Goal: Task Accomplishment & Management: Manage account settings

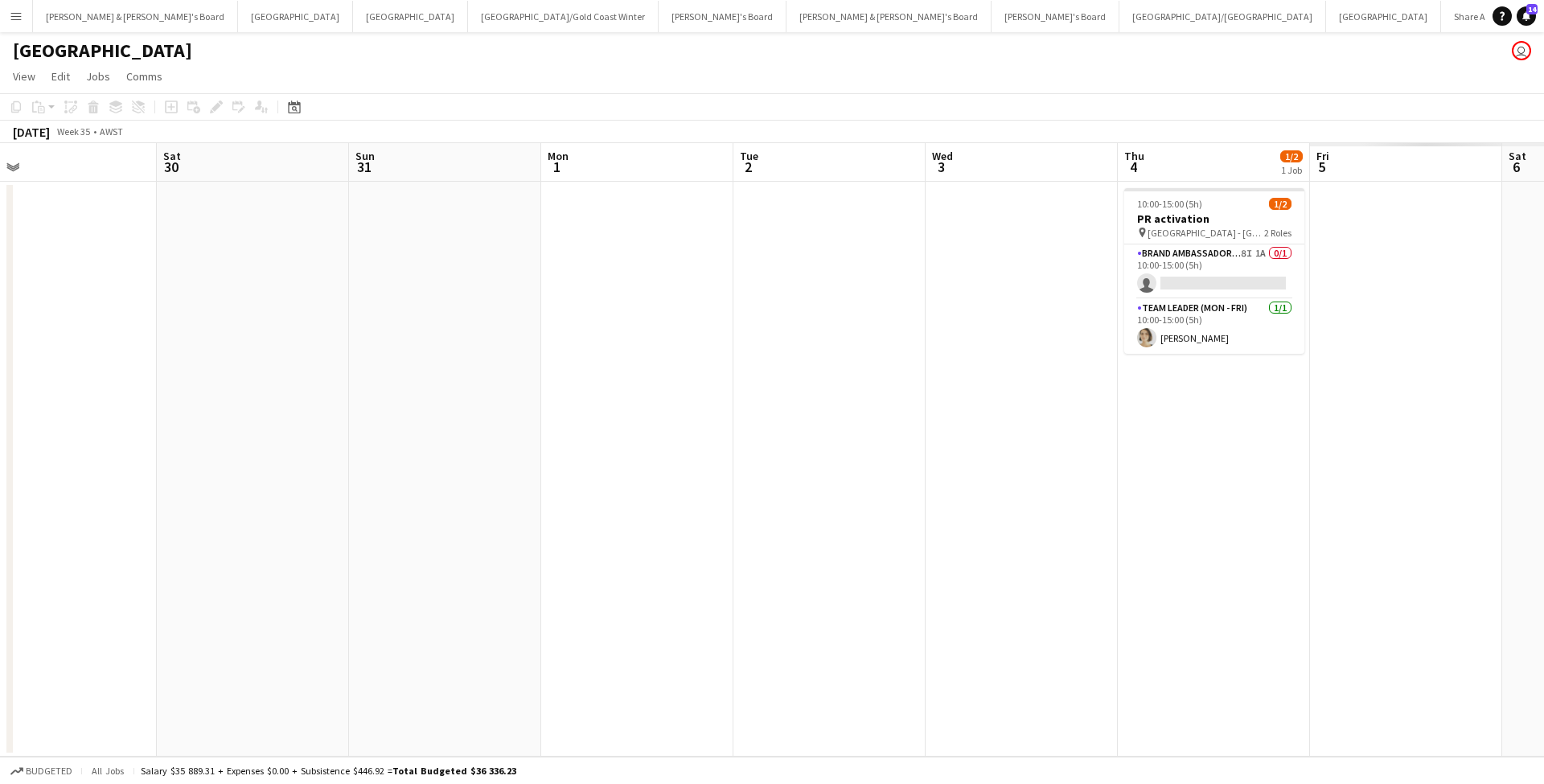
scroll to position [0, 621]
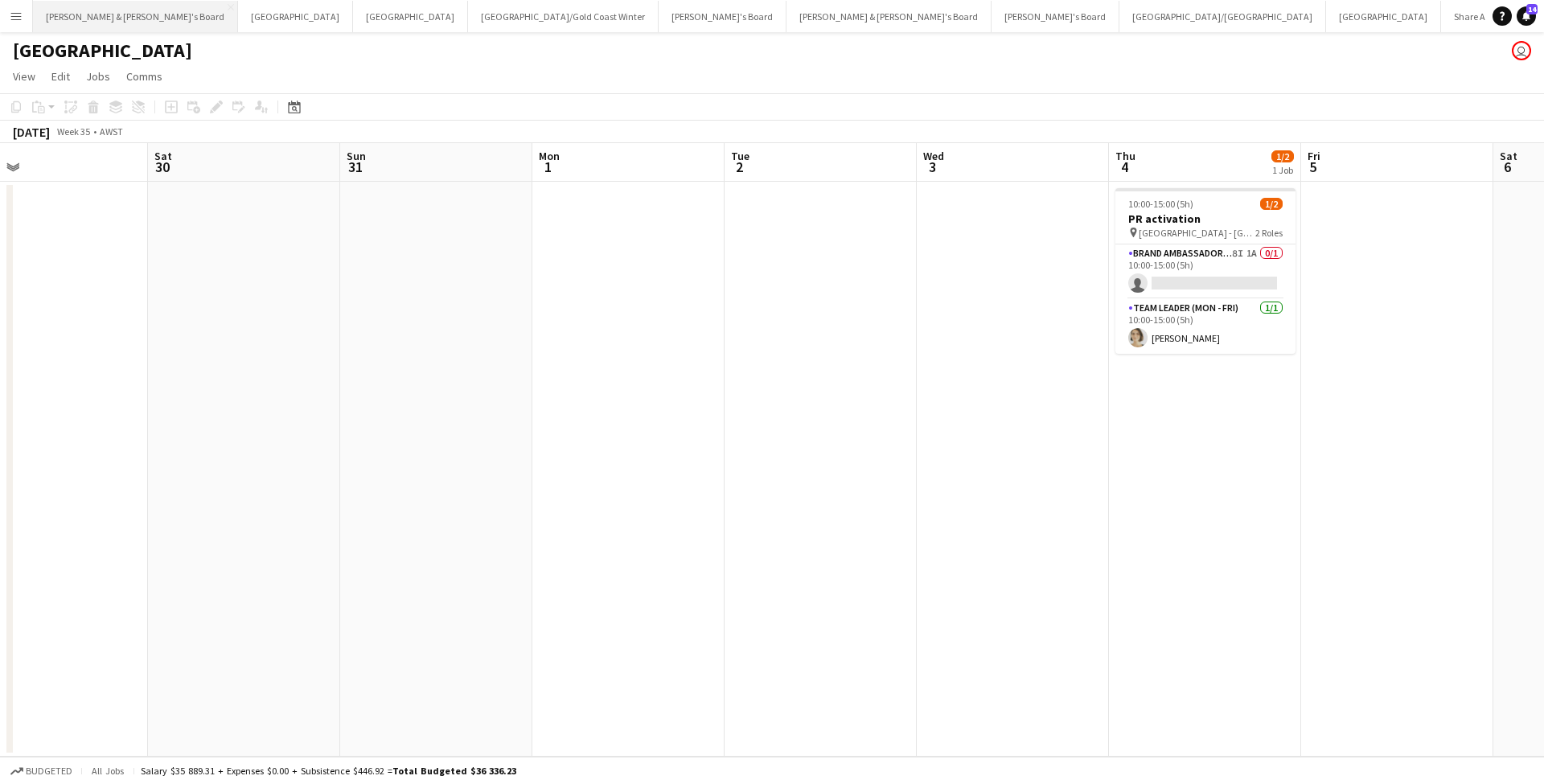
click at [124, 16] on button "[PERSON_NAME] & [PERSON_NAME]'s Board Close" at bounding box center [136, 17] width 205 height 31
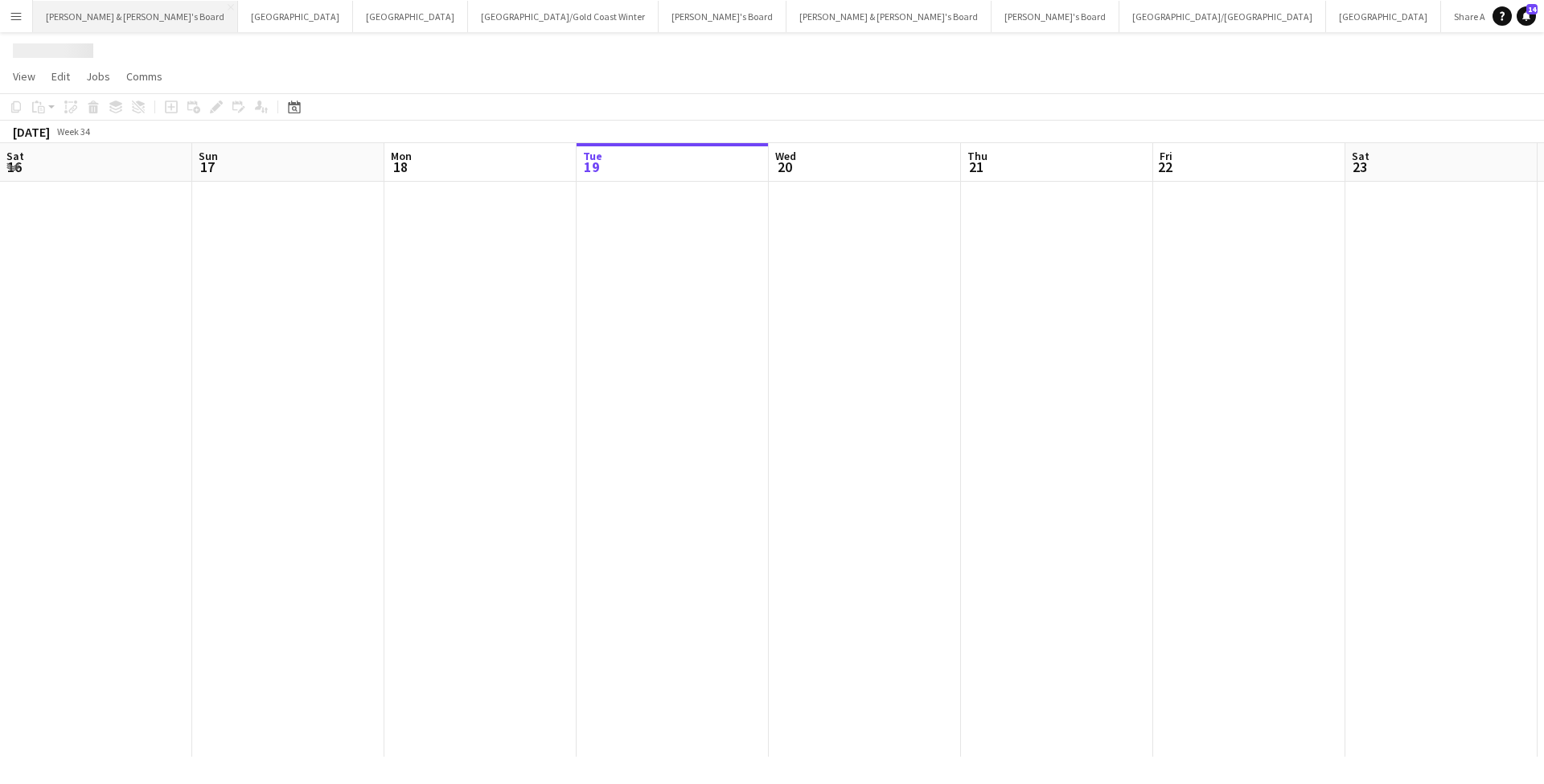
click at [124, 16] on button "[PERSON_NAME] & [PERSON_NAME]'s Board Close" at bounding box center [136, 17] width 205 height 31
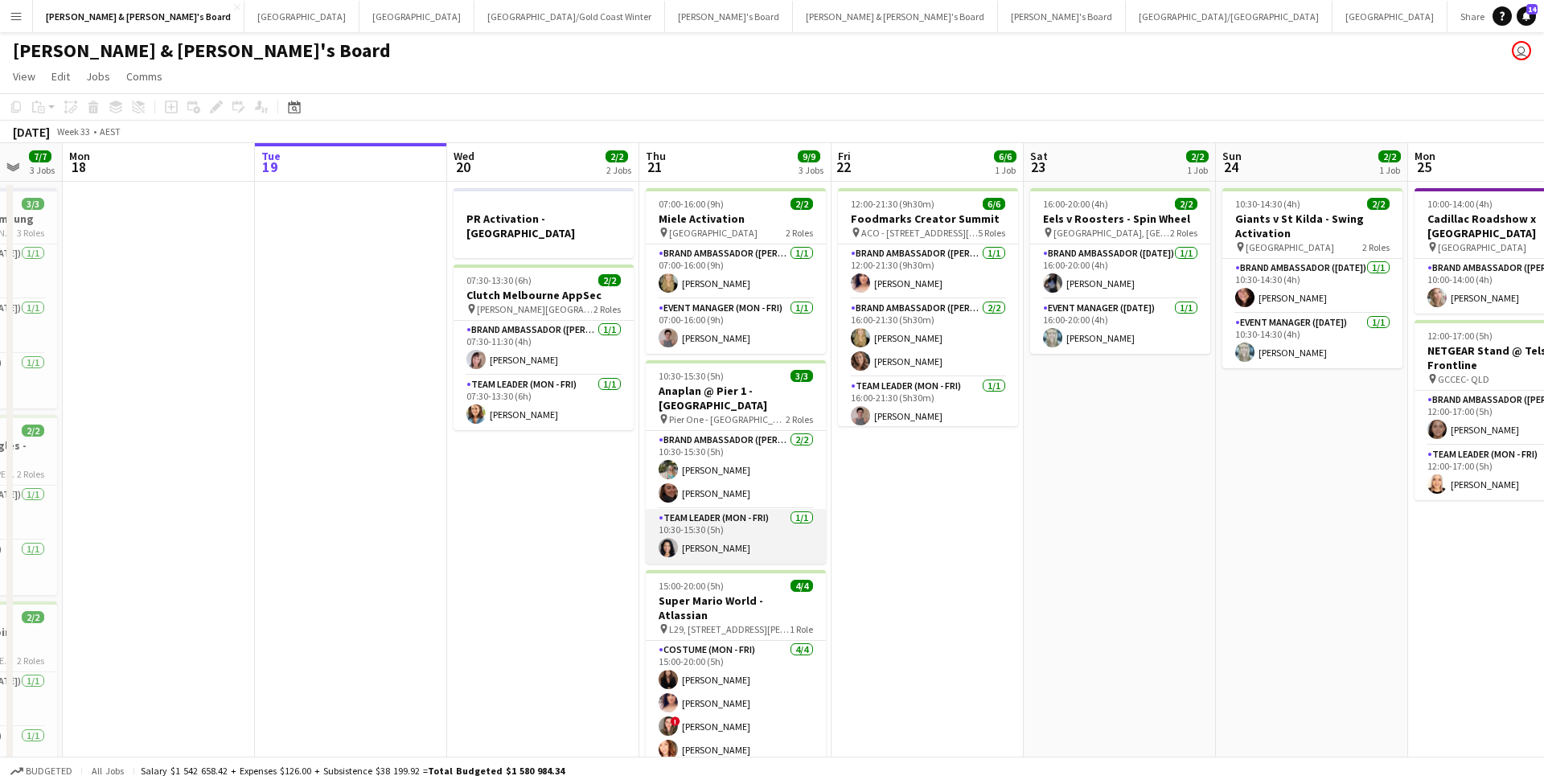
scroll to position [0, 718]
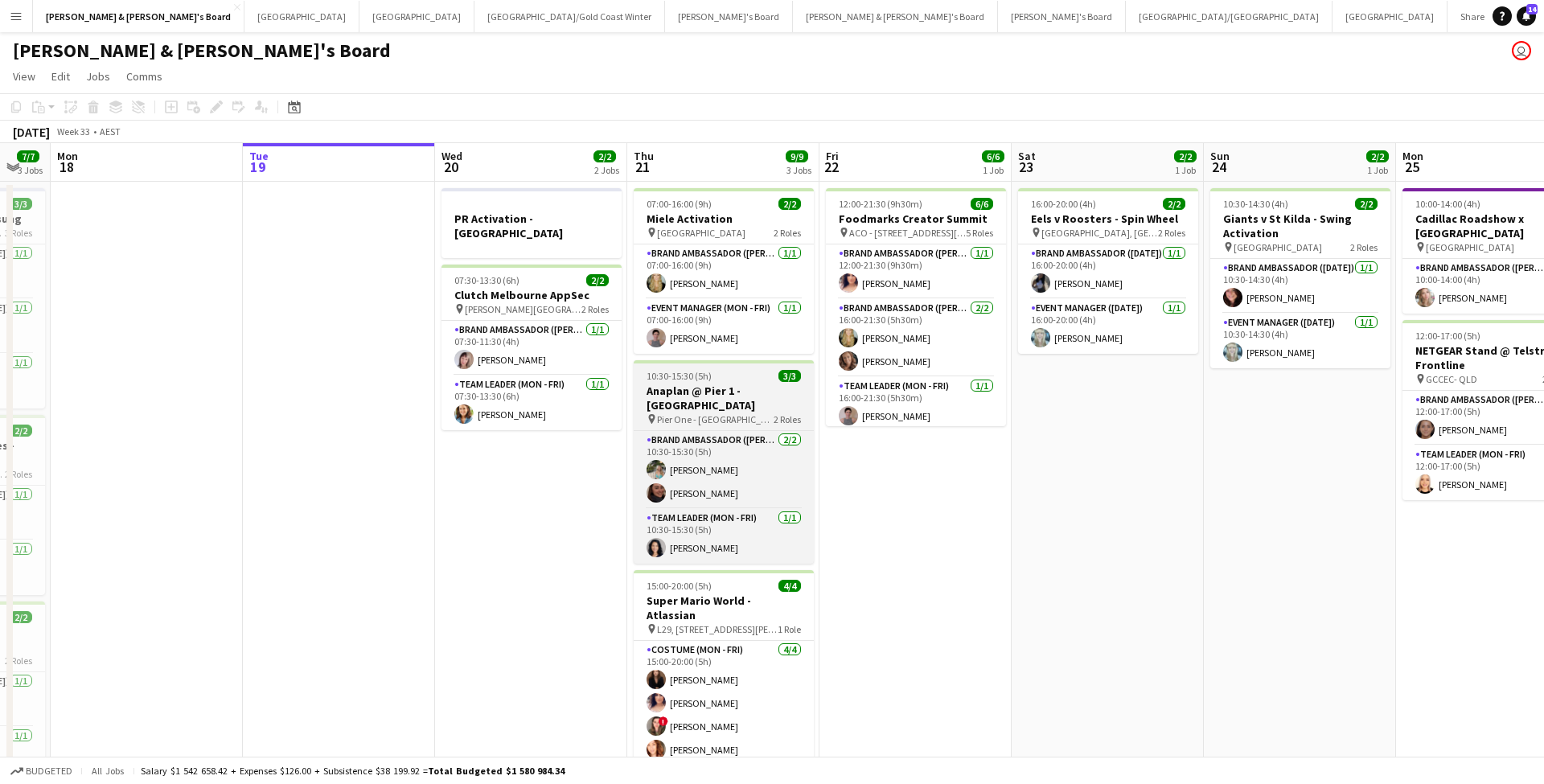
click at [712, 396] on h3 "Anaplan @ Pier 1 - [GEOGRAPHIC_DATA]" at bounding box center [723, 397] width 180 height 29
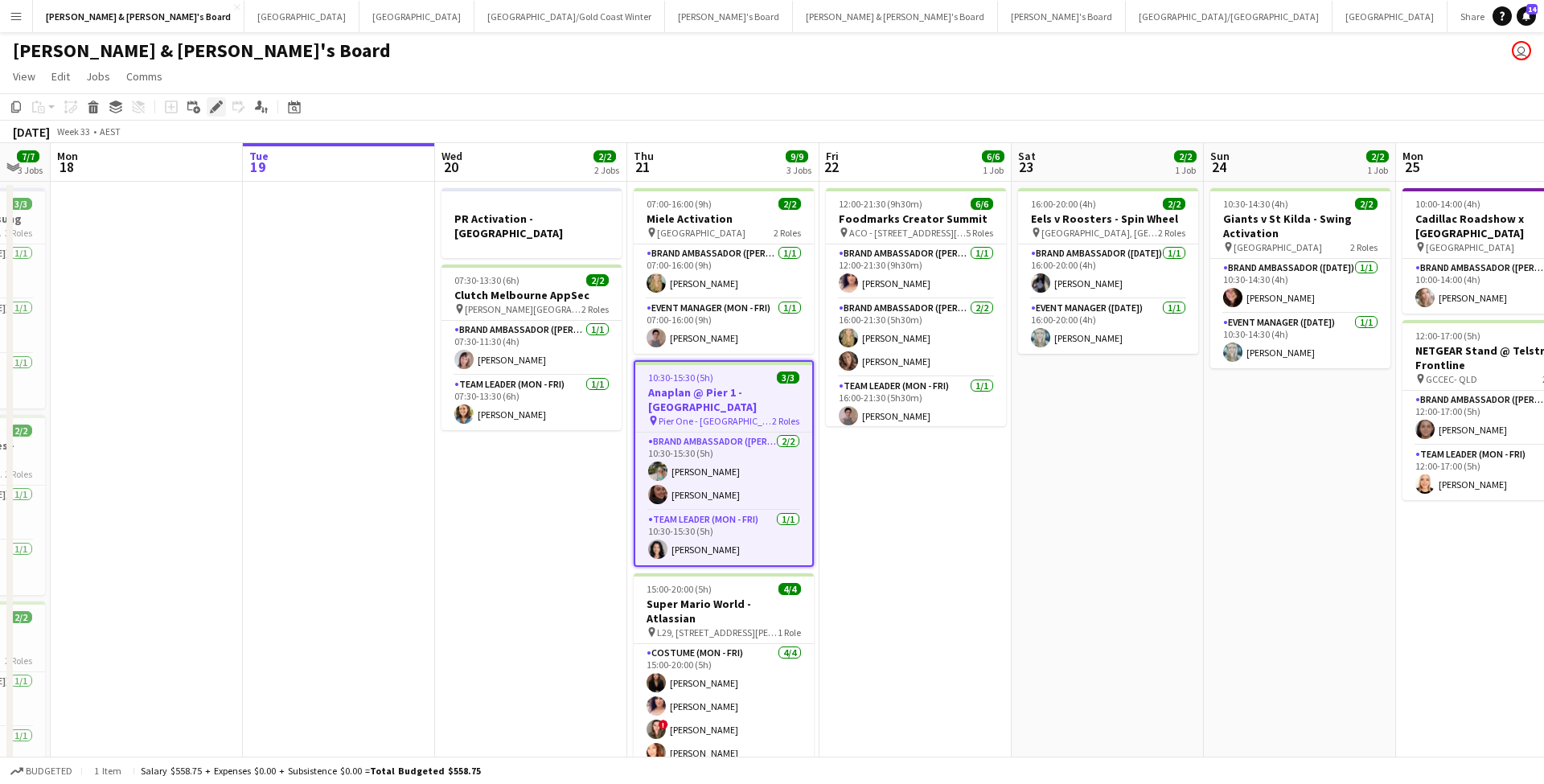
click at [220, 107] on icon "Edit" at bounding box center [216, 106] width 13 height 13
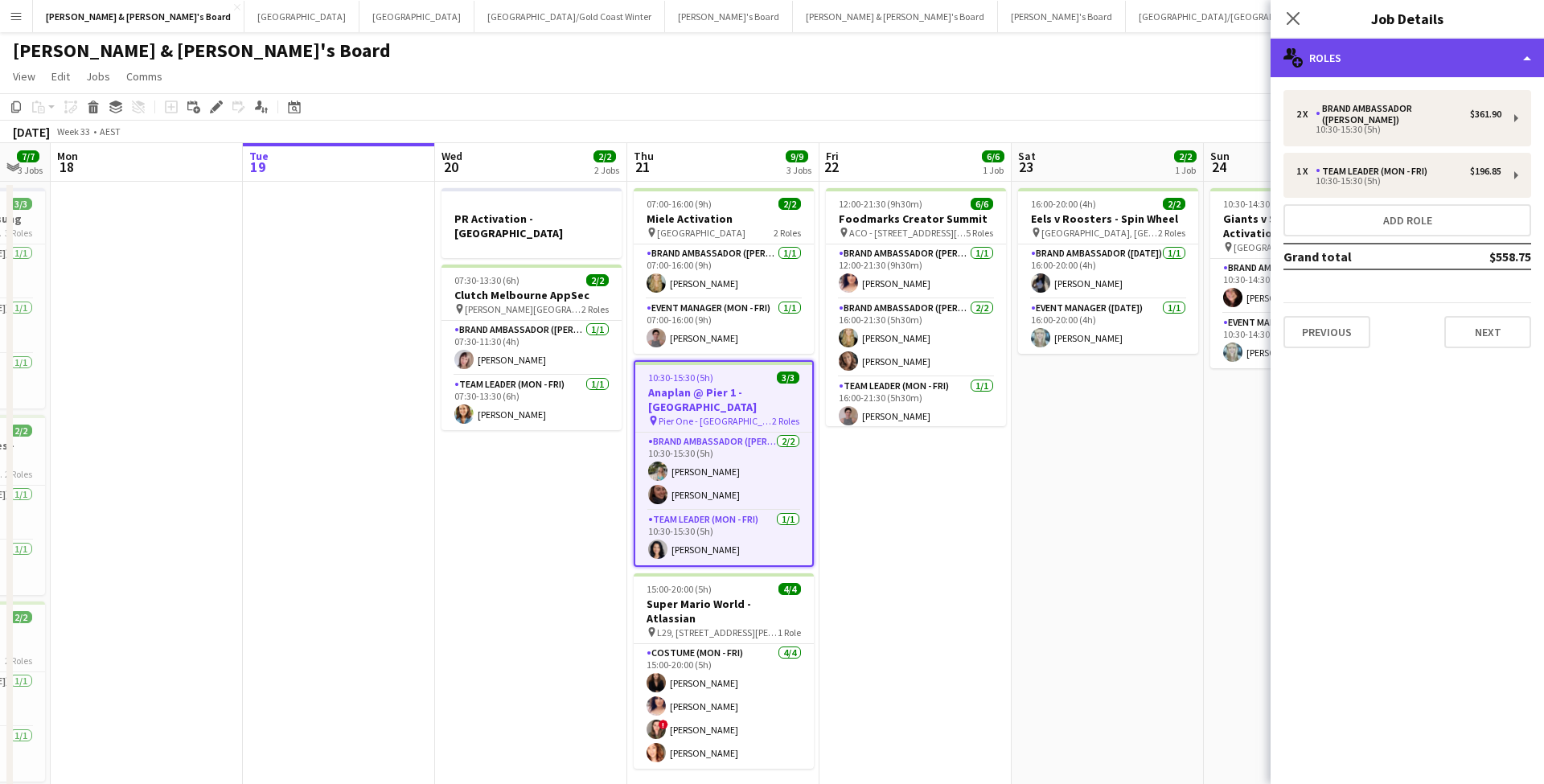
click at [1382, 57] on div "multiple-users-add Roles" at bounding box center [1407, 57] width 274 height 38
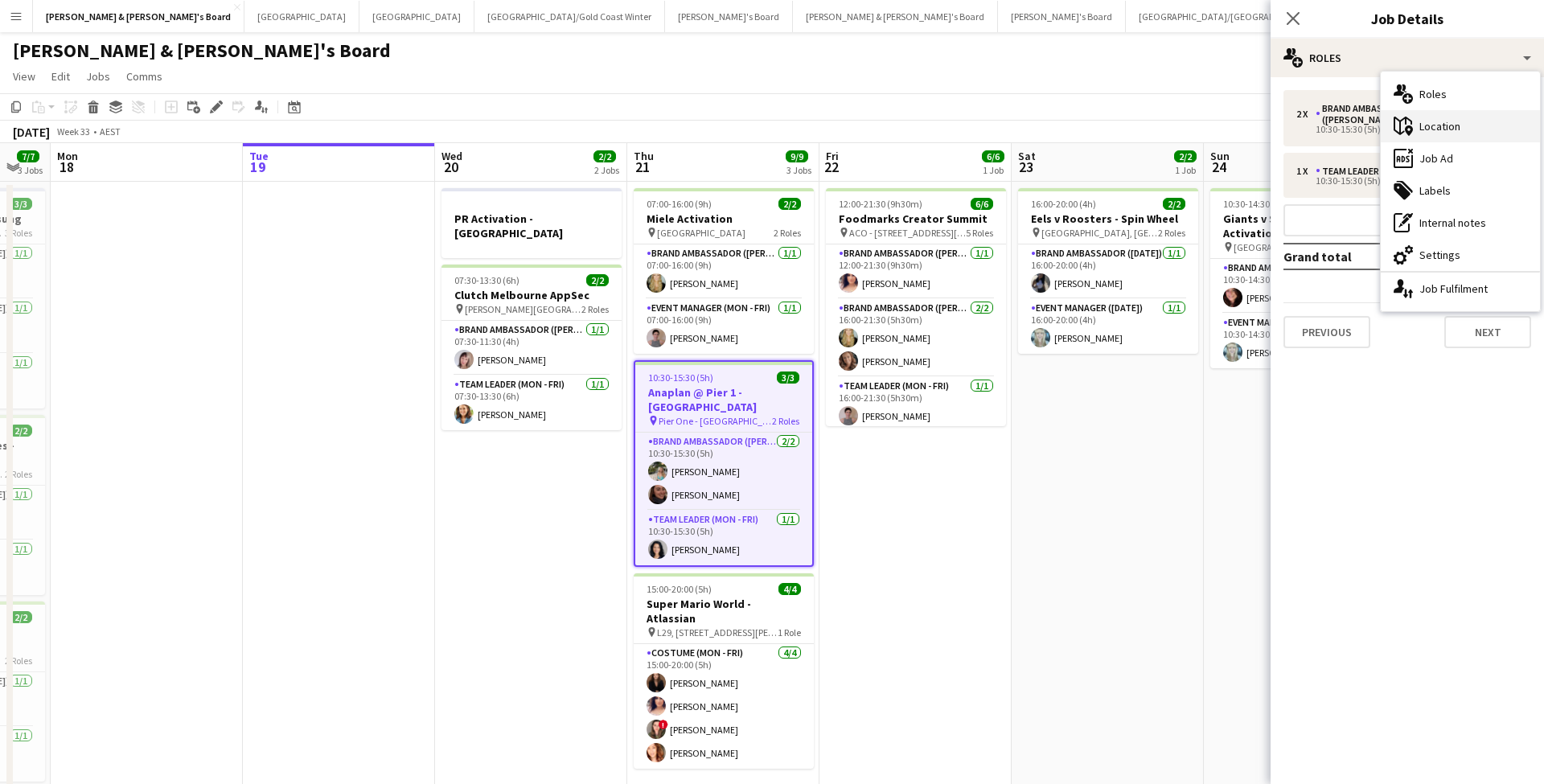
click at [1449, 134] on div "maps-pin-1 Location" at bounding box center [1460, 126] width 159 height 32
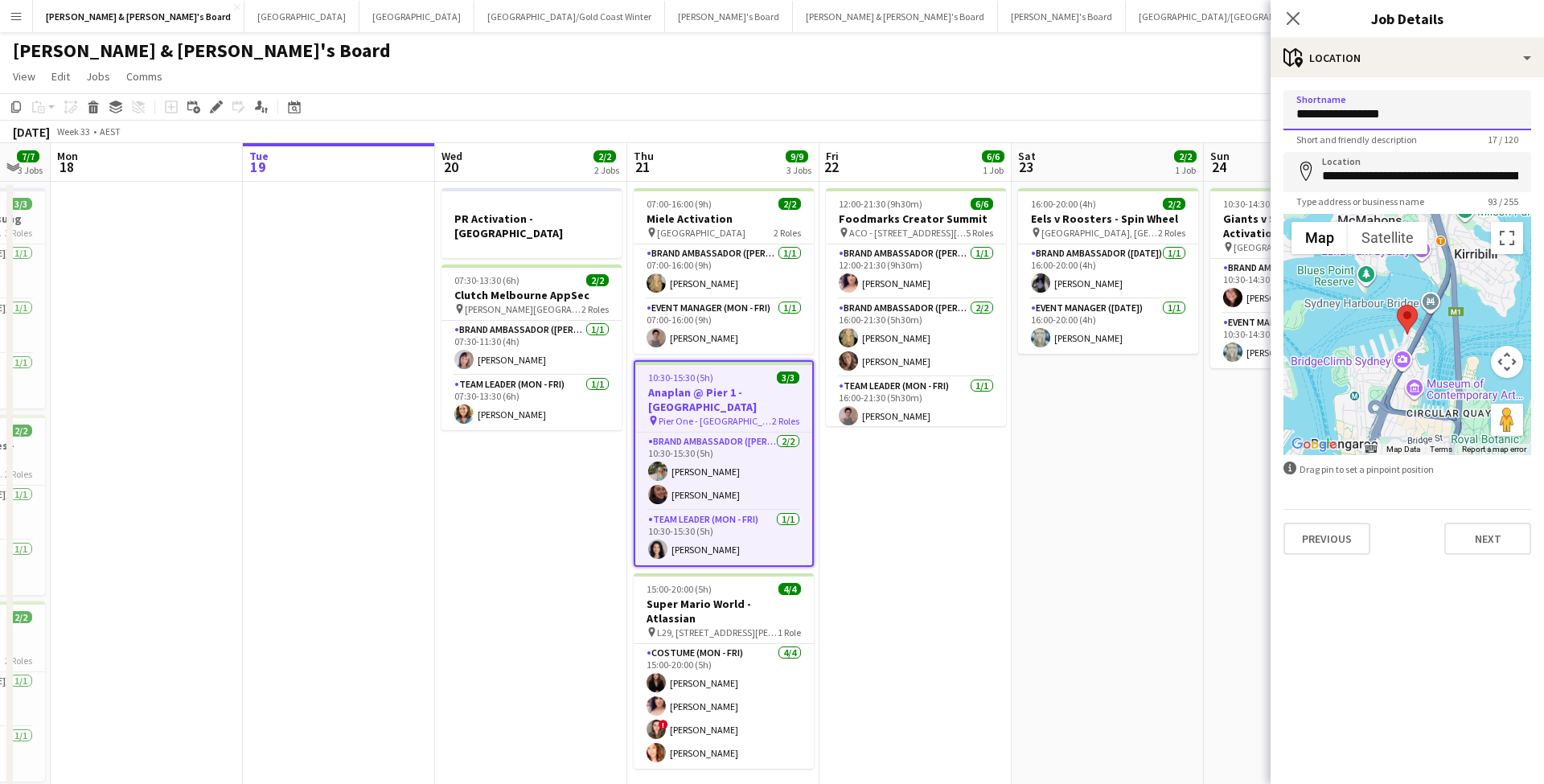
drag, startPoint x: 1400, startPoint y: 116, endPoint x: 1220, endPoint y: 107, distance: 180.2
type input "**********"
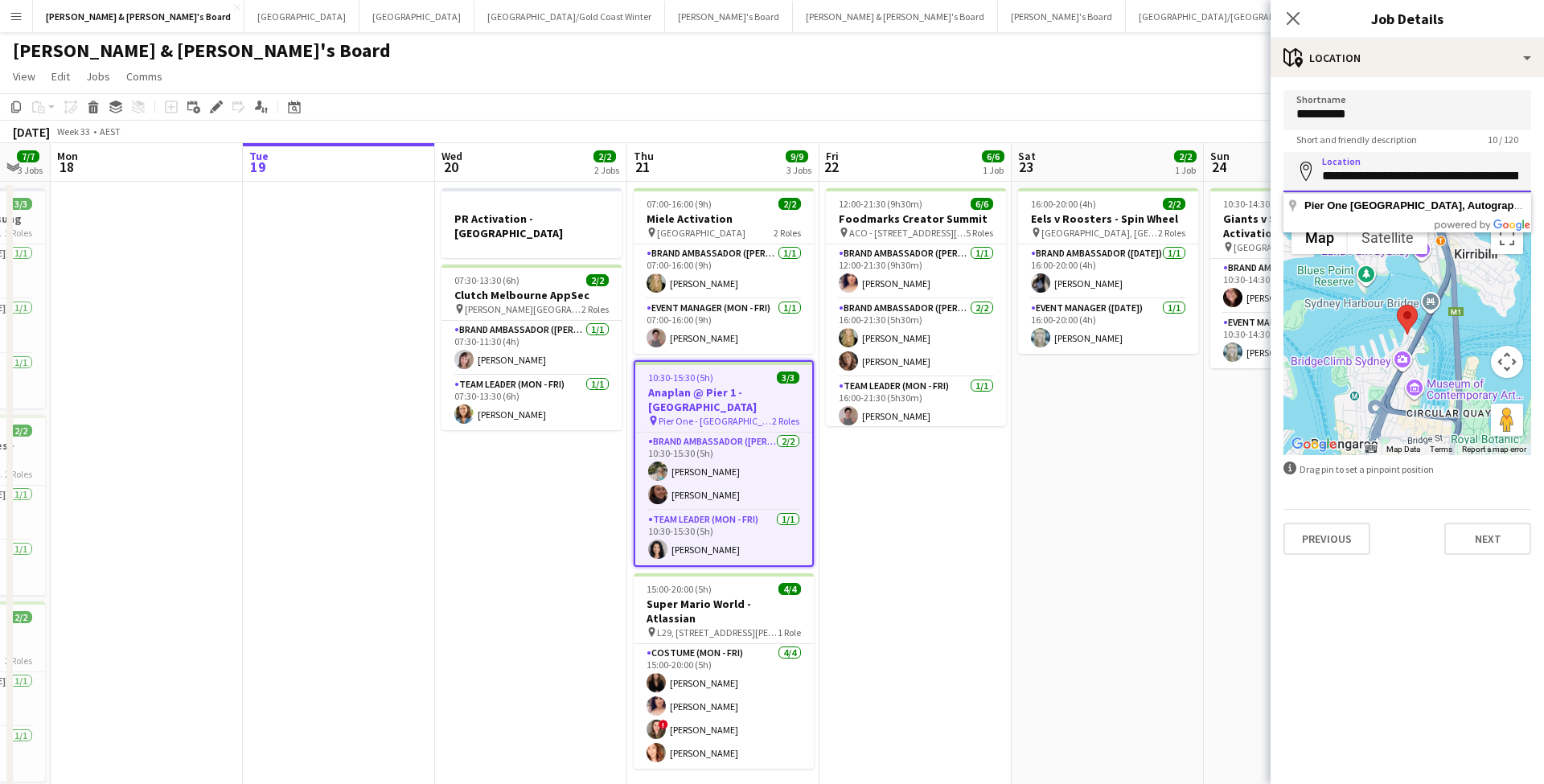
drag, startPoint x: 1325, startPoint y: 178, endPoint x: 1543, endPoint y: 199, distance: 219.0
type input "**********"
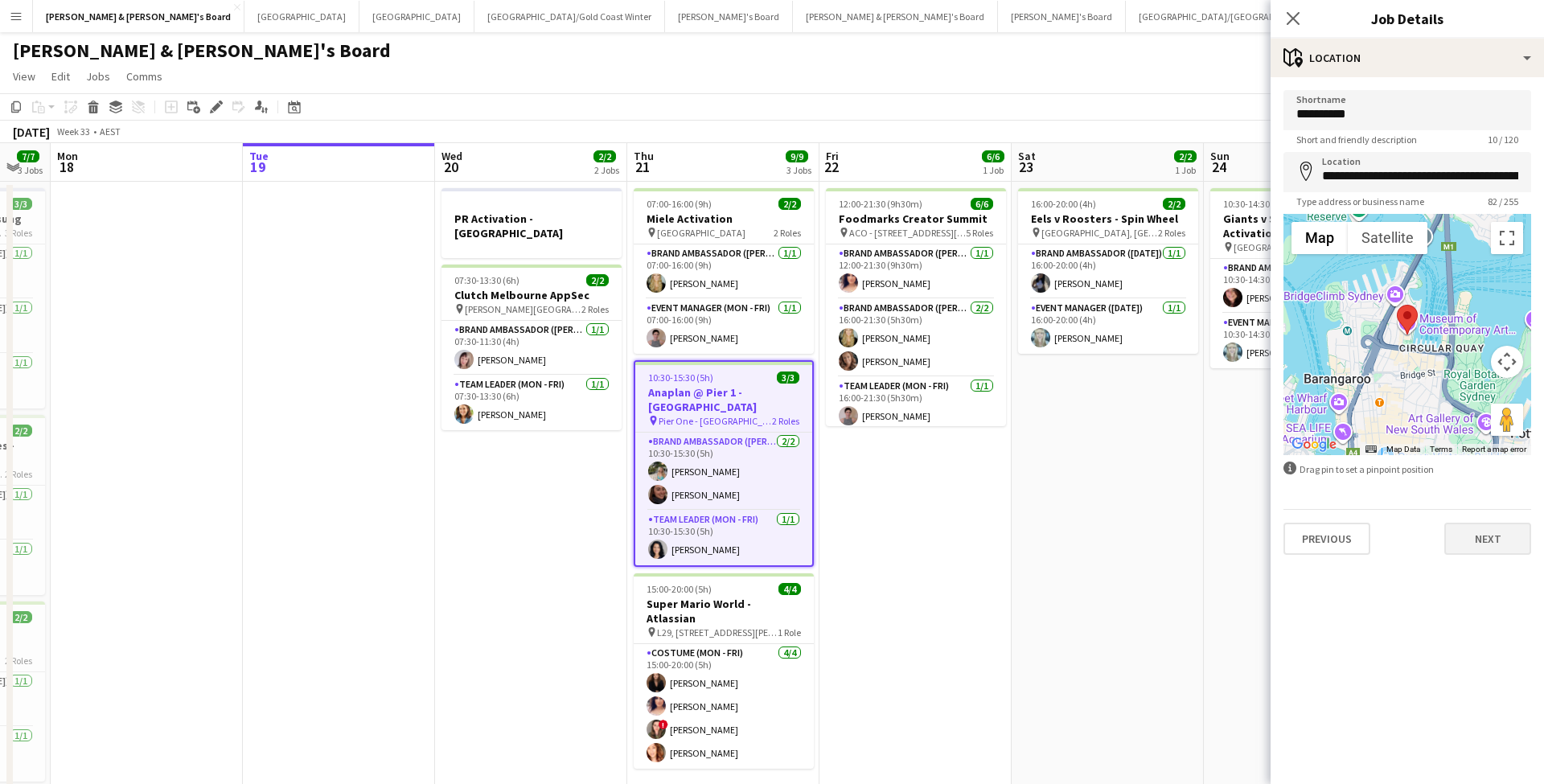
click at [1479, 540] on button "Next" at bounding box center [1488, 538] width 87 height 32
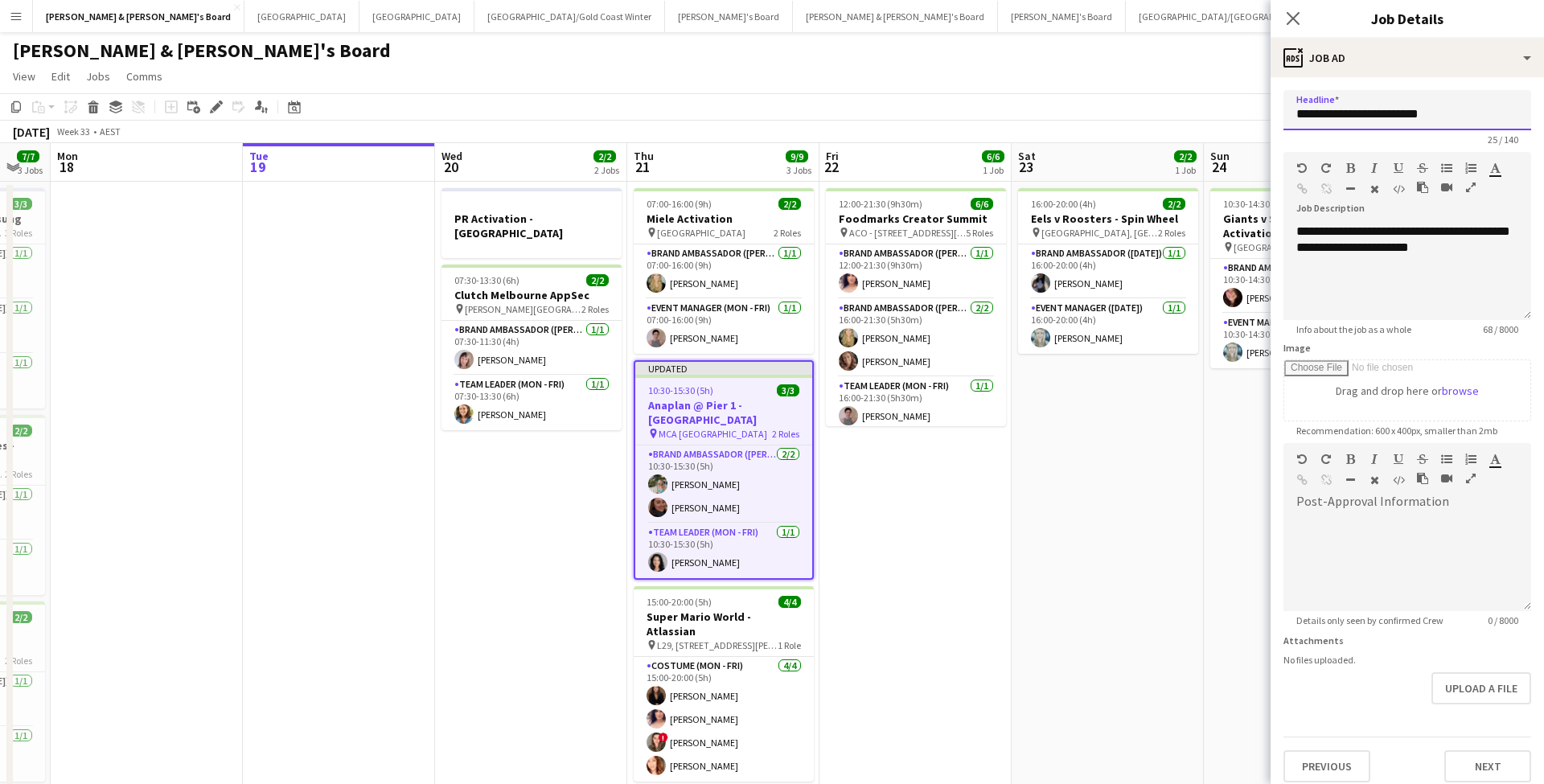
drag, startPoint x: 1443, startPoint y: 123, endPoint x: 1194, endPoint y: 102, distance: 249.9
click at [1194, 102] on body "Menu Boards Boards Boards All jobs Status Workforce Workforce My Workforce Recr…" at bounding box center [772, 513] width 1544 height 1027
type input "**********"
click at [1482, 761] on button "Next" at bounding box center [1488, 765] width 87 height 32
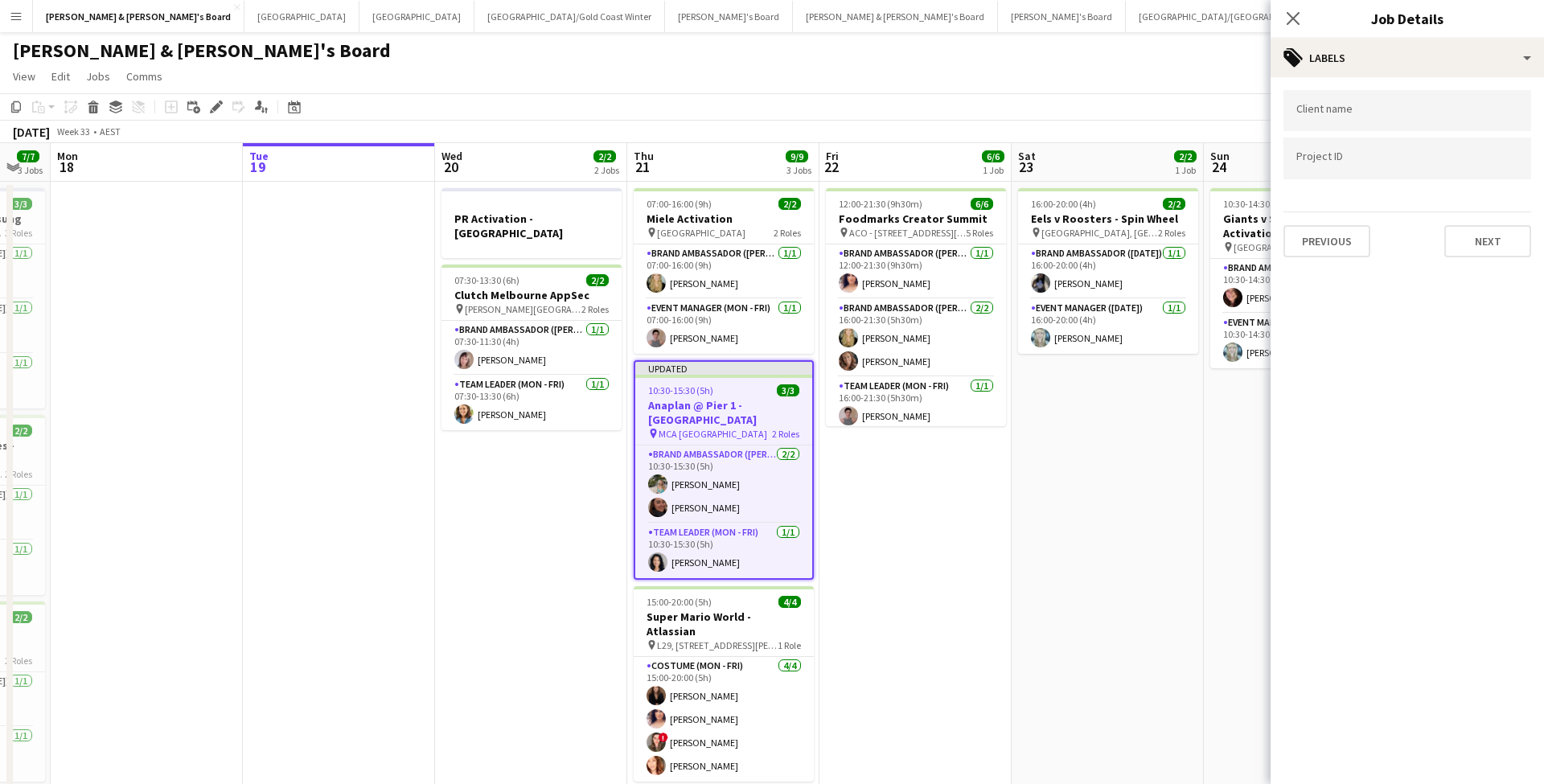
click at [1129, 489] on app-date-cell "16:00-20:00 (4h) 2/2 Eels v Roosters - Spin Wheel pin [GEOGRAPHIC_DATA], [GEOGR…" at bounding box center [1107, 590] width 192 height 817
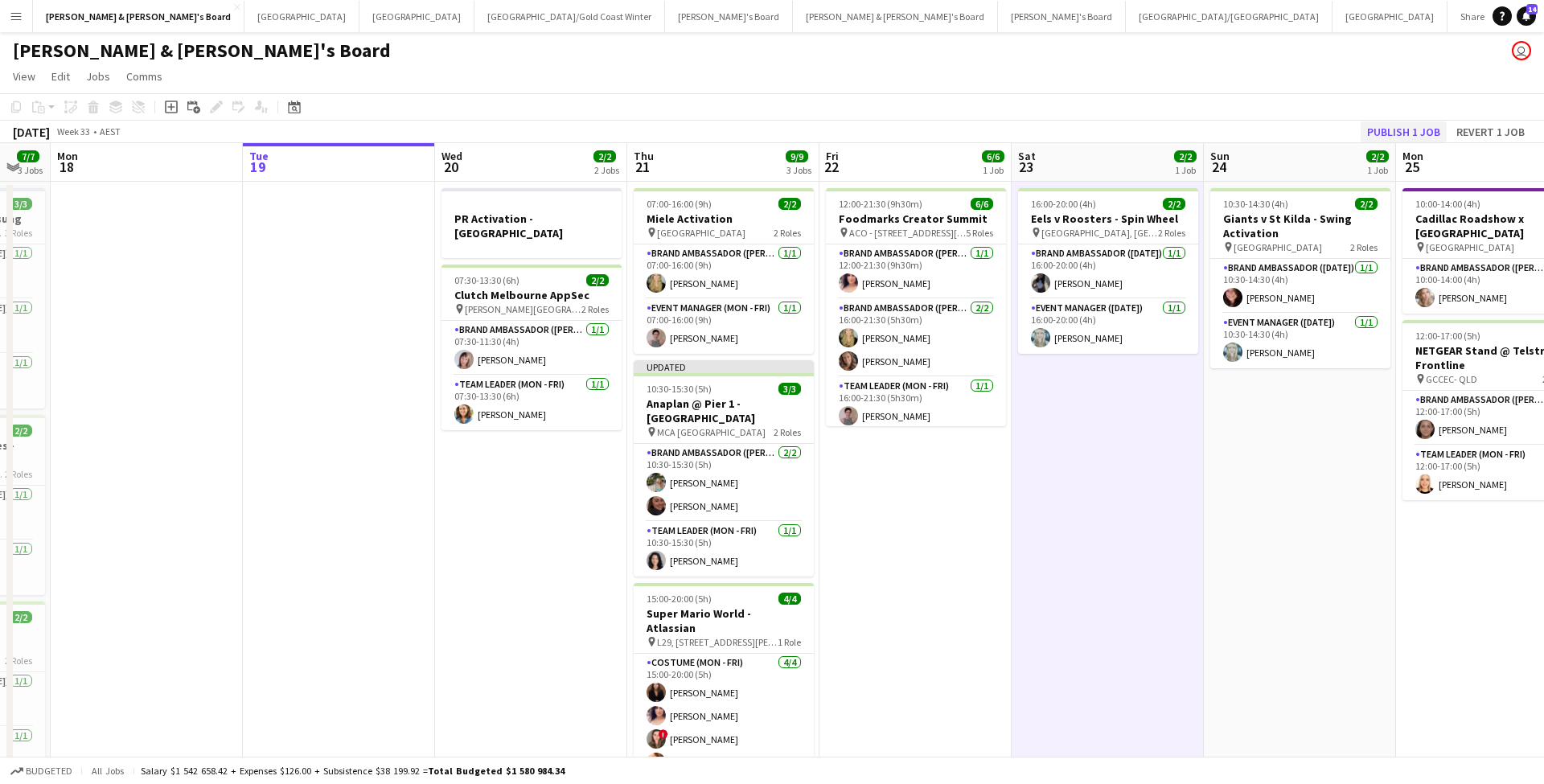
click at [1390, 133] on button "Publish 1 job" at bounding box center [1403, 131] width 86 height 21
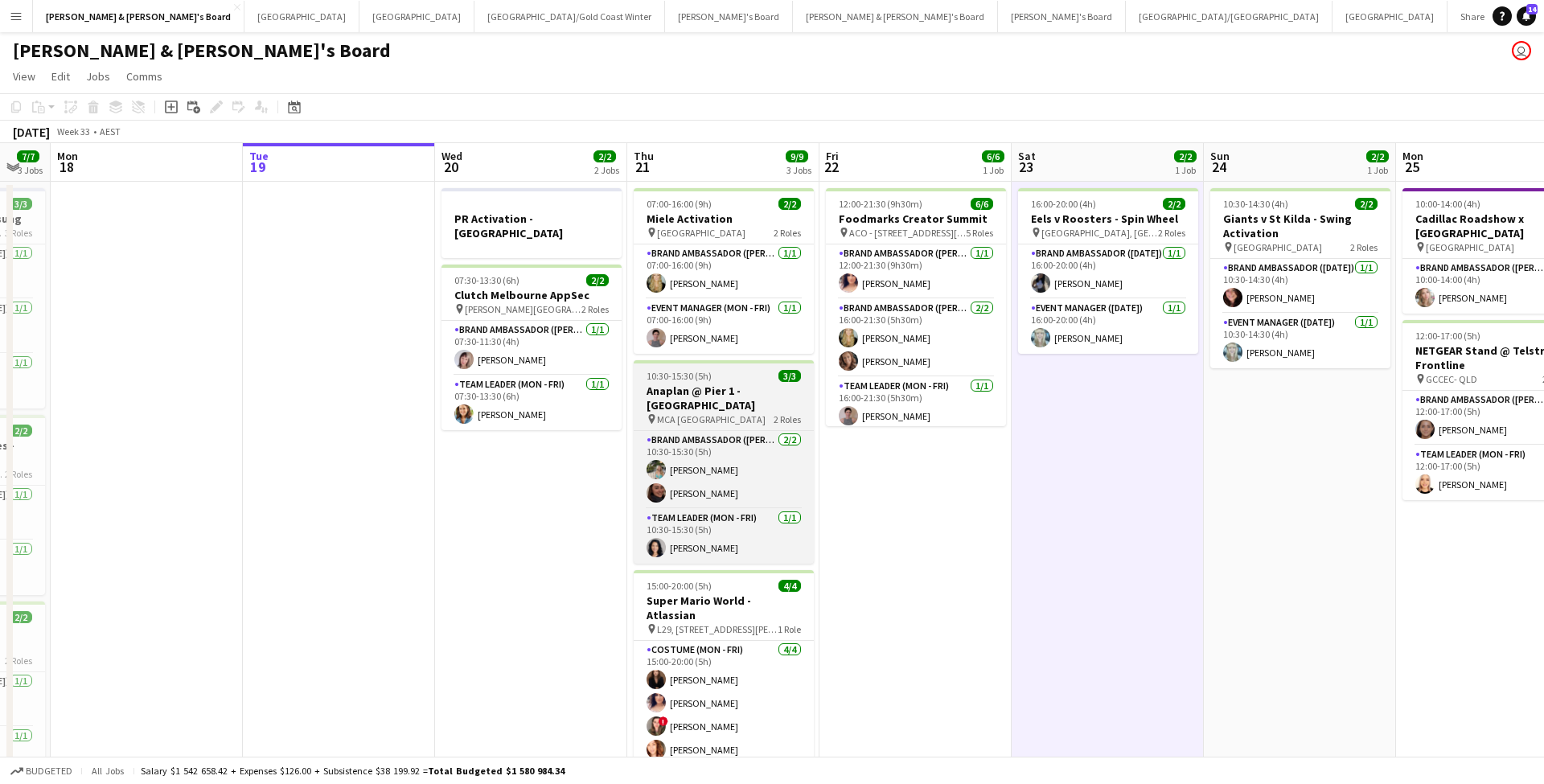
click at [728, 389] on h3 "Anaplan @ Pier 1 - [GEOGRAPHIC_DATA]" at bounding box center [723, 397] width 180 height 29
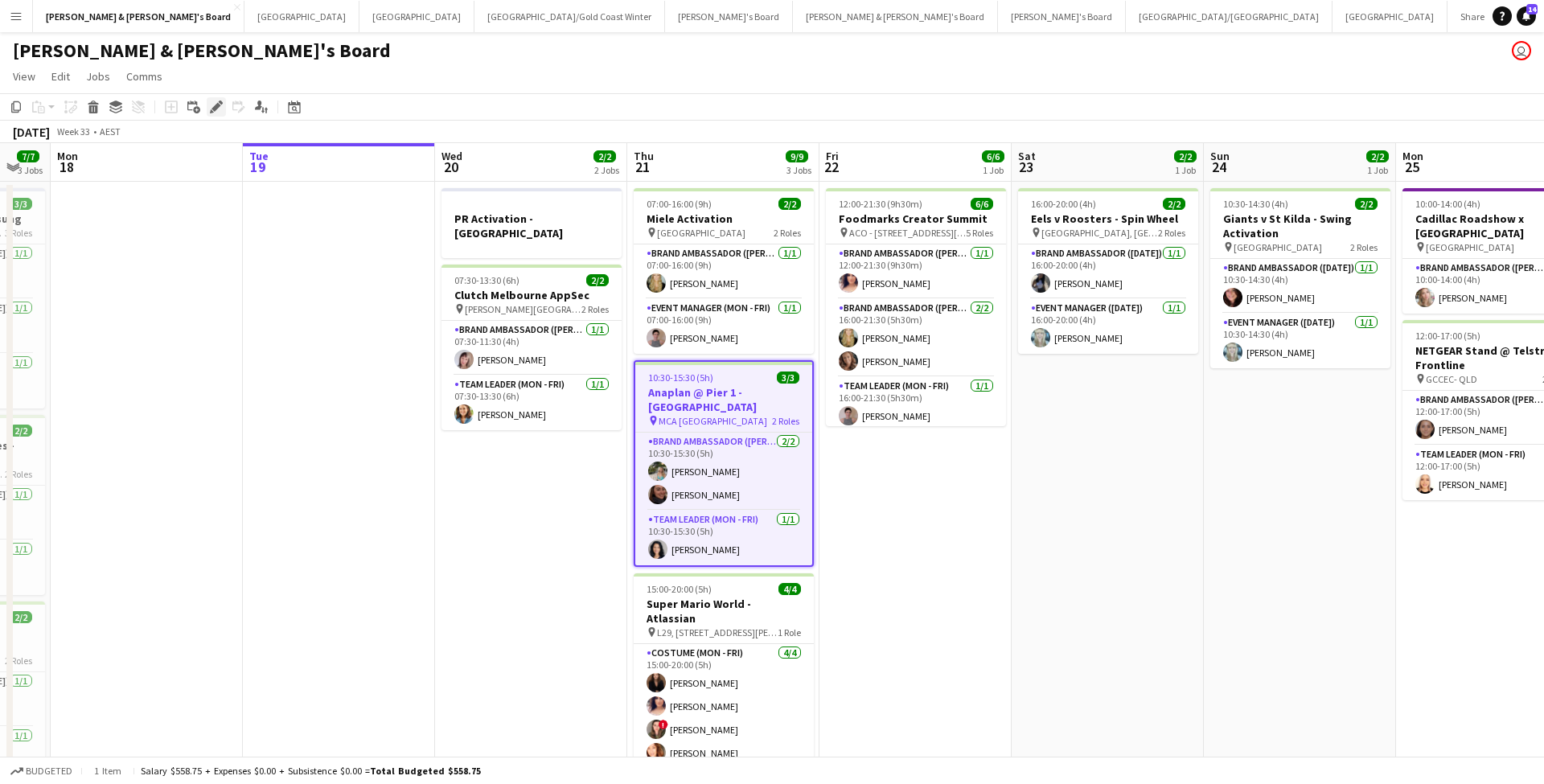
click at [217, 114] on div "Edit" at bounding box center [216, 107] width 20 height 20
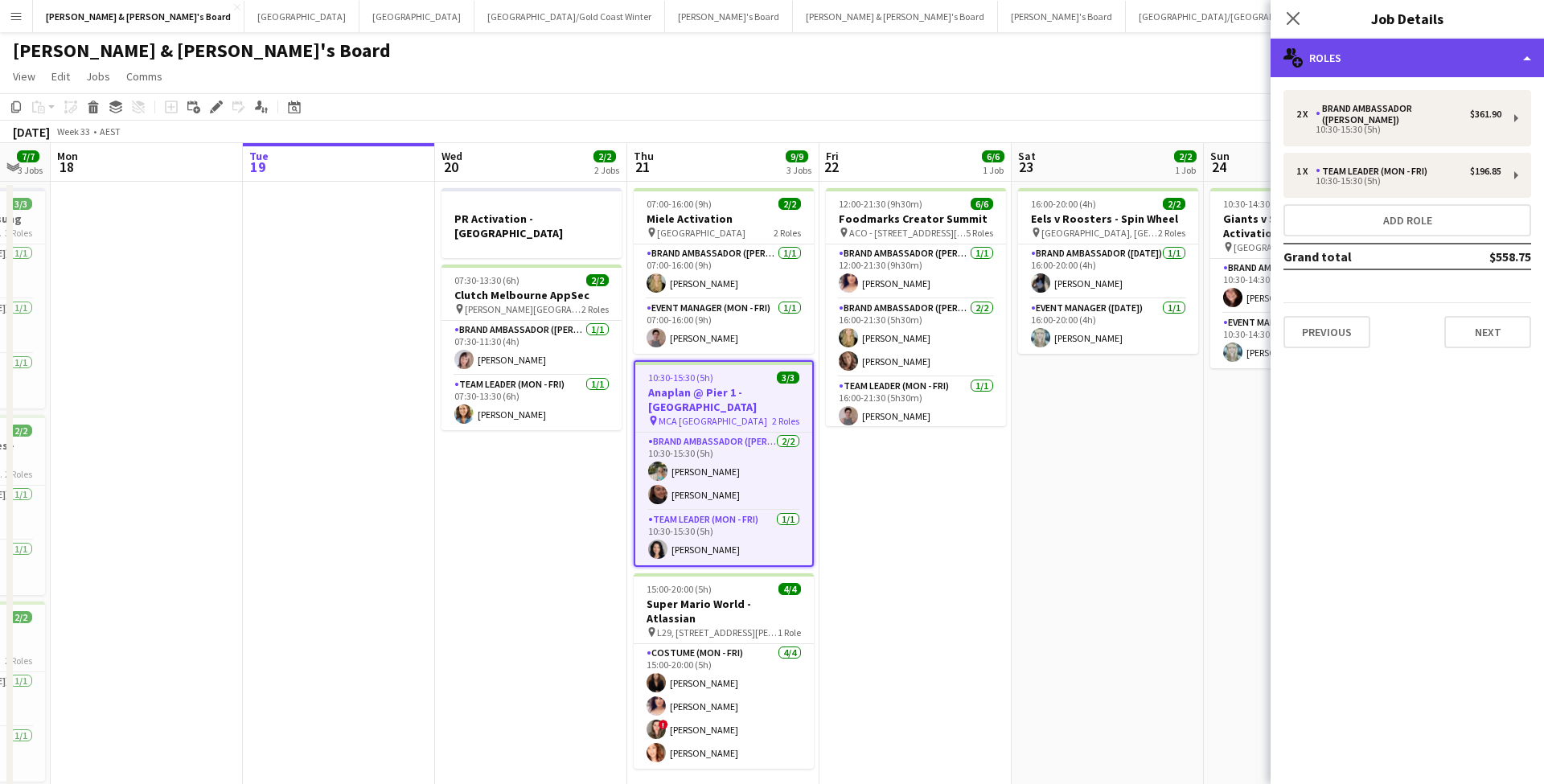
click at [1382, 47] on div "multiple-users-add Roles" at bounding box center [1407, 57] width 274 height 38
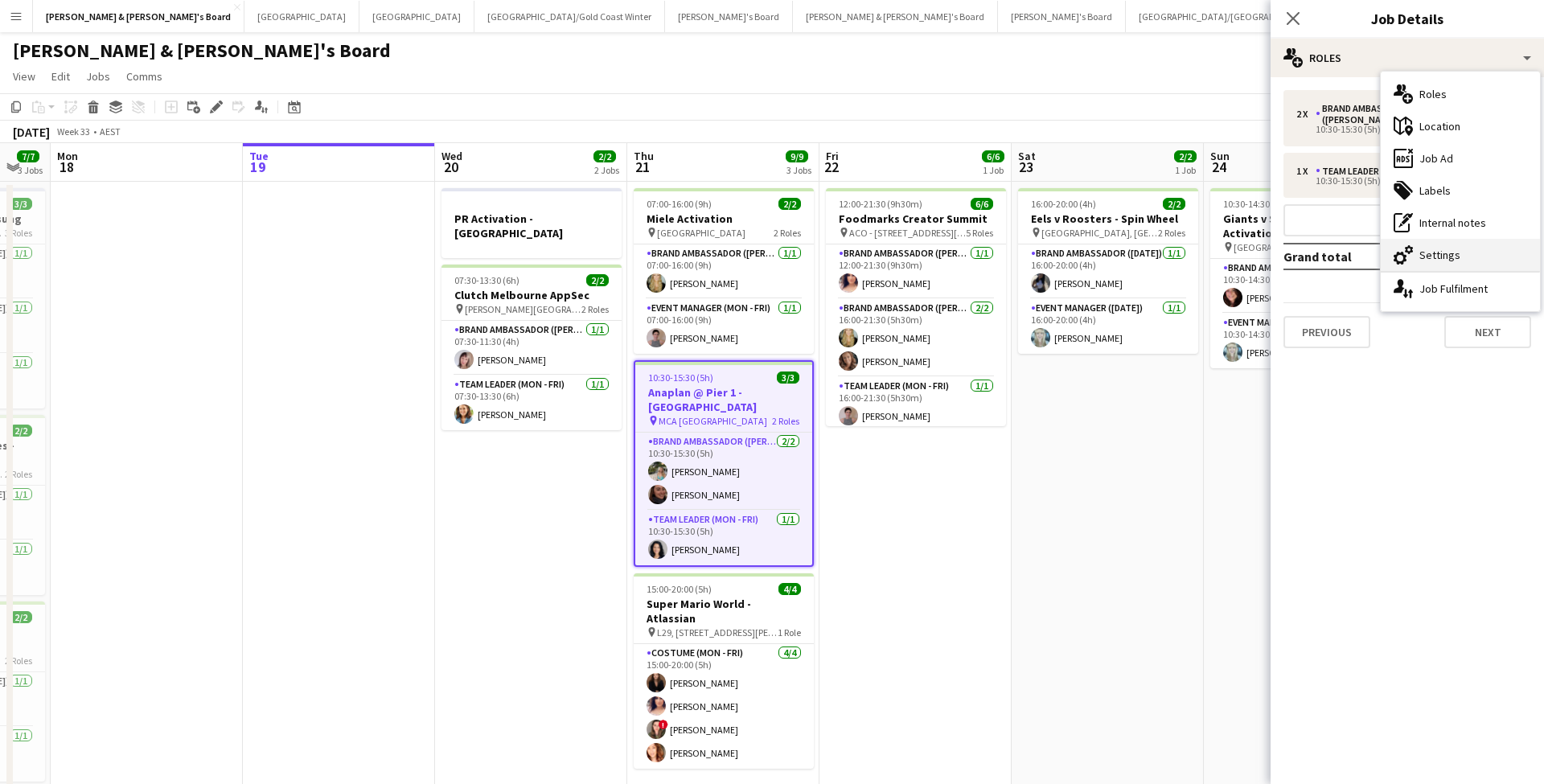
click at [1438, 257] on div "cog-double-3 Settings" at bounding box center [1460, 255] width 159 height 32
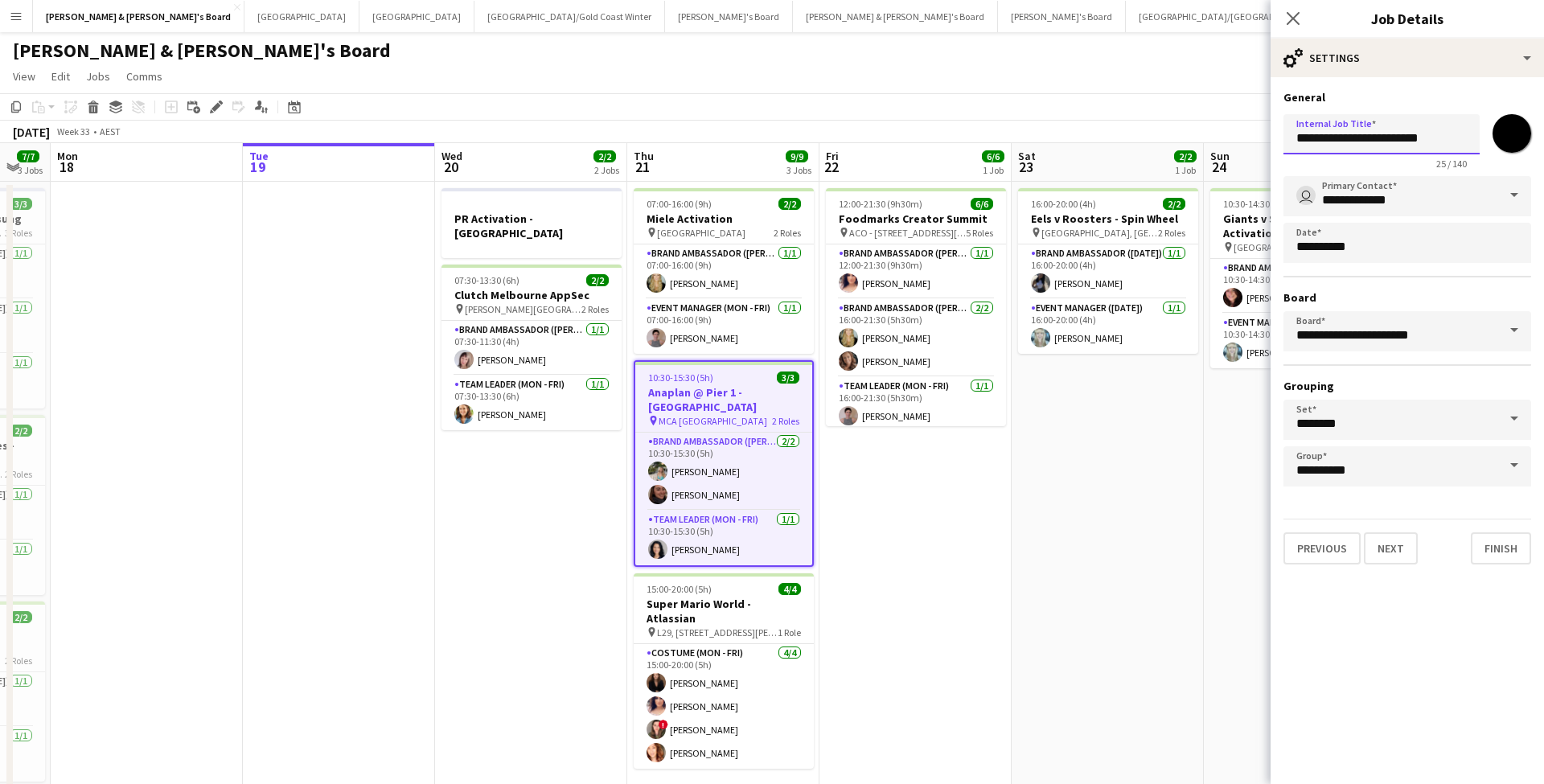
drag, startPoint x: 1360, startPoint y: 138, endPoint x: 1387, endPoint y: 142, distance: 27.3
click at [1387, 142] on input "**********" at bounding box center [1381, 134] width 196 height 40
type input "**********"
click at [1409, 546] on button "Next" at bounding box center [1390, 548] width 54 height 32
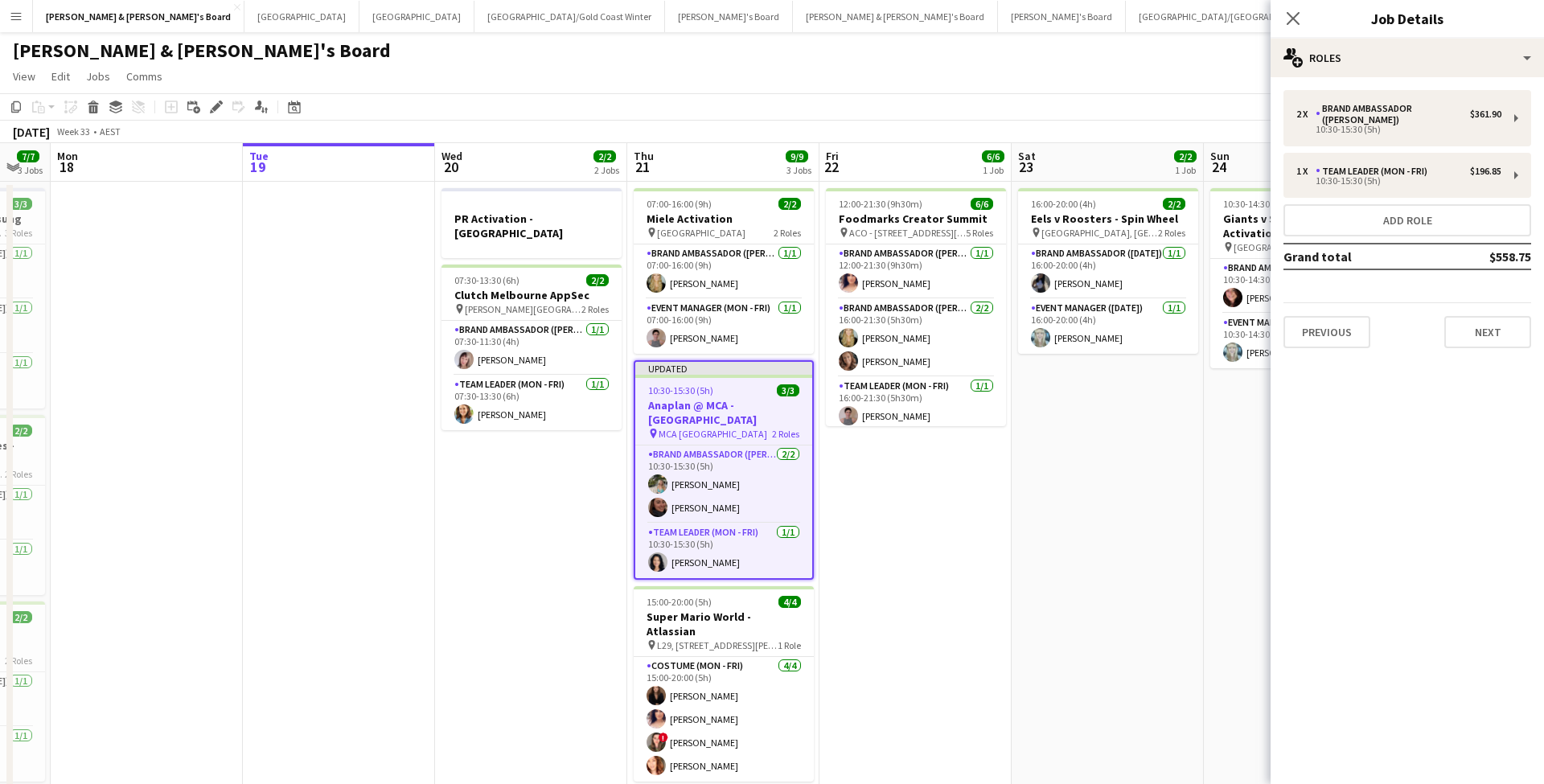
click at [1031, 534] on app-date-cell "16:00-20:00 (4h) 2/2 Eels v Roosters - Spin Wheel pin [GEOGRAPHIC_DATA], [GEOGR…" at bounding box center [1107, 590] width 192 height 817
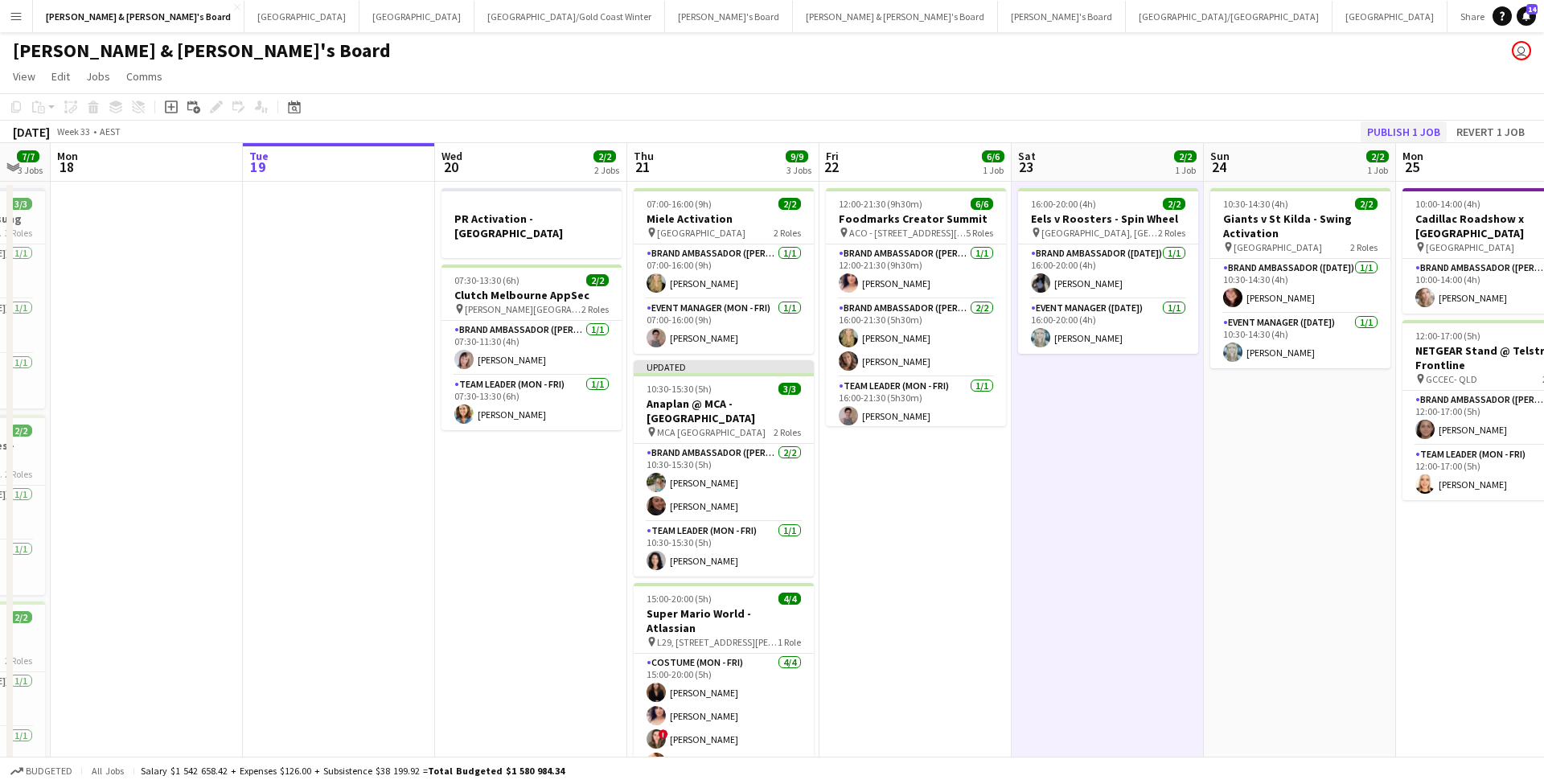
click at [1391, 131] on button "Publish 1 job" at bounding box center [1403, 131] width 86 height 21
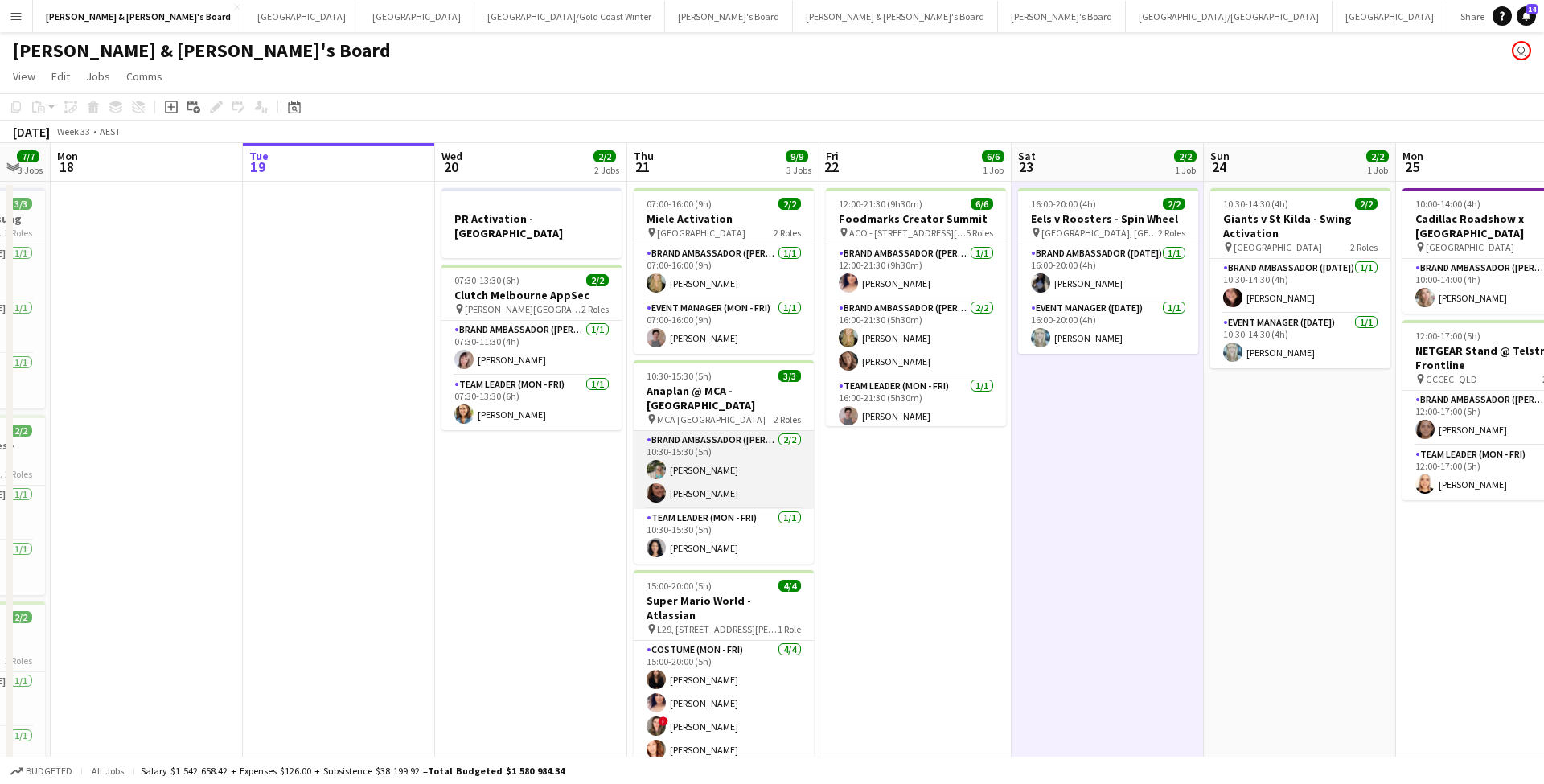
click at [712, 457] on app-card-role "Brand Ambassador (Mon - Fri) [DATE] 10:30-15:30 (5h) [PERSON_NAME] [PERSON_NAME]" at bounding box center [723, 469] width 180 height 78
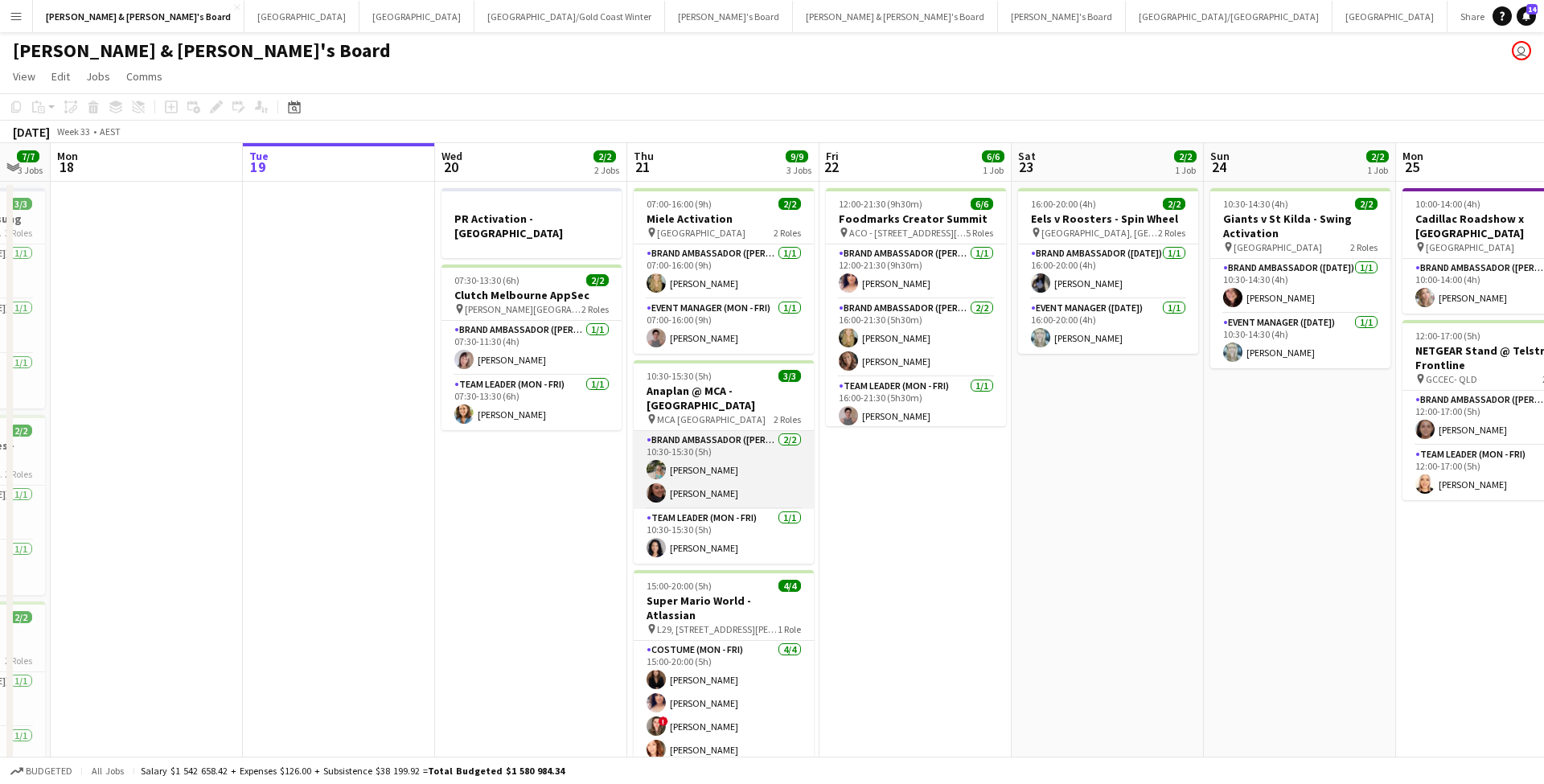
click at [712, 457] on app-card-role "Brand Ambassador (Mon - Fri) [DATE] 10:30-15:30 (5h) [PERSON_NAME] [PERSON_NAME]" at bounding box center [723, 469] width 180 height 78
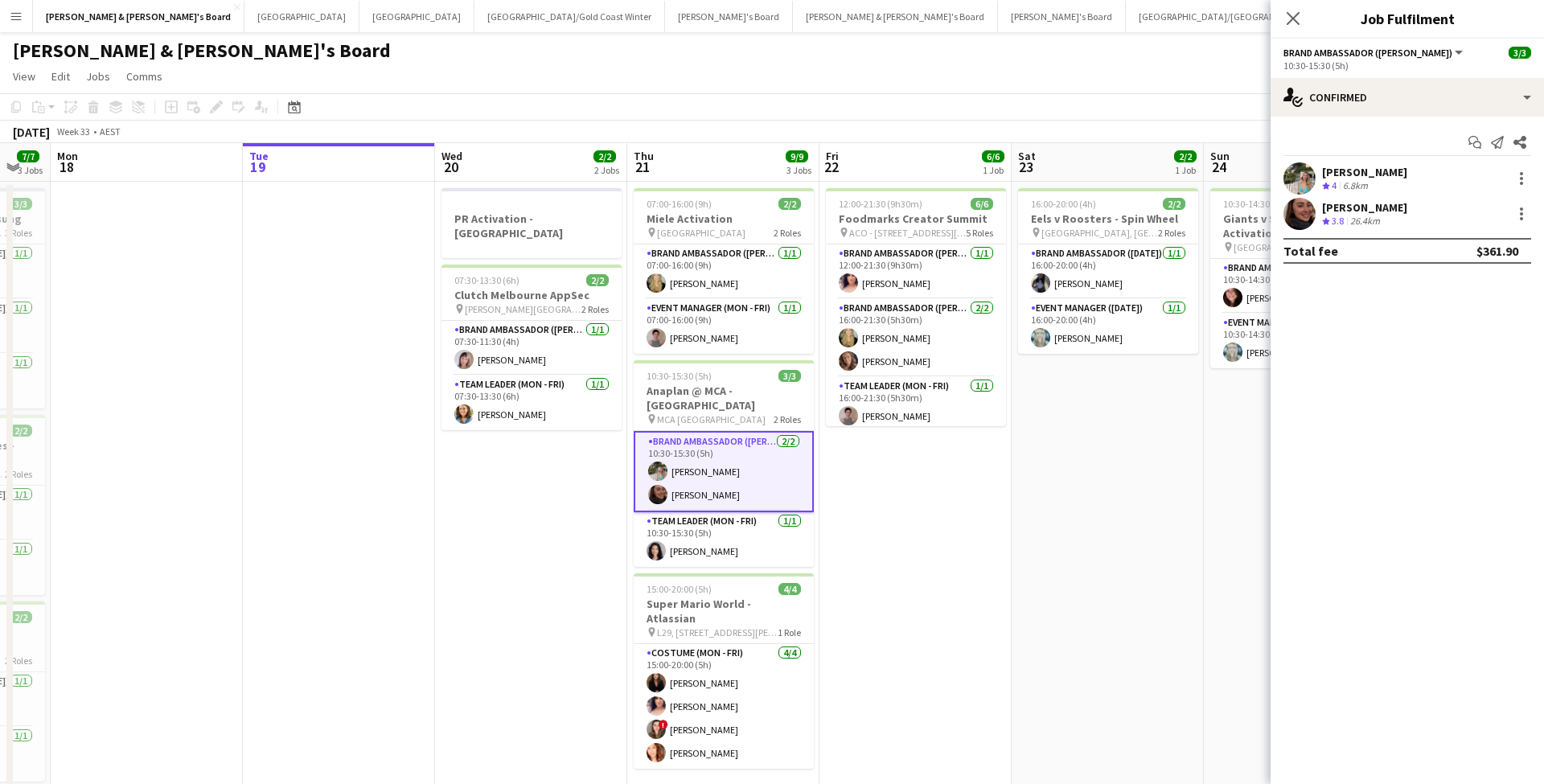
click at [1377, 182] on div "Crew rating 4 6.8km" at bounding box center [1364, 186] width 86 height 14
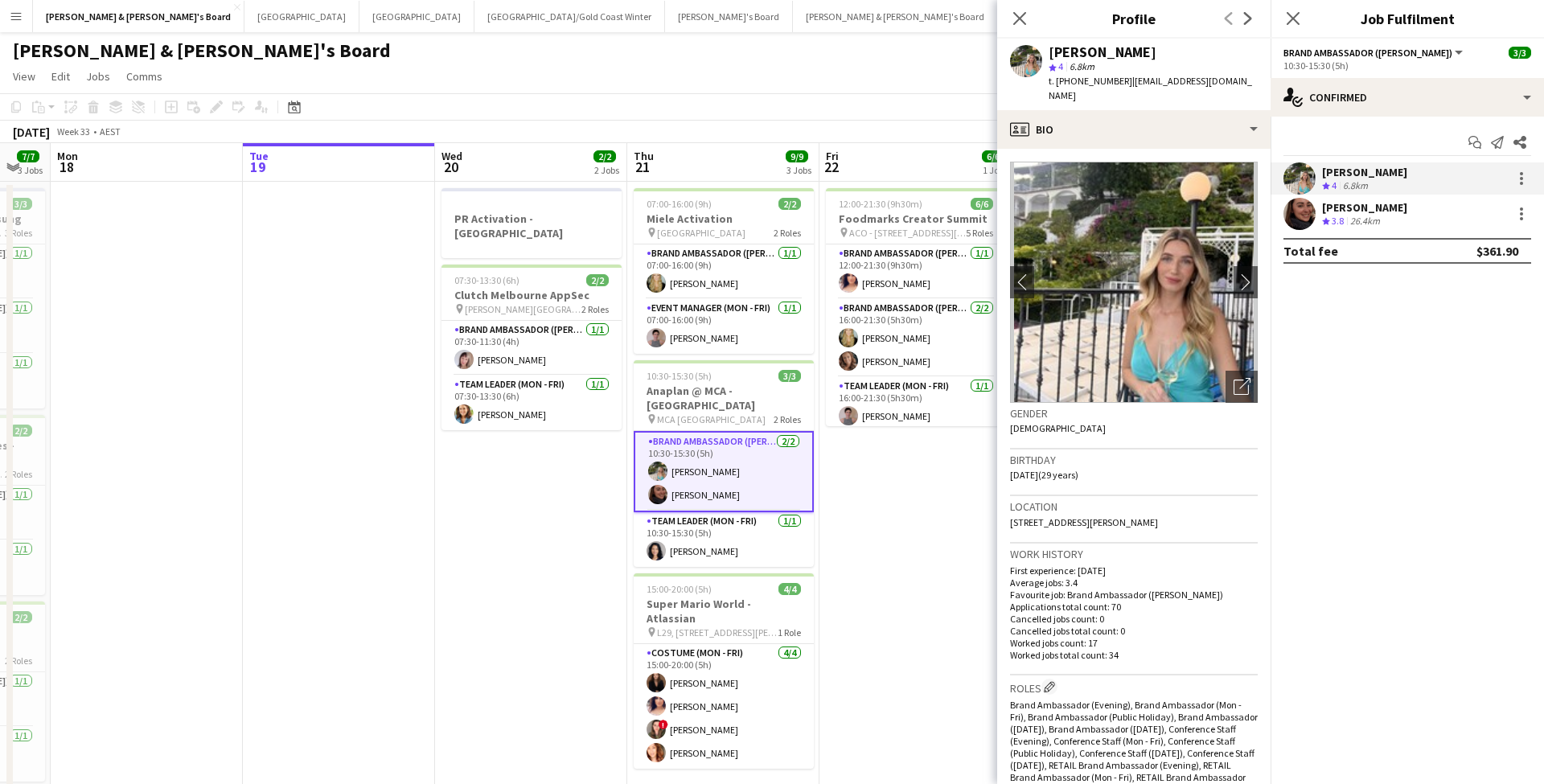
drag, startPoint x: 1121, startPoint y: 80, endPoint x: 1230, endPoint y: 78, distance: 109.0
click at [1230, 78] on div "[PERSON_NAME] star 4 6.8km t. [PHONE_NUMBER] | [EMAIL_ADDRESS][DOMAIN_NAME]" at bounding box center [1134, 74] width 274 height 72
copy span "[EMAIL_ADDRESS][DOMAIN_NAME]"
click at [1246, 273] on app-icon "chevron-right" at bounding box center [1246, 281] width 25 height 17
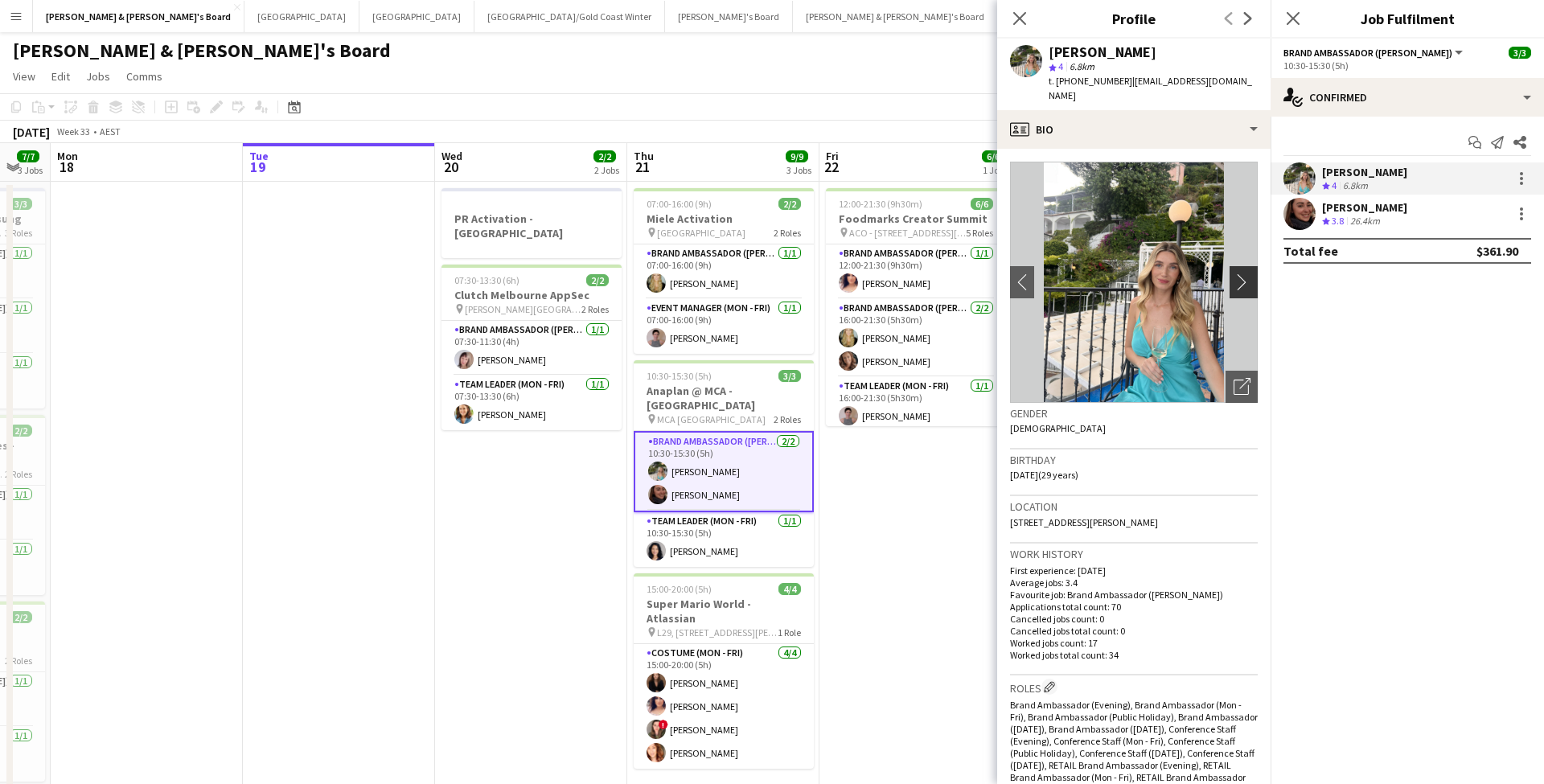
click at [1242, 273] on app-icon "chevron-right" at bounding box center [1246, 281] width 25 height 17
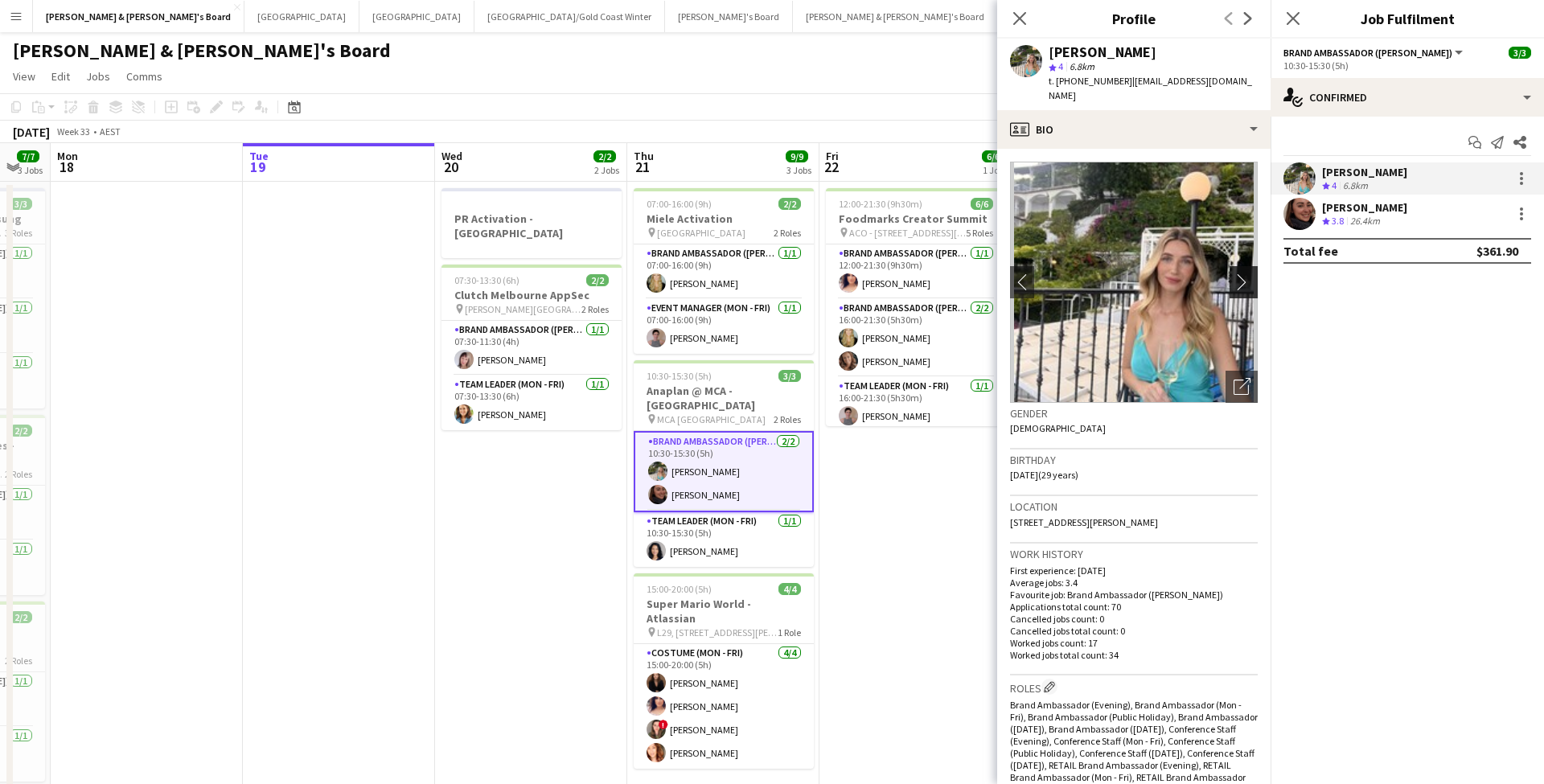
click at [1244, 273] on app-icon "chevron-right" at bounding box center [1246, 281] width 25 height 17
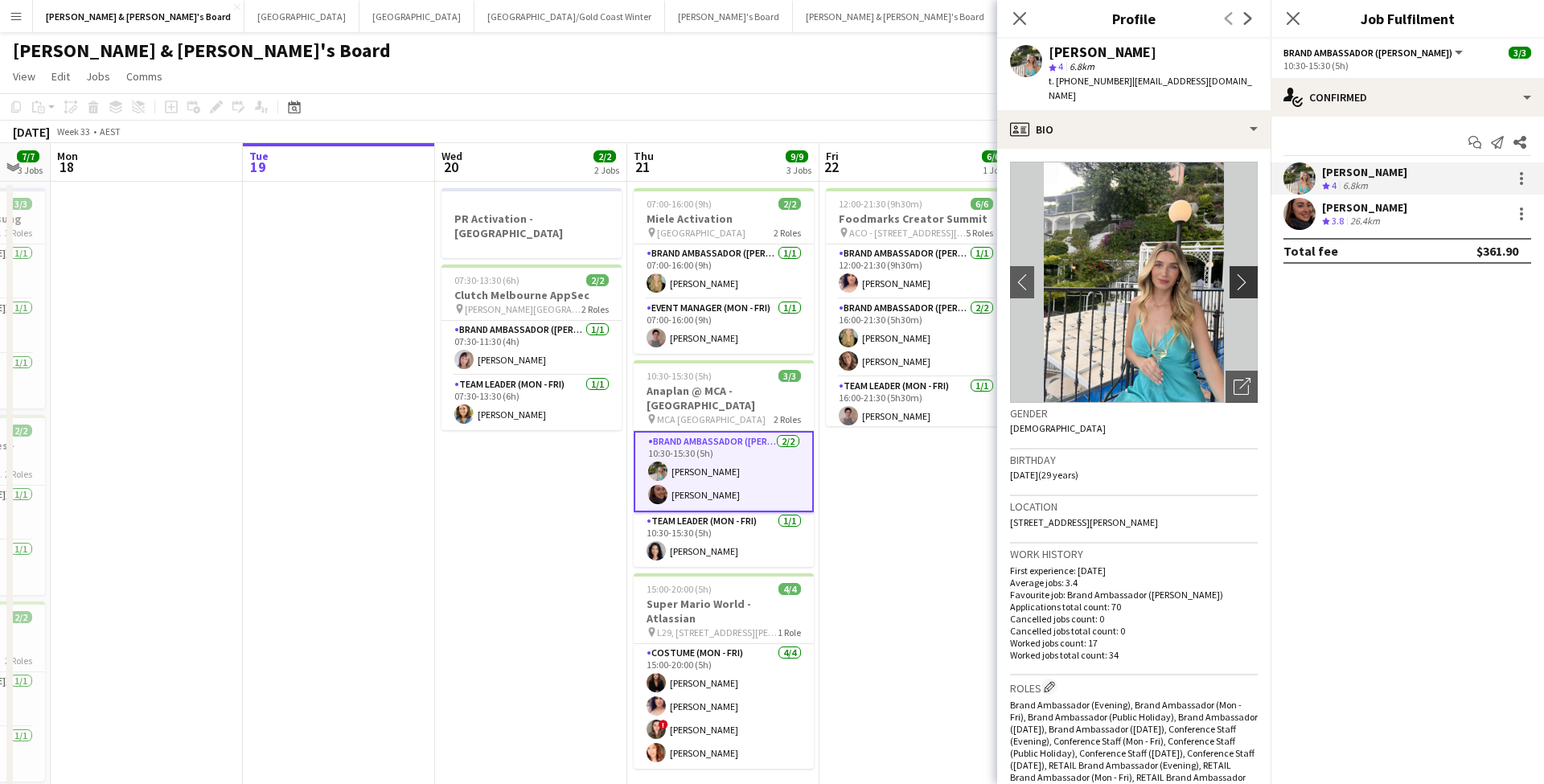
click at [1244, 273] on app-icon "chevron-right" at bounding box center [1246, 281] width 25 height 17
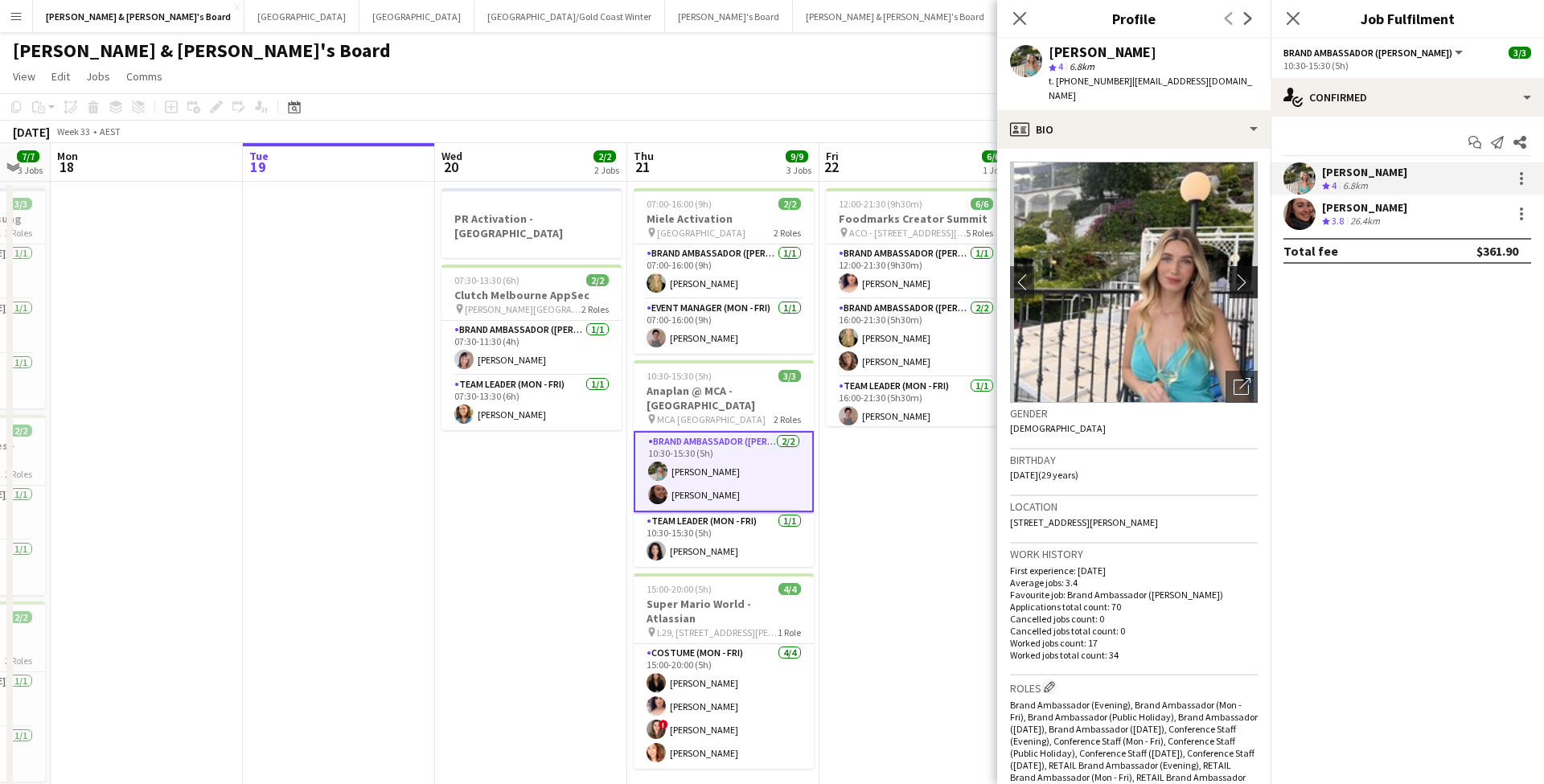
click at [1244, 273] on app-icon "chevron-right" at bounding box center [1246, 281] width 25 height 17
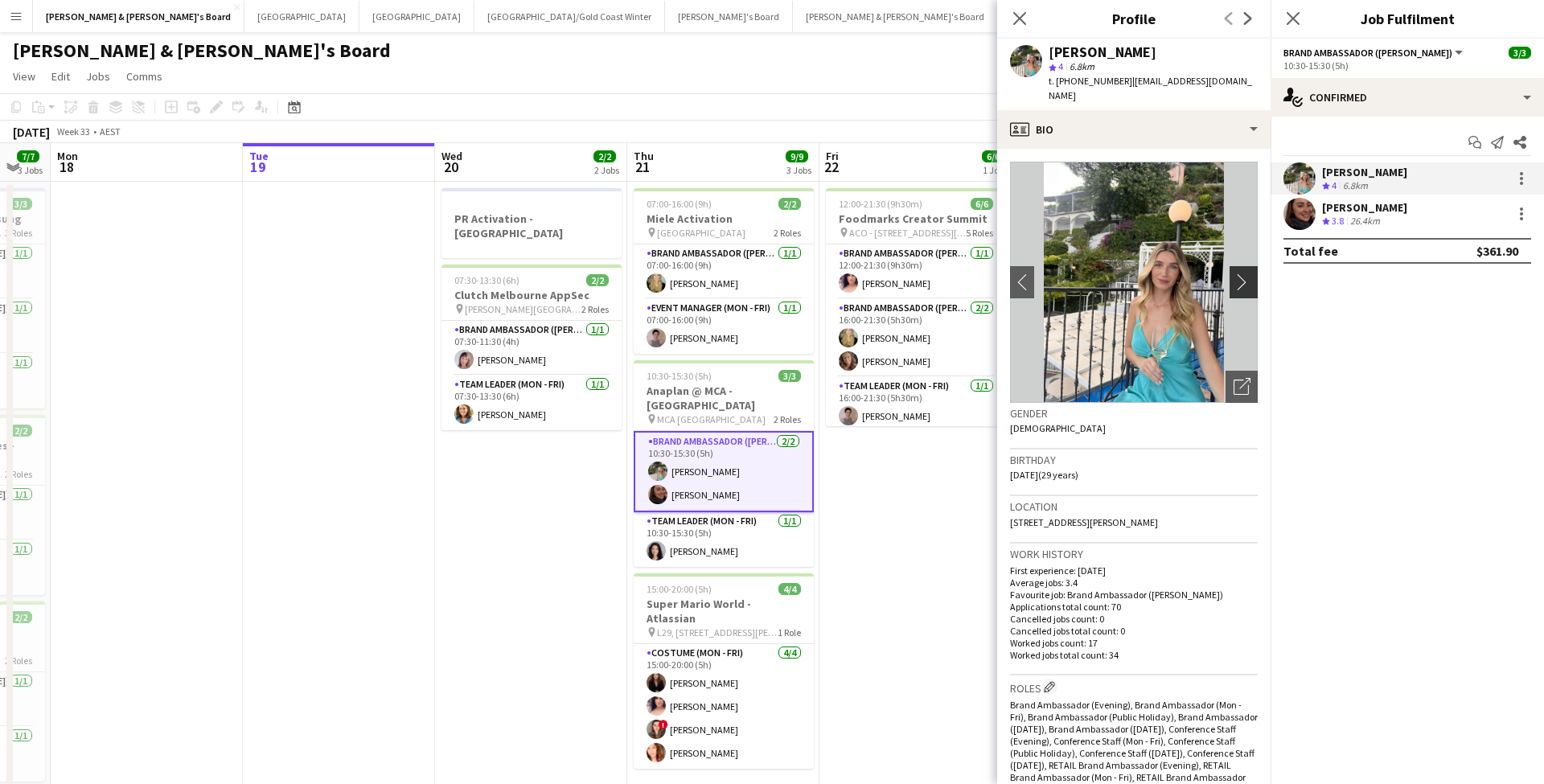
click at [1244, 273] on app-icon "chevron-right" at bounding box center [1246, 281] width 25 height 17
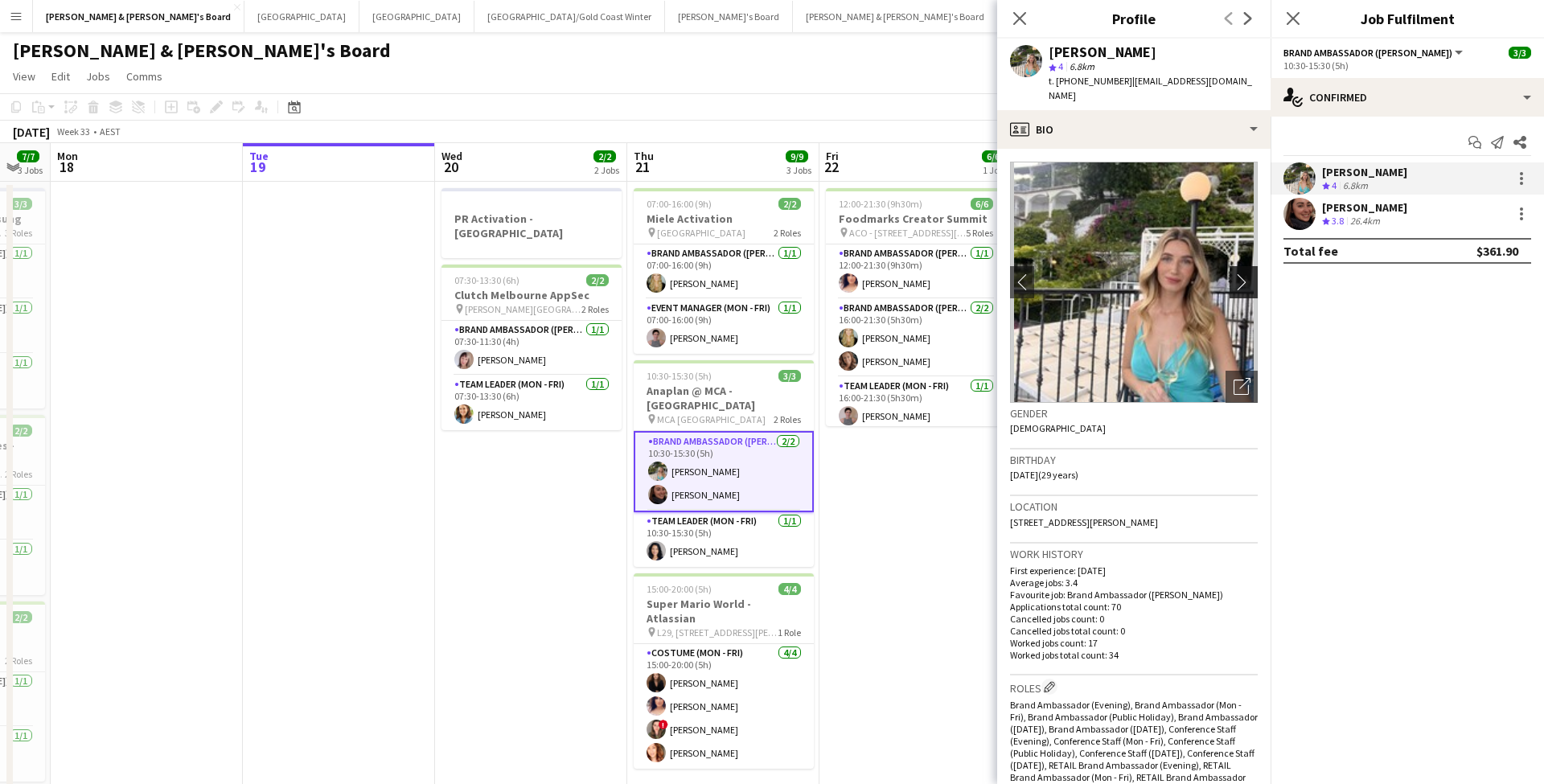
click at [1244, 273] on app-icon "chevron-right" at bounding box center [1246, 281] width 25 height 17
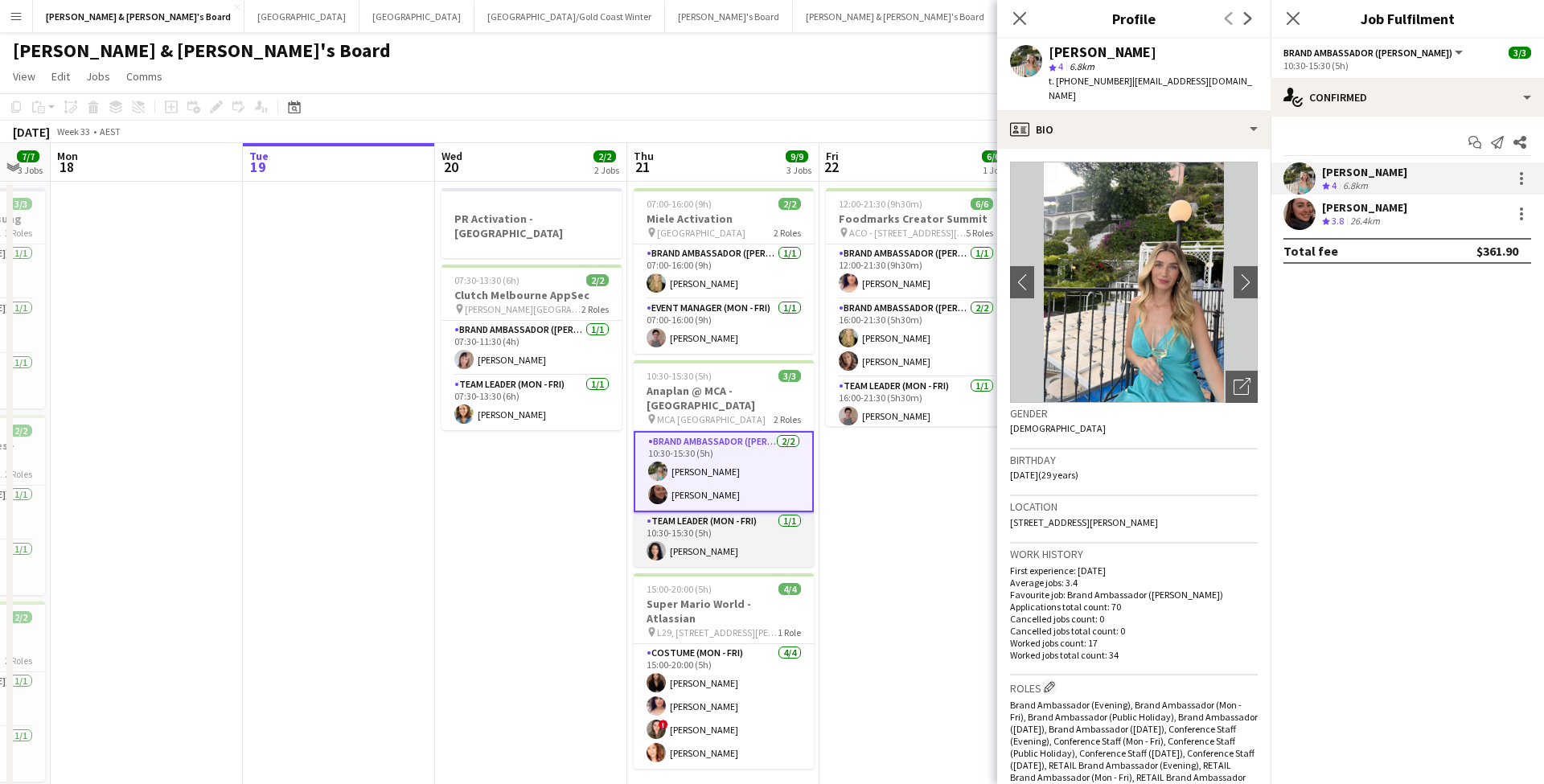
click at [724, 527] on app-card-role "Team Leader (Mon - Fri) [DATE] 10:30-15:30 (5h) [PERSON_NAME]" at bounding box center [723, 540] width 180 height 55
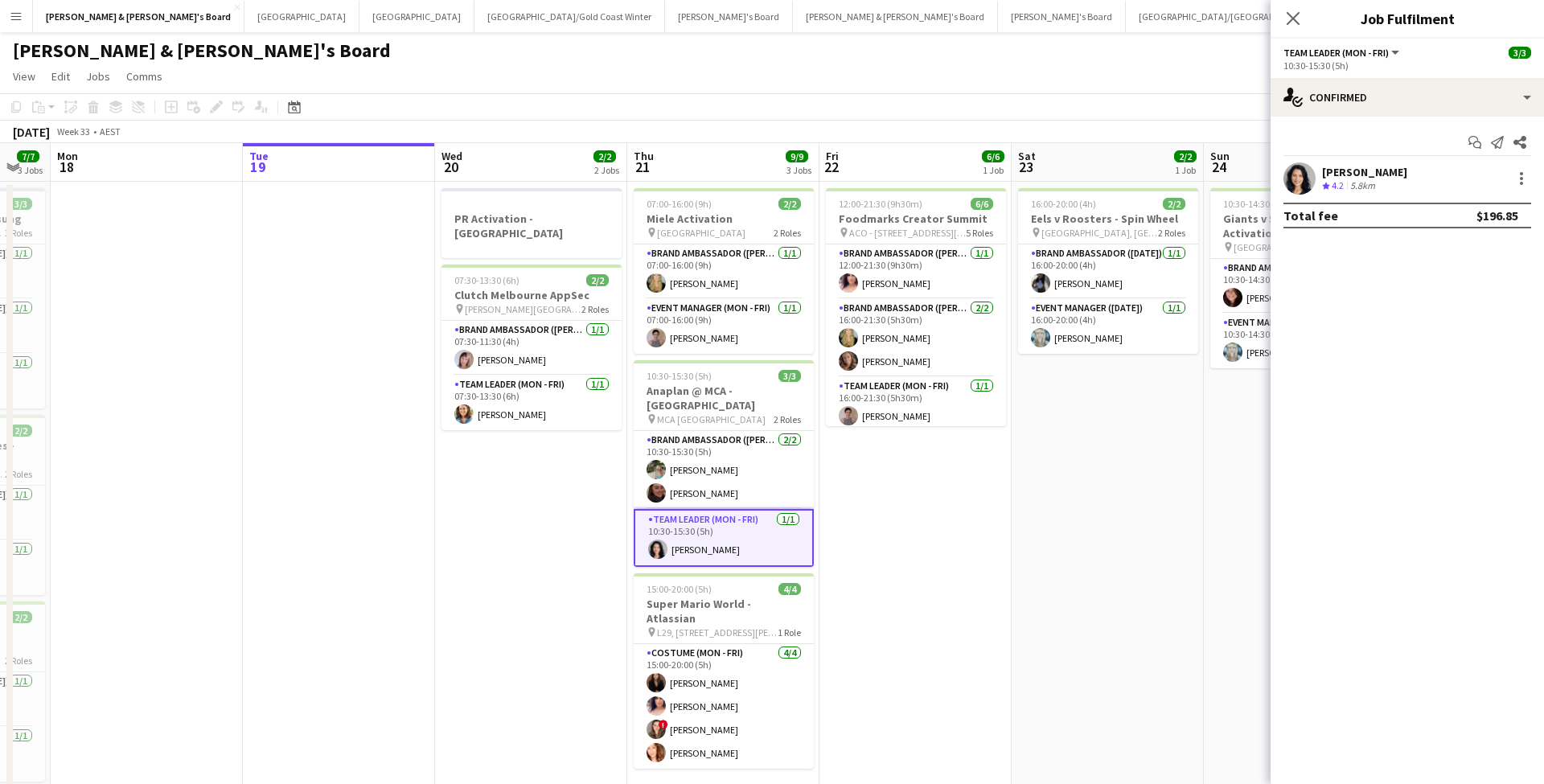
click at [1379, 182] on div "5.8km" at bounding box center [1363, 186] width 31 height 14
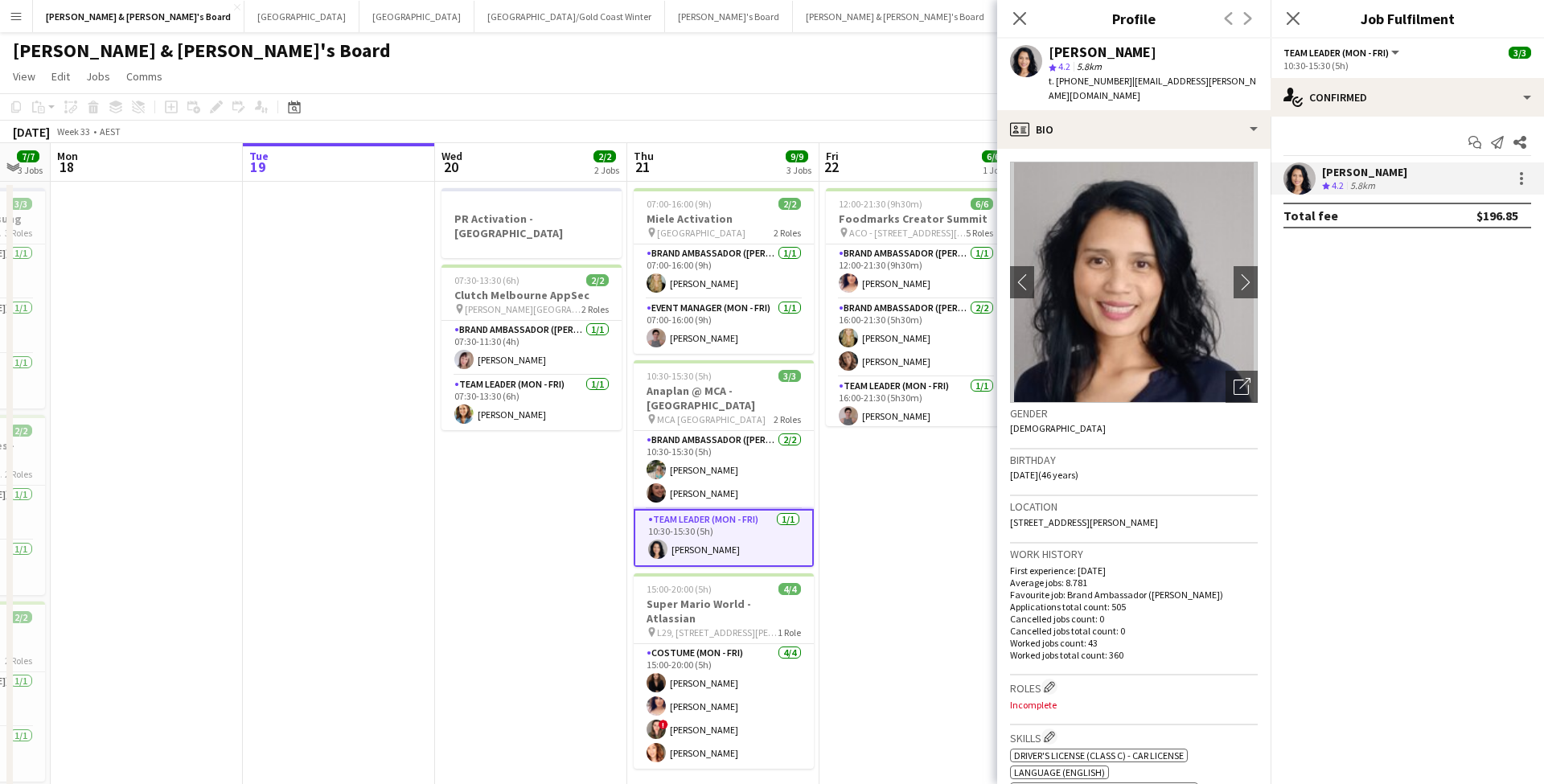
click at [486, 600] on app-date-cell "PR Activation - [GEOGRAPHIC_DATA] 07:30-13:30 (6h) 2/2 Clutch Melbourne AppSec …" at bounding box center [530, 590] width 192 height 817
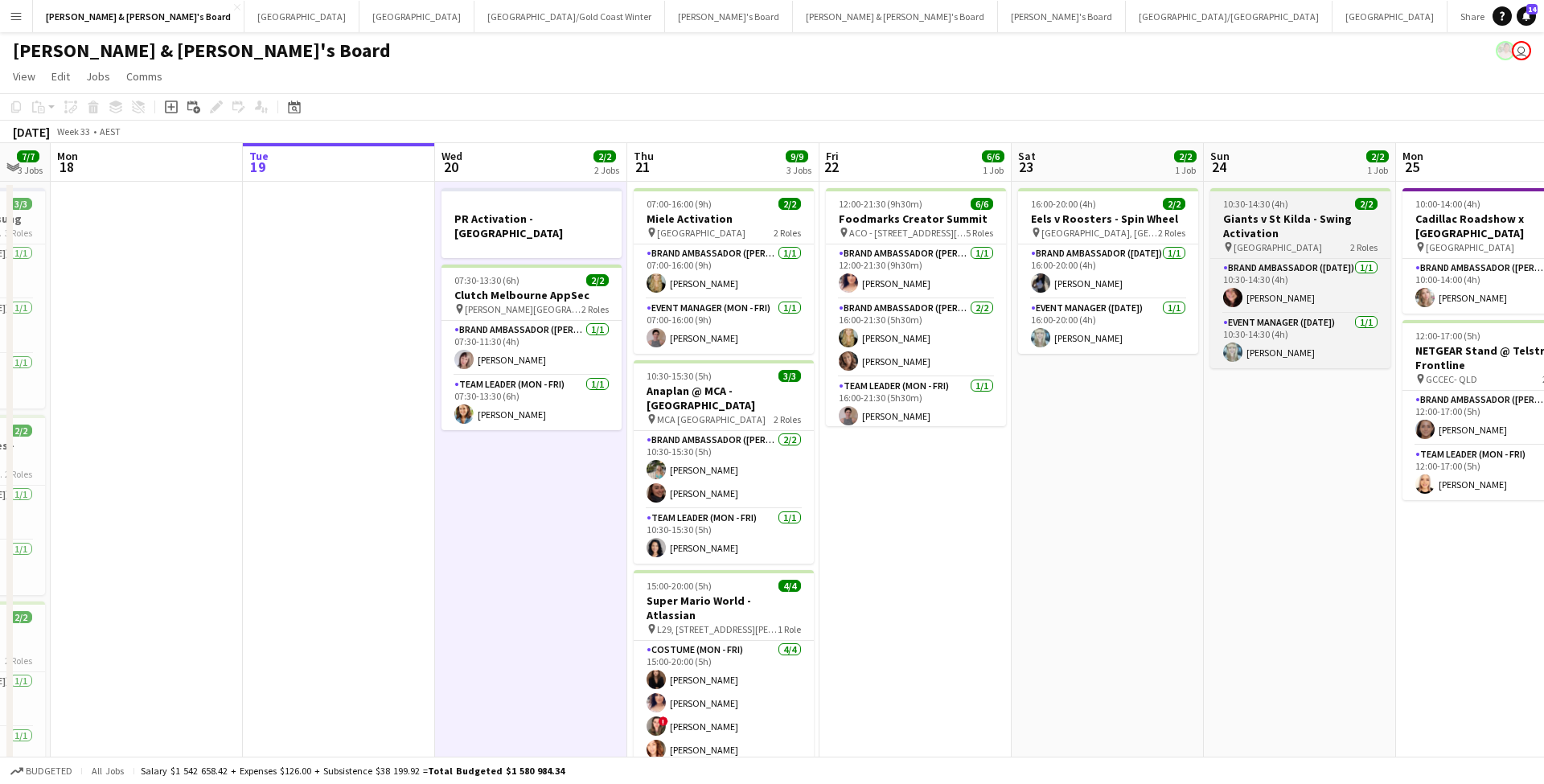
scroll to position [0, 0]
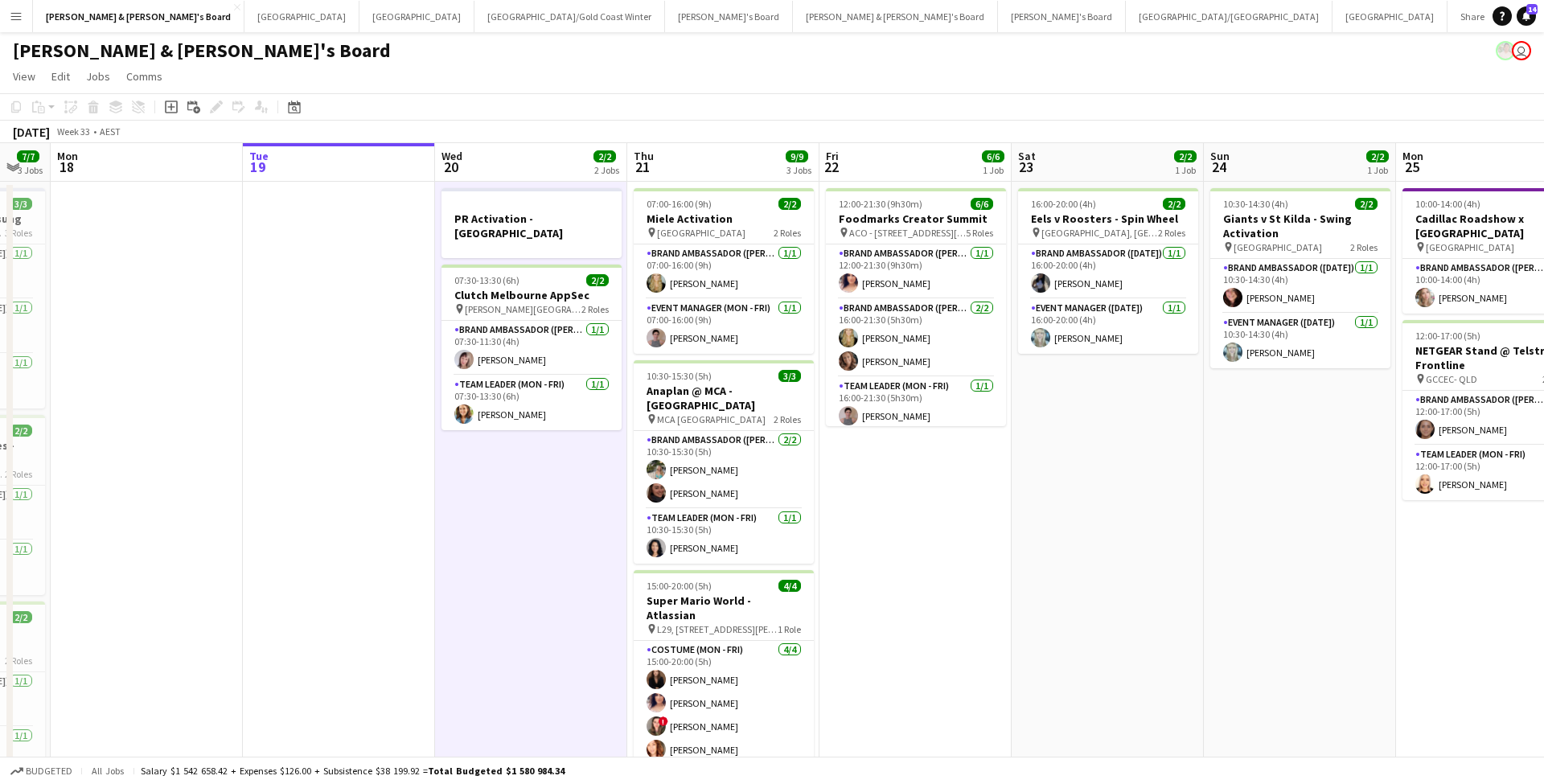
click at [1339, 603] on app-date-cell "10:30-14:30 (4h) 2/2 Giants v St Kilda - Swing Activation pin [GEOGRAPHIC_DATA]…" at bounding box center [1299, 590] width 192 height 817
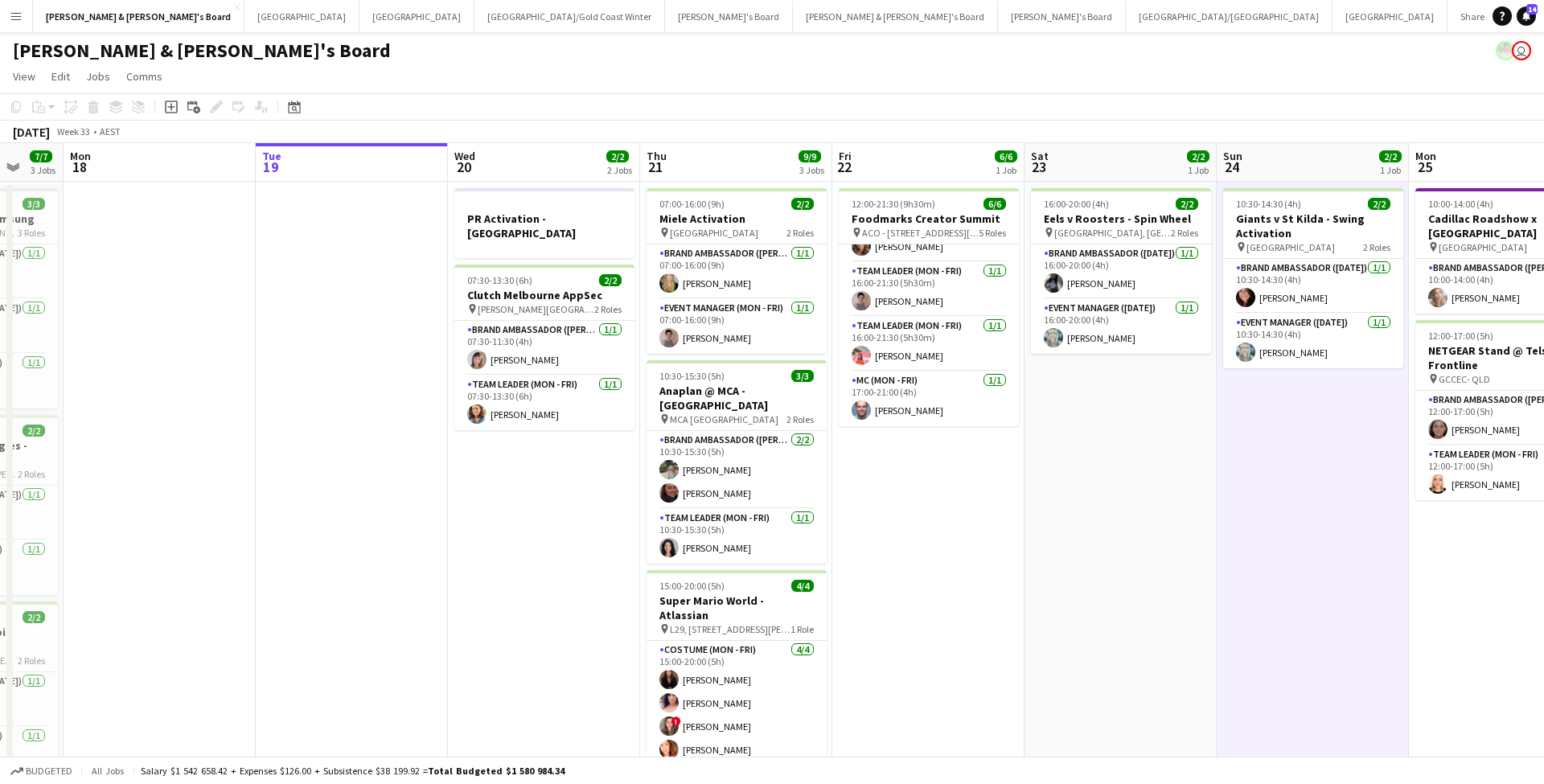
scroll to position [115, 0]
click at [1332, 27] on button "Adelaide Close" at bounding box center [1390, 17] width 115 height 31
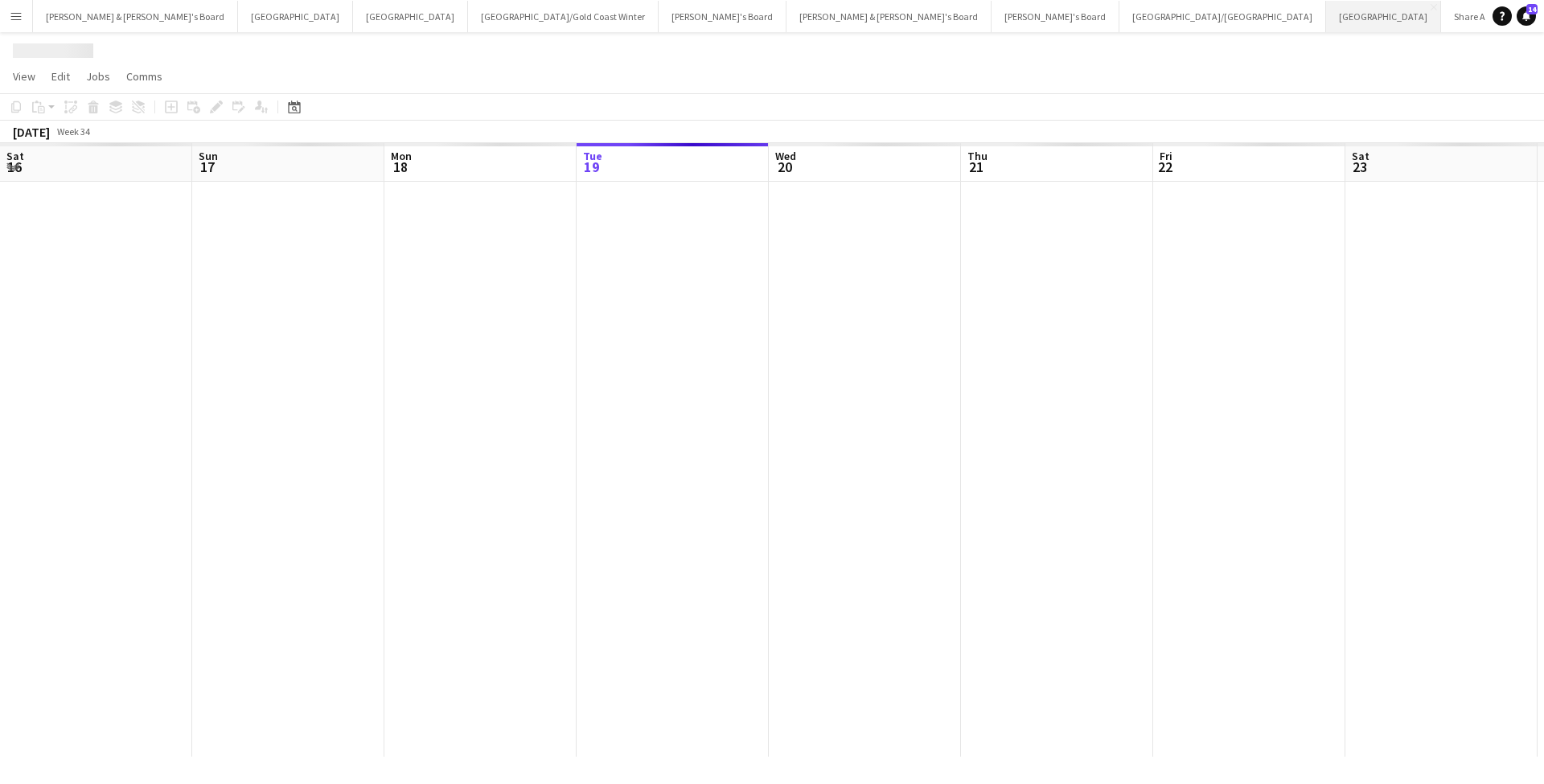
scroll to position [0, 385]
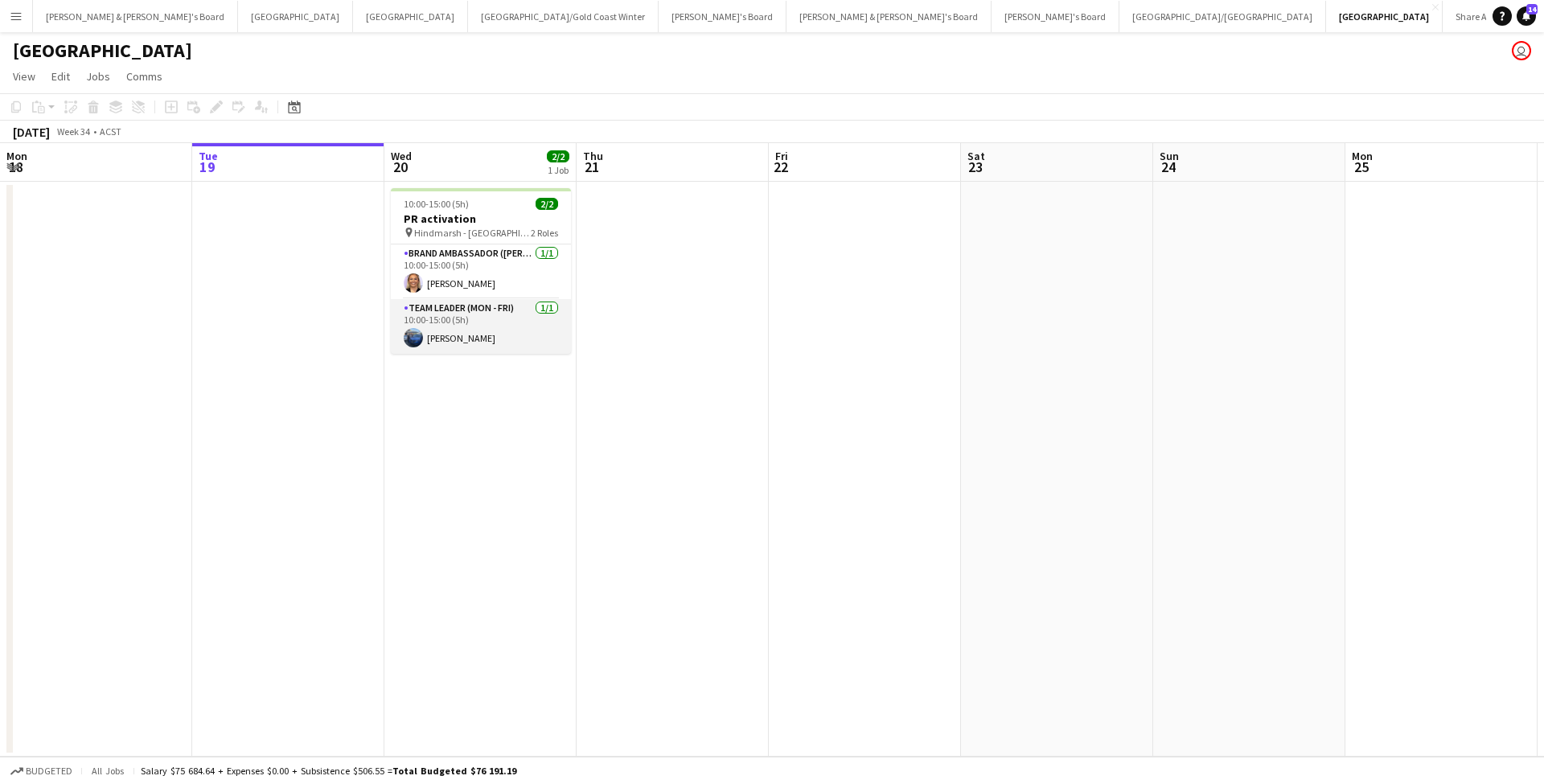
click at [485, 326] on app-card-role "Team Leader (Mon - Fri) [DATE] 10:00-15:00 (5h) [PERSON_NAME]" at bounding box center [480, 327] width 180 height 55
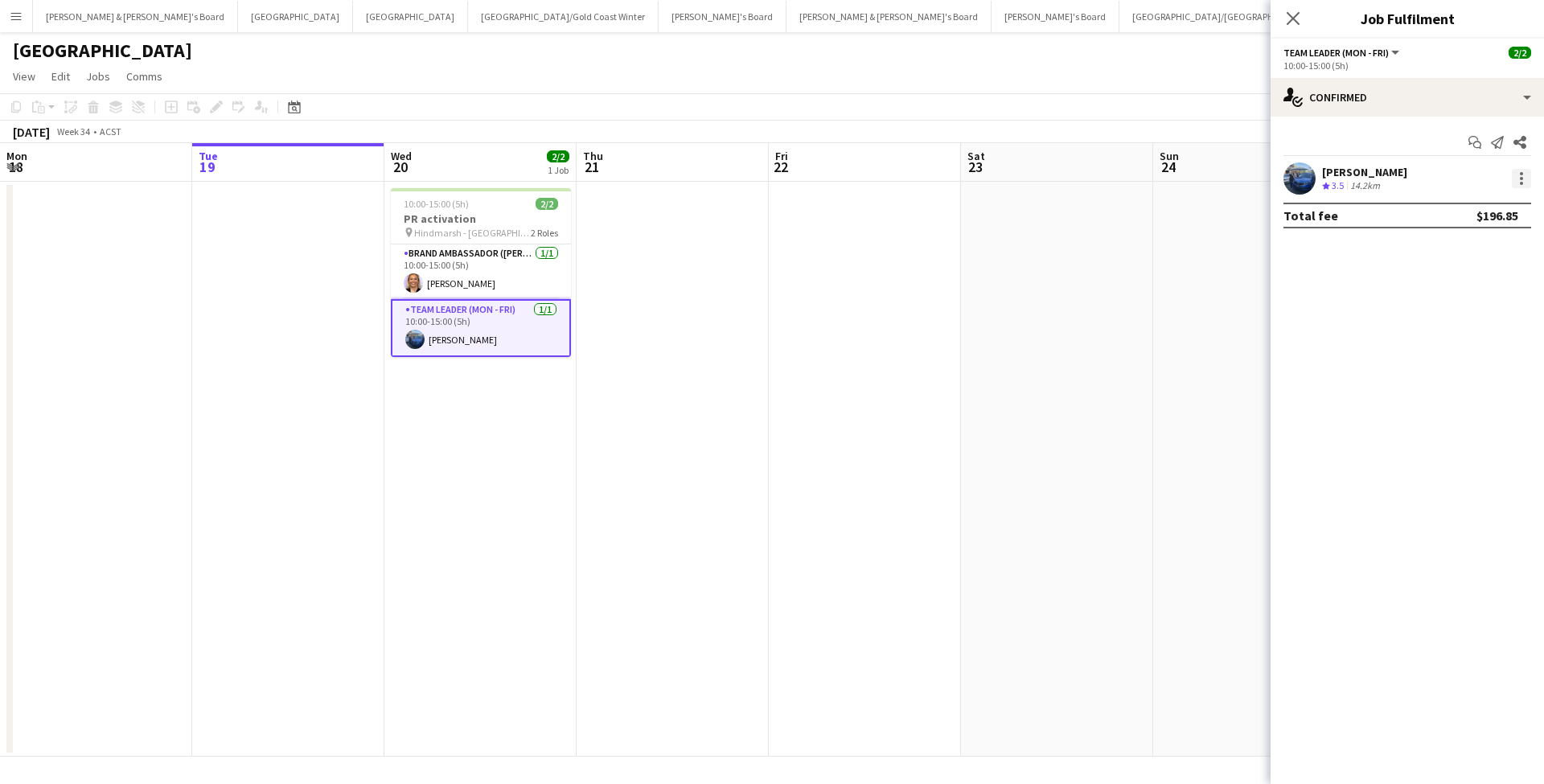
click at [1520, 174] on div at bounding box center [1520, 173] width 3 height 3
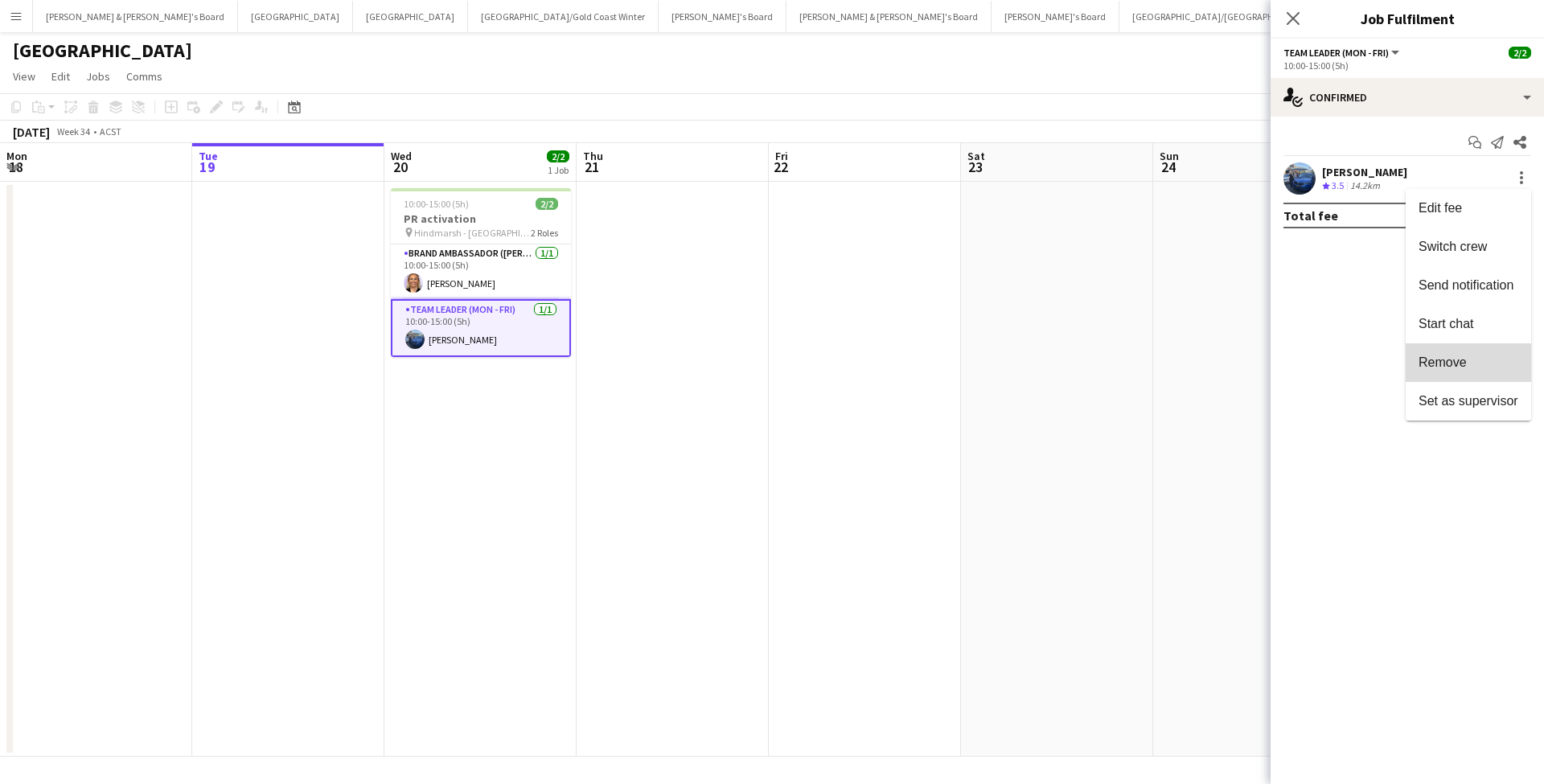
click at [1437, 369] on span "Remove" at bounding box center [1442, 362] width 48 height 14
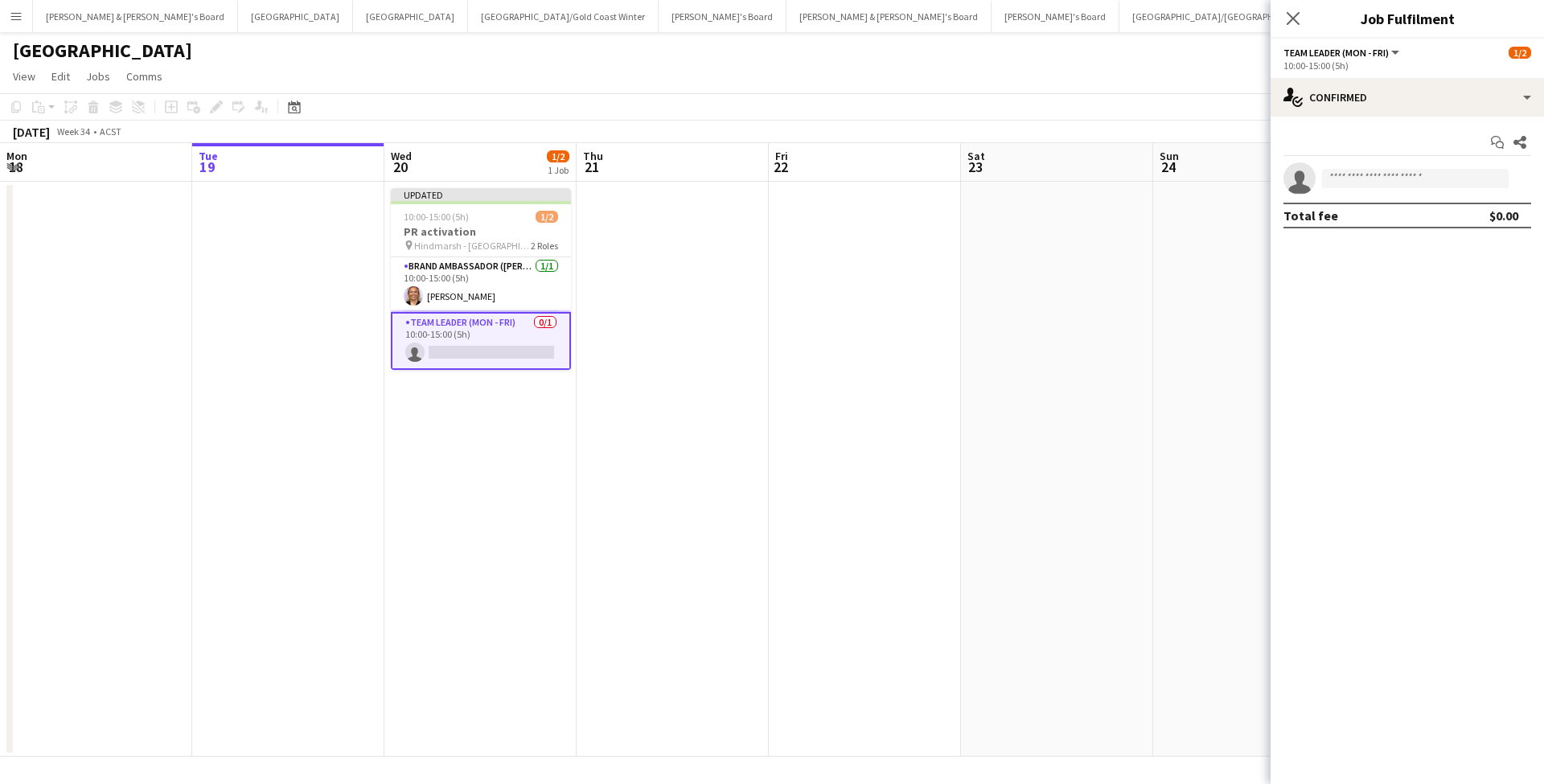
click at [983, 371] on app-date-cell at bounding box center [1057, 469] width 192 height 574
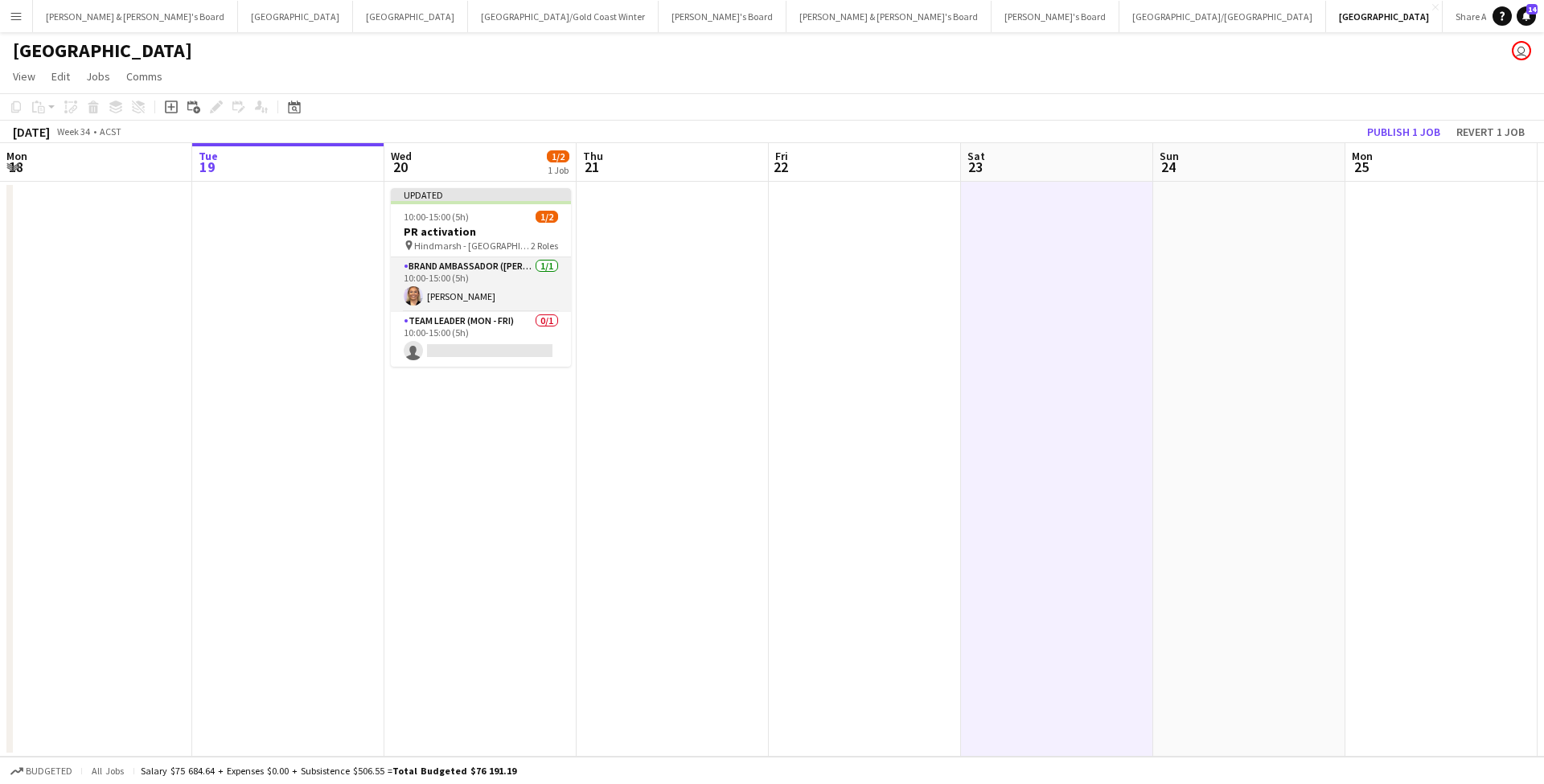
click at [509, 288] on app-card-role "Brand Ambassador (Mon - Fri) [DATE] 10:00-15:00 (5h) [PERSON_NAME]" at bounding box center [480, 284] width 180 height 55
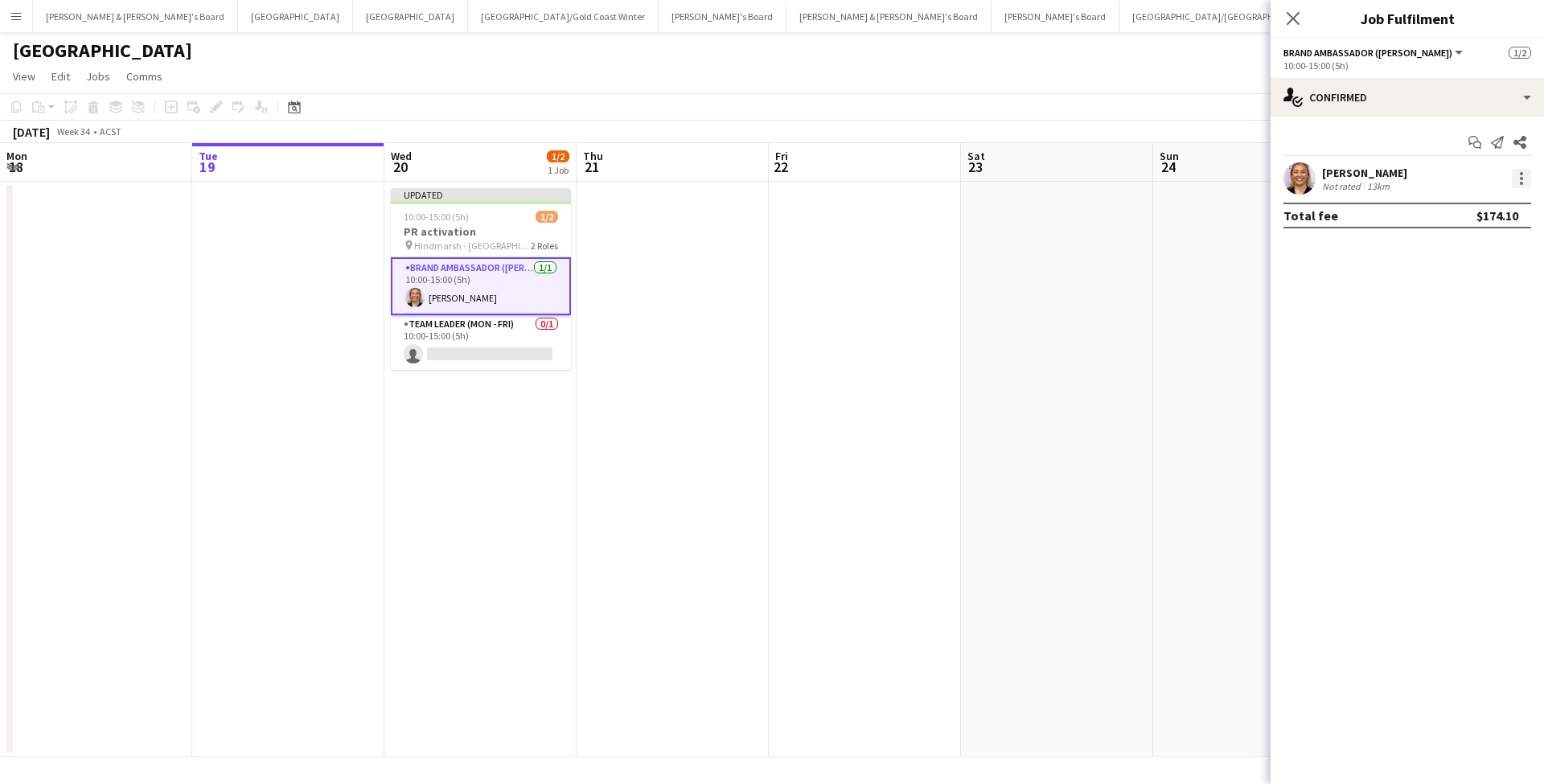
click at [1520, 178] on div at bounding box center [1520, 178] width 3 height 3
click at [1490, 240] on span "Switch crew" at bounding box center [1467, 247] width 99 height 15
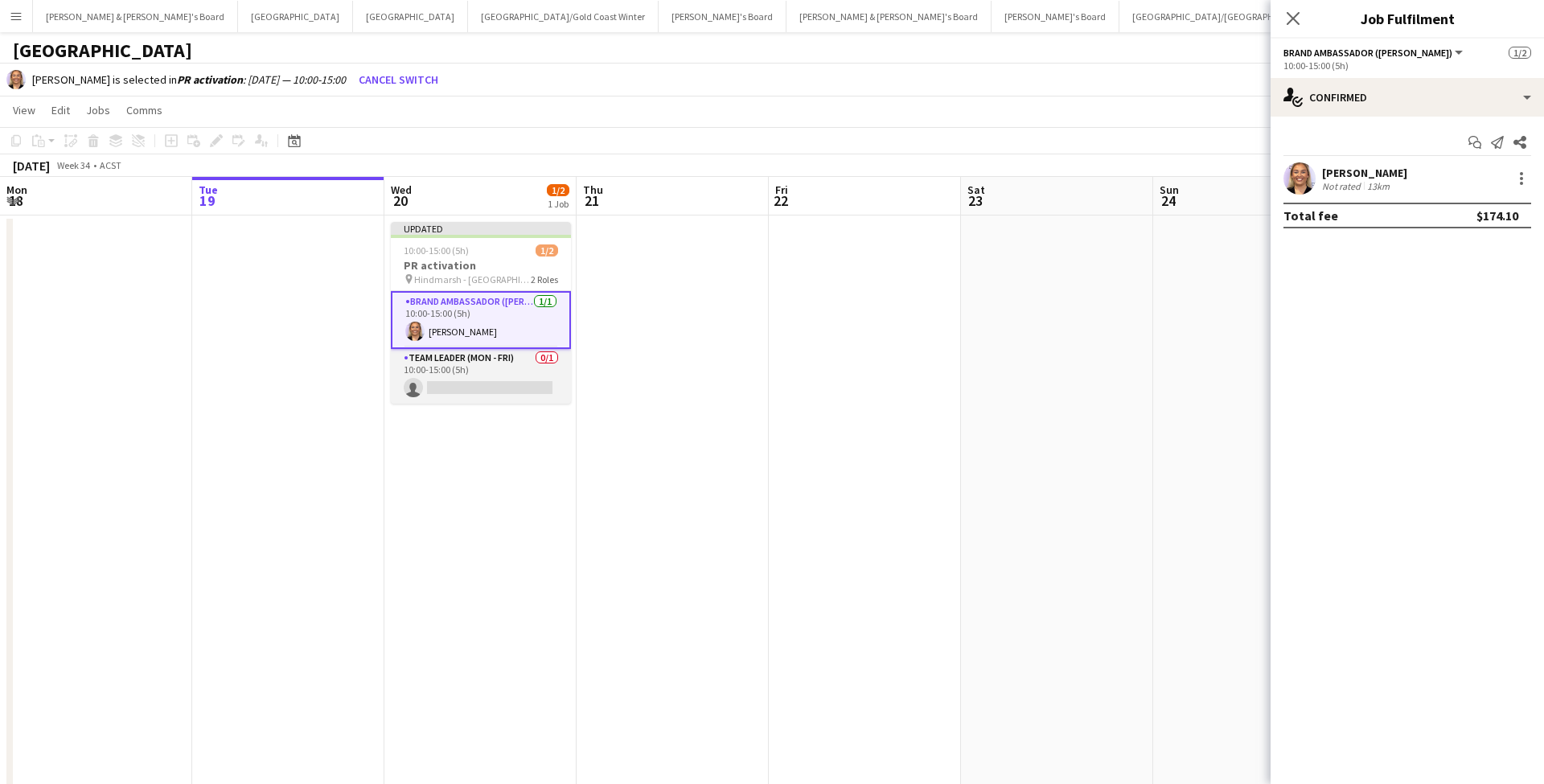
click at [493, 376] on app-card-role "Team Leader (Mon - Fri) 0/1 10:00-15:00 (5h) single-neutral-actions" at bounding box center [480, 377] width 180 height 55
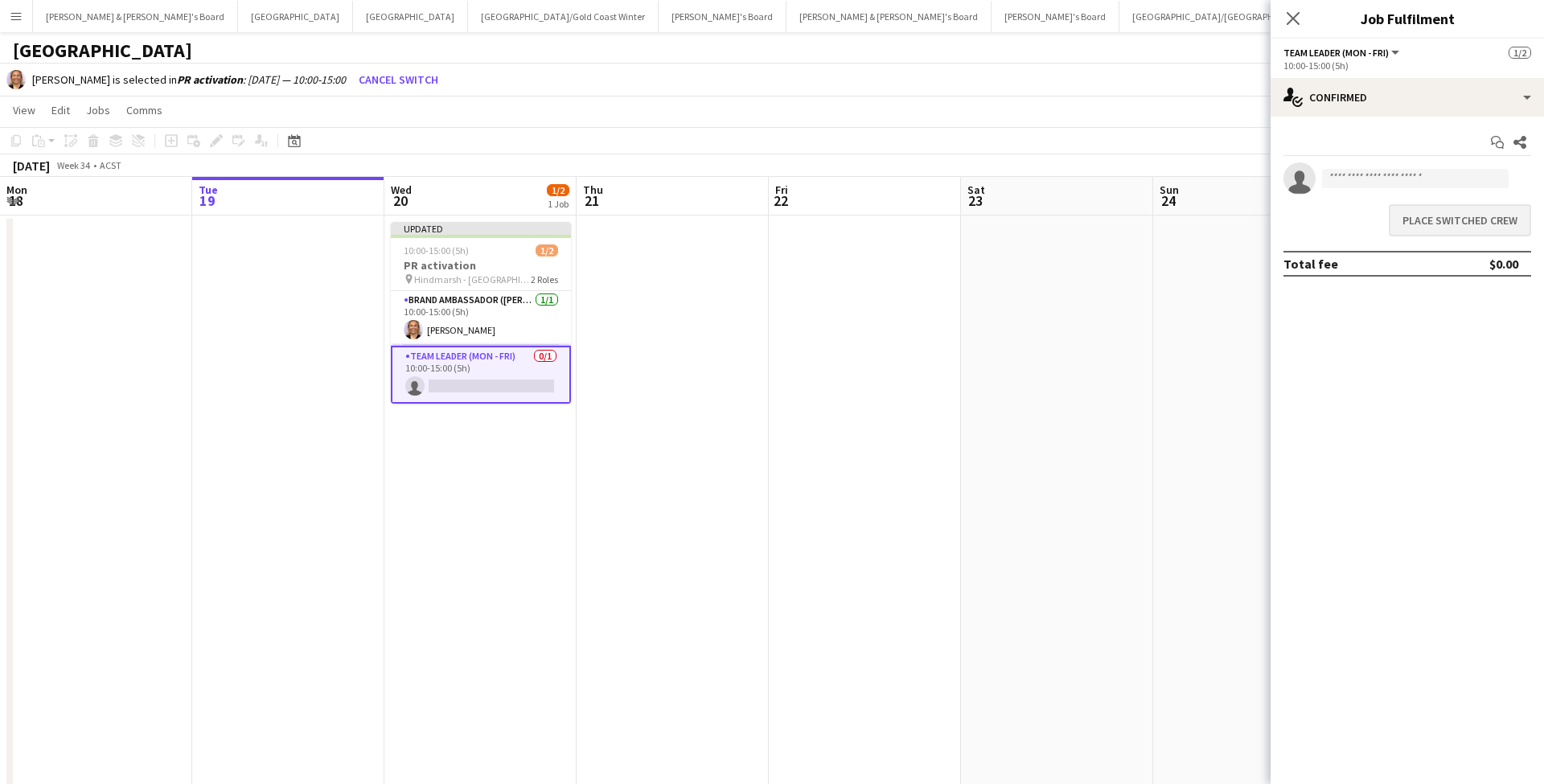
click at [1447, 233] on button "Place switched crew" at bounding box center [1459, 220] width 143 height 32
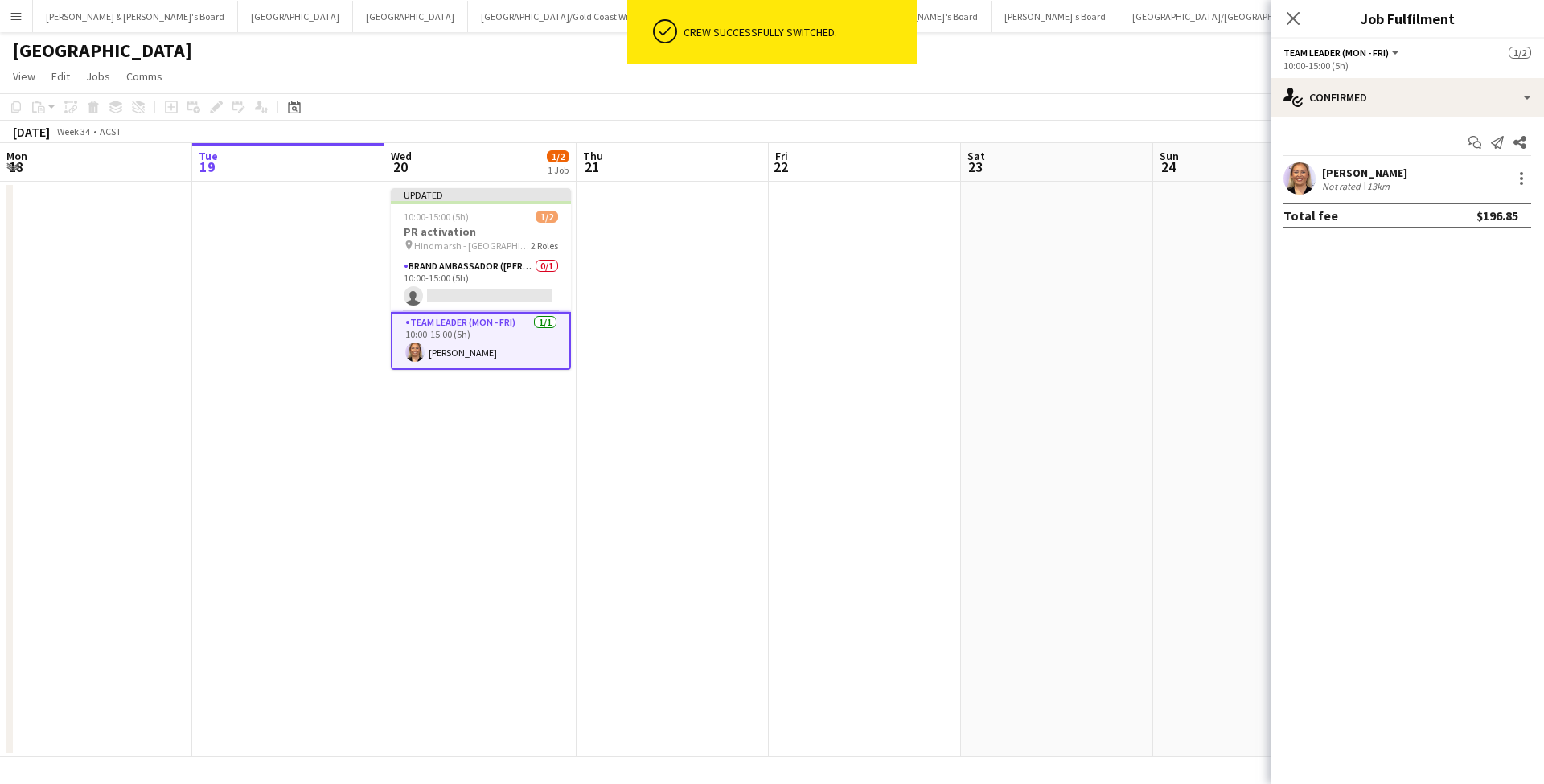
click at [1131, 506] on app-date-cell at bounding box center [1057, 469] width 192 height 574
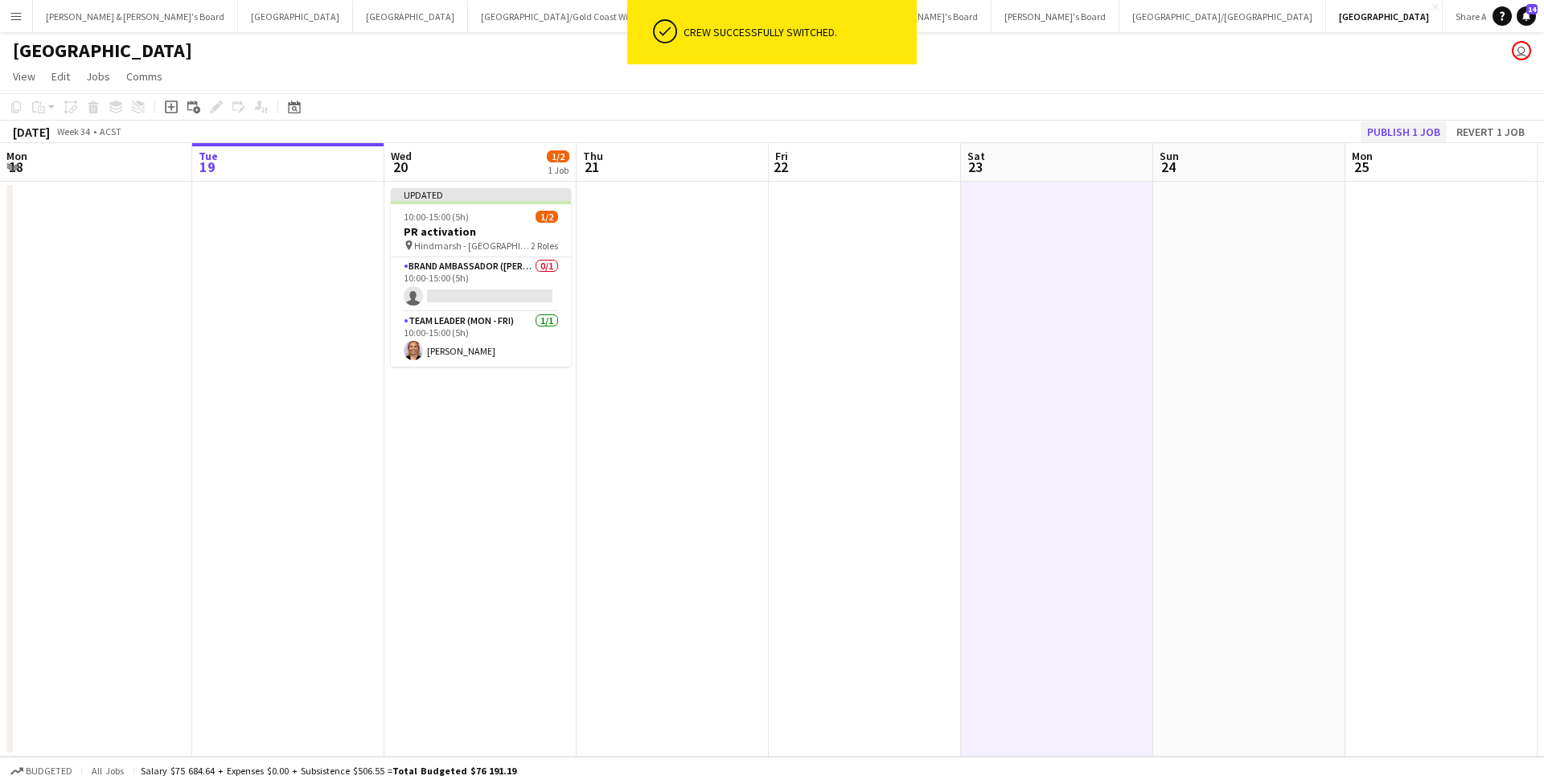
click at [1410, 135] on button "Publish 1 job" at bounding box center [1403, 131] width 86 height 21
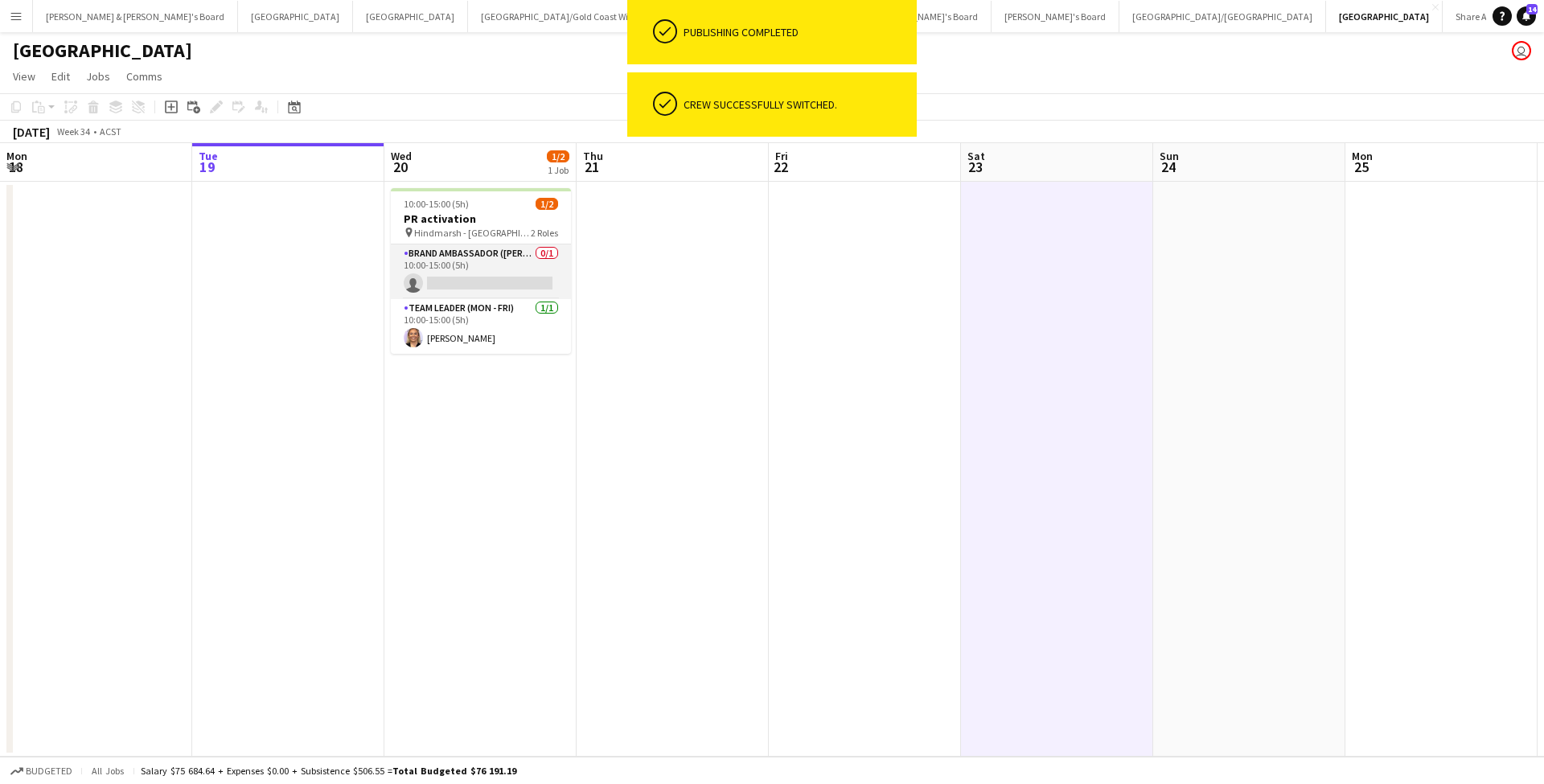
click at [524, 273] on app-card-role "Brand Ambassador (Mon - Fri) 0/1 10:00-15:00 (5h) single-neutral-actions" at bounding box center [480, 271] width 180 height 55
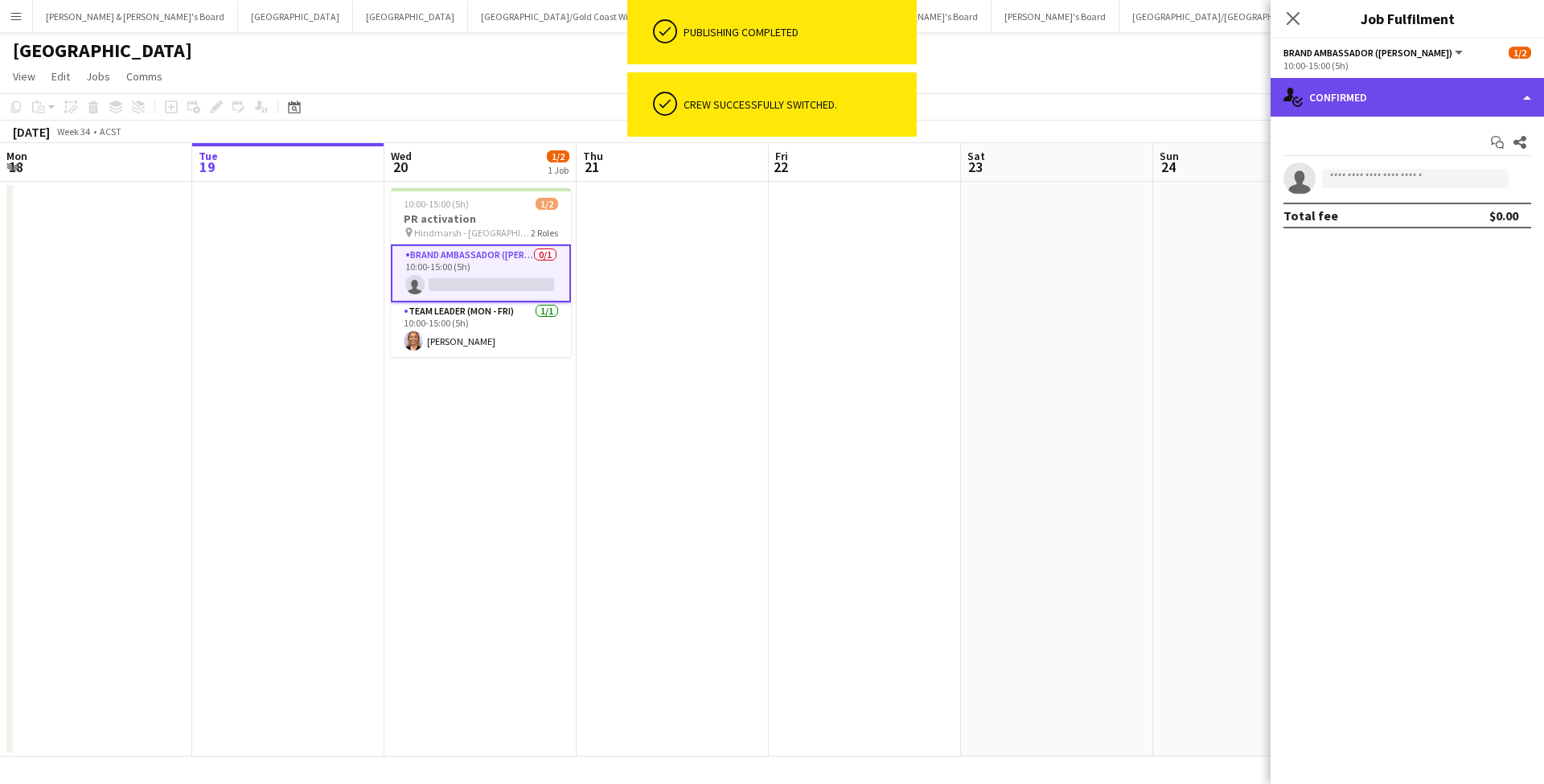
click at [1446, 83] on div "single-neutral-actions-check-2 Confirmed" at bounding box center [1407, 96] width 274 height 38
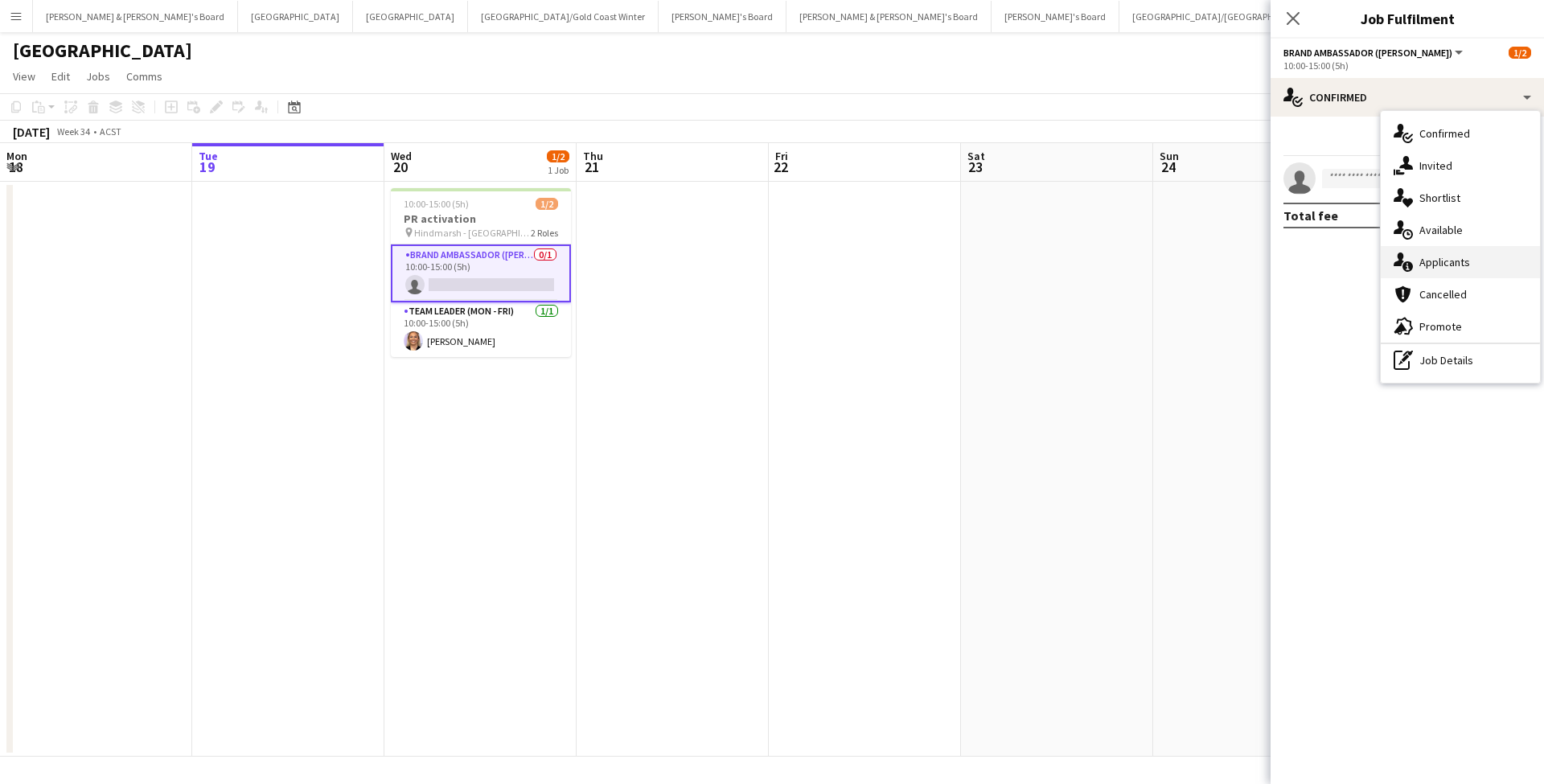
click at [1460, 258] on div "single-neutral-actions-information Applicants" at bounding box center [1460, 262] width 159 height 32
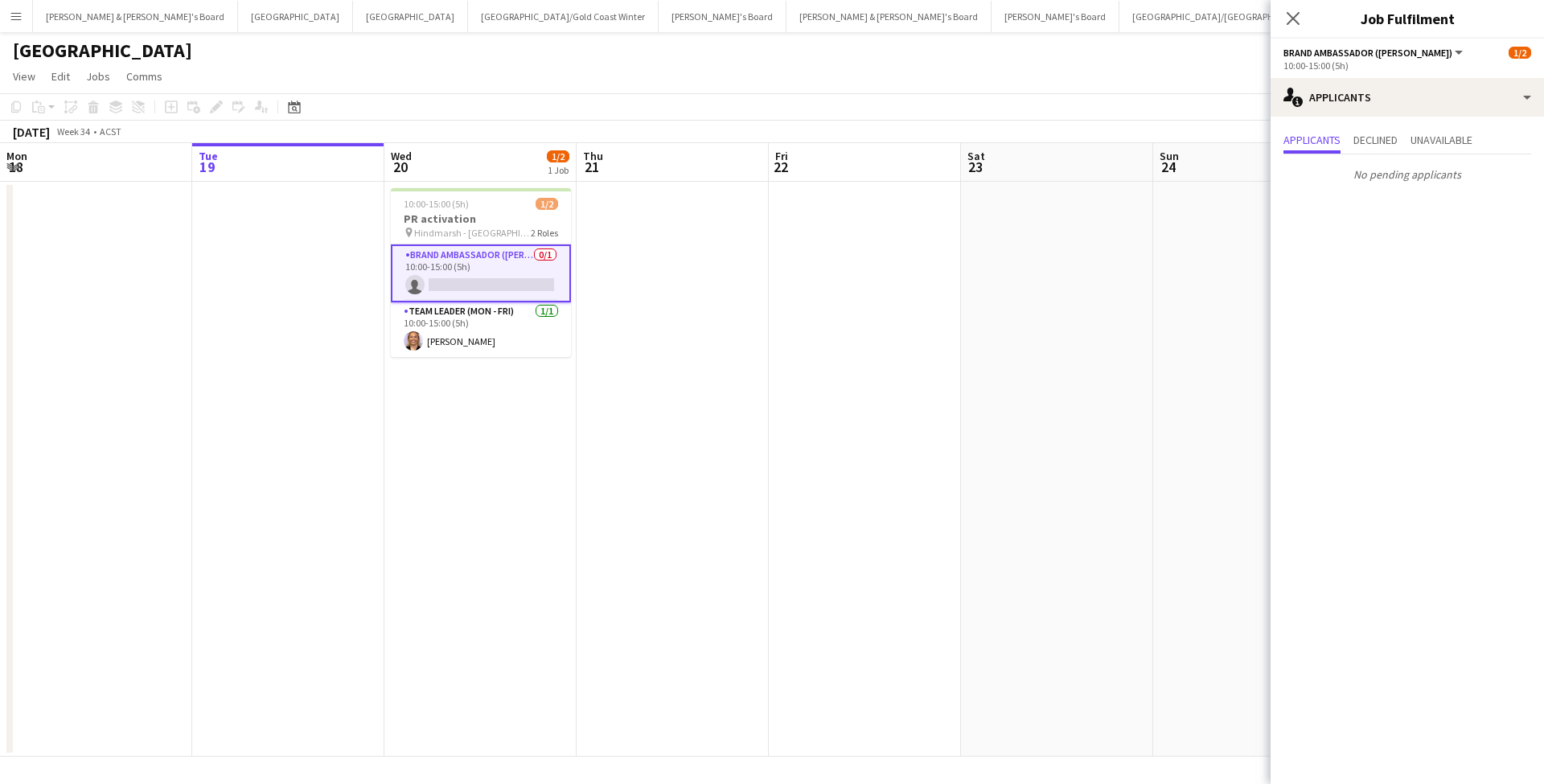
click at [982, 450] on app-date-cell at bounding box center [1057, 469] width 192 height 574
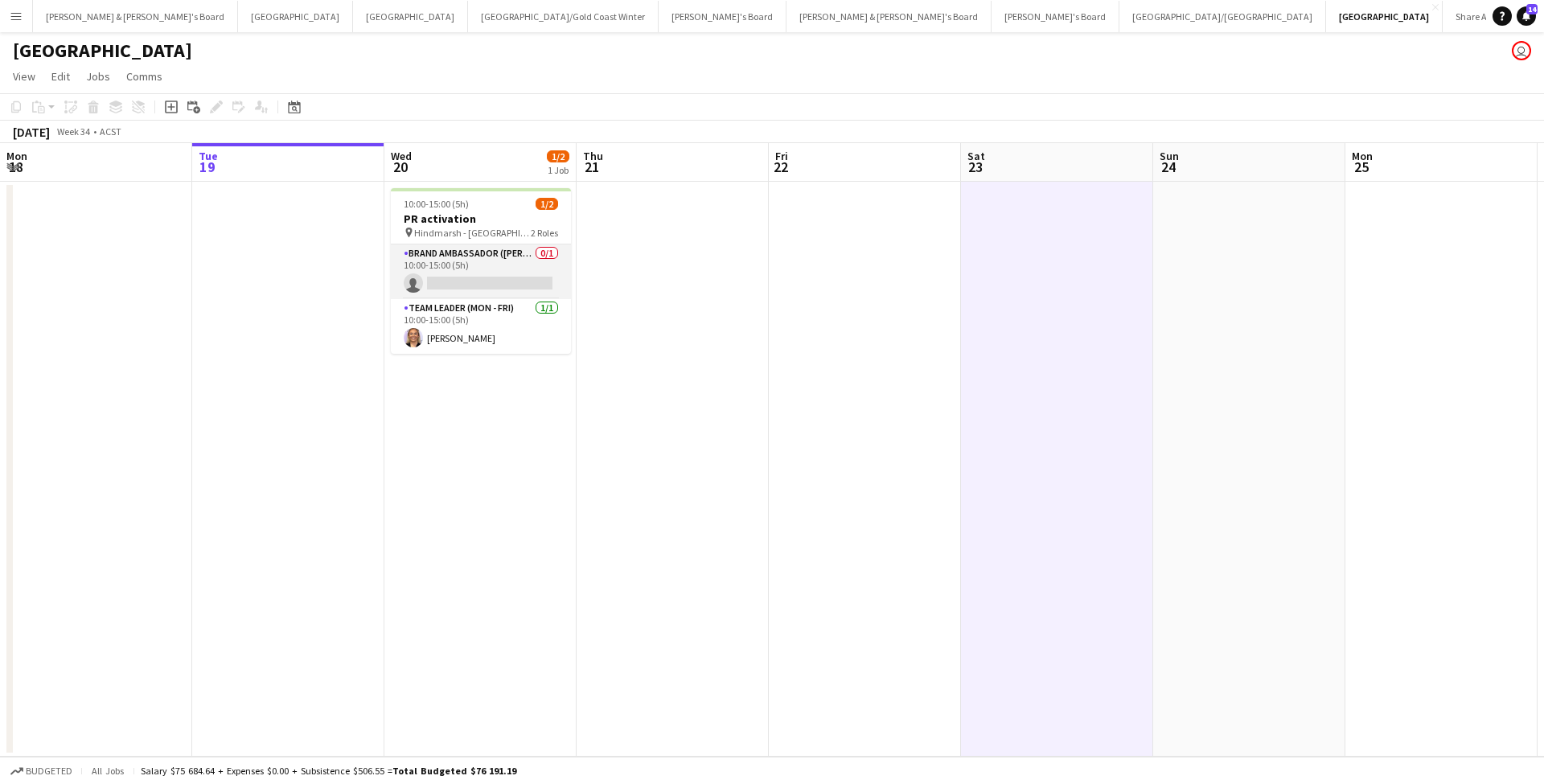
click at [520, 265] on app-card-role "Brand Ambassador (Mon - Fri) 0/1 10:00-15:00 (5h) single-neutral-actions" at bounding box center [480, 271] width 180 height 55
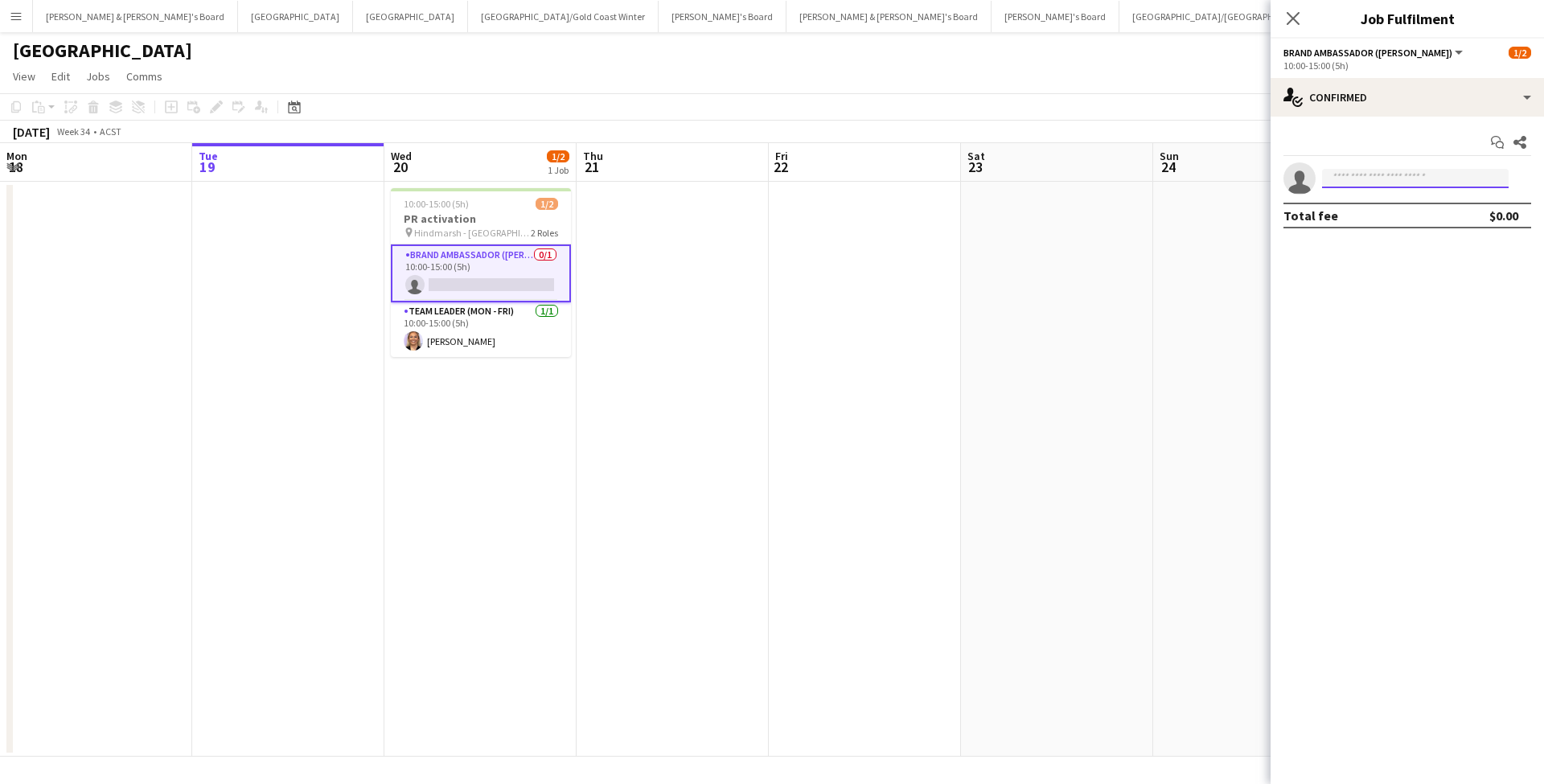
click at [1362, 174] on input at bounding box center [1415, 179] width 187 height 20
type input "****"
drag, startPoint x: 1350, startPoint y: 213, endPoint x: 1185, endPoint y: 423, distance: 267.1
click at [1185, 423] on app-date-cell at bounding box center [1249, 469] width 192 height 574
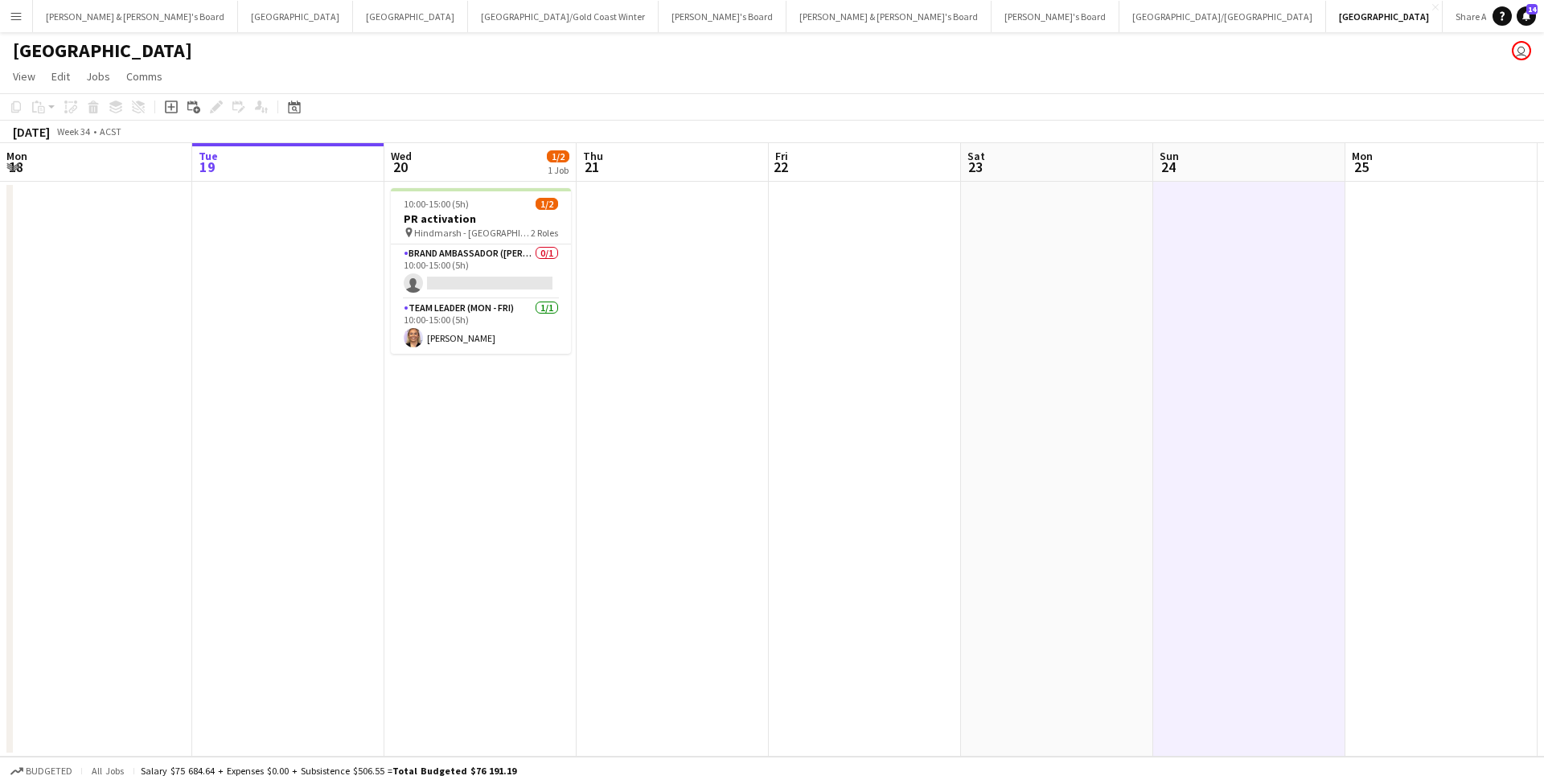
click at [527, 501] on app-date-cell "10:00-15:00 (5h) 1/2 PR activation pin Hindmarsh - [GEOGRAPHIC_DATA] - SA 2 Rol…" at bounding box center [480, 469] width 192 height 574
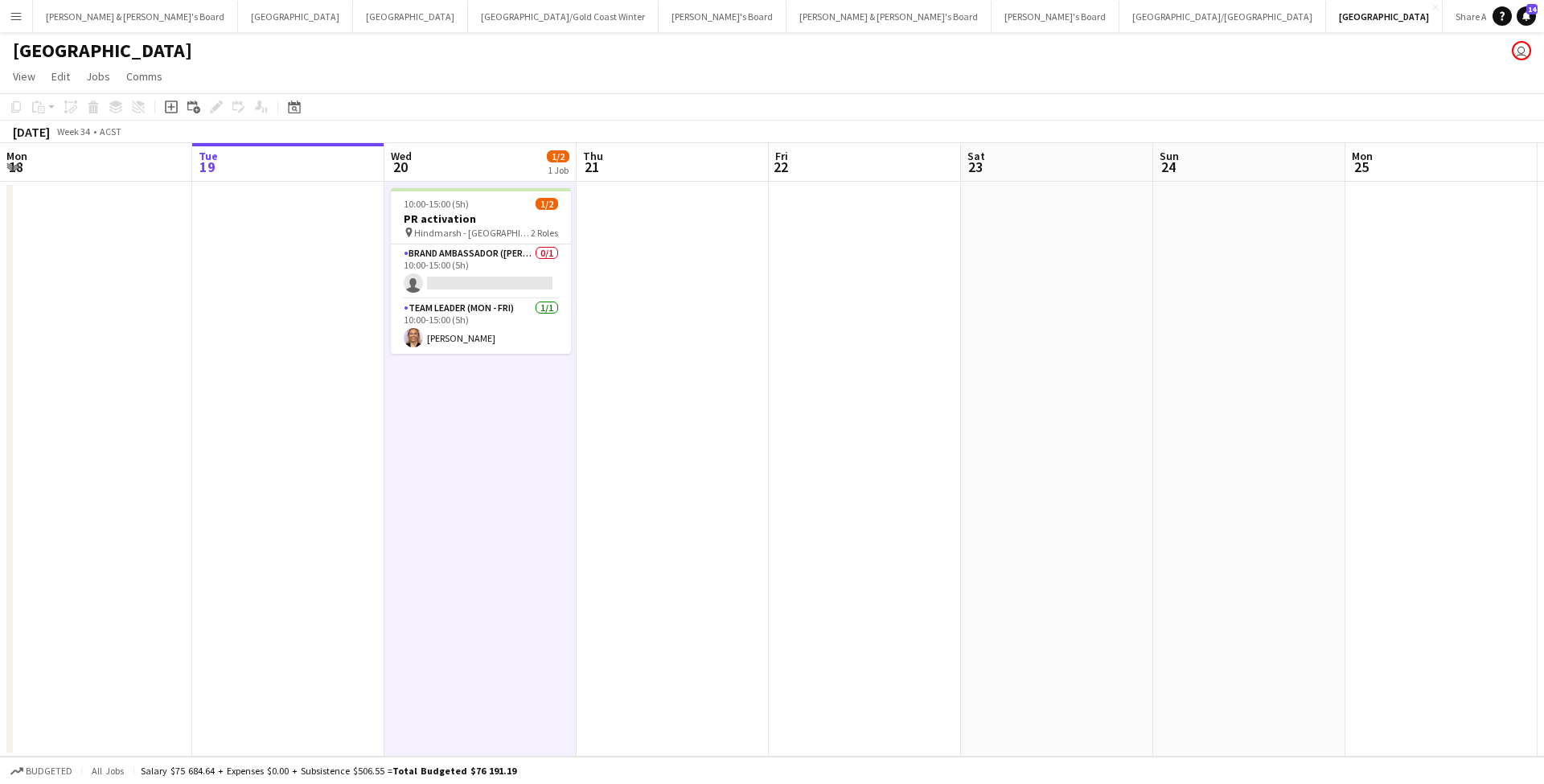
click at [16, 16] on app-icon "Menu" at bounding box center [16, 16] width 13 height 13
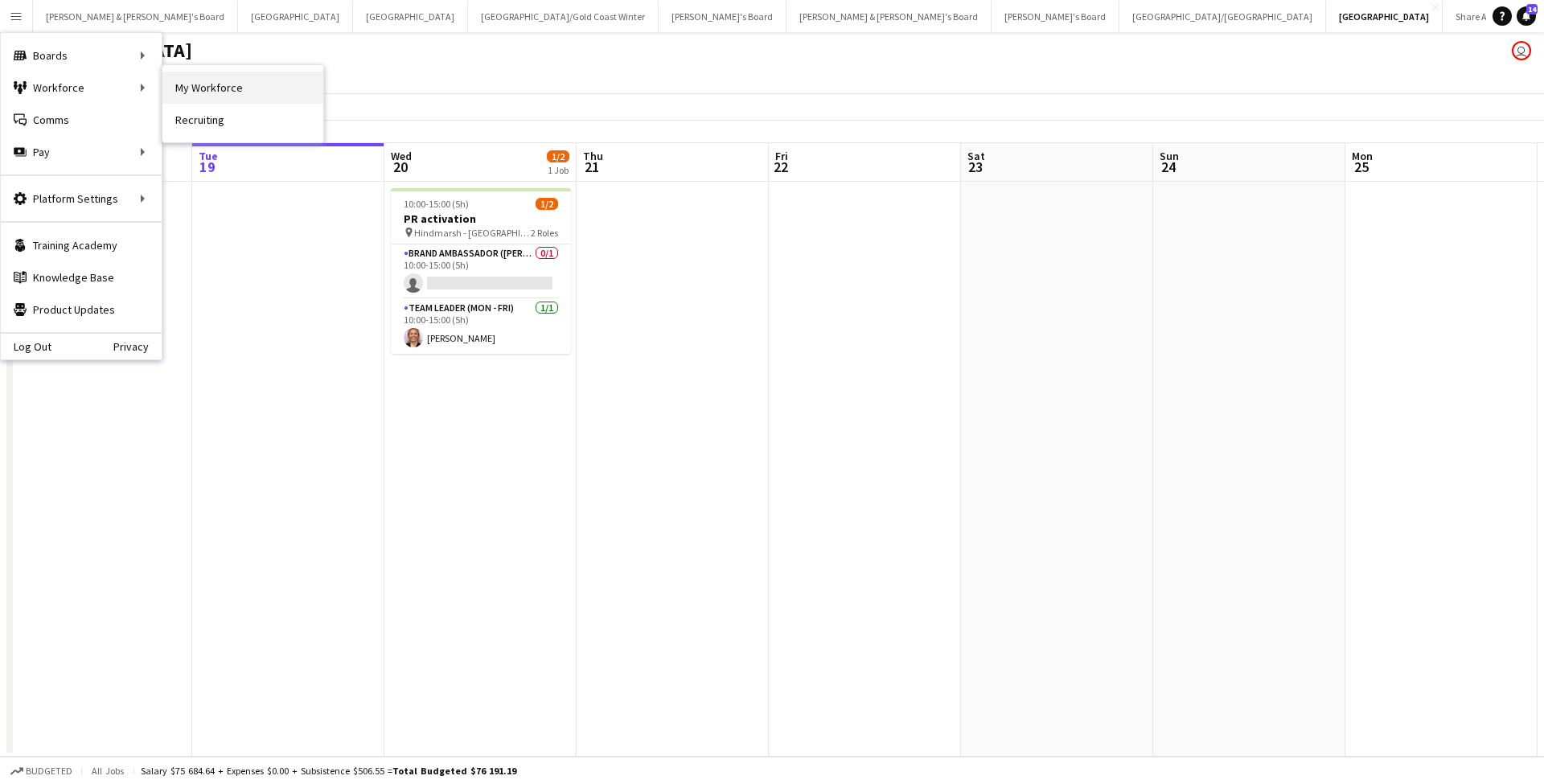
click at [201, 86] on link "My Workforce" at bounding box center [242, 88] width 160 height 32
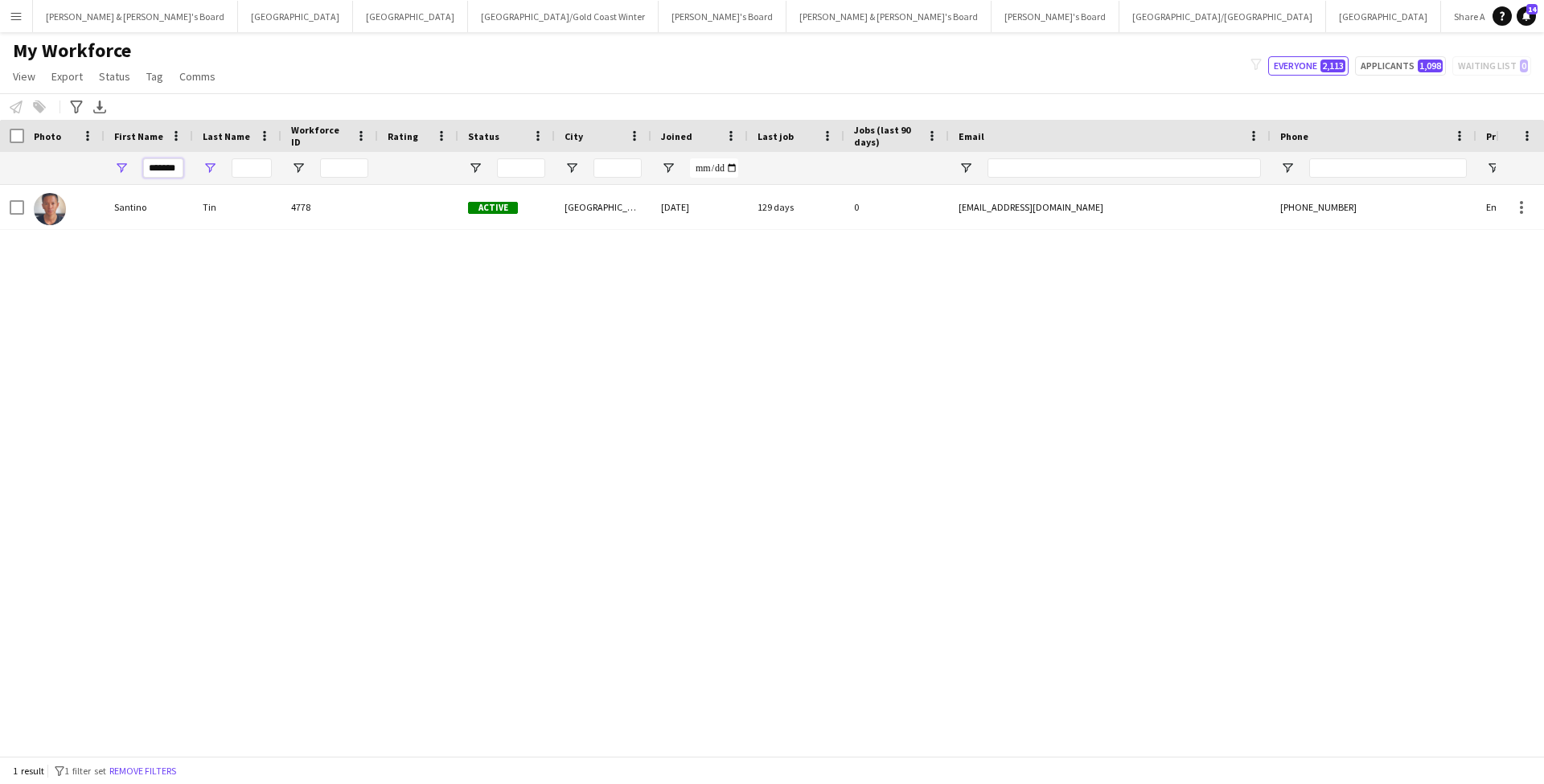
drag, startPoint x: 150, startPoint y: 169, endPoint x: 214, endPoint y: 171, distance: 64.0
click at [214, 171] on div "*******" at bounding box center [872, 167] width 1744 height 32
type input "****"
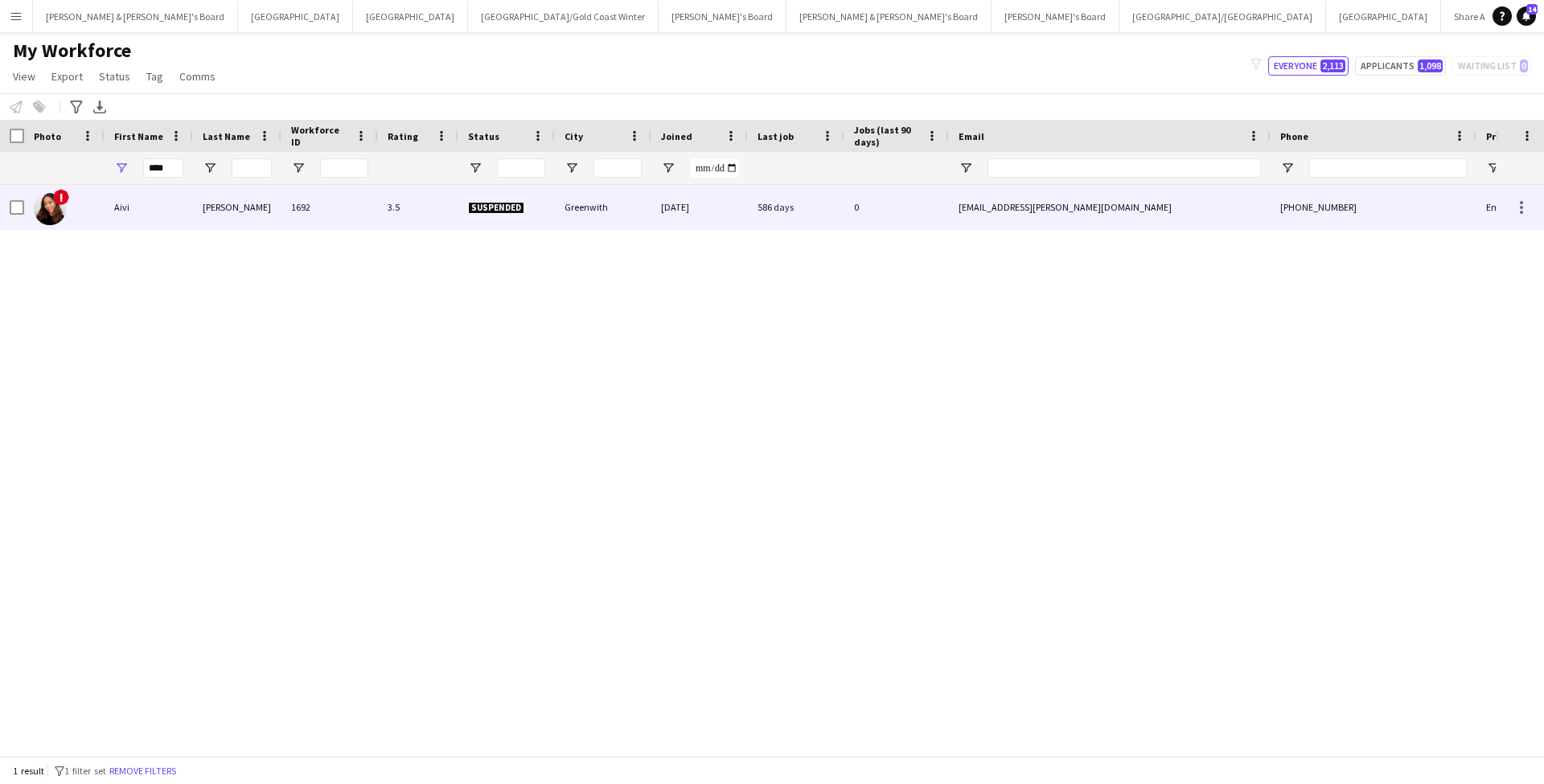
drag, startPoint x: 214, startPoint y: 171, endPoint x: 302, endPoint y: 207, distance: 95.1
click at [302, 207] on div "1692" at bounding box center [330, 207] width 96 height 44
click at [872, 209] on div "0" at bounding box center [896, 207] width 104 height 44
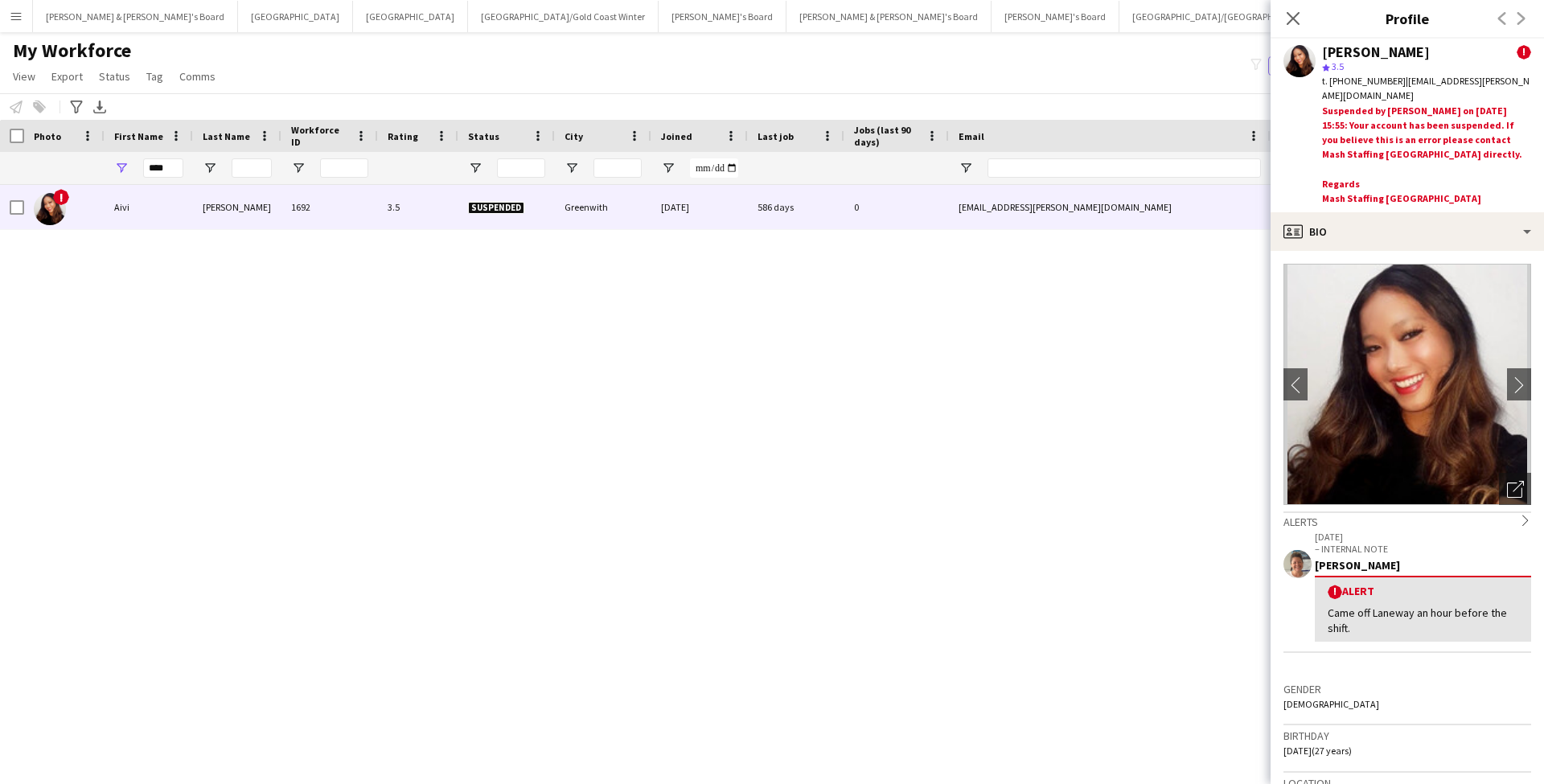
click at [1326, 18] on button "Adelaide Close" at bounding box center [1383, 17] width 115 height 31
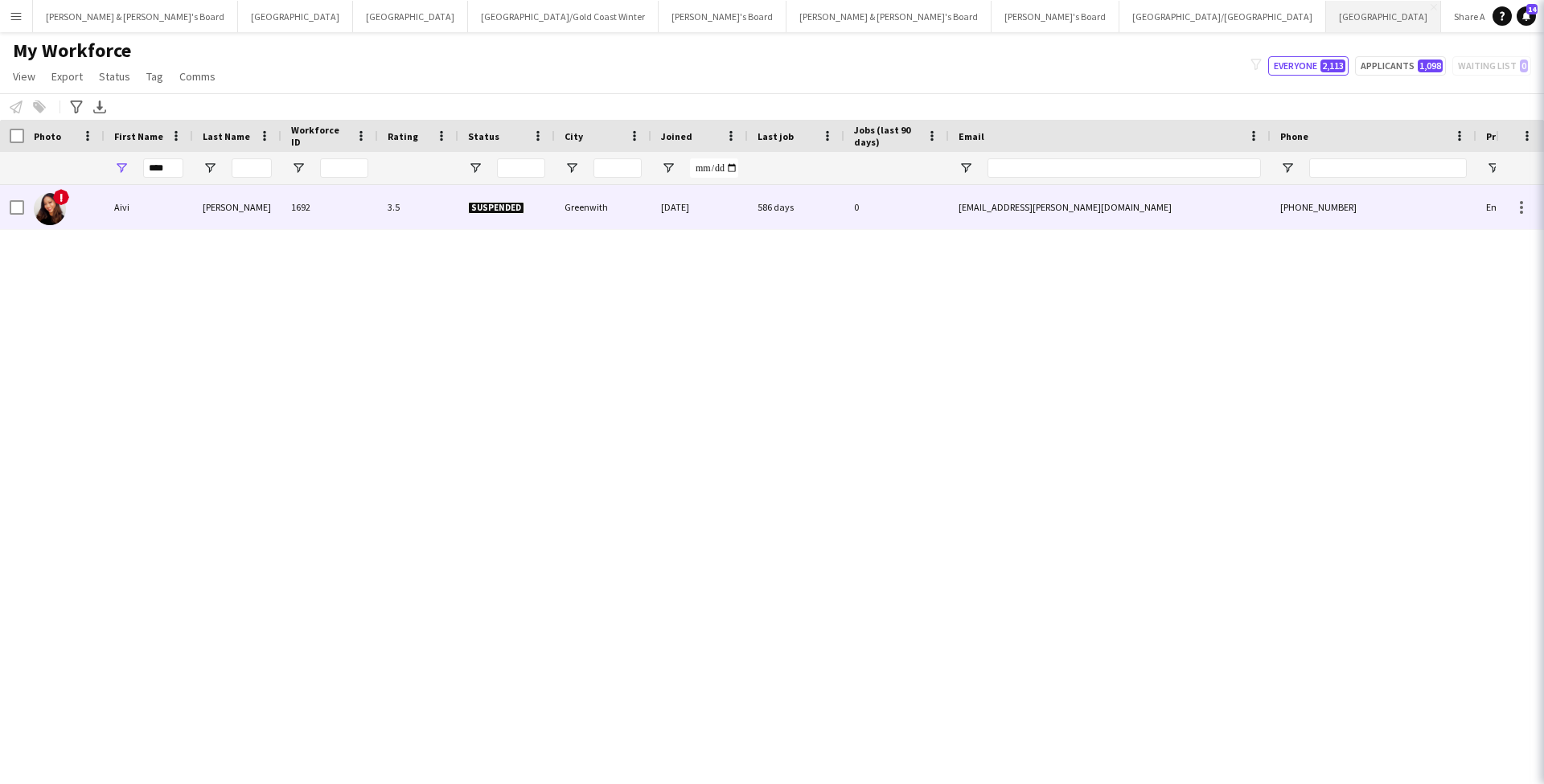
click at [1326, 18] on button "Adelaide Close" at bounding box center [1383, 17] width 115 height 31
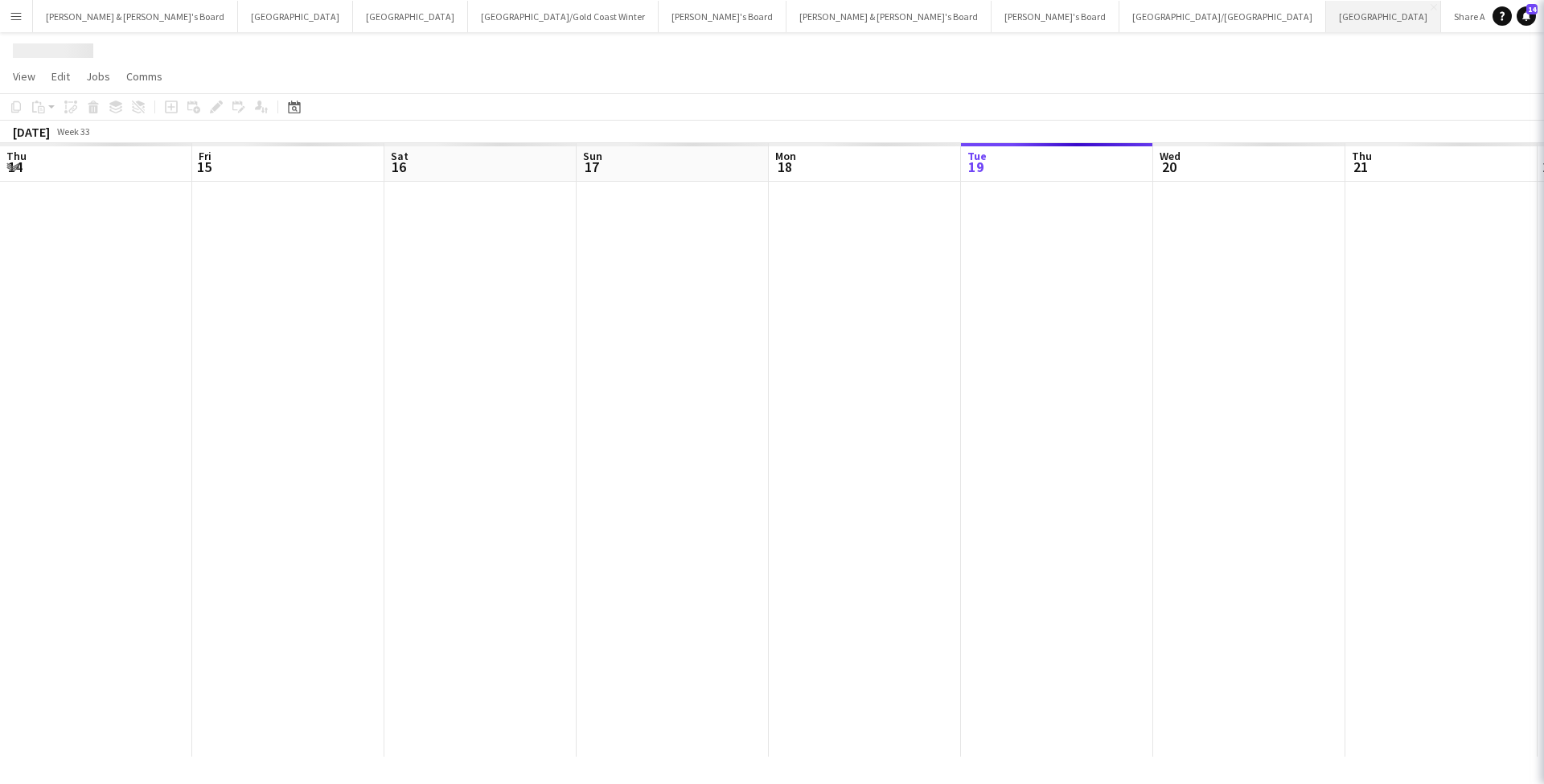
scroll to position [0, 385]
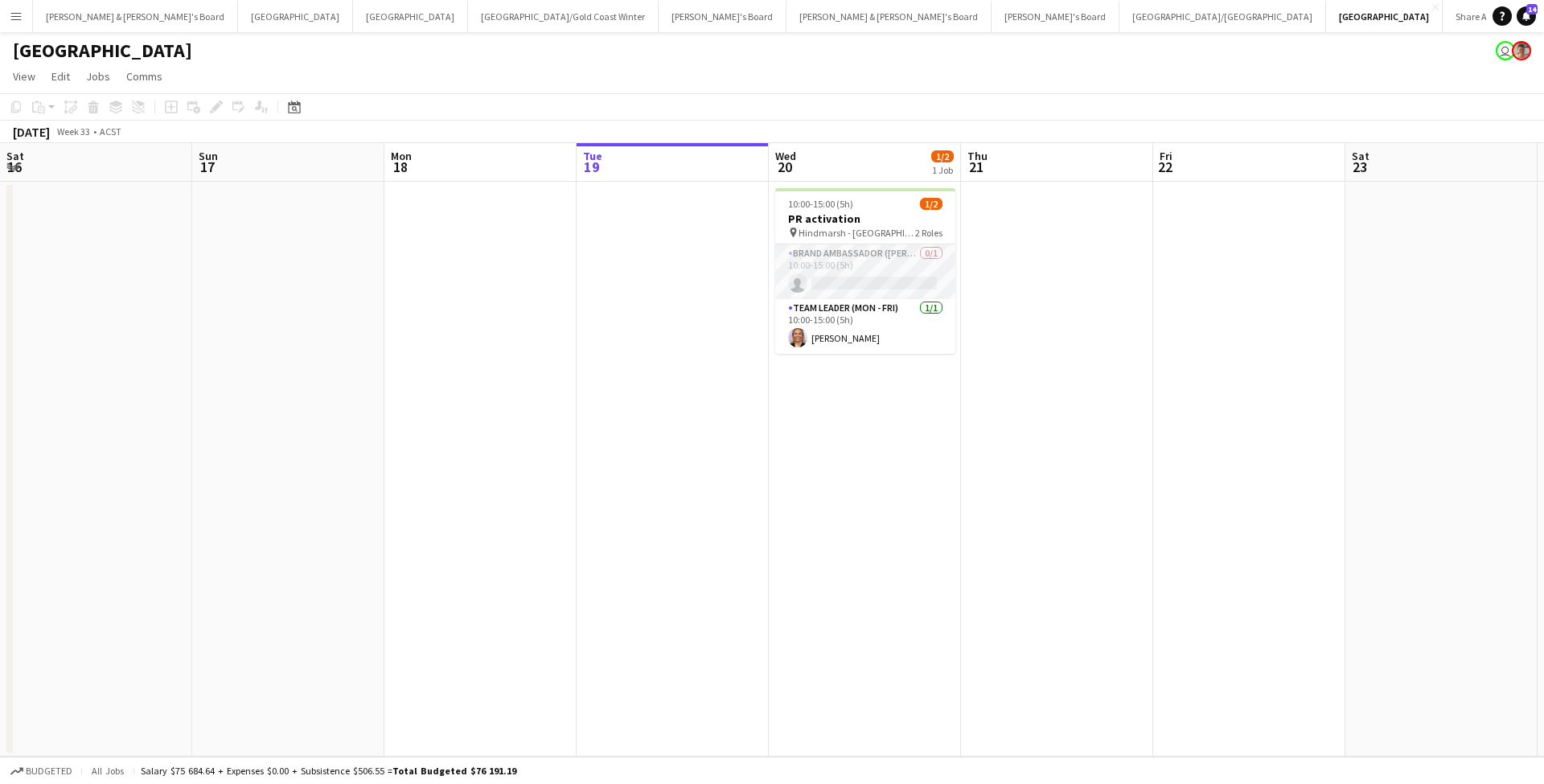
click at [875, 273] on app-card-role "Brand Ambassador (Mon - Fri) 0/1 10:00-15:00 (5h) single-neutral-actions" at bounding box center [865, 271] width 180 height 55
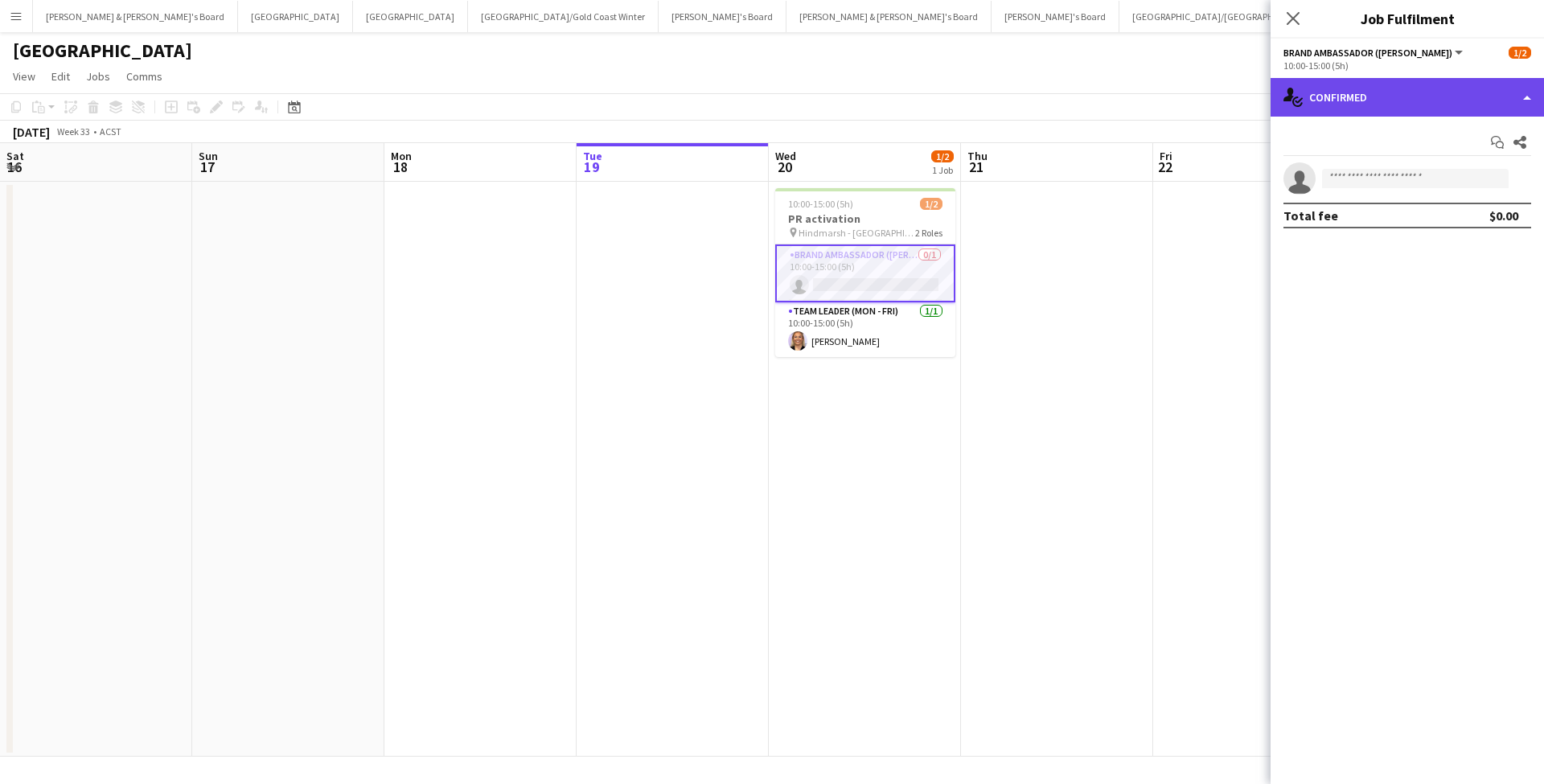
click at [1388, 100] on div "single-neutral-actions-check-2 Confirmed" at bounding box center [1407, 96] width 274 height 38
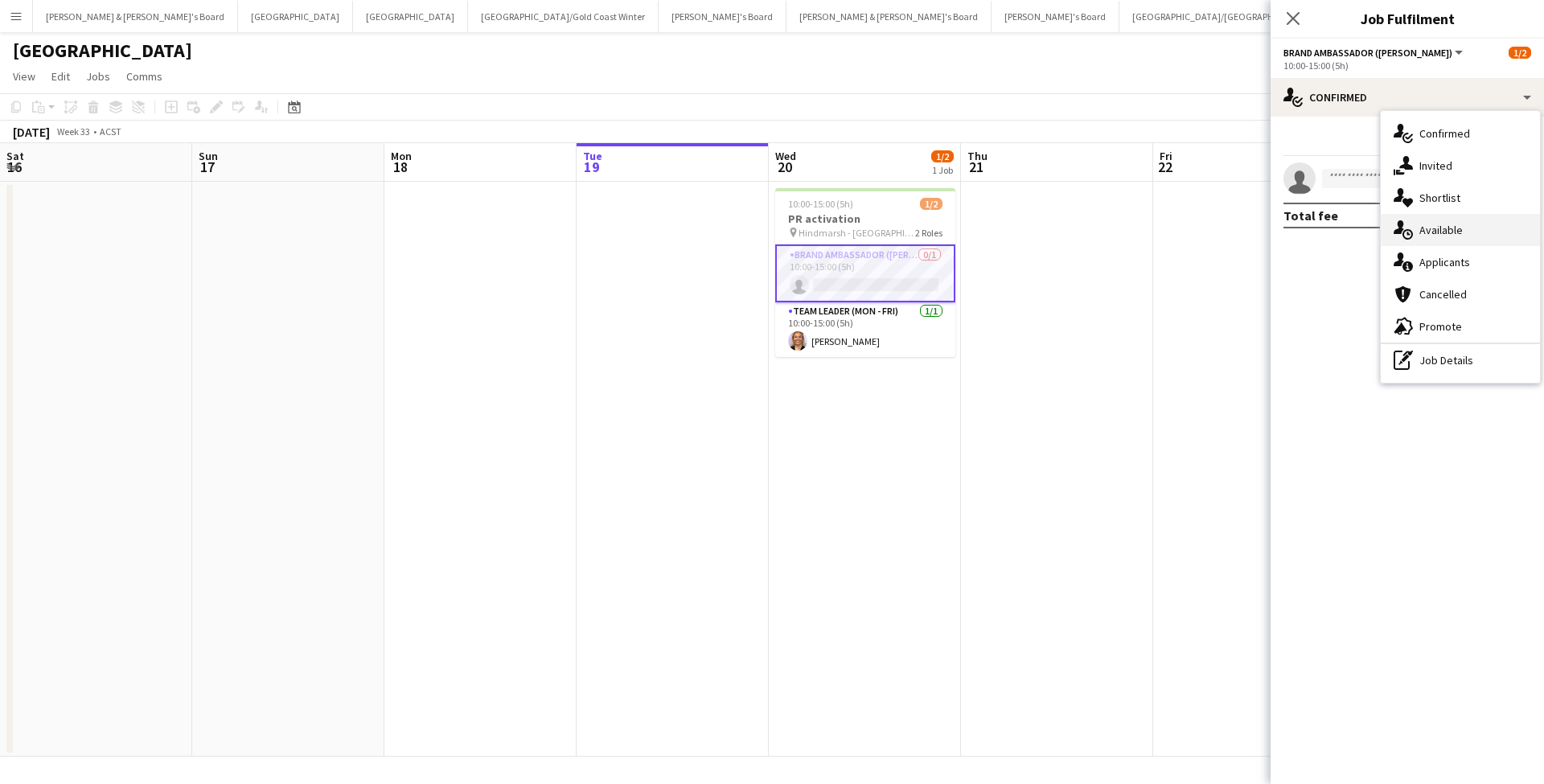
click at [1456, 226] on div "single-neutral-actions-upload Available" at bounding box center [1460, 229] width 159 height 32
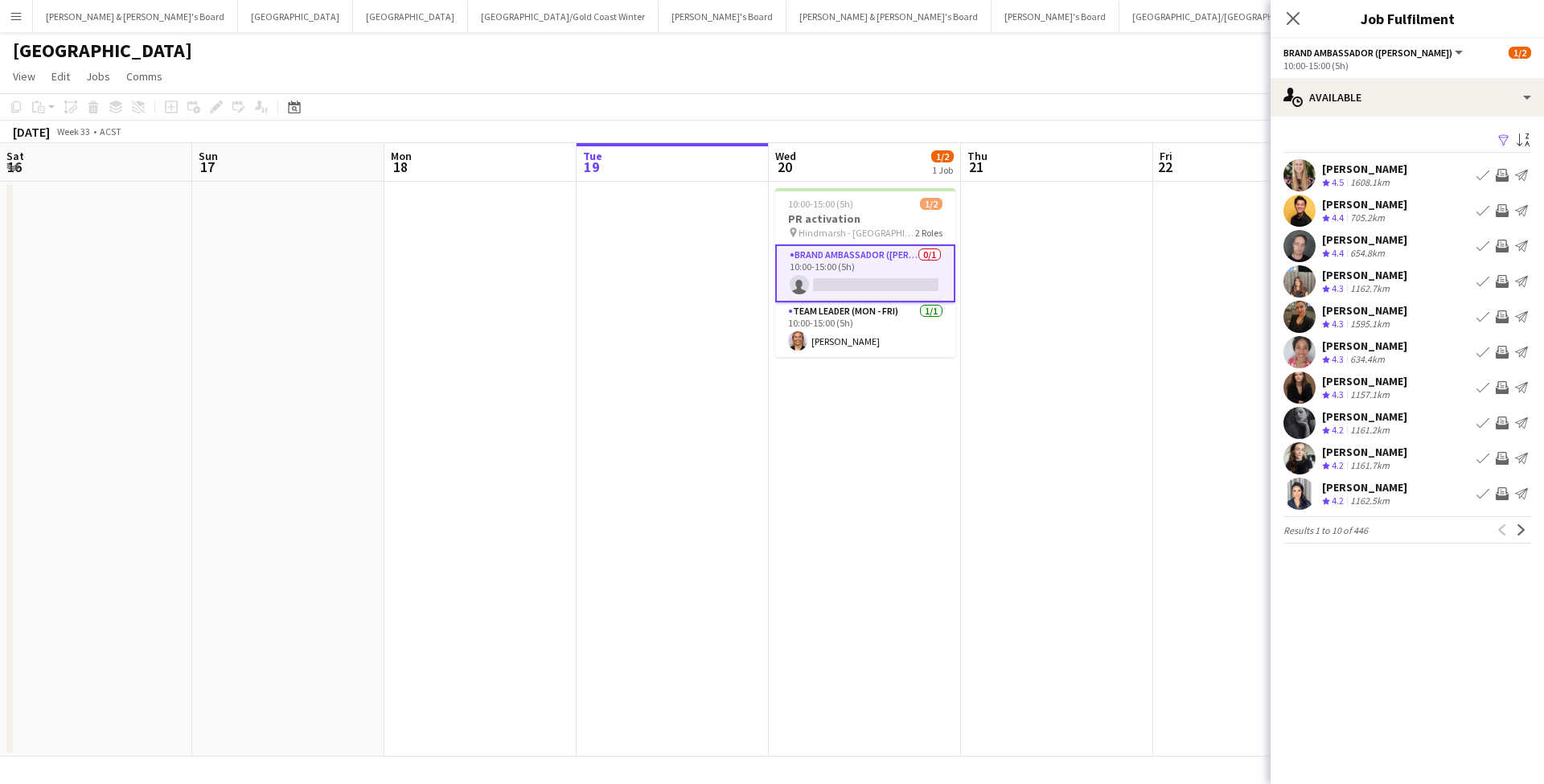
click at [1507, 141] on app-icon "Filter" at bounding box center [1504, 142] width 13 height 16
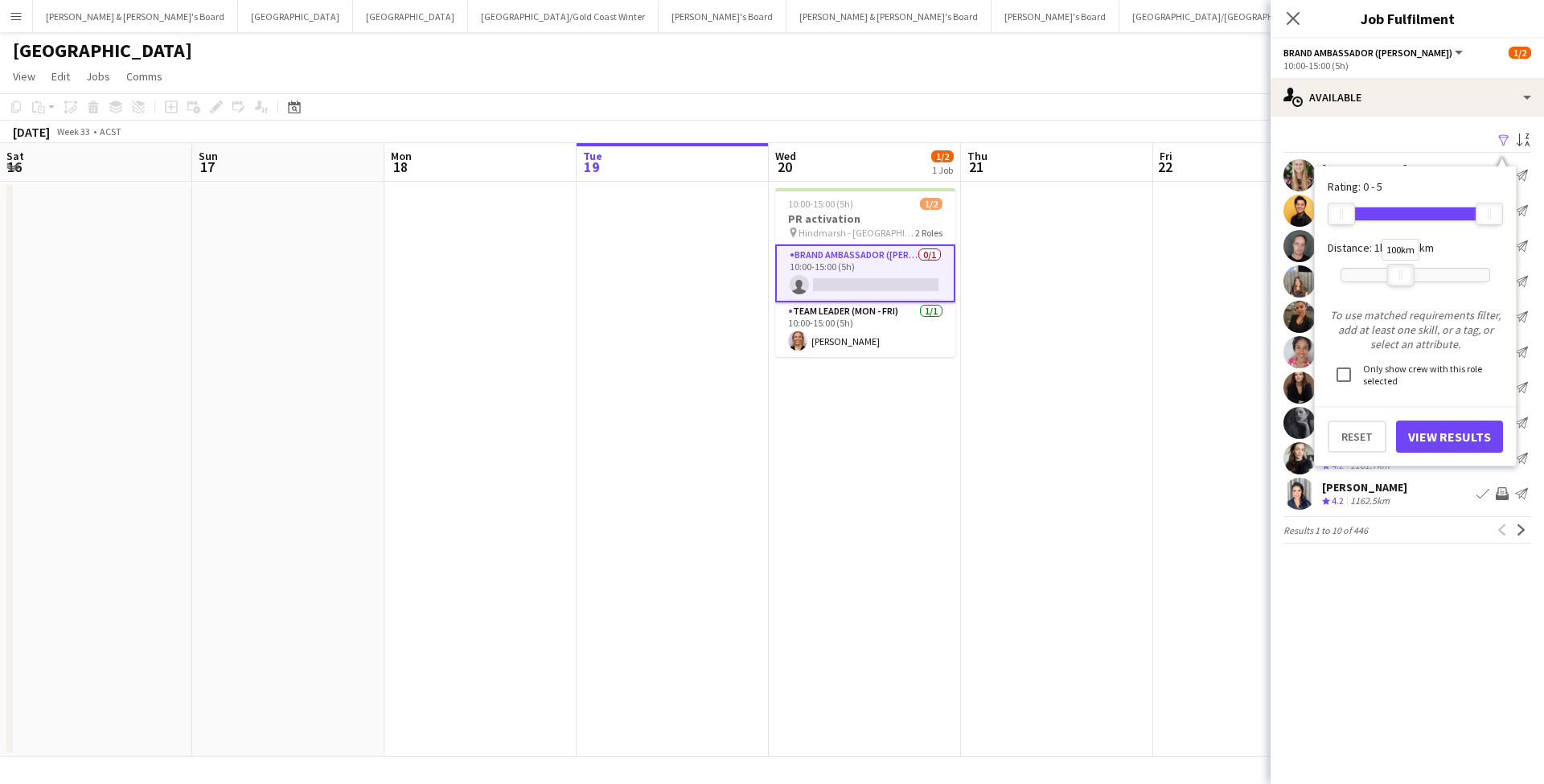
drag, startPoint x: 1483, startPoint y: 273, endPoint x: 1398, endPoint y: 278, distance: 85.1
click at [1398, 278] on div at bounding box center [1400, 274] width 26 height 21
click at [1442, 441] on button "View Results" at bounding box center [1450, 436] width 107 height 32
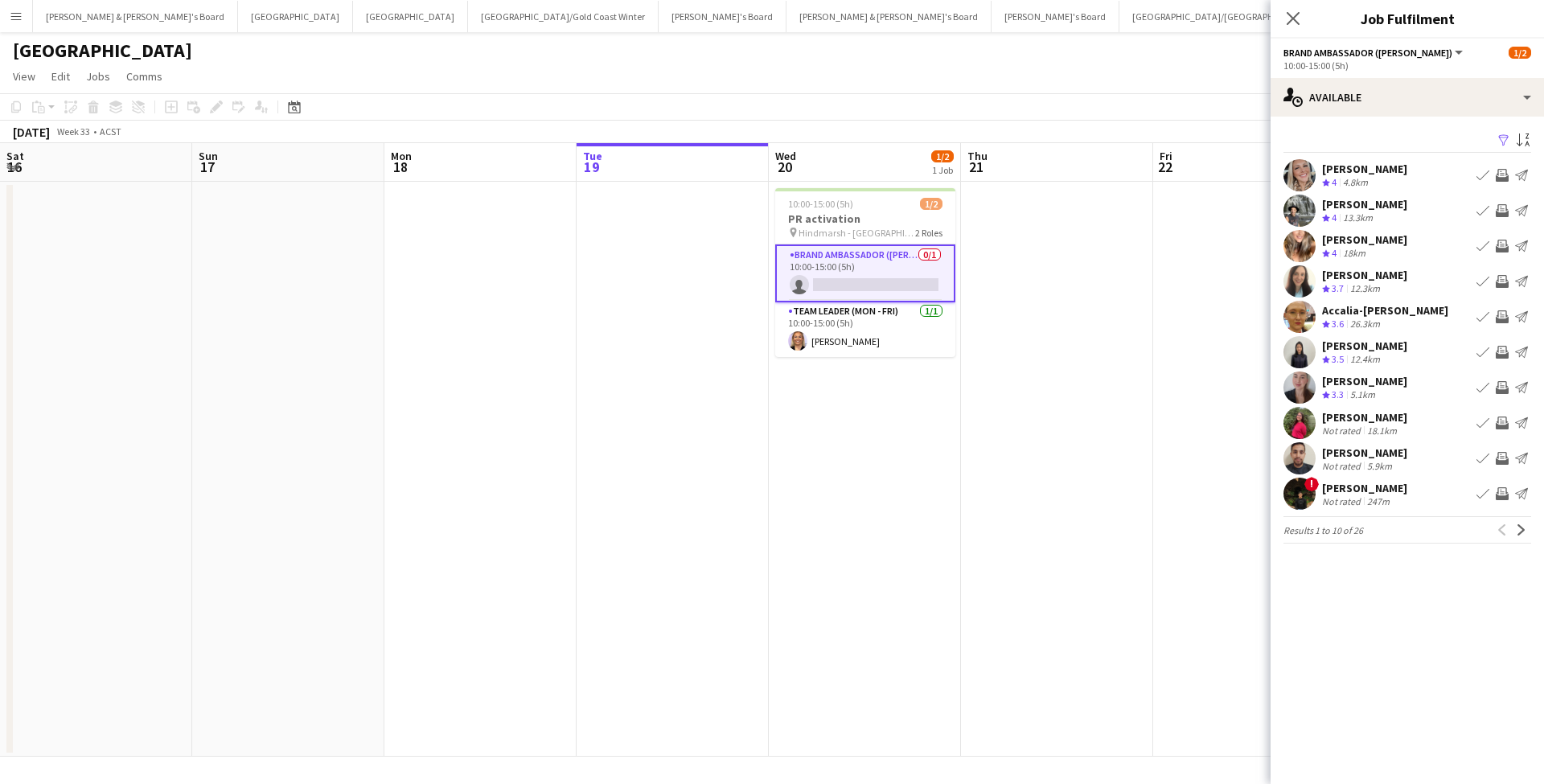
click at [1503, 174] on app-icon "Invite crew" at bounding box center [1502, 175] width 13 height 13
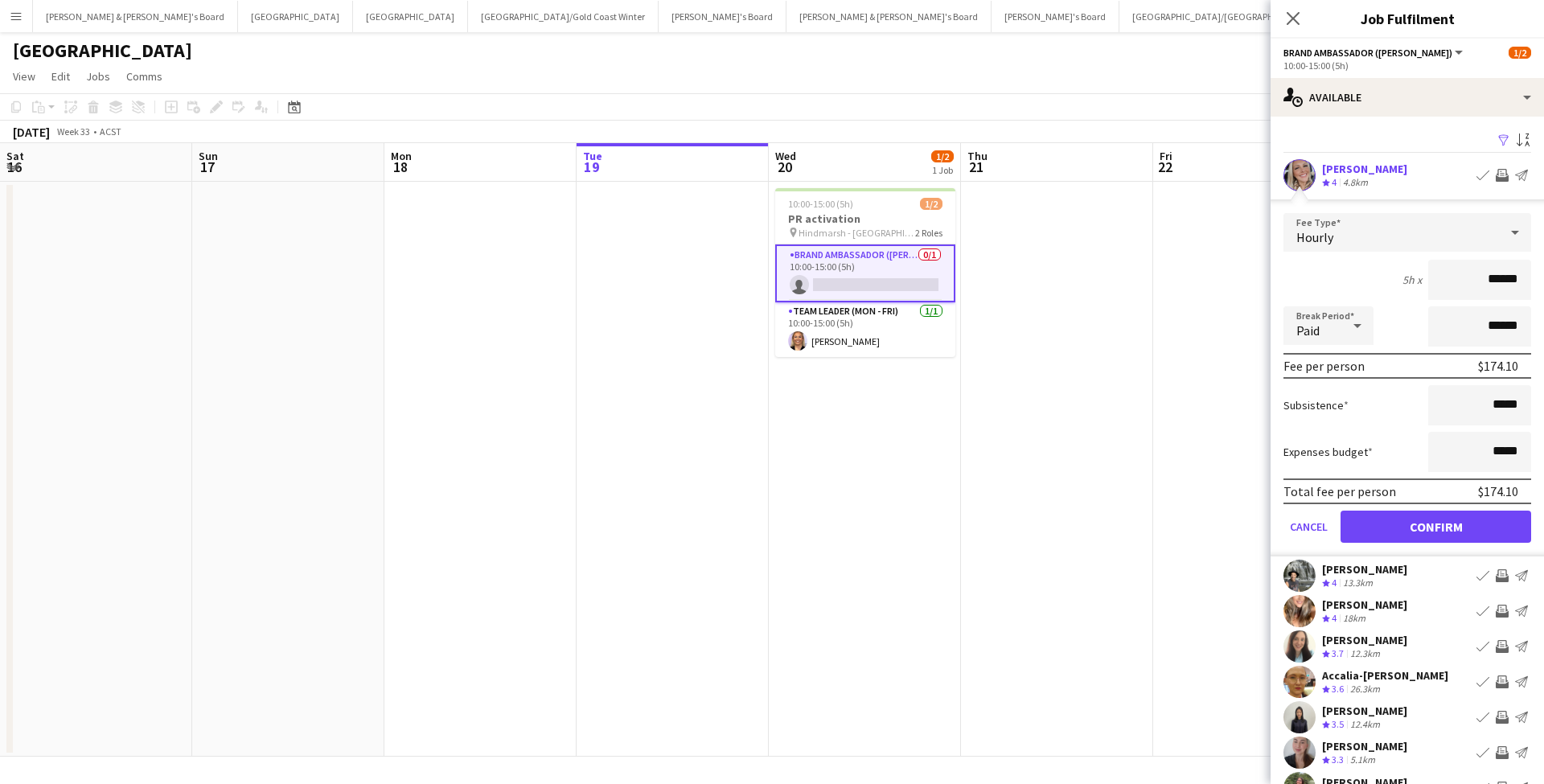
click at [1462, 536] on button "Confirm" at bounding box center [1436, 526] width 191 height 32
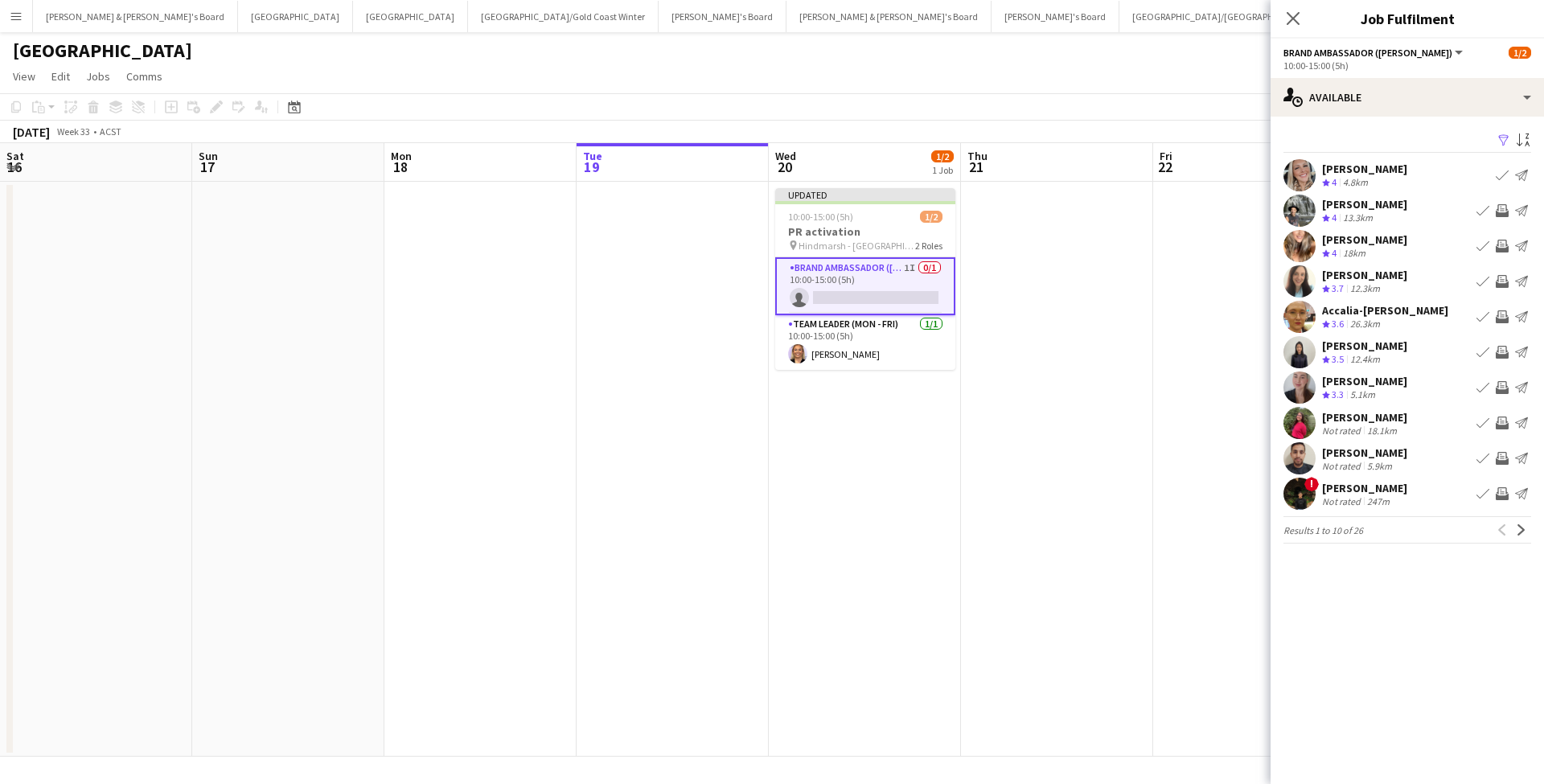
click at [1505, 210] on app-icon "Invite crew" at bounding box center [1502, 211] width 13 height 13
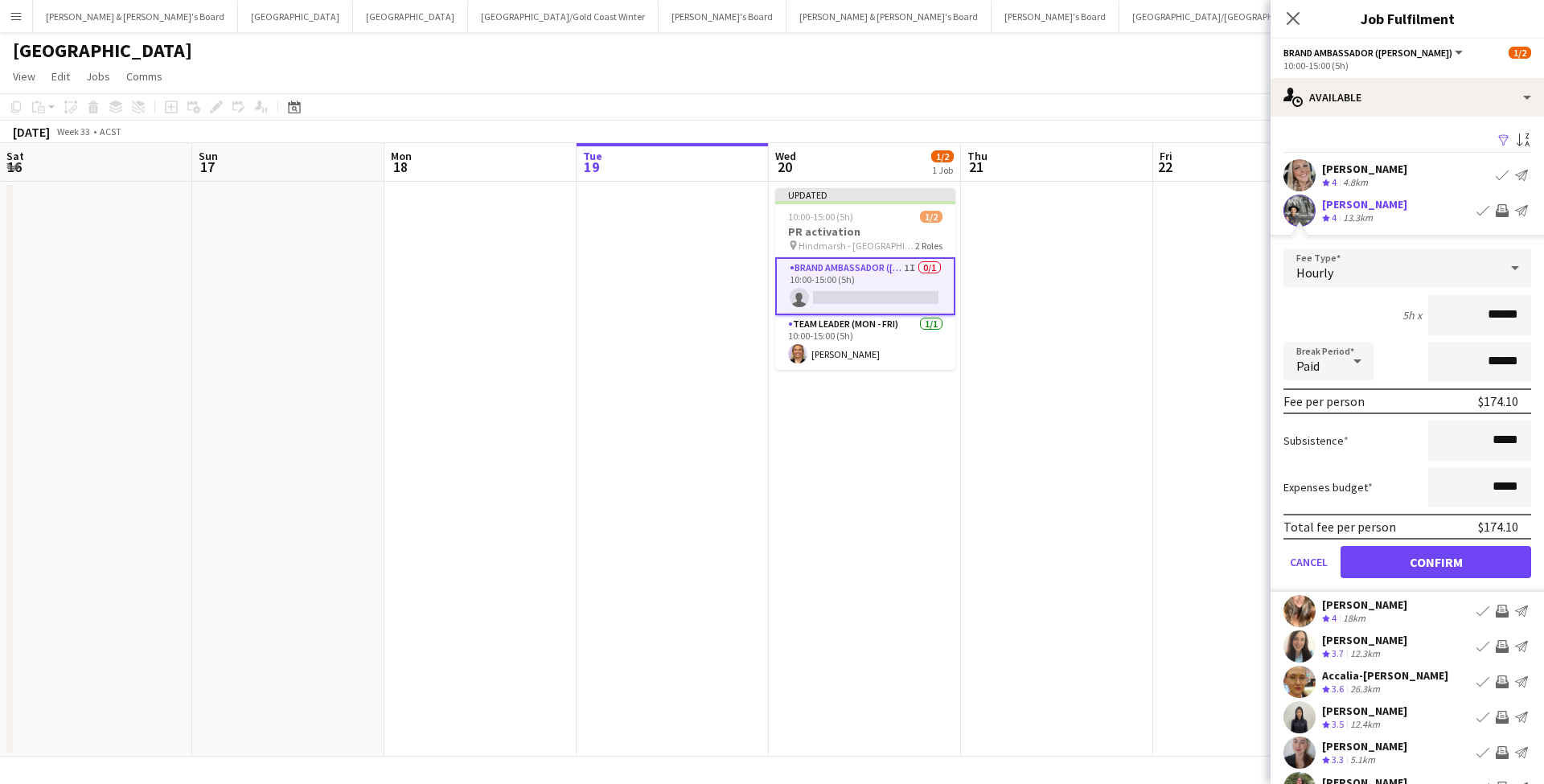
click at [1446, 562] on button "Confirm" at bounding box center [1436, 562] width 191 height 32
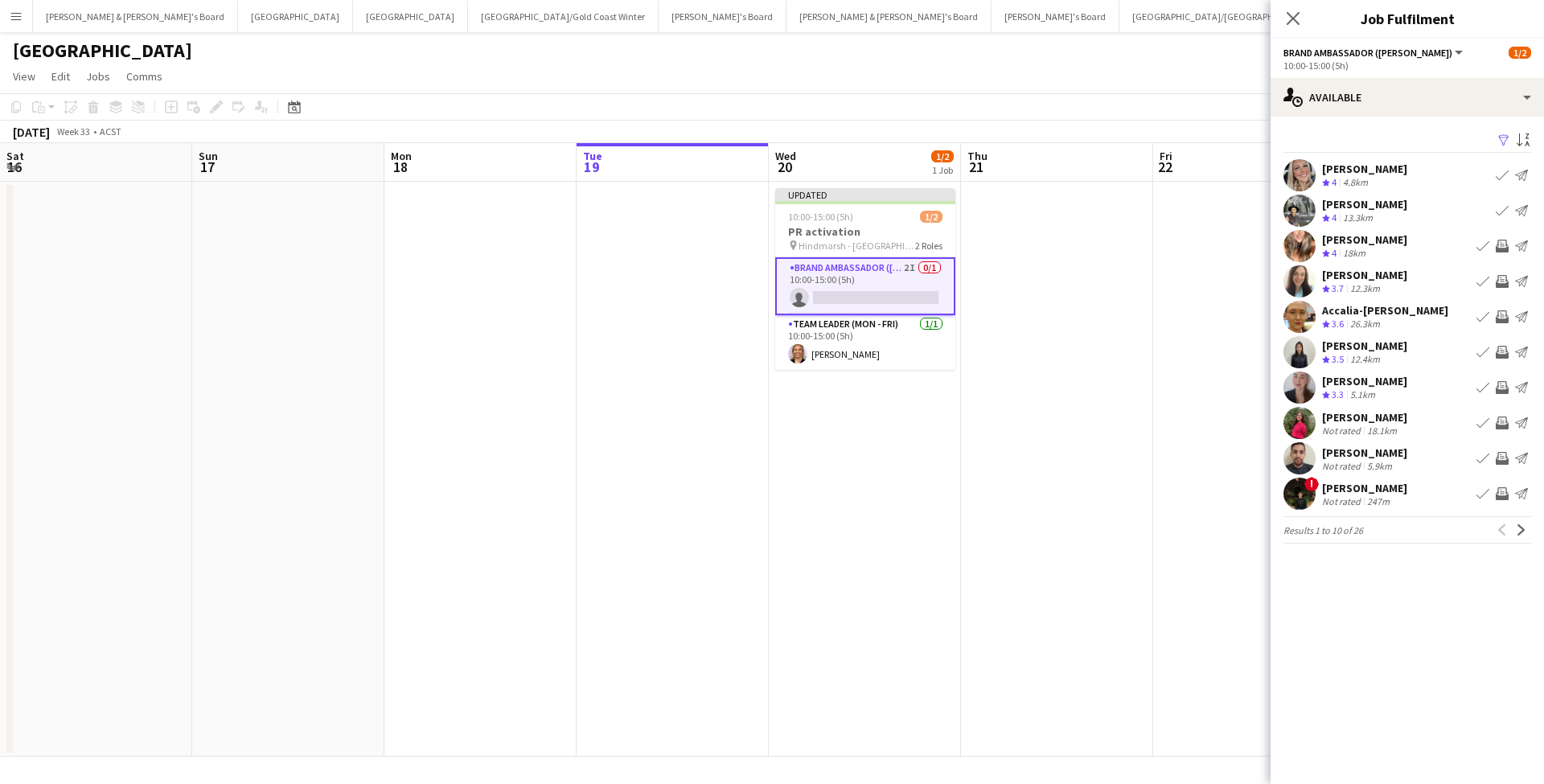
click at [1503, 244] on app-icon "Invite crew" at bounding box center [1502, 246] width 13 height 13
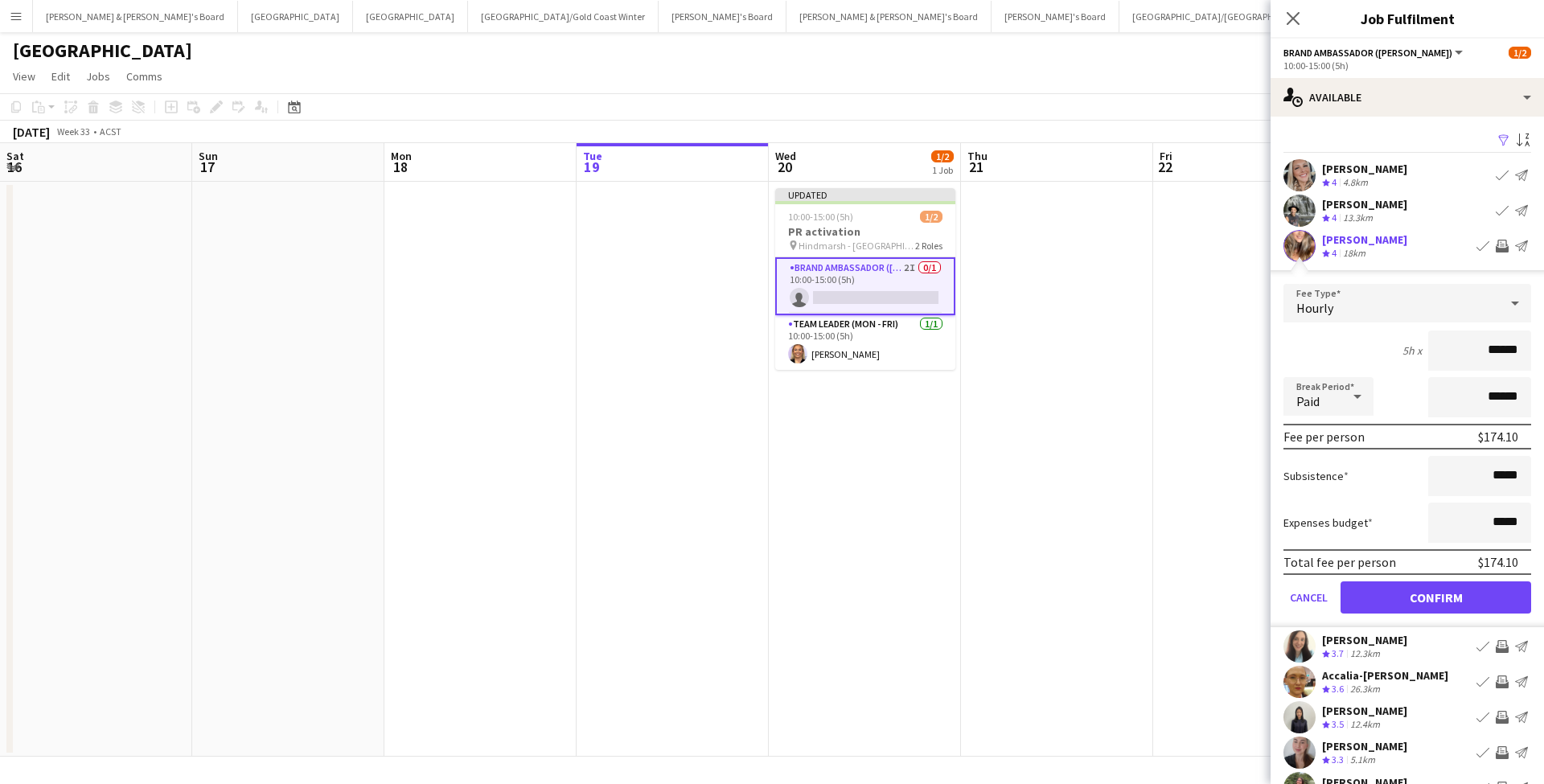
click at [1453, 599] on button "Confirm" at bounding box center [1436, 597] width 191 height 32
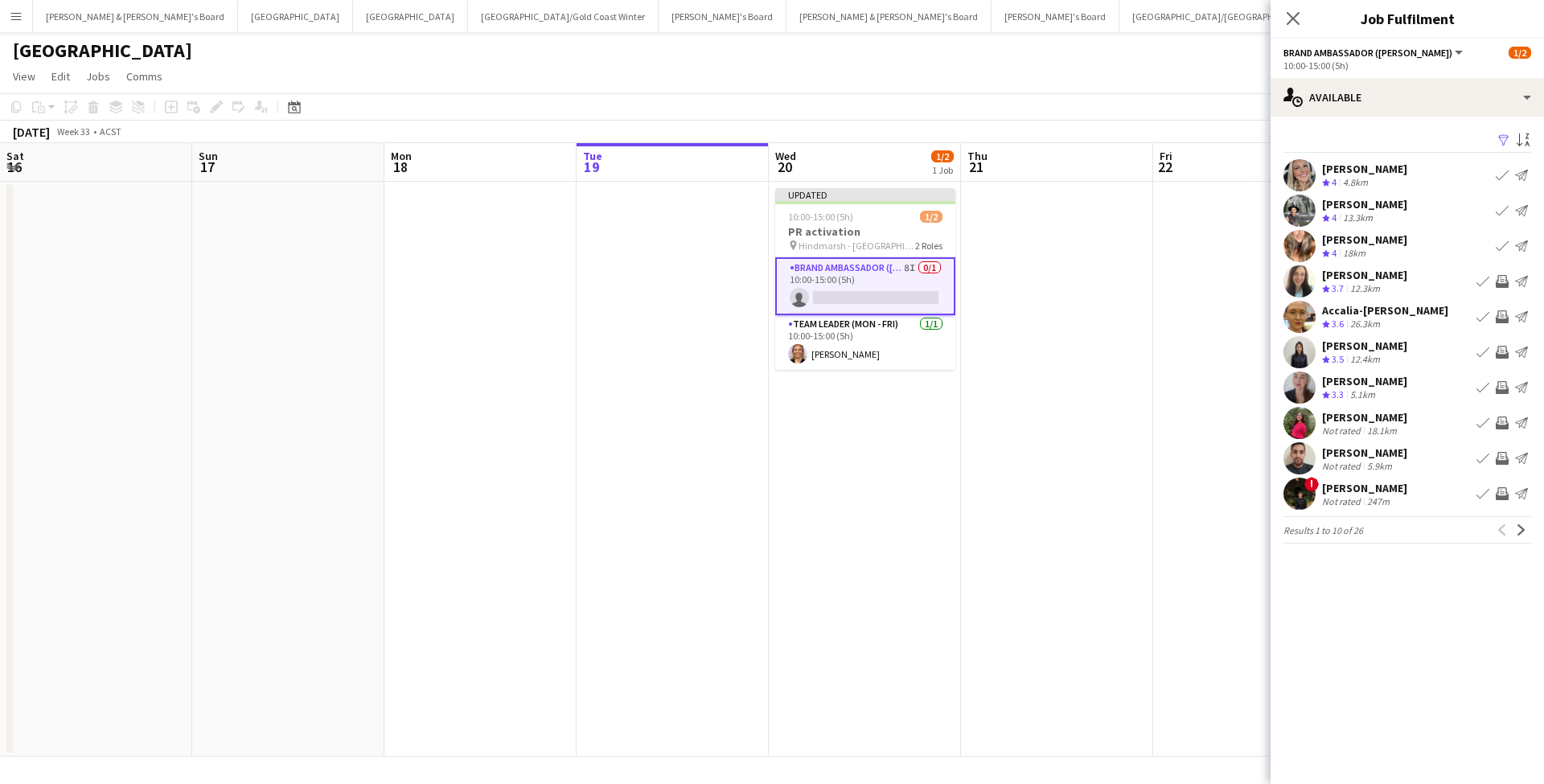
click at [1139, 464] on app-date-cell at bounding box center [1057, 469] width 192 height 574
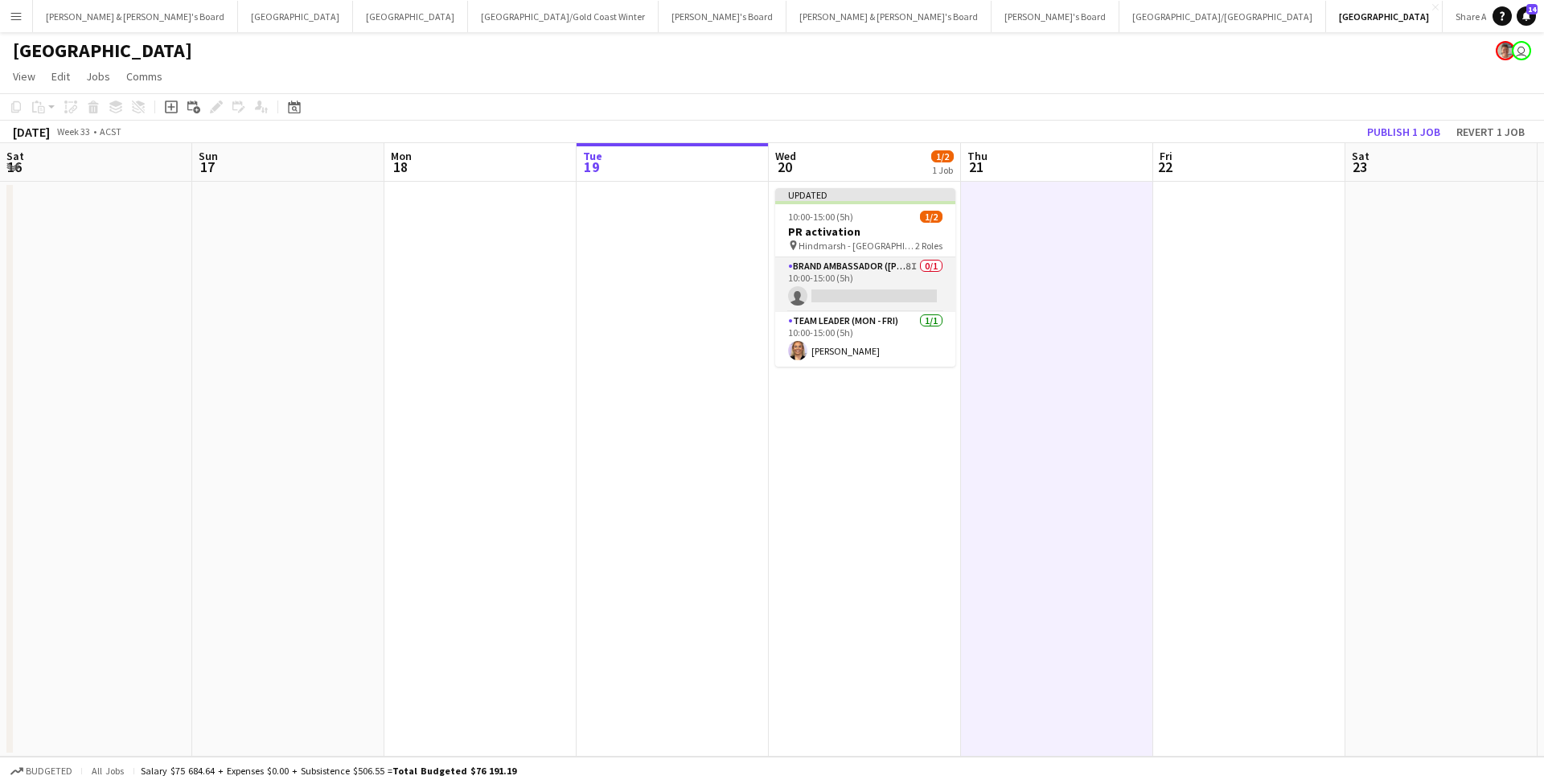
click at [874, 273] on app-card-role "Brand Ambassador (Mon - Fri) 8I 0/1 10:00-15:00 (5h) single-neutral-actions" at bounding box center [865, 284] width 180 height 55
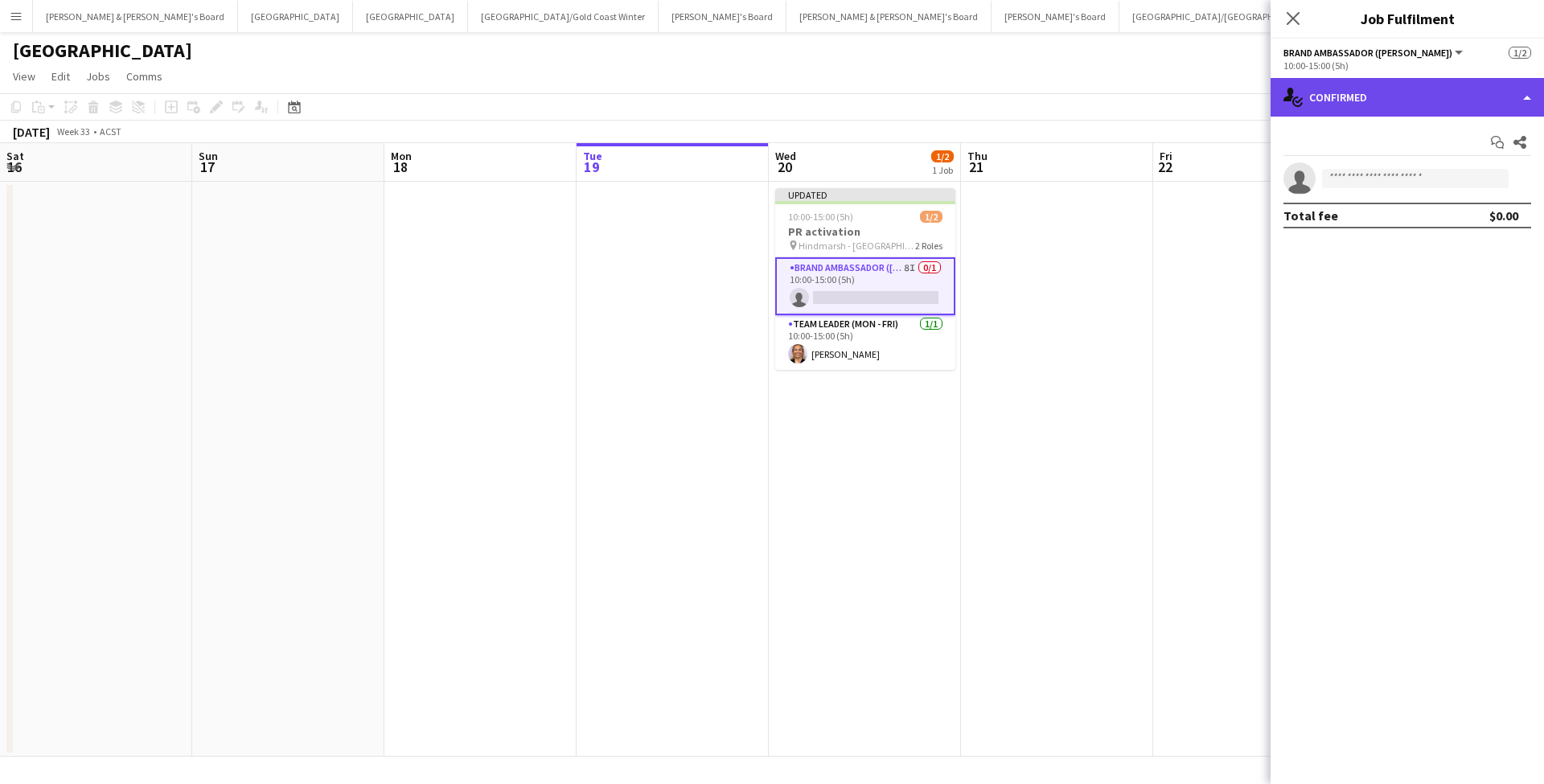
click at [1384, 103] on div "single-neutral-actions-check-2 Confirmed" at bounding box center [1407, 96] width 274 height 38
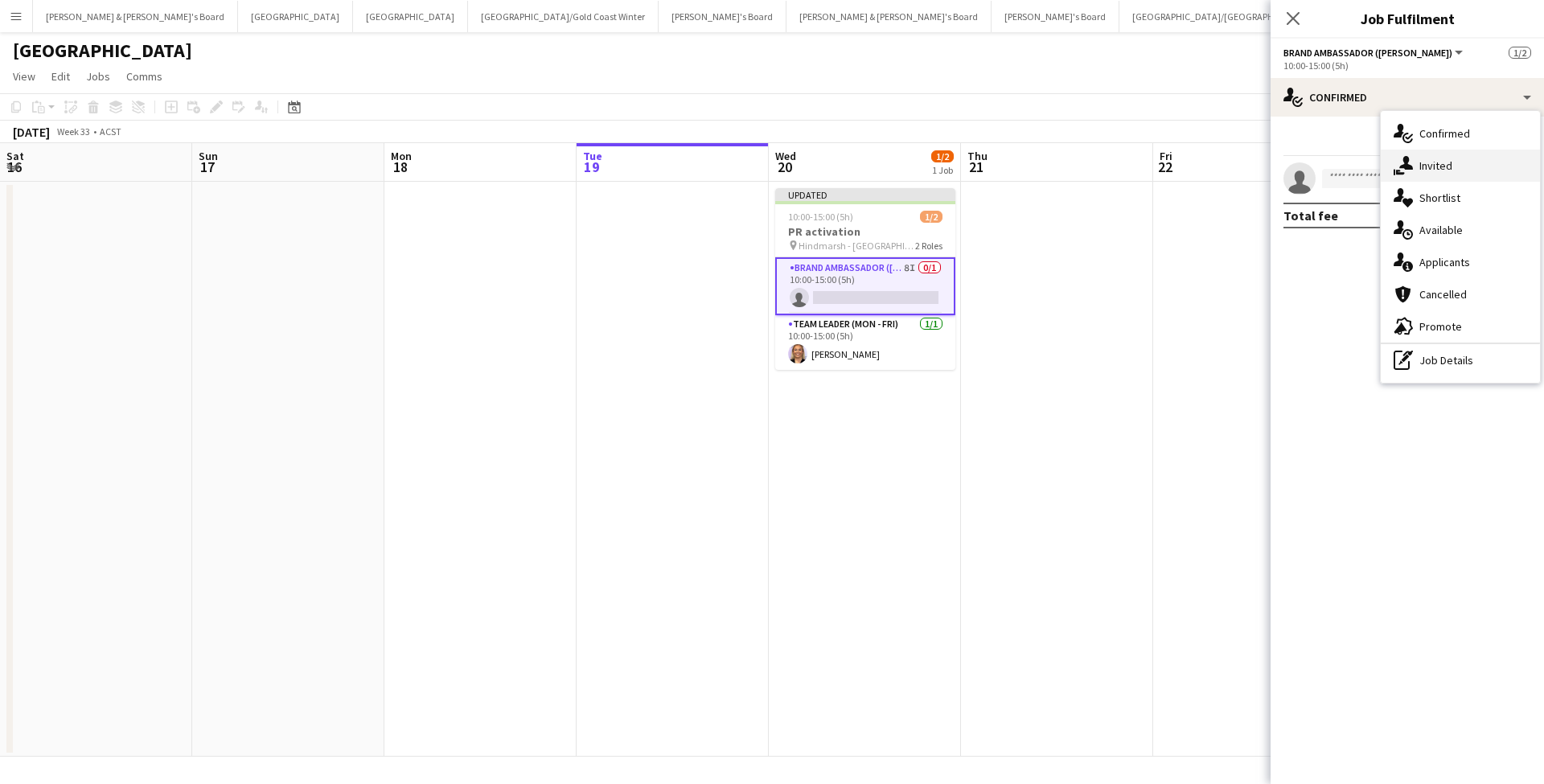
click at [1458, 174] on div "single-neutral-actions-share-1 Invited" at bounding box center [1460, 165] width 159 height 32
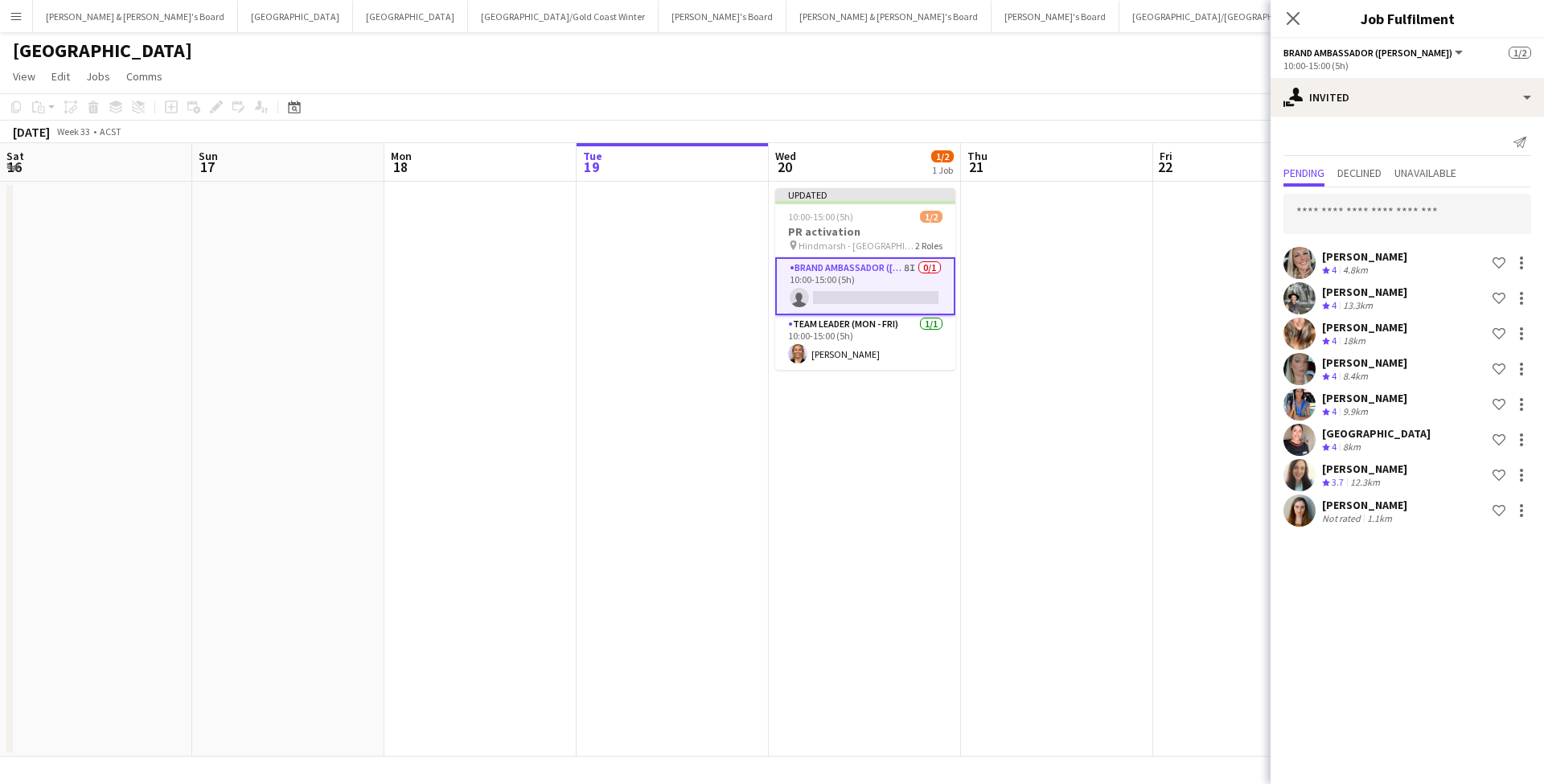
click at [1128, 370] on app-date-cell at bounding box center [1057, 469] width 192 height 574
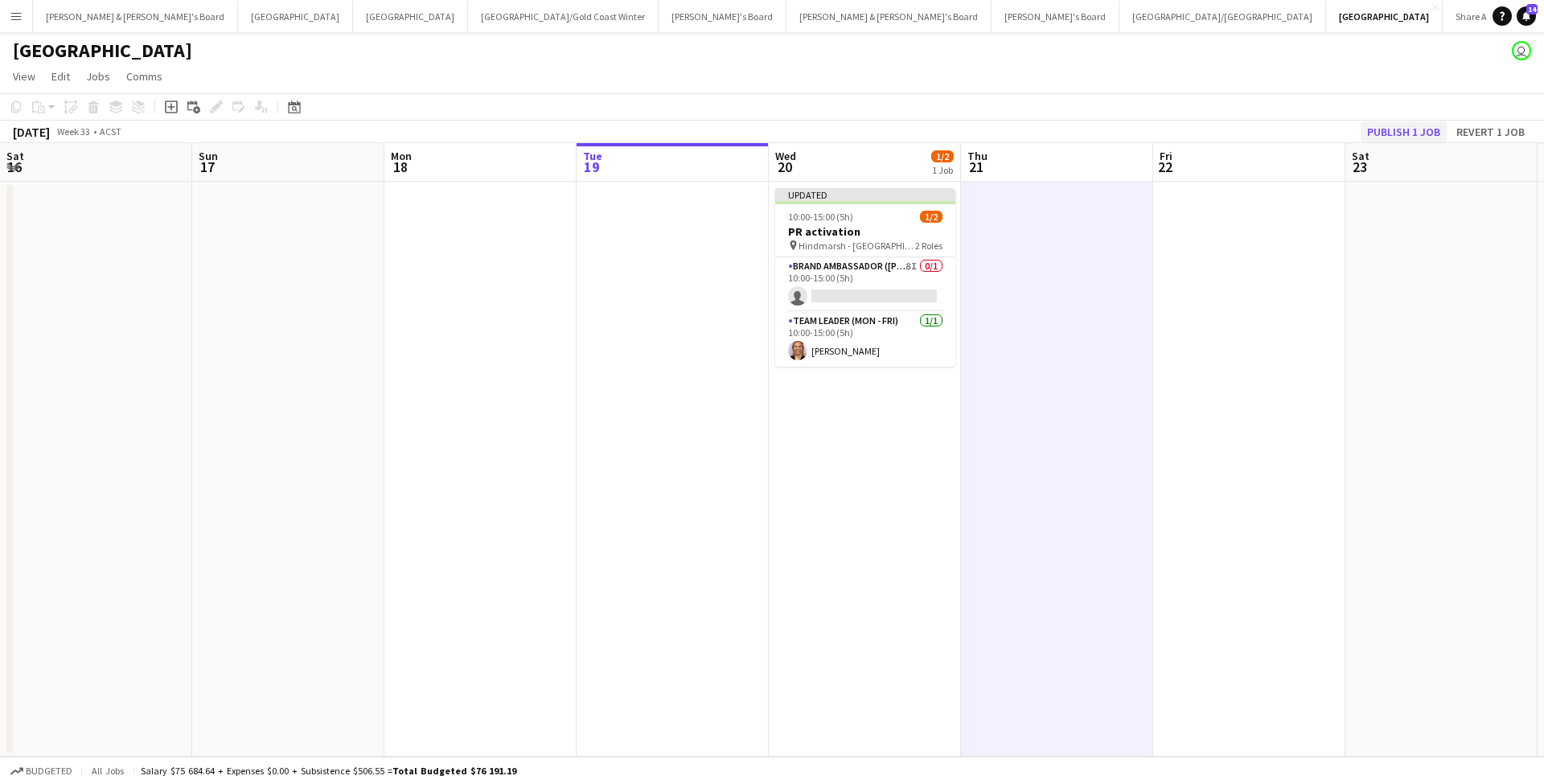
click at [1389, 127] on button "Publish 1 job" at bounding box center [1403, 131] width 86 height 21
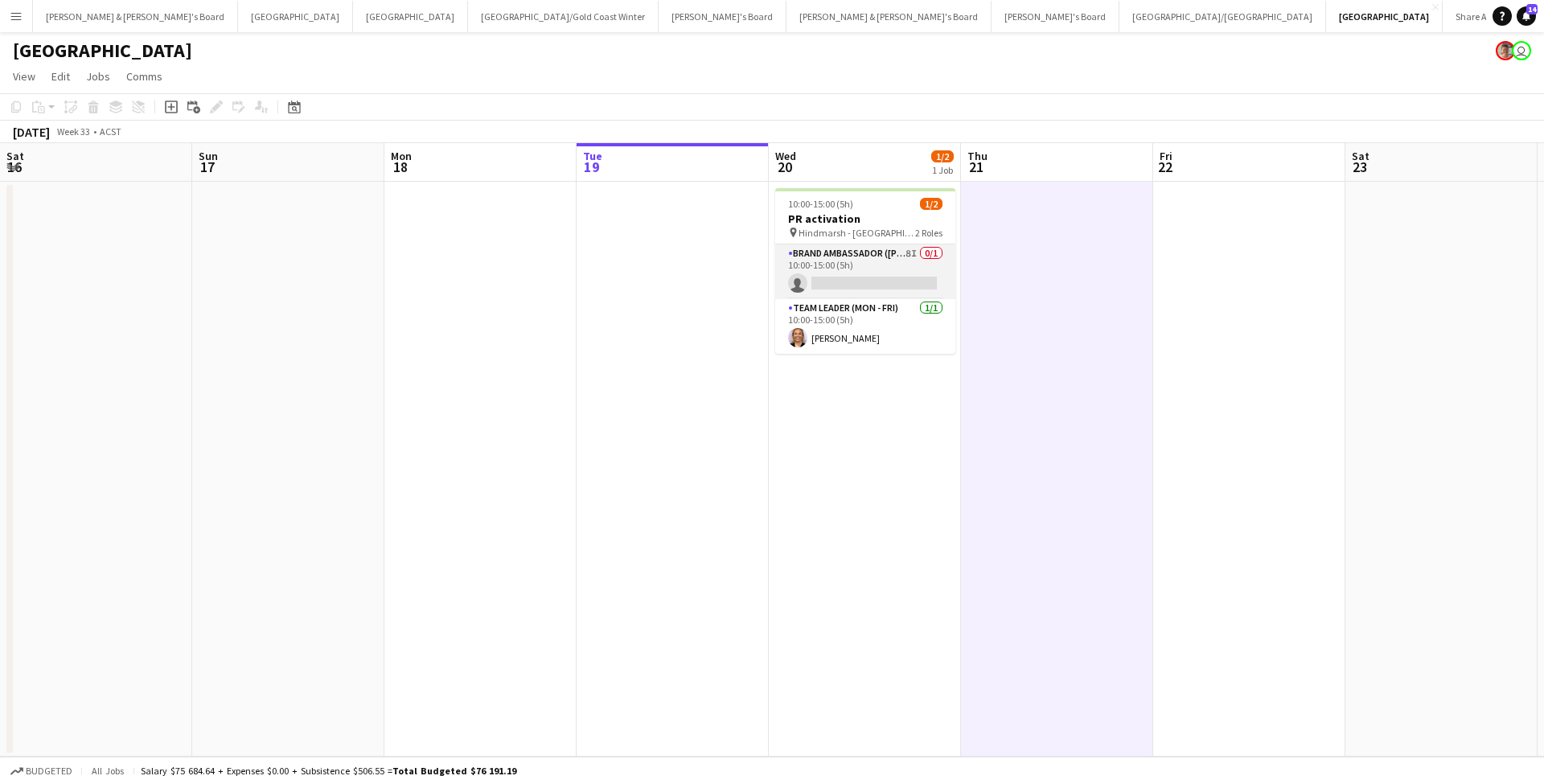
click at [891, 272] on app-card-role "Brand Ambassador (Mon - Fri) 8I 0/1 10:00-15:00 (5h) single-neutral-actions" at bounding box center [865, 271] width 180 height 55
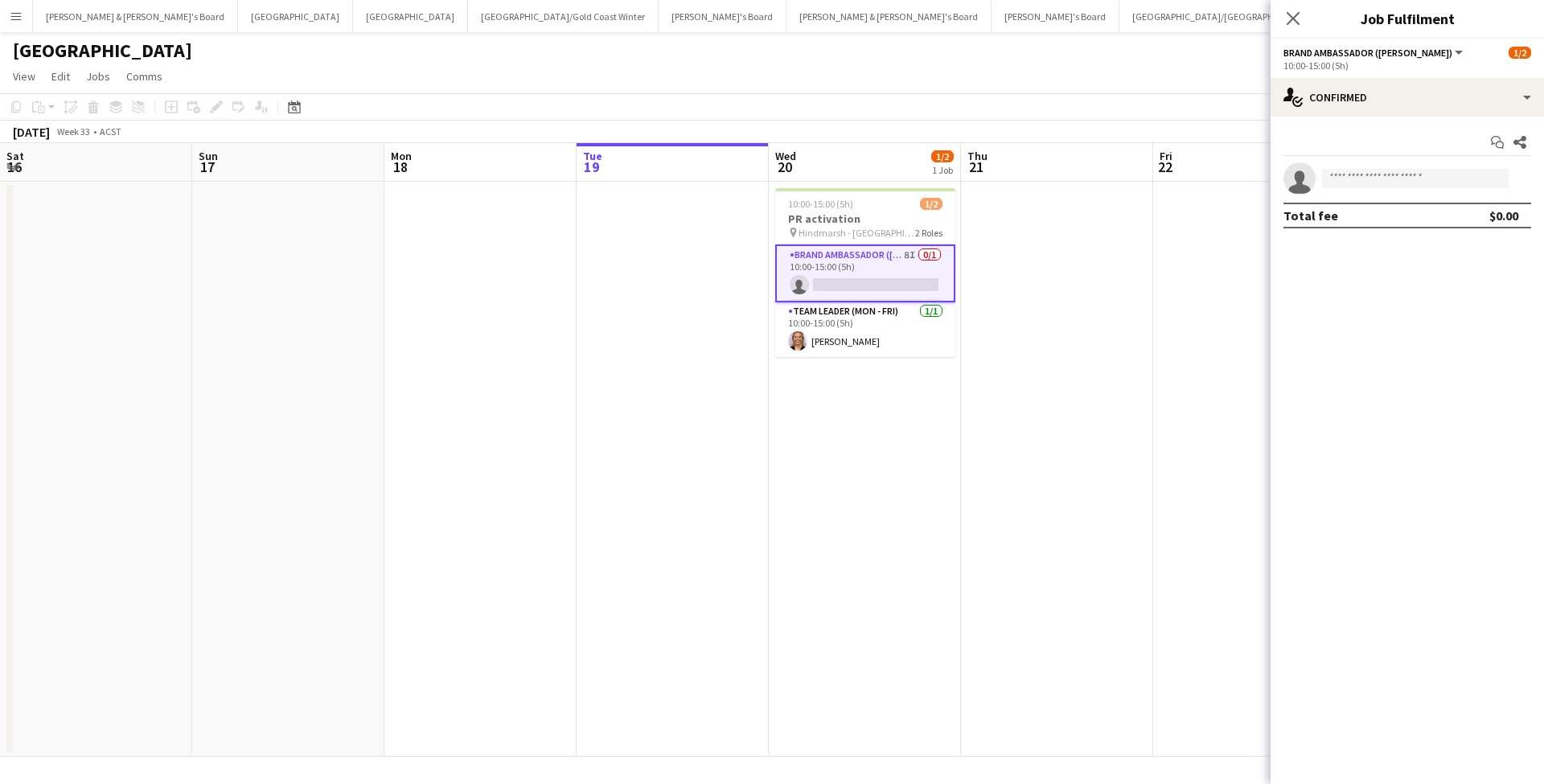
click at [891, 272] on app-card-role "Brand Ambassador (Mon - Fri) 8I 0/1 10:00-15:00 (5h) single-neutral-actions" at bounding box center [865, 272] width 180 height 58
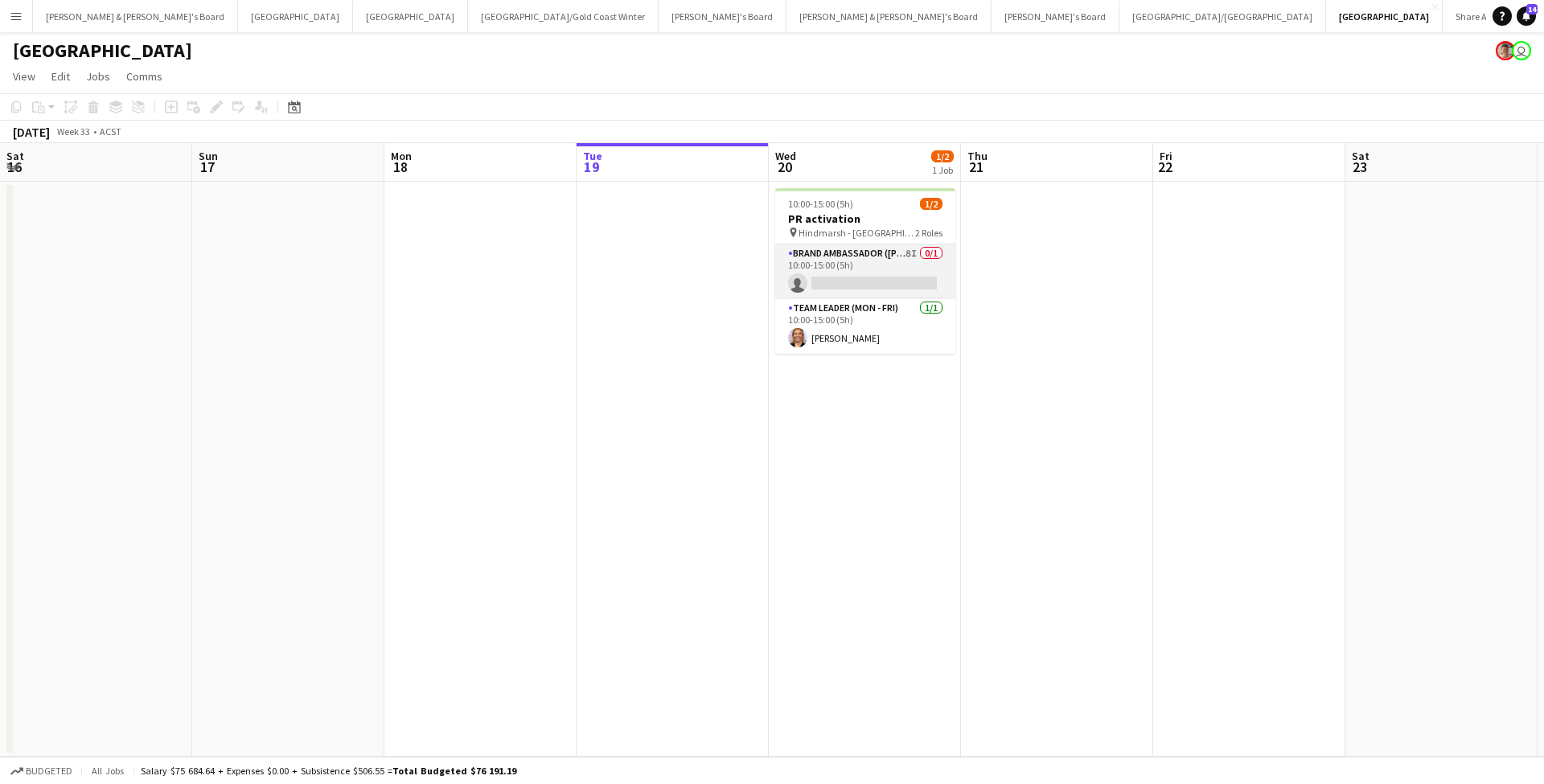
click at [932, 253] on app-card-role "Brand Ambassador (Mon - Fri) 8I 0/1 10:00-15:00 (5h) single-neutral-actions" at bounding box center [865, 271] width 180 height 55
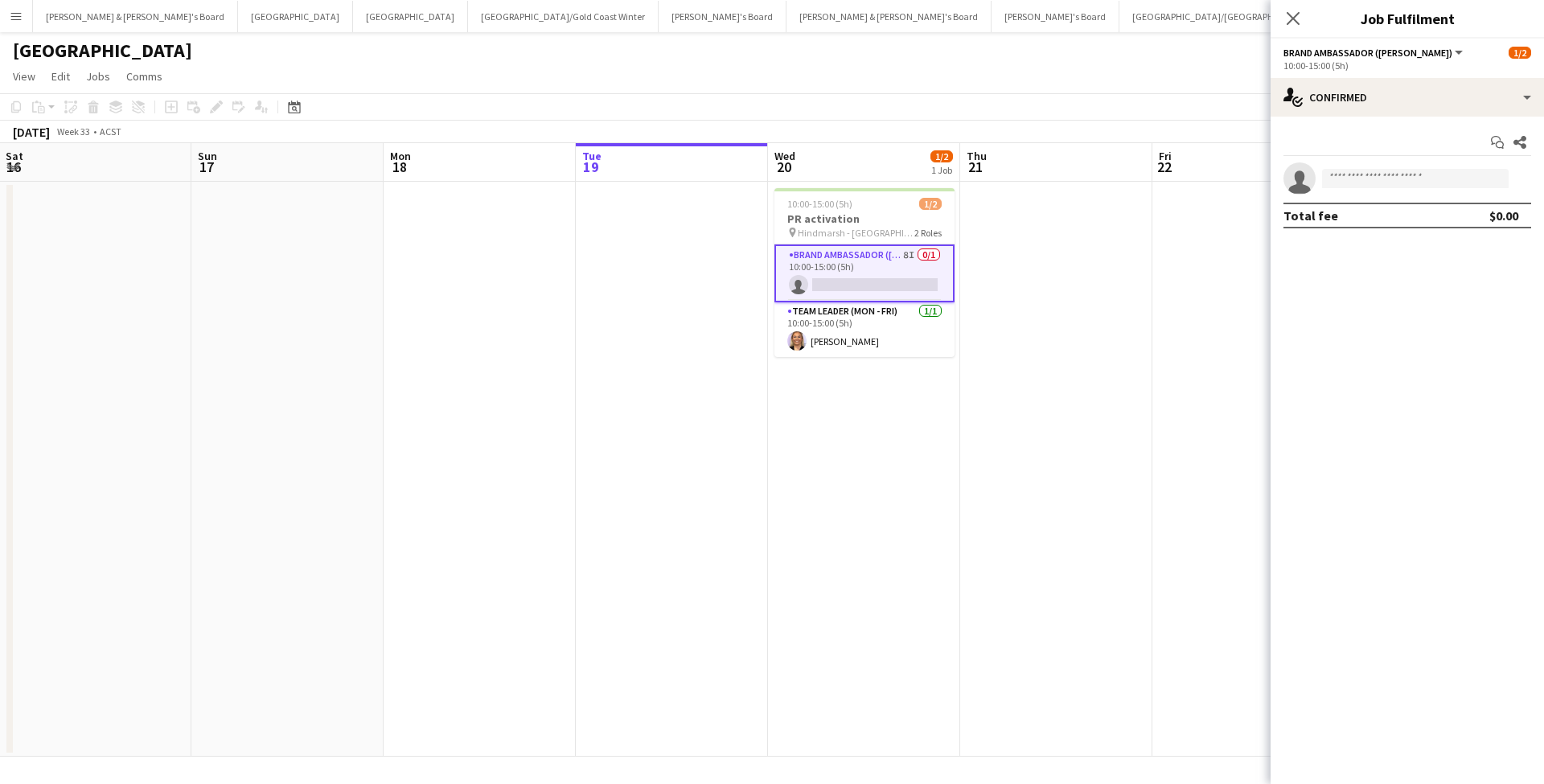
click at [887, 271] on app-card-role "Brand Ambassador (Mon - Fri) 8I 0/1 10:00-15:00 (5h) single-neutral-actions" at bounding box center [864, 272] width 180 height 58
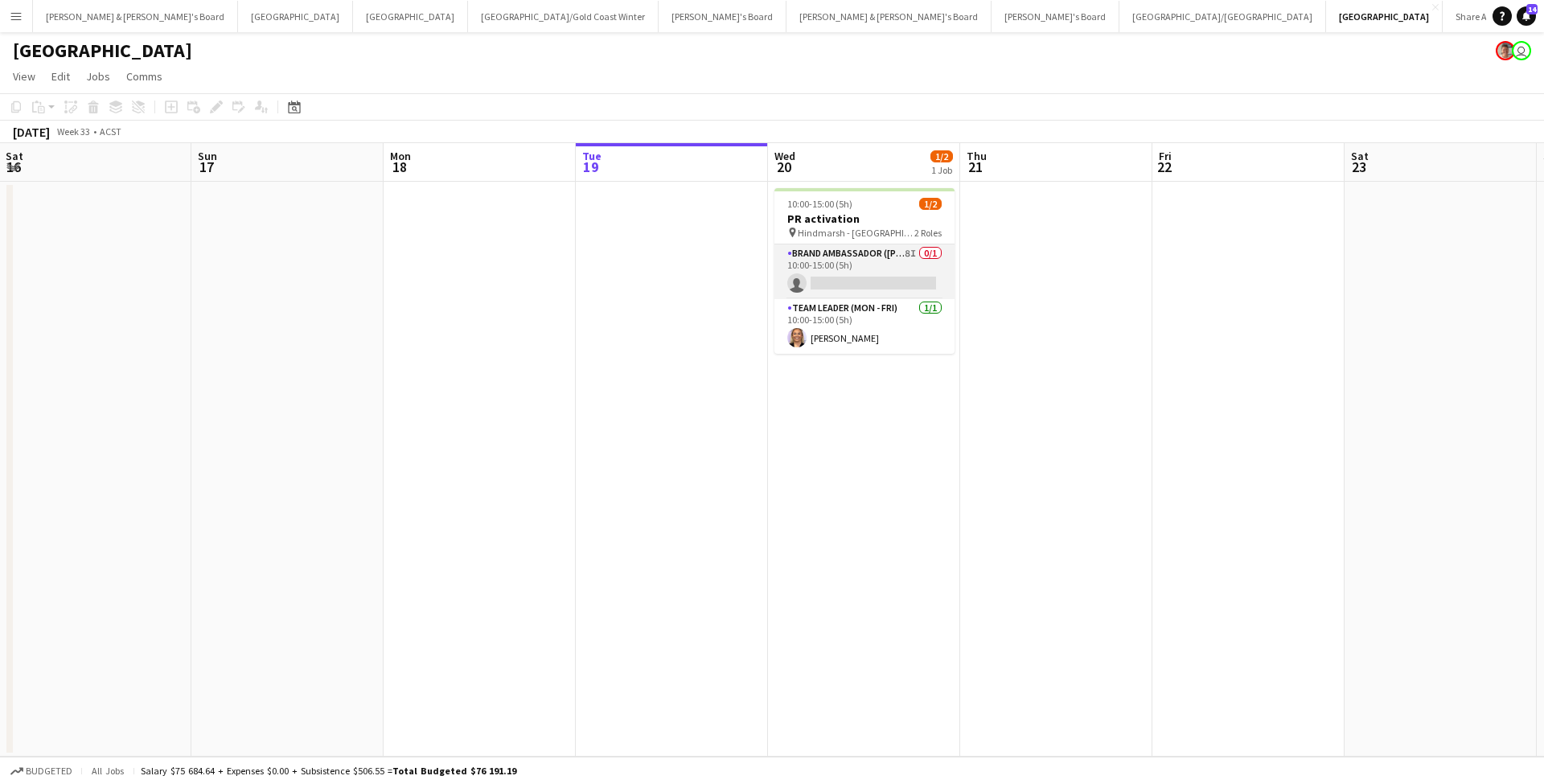
click at [897, 265] on app-card-role "Brand Ambassador (Mon - Fri) 8I 0/1 10:00-15:00 (5h) single-neutral-actions" at bounding box center [864, 271] width 180 height 55
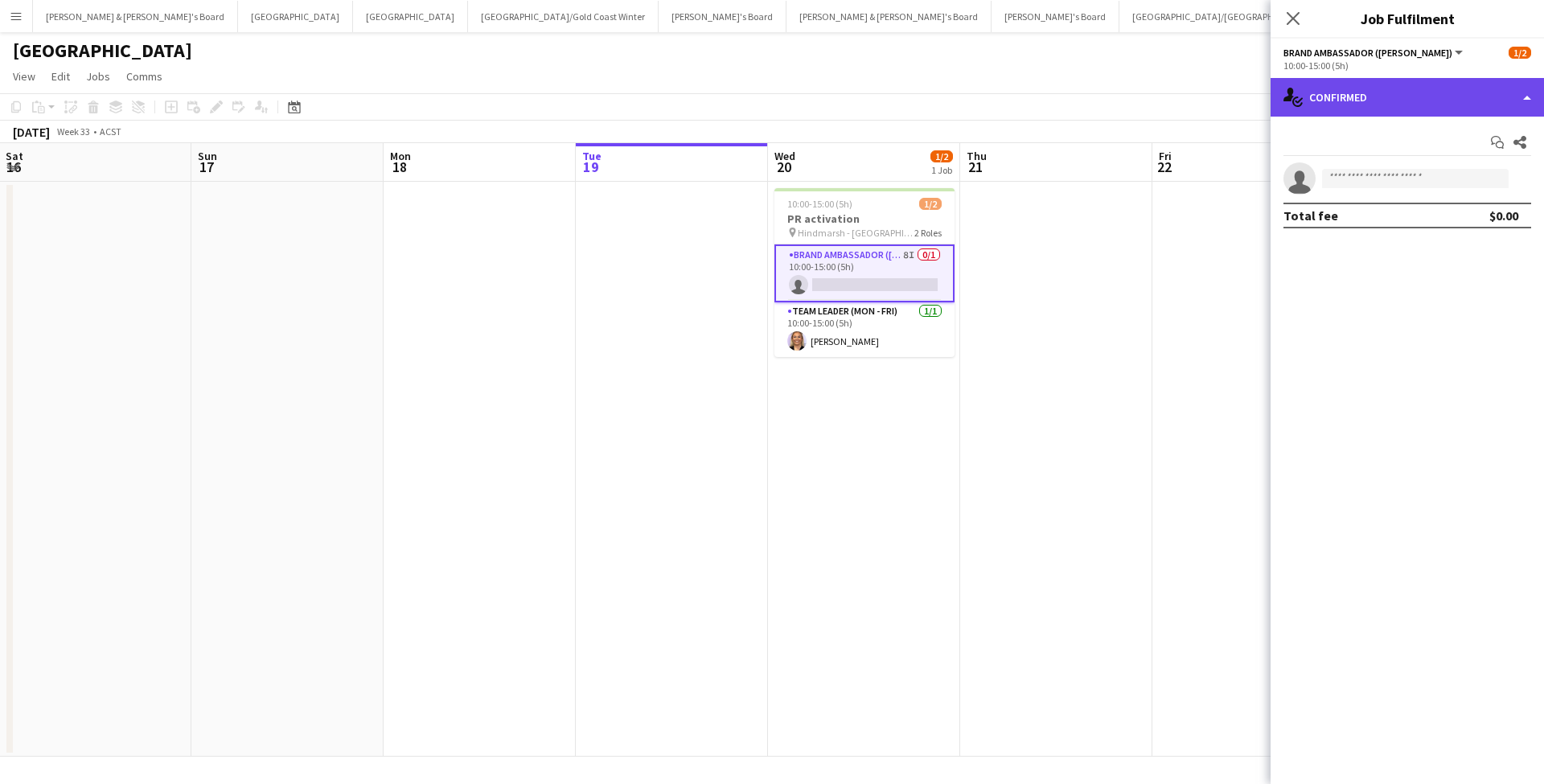
click at [1402, 91] on div "single-neutral-actions-check-2 Confirmed" at bounding box center [1407, 96] width 274 height 38
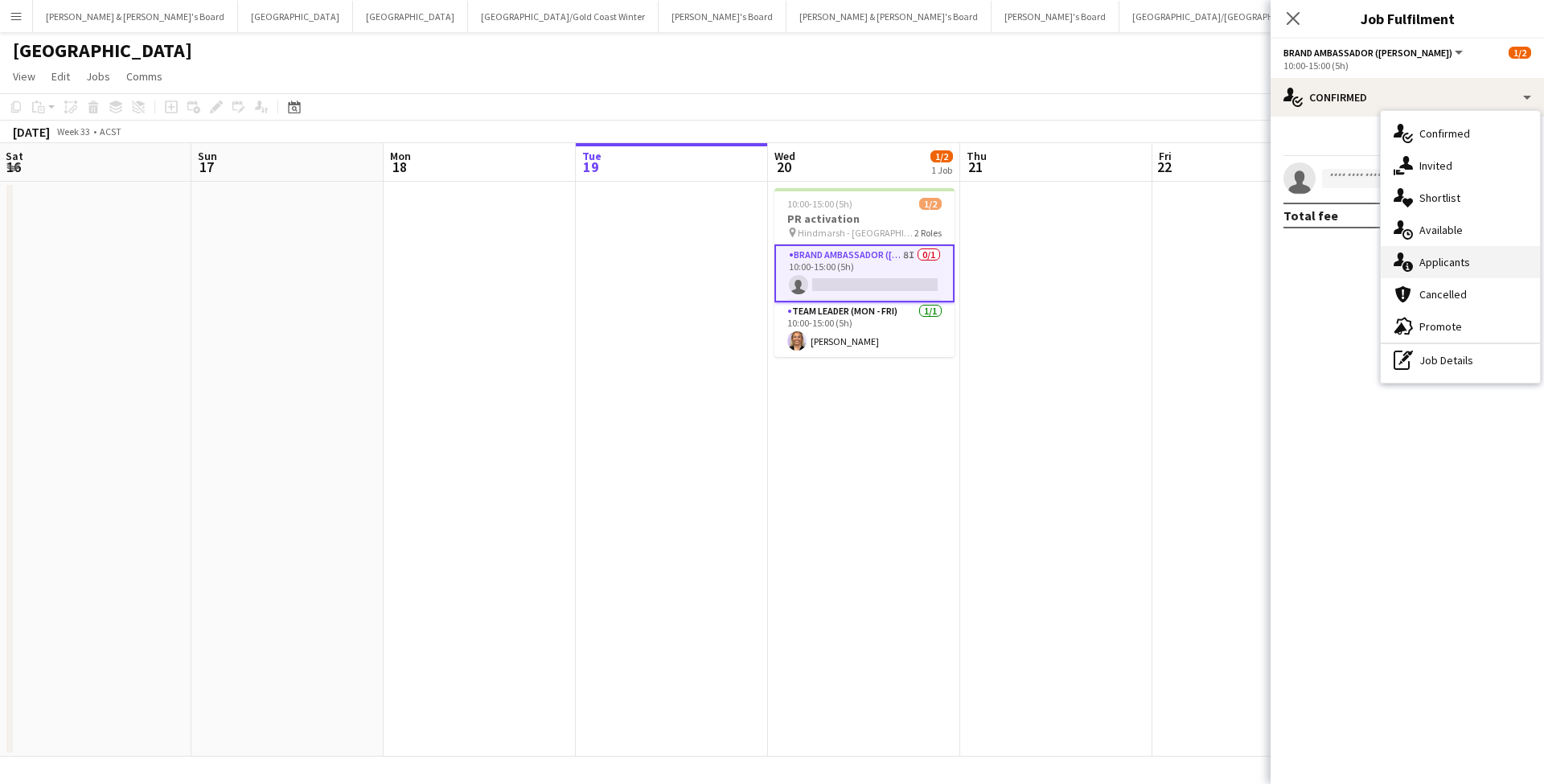
click at [1454, 266] on div "single-neutral-actions-information Applicants" at bounding box center [1460, 262] width 159 height 32
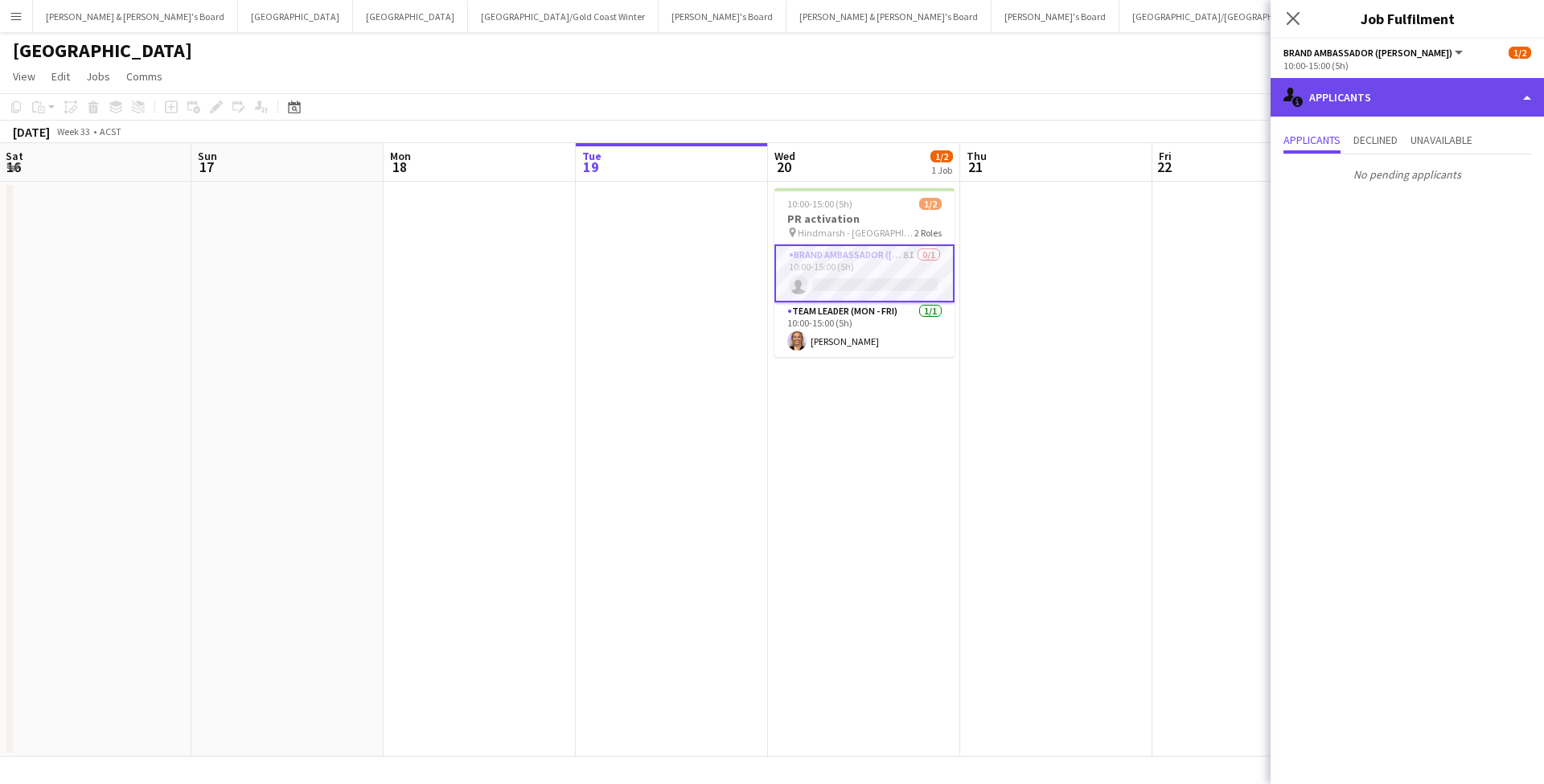
click at [1385, 110] on div "single-neutral-actions-information Applicants" at bounding box center [1407, 96] width 274 height 38
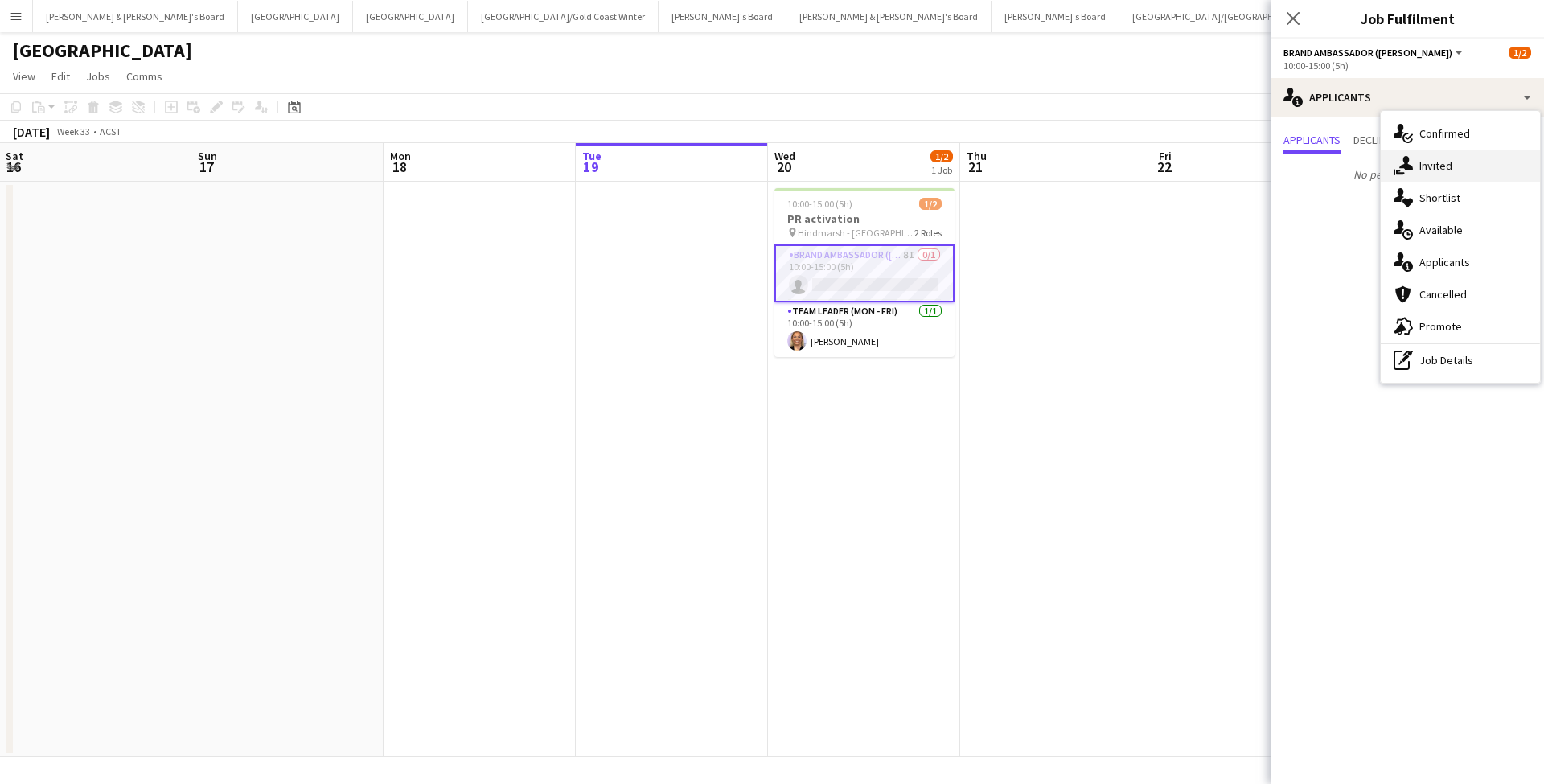
click at [1439, 170] on div "single-neutral-actions-share-1 Invited" at bounding box center [1460, 165] width 159 height 32
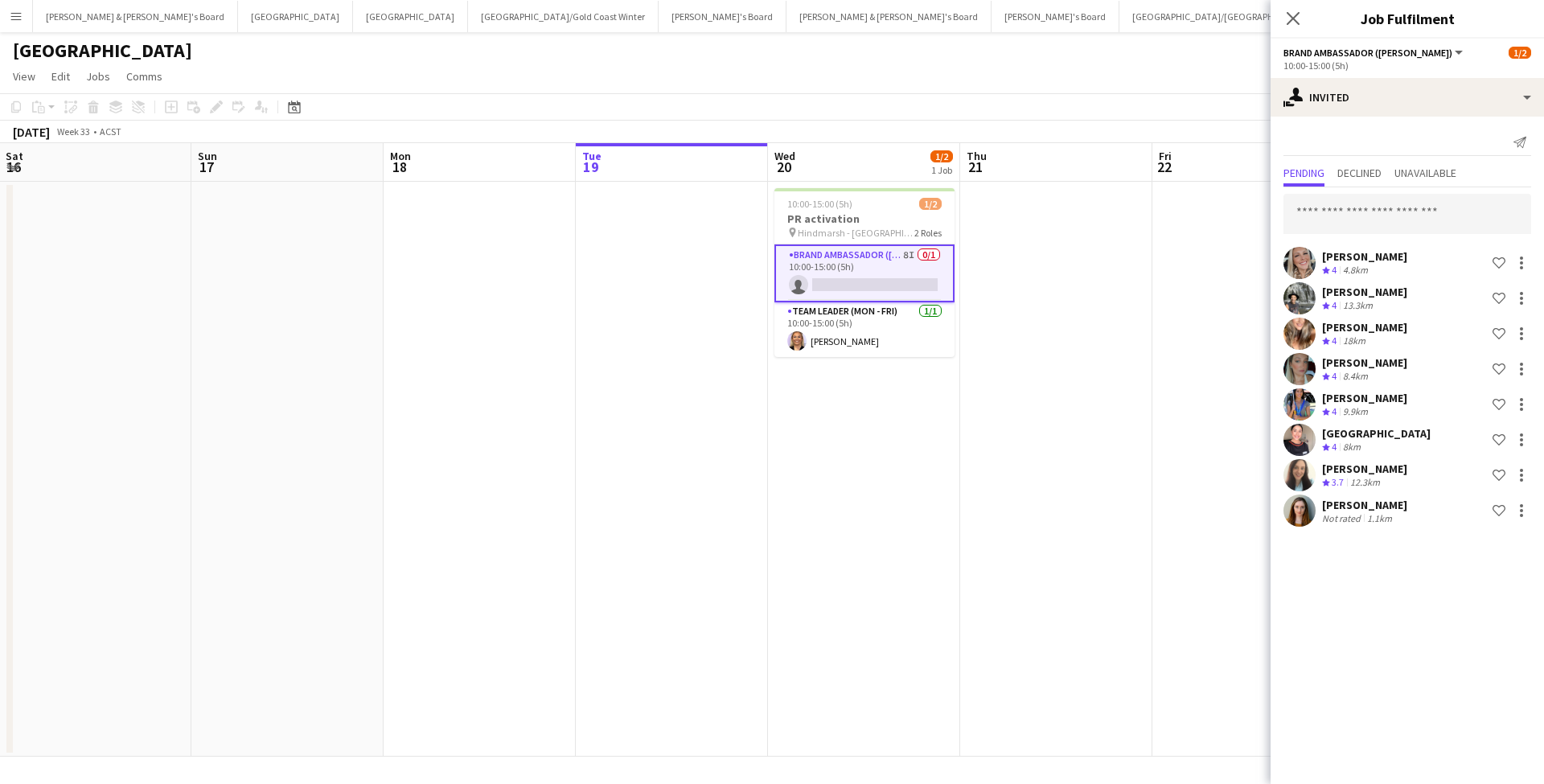
click at [1374, 336] on div "Crew rating 4 18km" at bounding box center [1364, 341] width 86 height 14
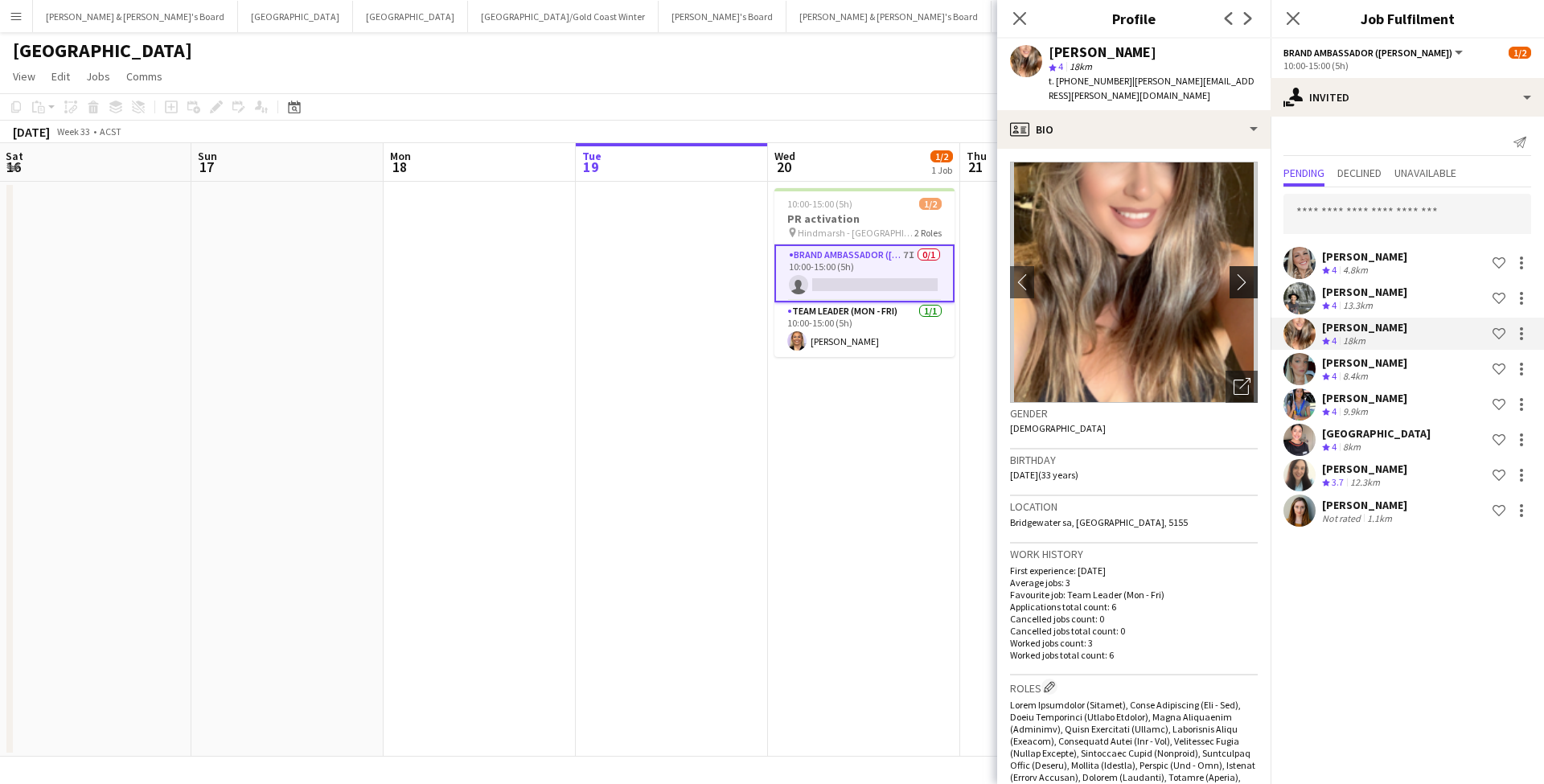
click at [1243, 273] on app-icon "chevron-right" at bounding box center [1246, 281] width 25 height 17
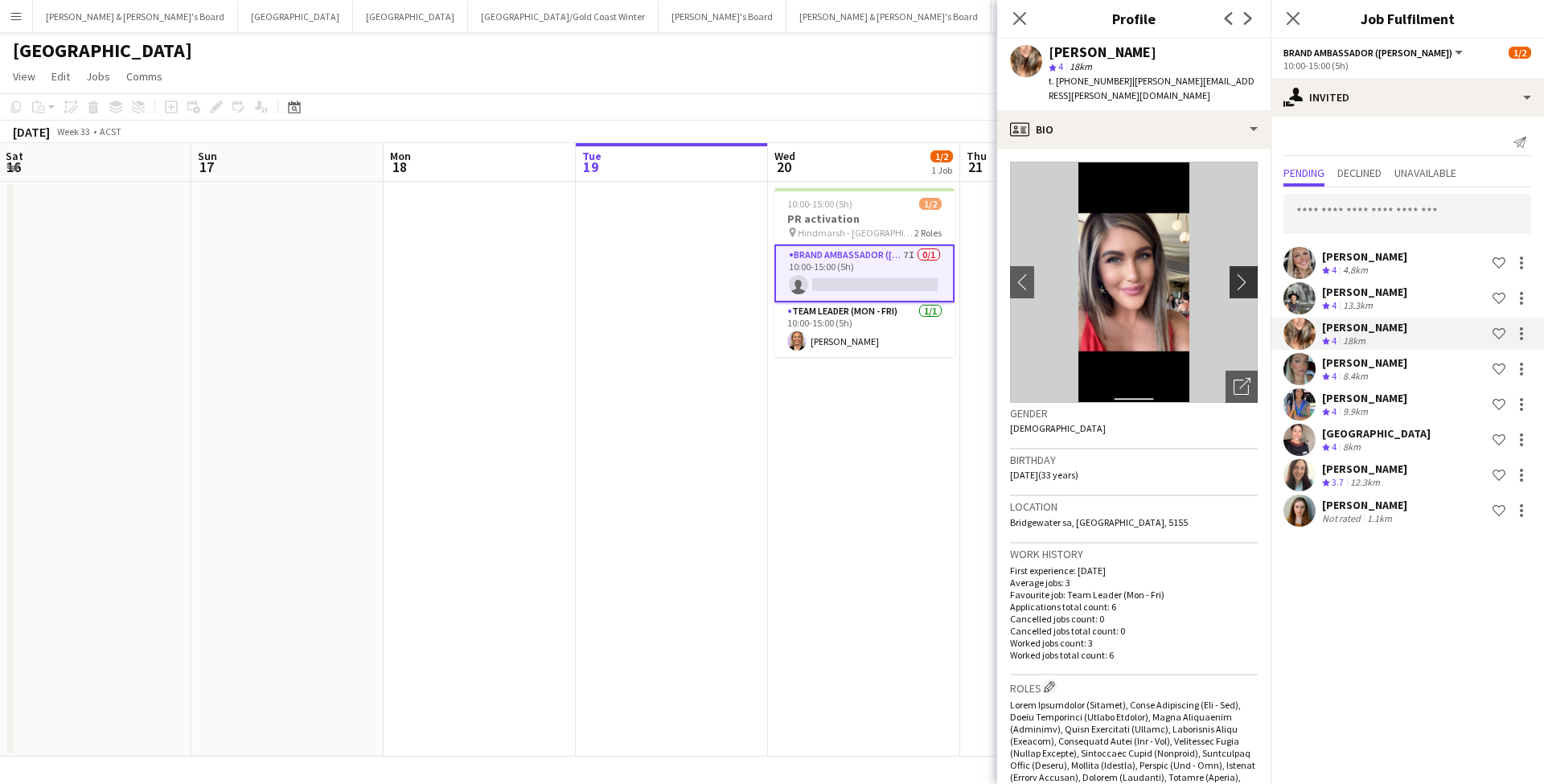
click at [1242, 273] on app-icon "chevron-right" at bounding box center [1246, 281] width 25 height 17
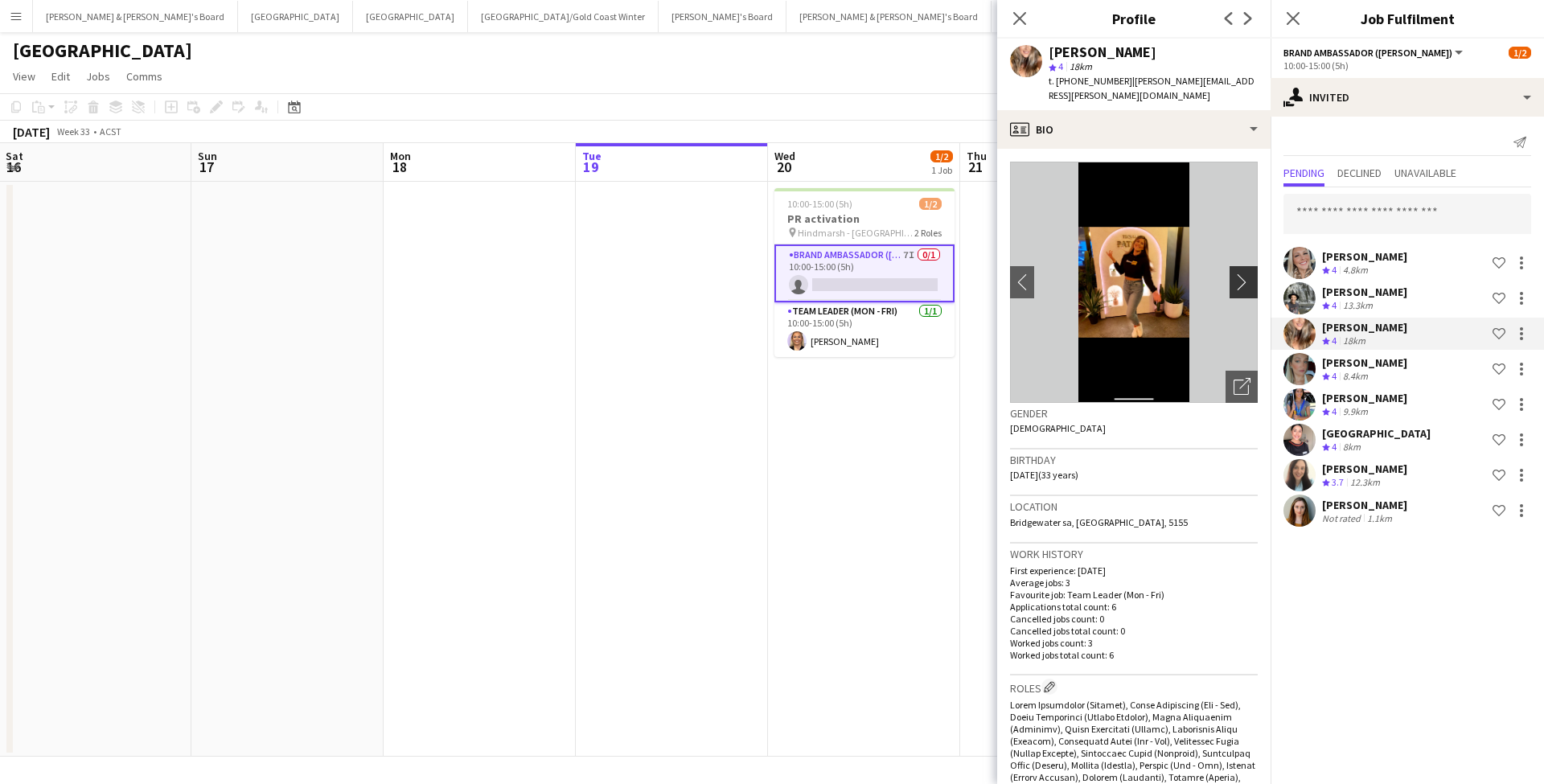
click at [1242, 273] on app-icon "chevron-right" at bounding box center [1246, 281] width 25 height 17
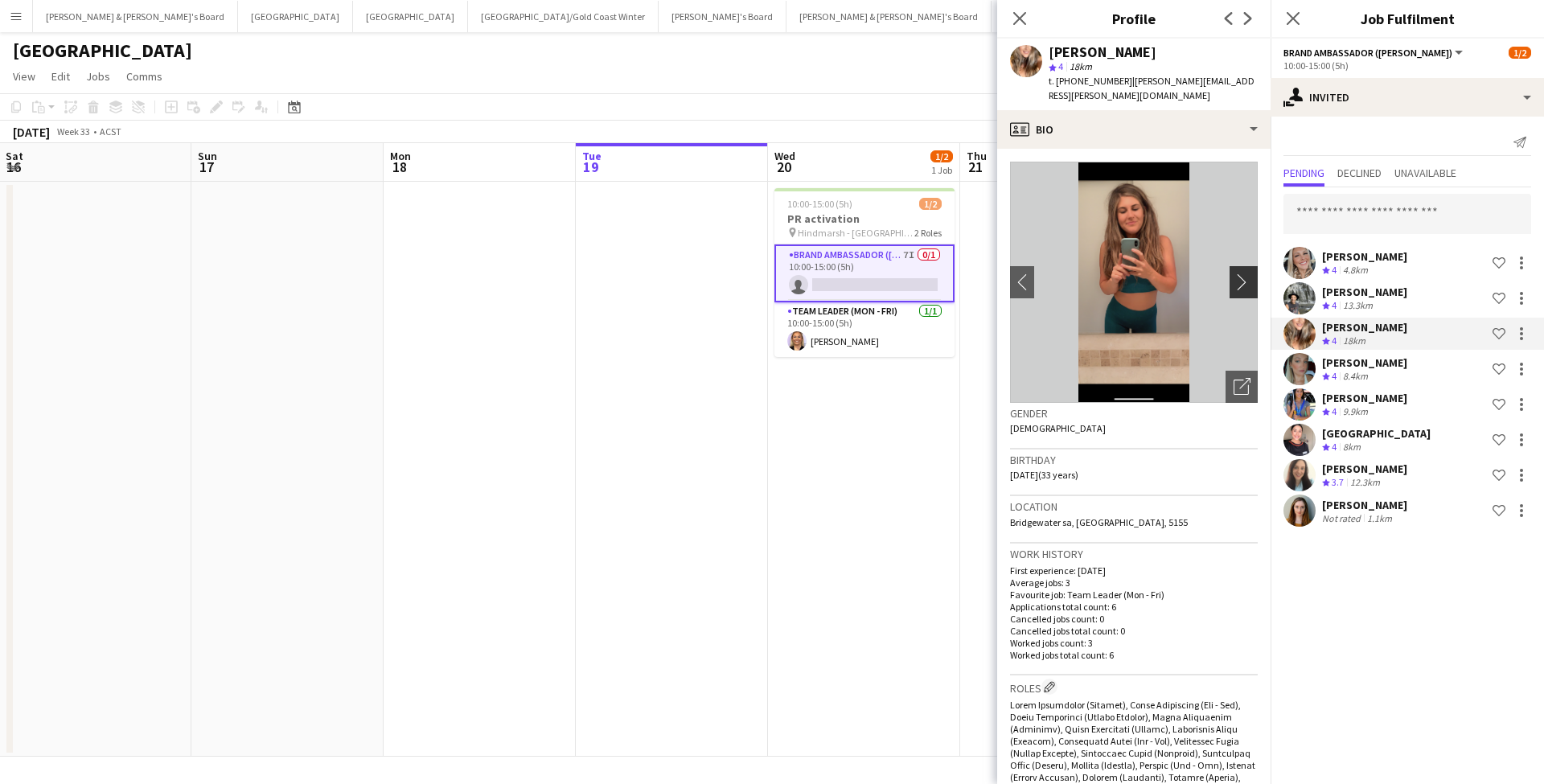
click at [1238, 273] on app-icon "chevron-right" at bounding box center [1246, 281] width 25 height 17
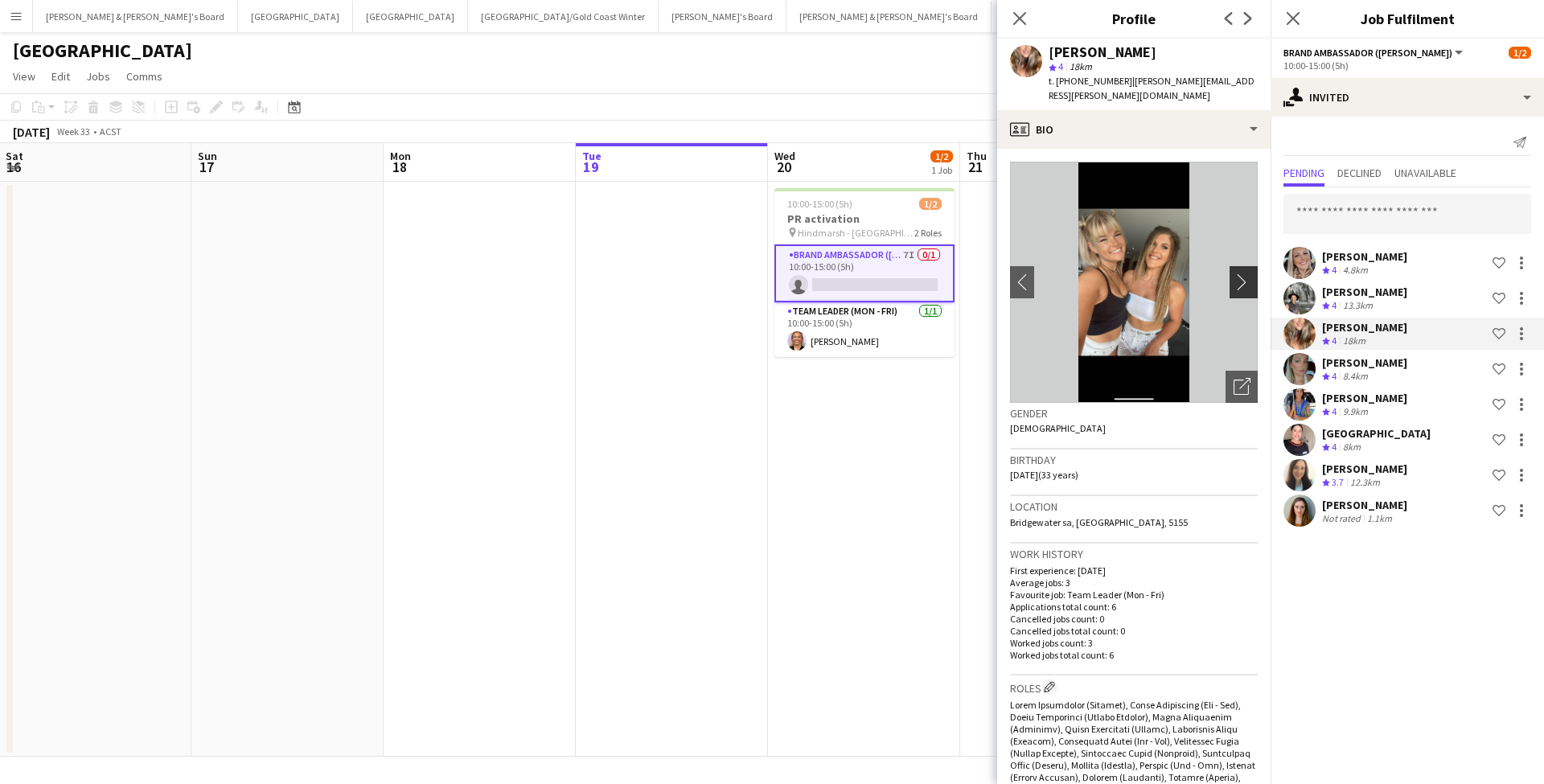
click at [1243, 273] on app-icon "chevron-right" at bounding box center [1246, 281] width 25 height 17
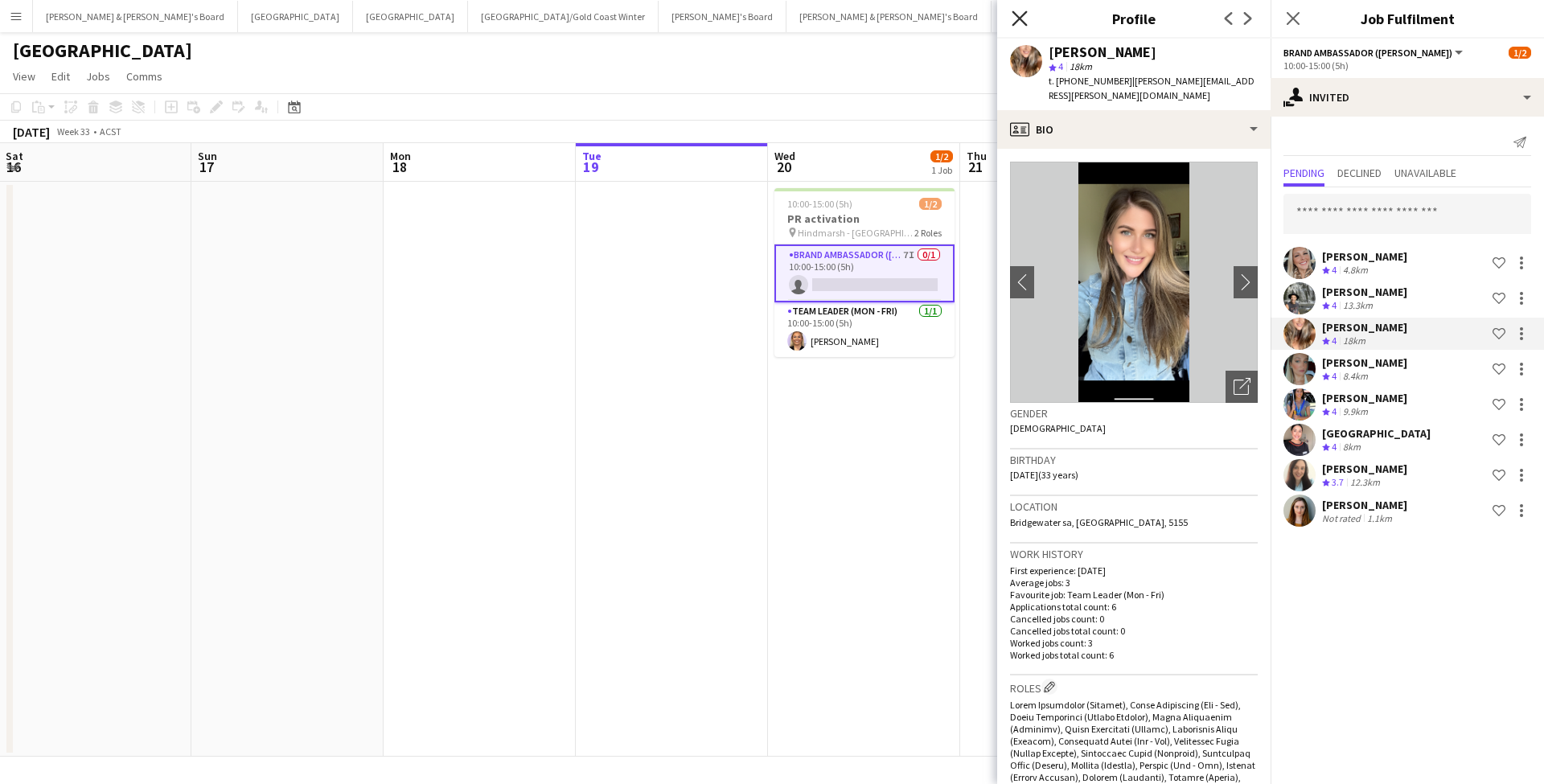
click at [1021, 17] on icon at bounding box center [1019, 19] width 16 height 16
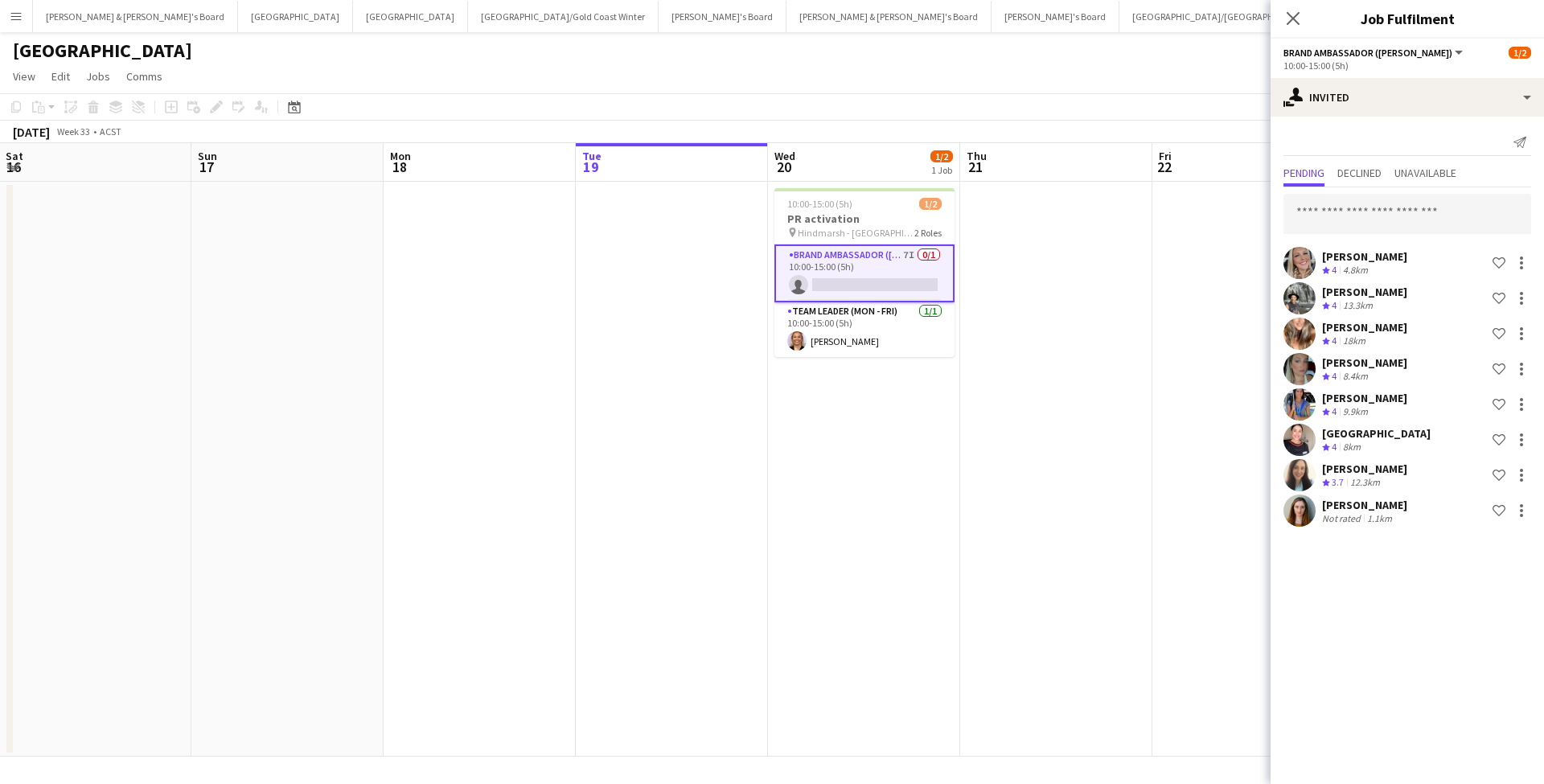
click at [822, 524] on app-date-cell "10:00-15:00 (5h) 1/2 PR activation pin Hindmarsh - [GEOGRAPHIC_DATA] - SA 2 Rol…" at bounding box center [863, 469] width 192 height 574
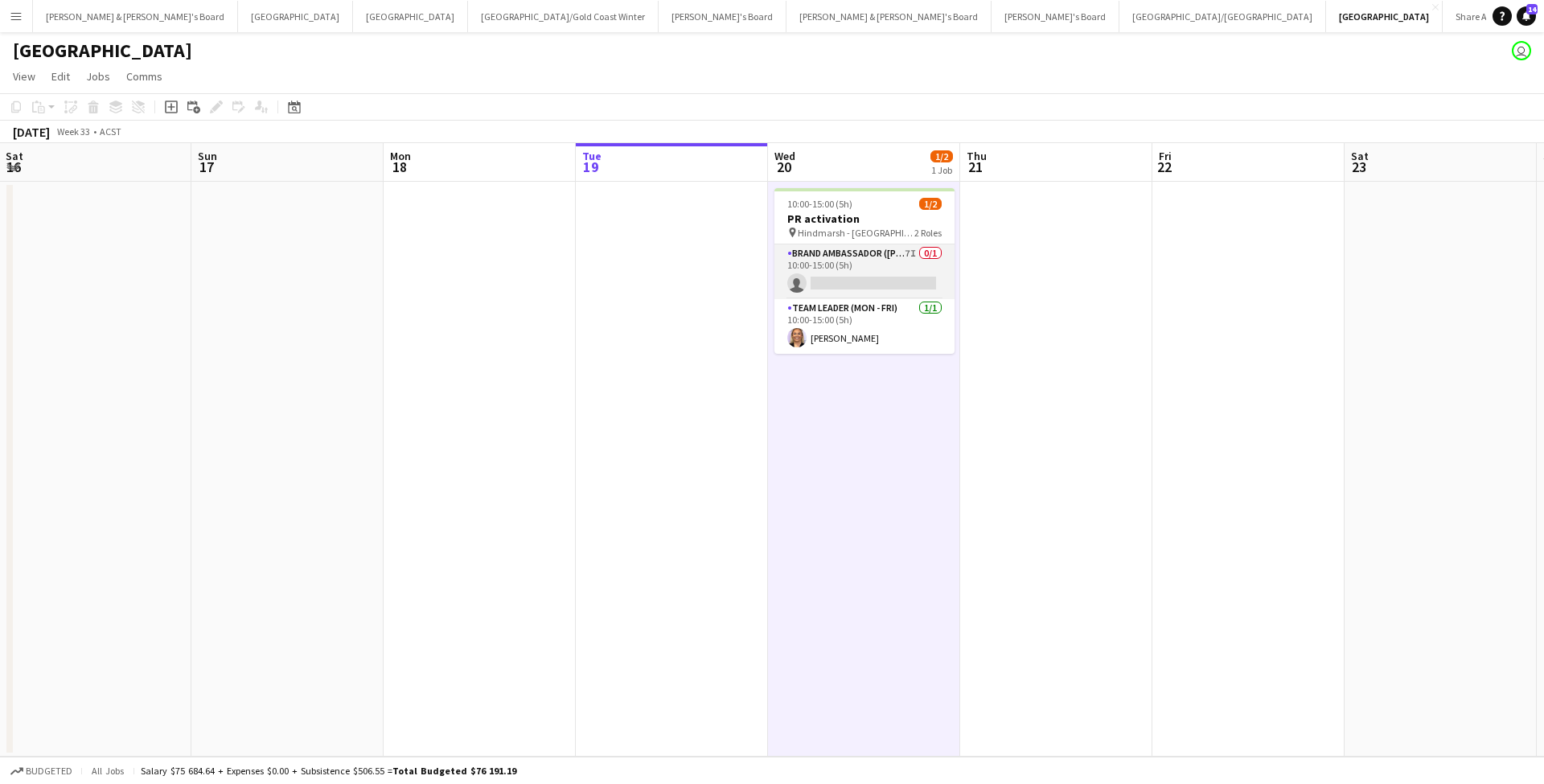
click at [879, 275] on app-card-role "Brand Ambassador (Mon - Fri) 7I 0/1 10:00-15:00 (5h) single-neutral-actions" at bounding box center [864, 271] width 180 height 55
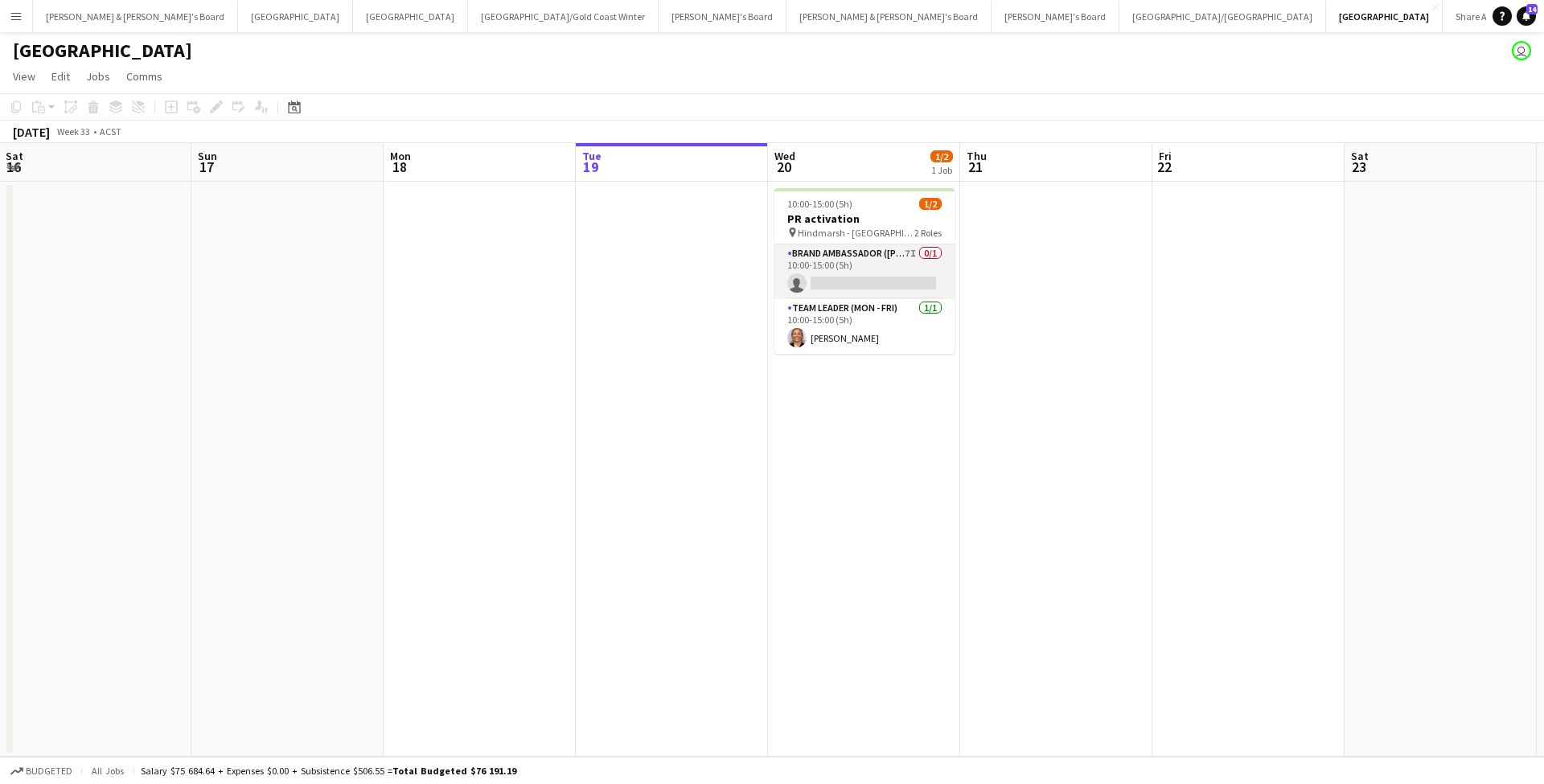
click at [888, 272] on app-card-role "Brand Ambassador (Mon - Fri) 7I 0/1 10:00-15:00 (5h) single-neutral-actions" at bounding box center [864, 271] width 180 height 55
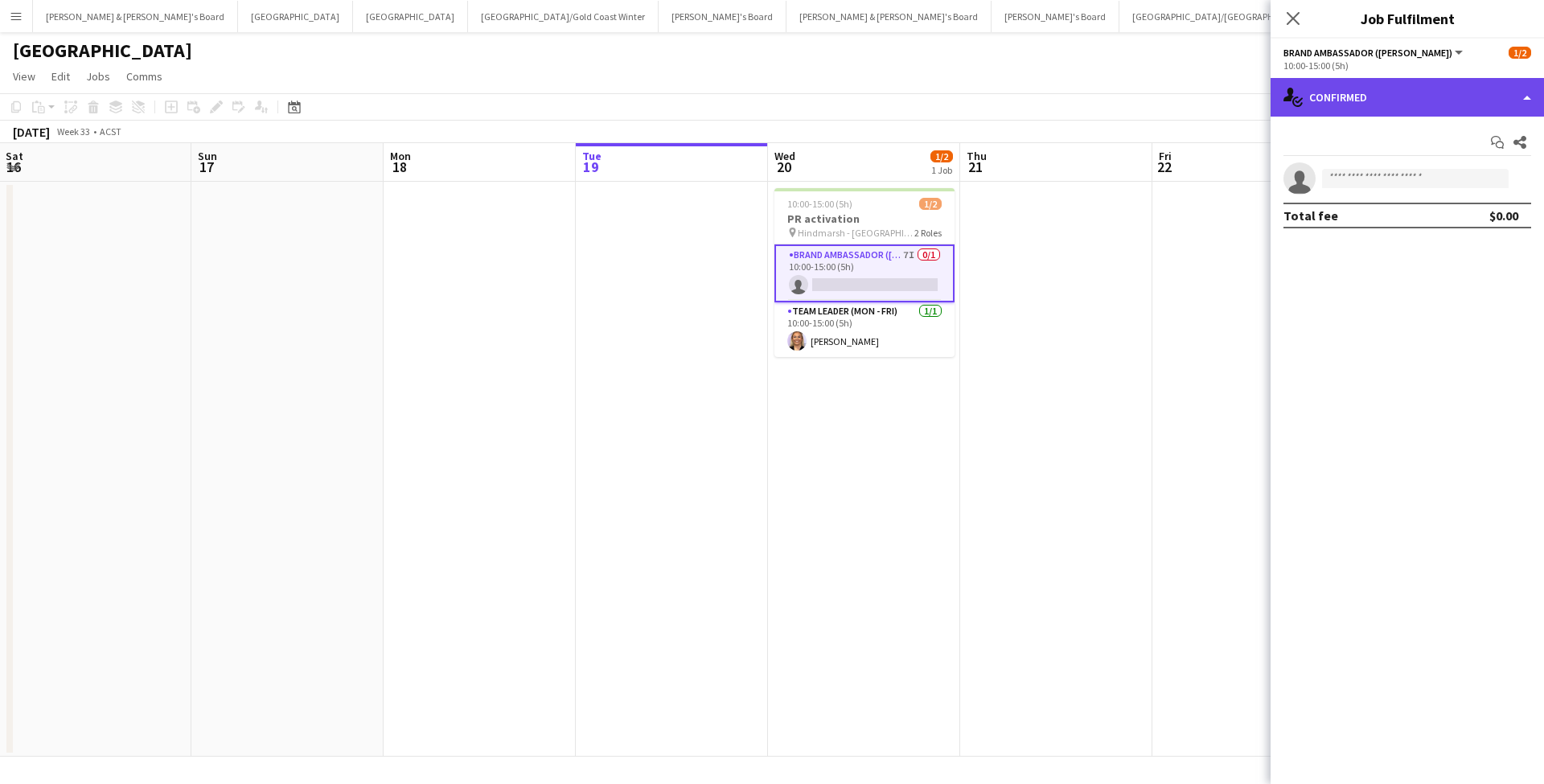
click at [1410, 99] on div "single-neutral-actions-check-2 Confirmed" at bounding box center [1407, 96] width 274 height 38
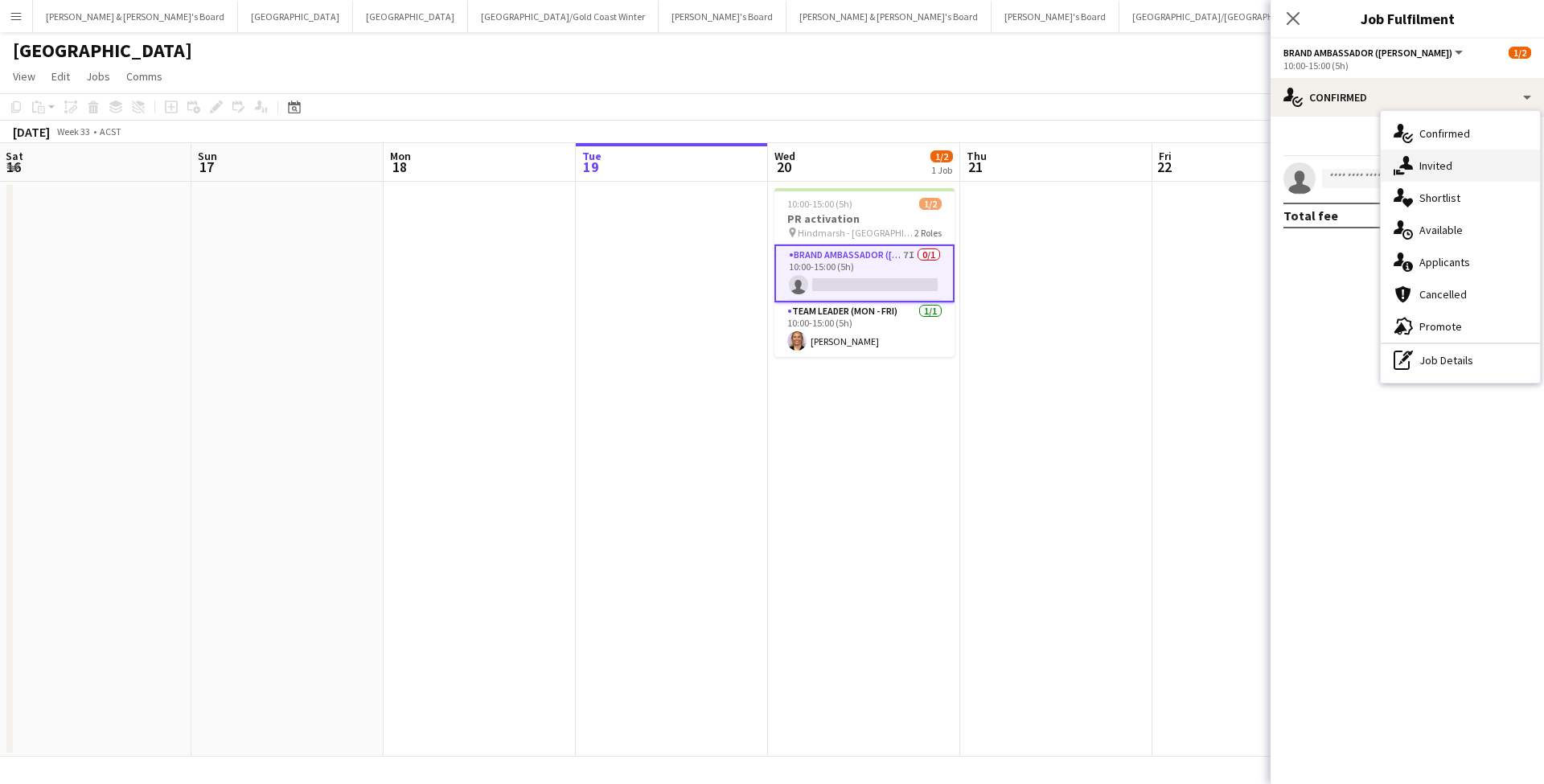
click at [1459, 172] on div "single-neutral-actions-share-1 Invited" at bounding box center [1460, 165] width 159 height 32
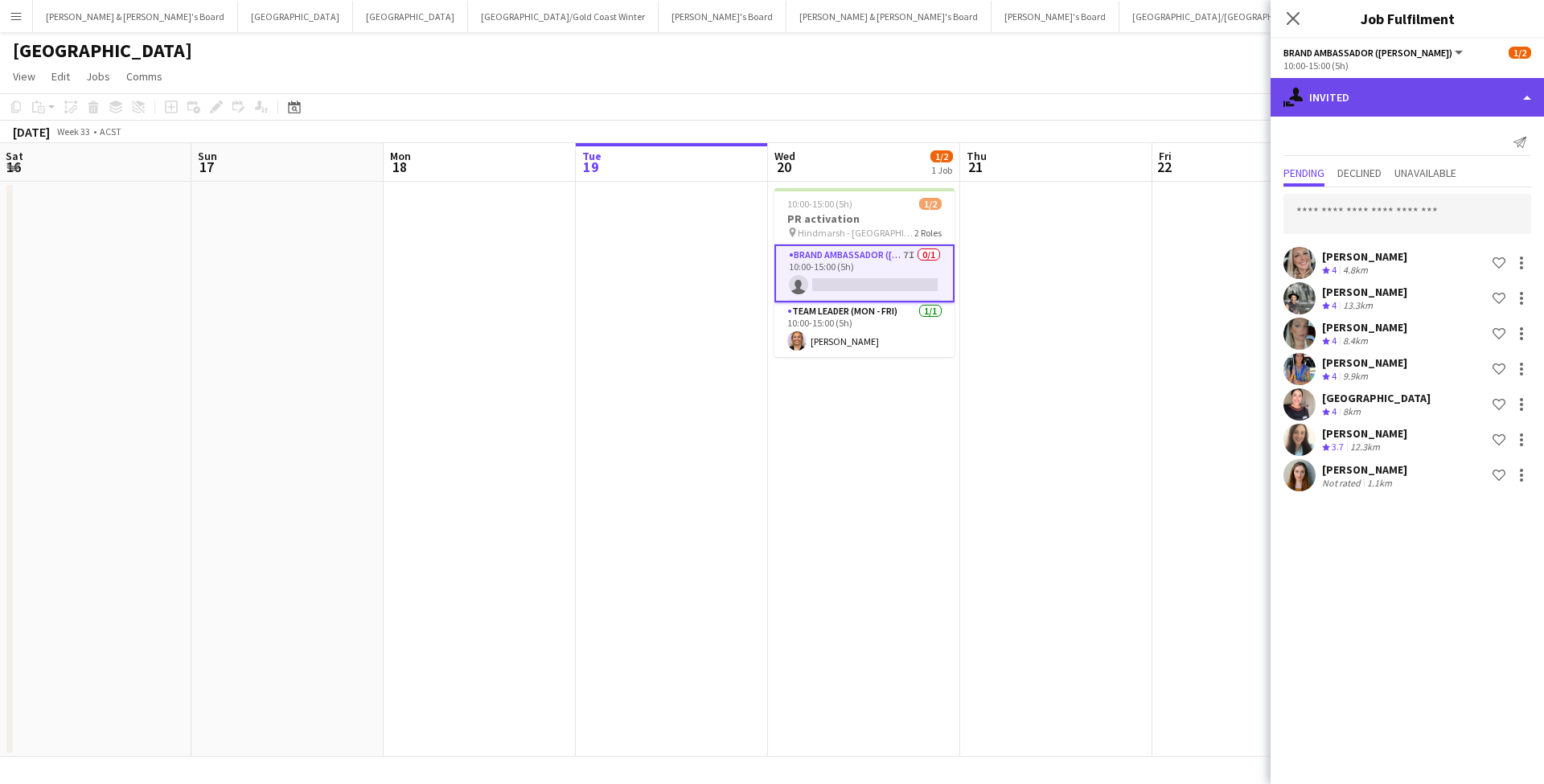
click at [1394, 99] on div "single-neutral-actions-share-1 Invited" at bounding box center [1407, 96] width 274 height 38
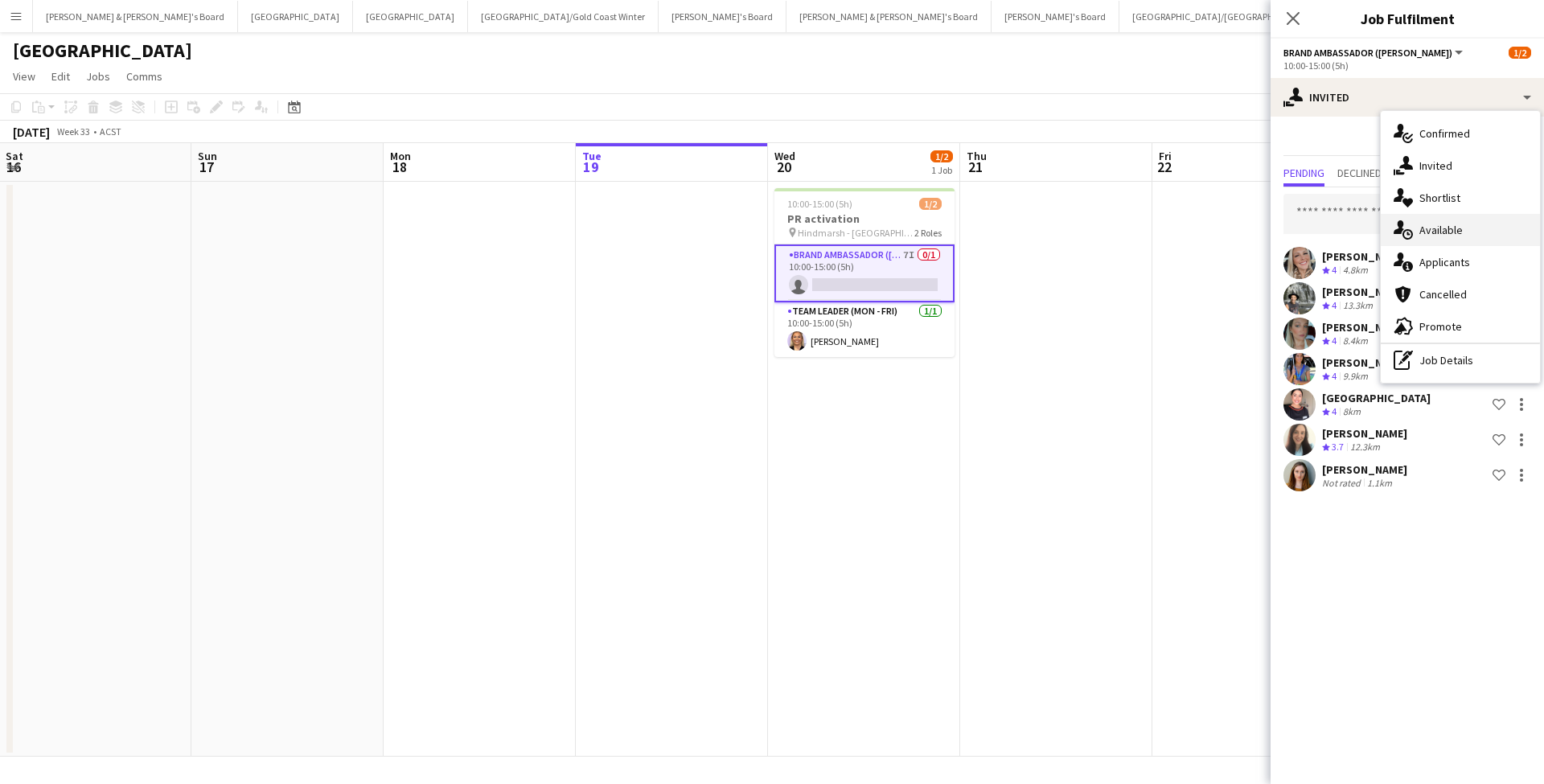
click at [1450, 233] on div "single-neutral-actions-upload Available" at bounding box center [1460, 229] width 159 height 32
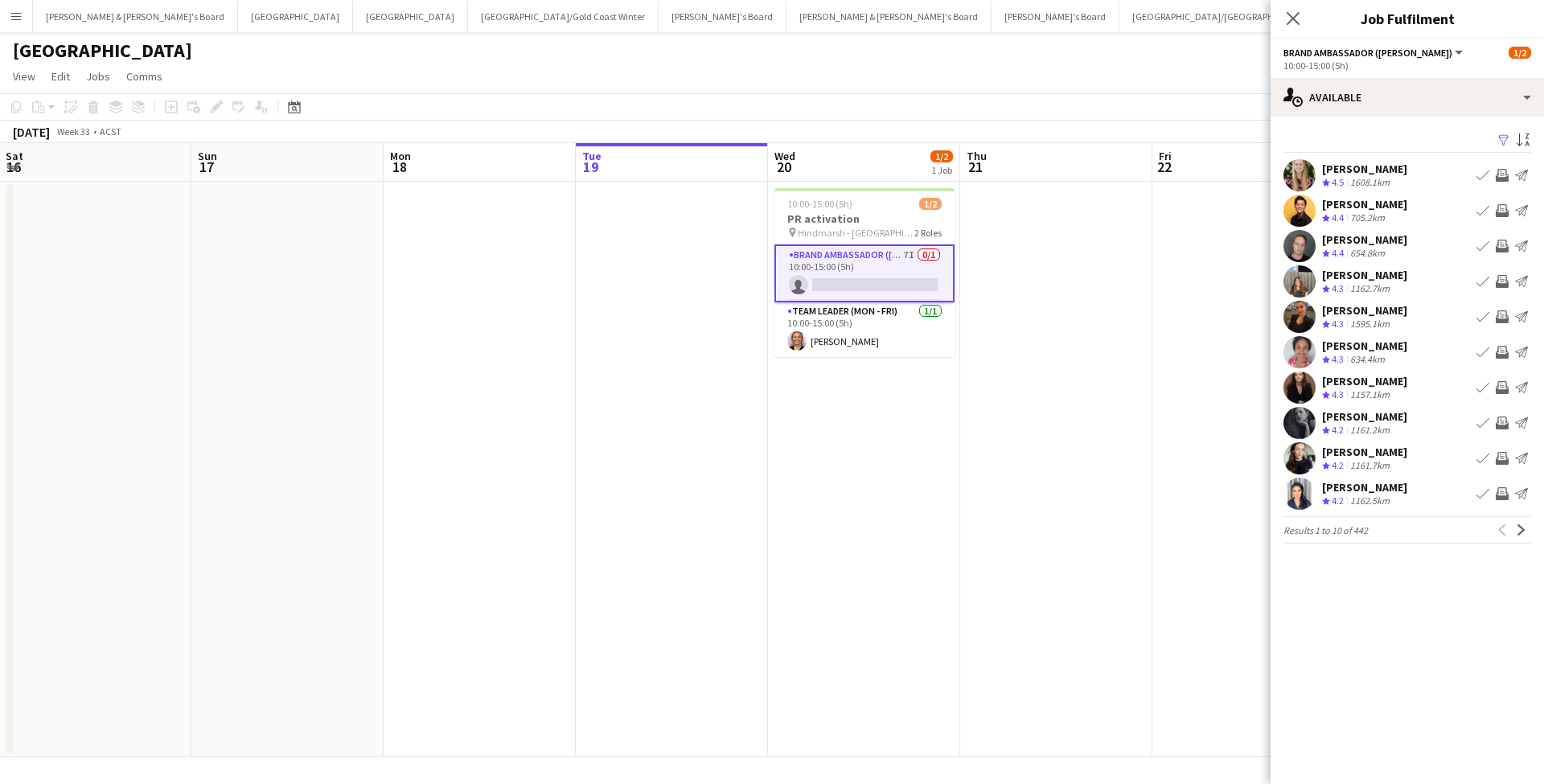
click at [1506, 136] on app-icon "Filter" at bounding box center [1504, 142] width 13 height 16
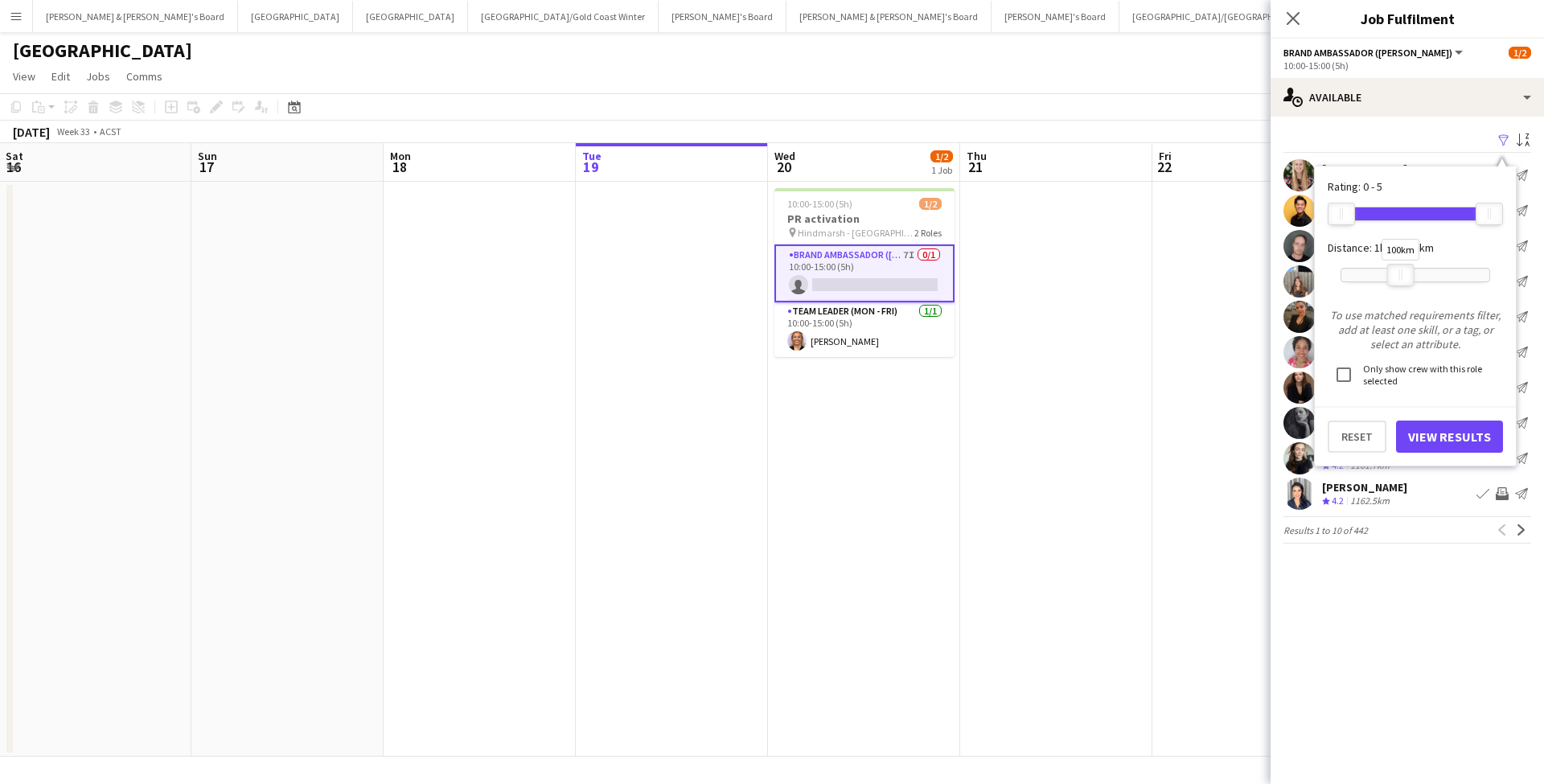
drag, startPoint x: 1492, startPoint y: 274, endPoint x: 1404, endPoint y: 275, distance: 88.0
click at [1404, 275] on div at bounding box center [1400, 274] width 26 height 21
click at [1436, 438] on button "View Results" at bounding box center [1450, 436] width 107 height 32
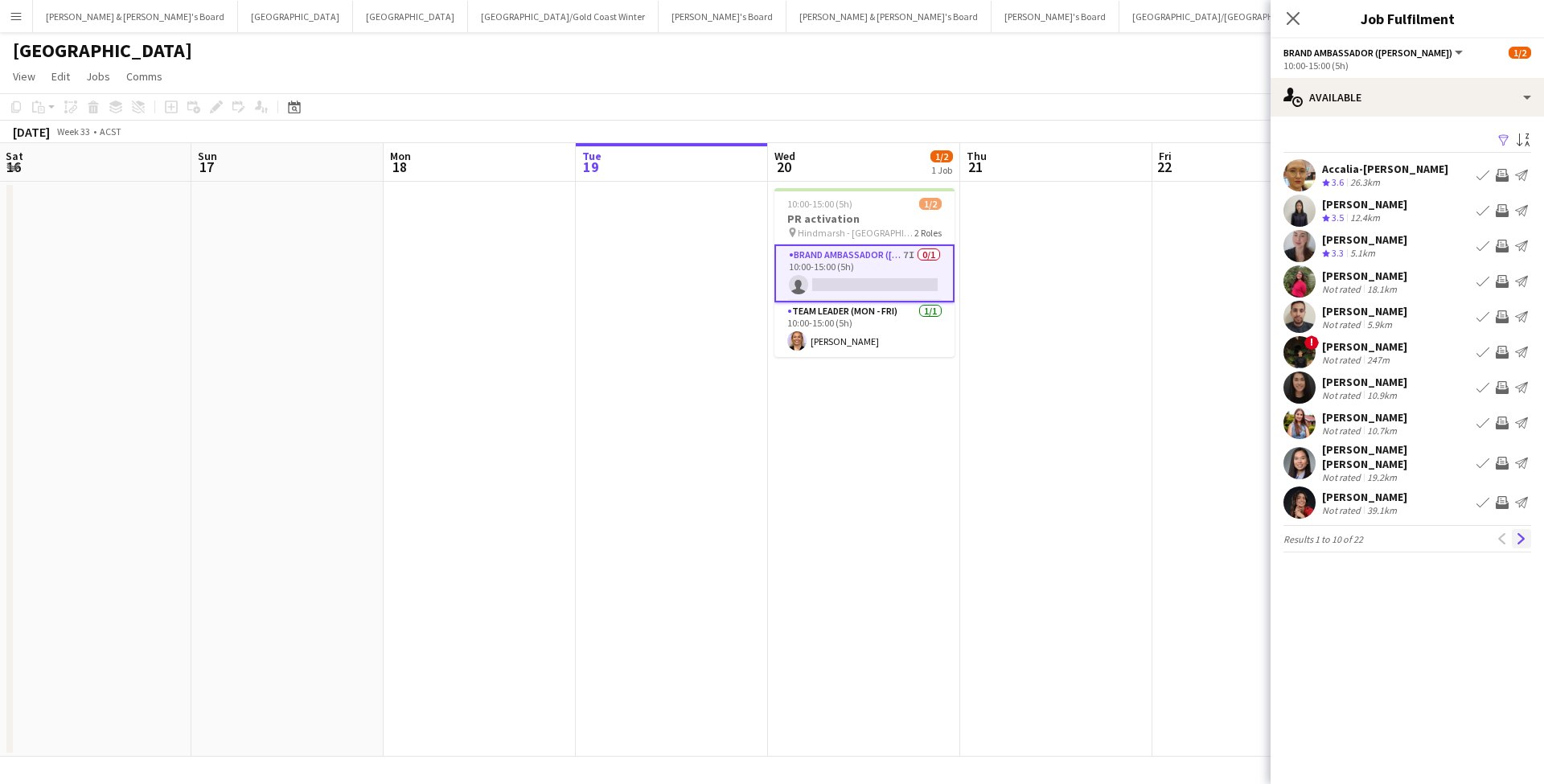
click at [1524, 533] on app-icon "Next" at bounding box center [1520, 538] width 11 height 11
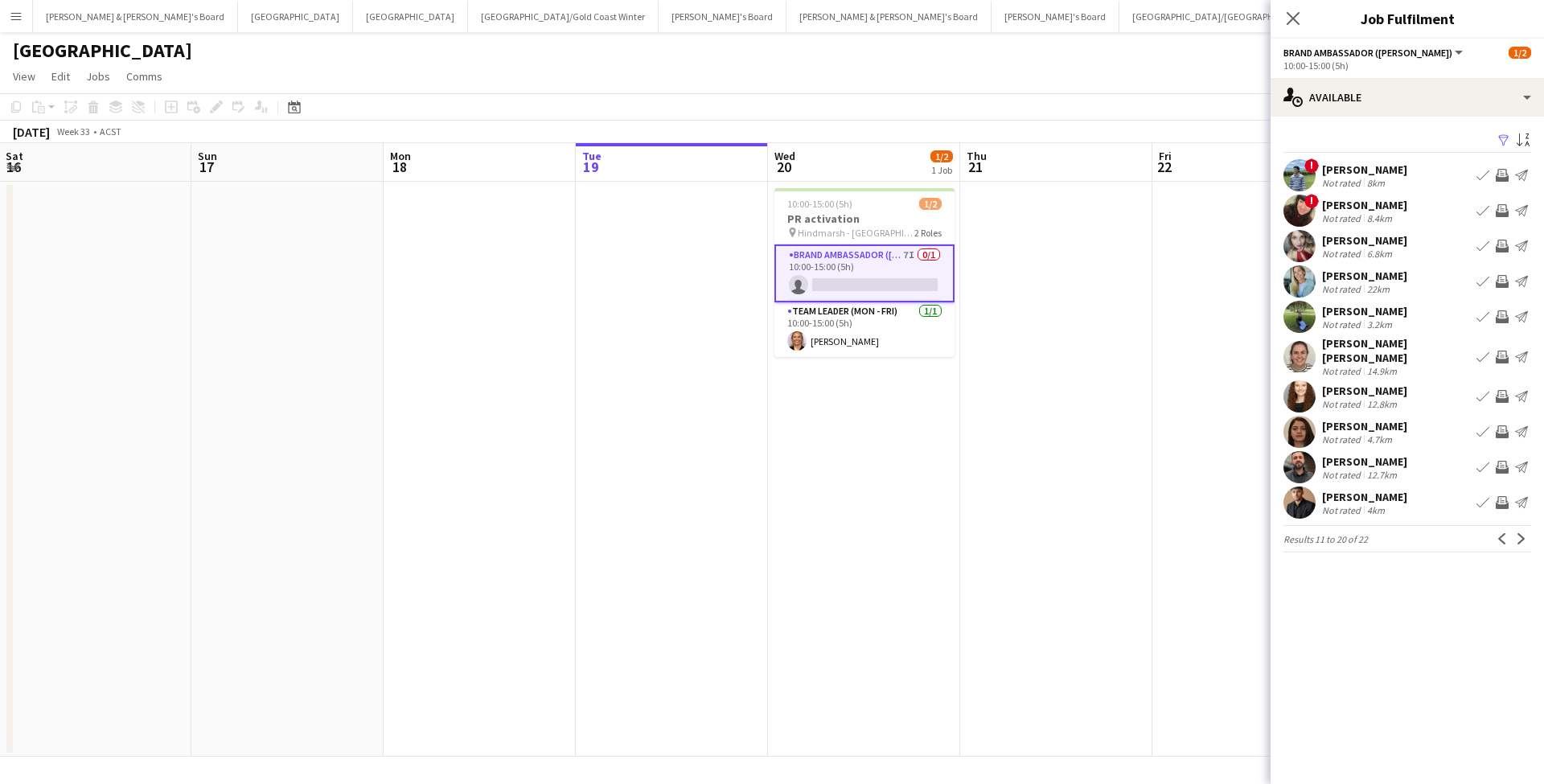
click at [1524, 533] on app-icon "Next" at bounding box center [1520, 538] width 11 height 11
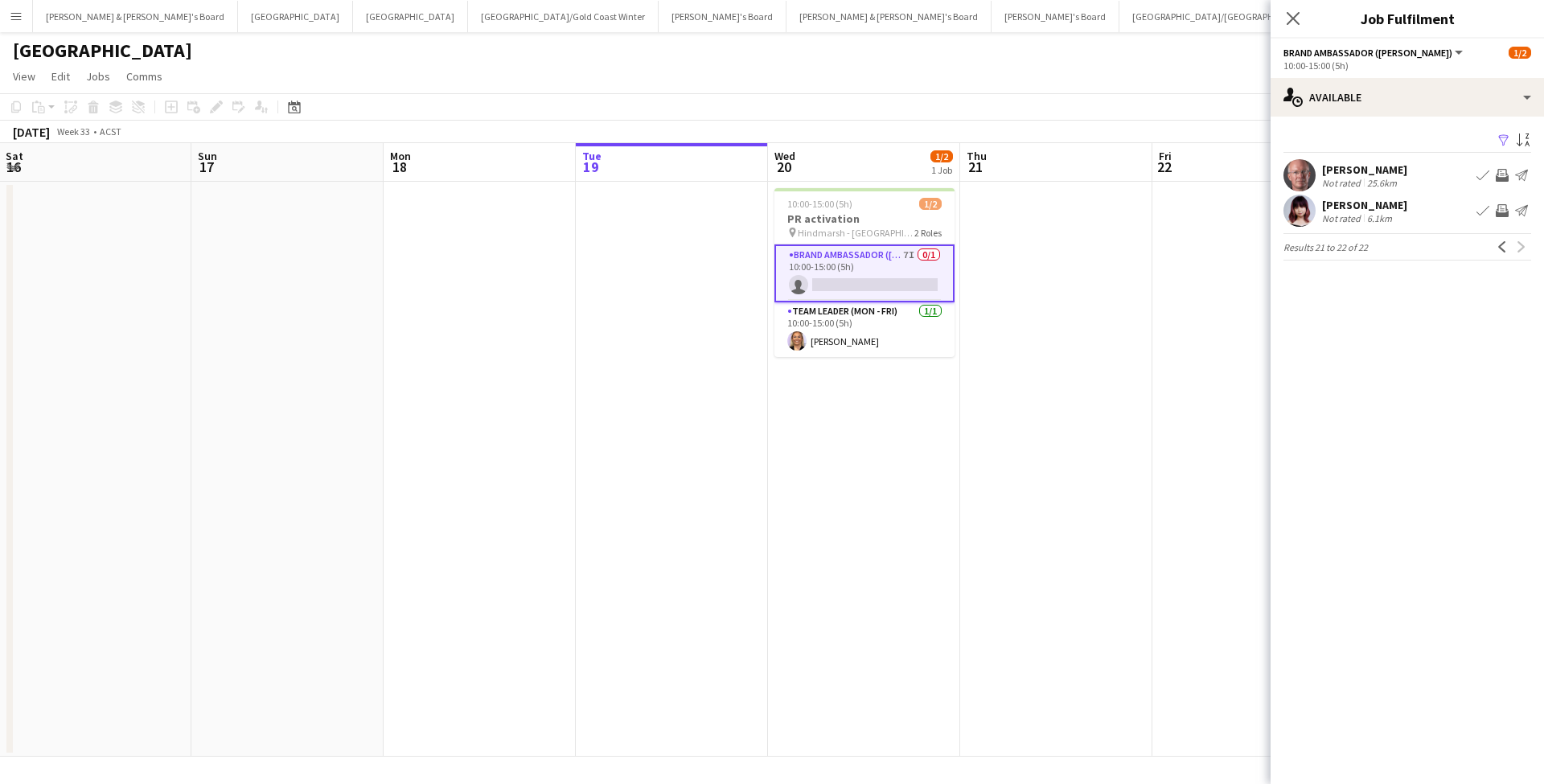
click at [1220, 474] on app-date-cell at bounding box center [1248, 469] width 192 height 574
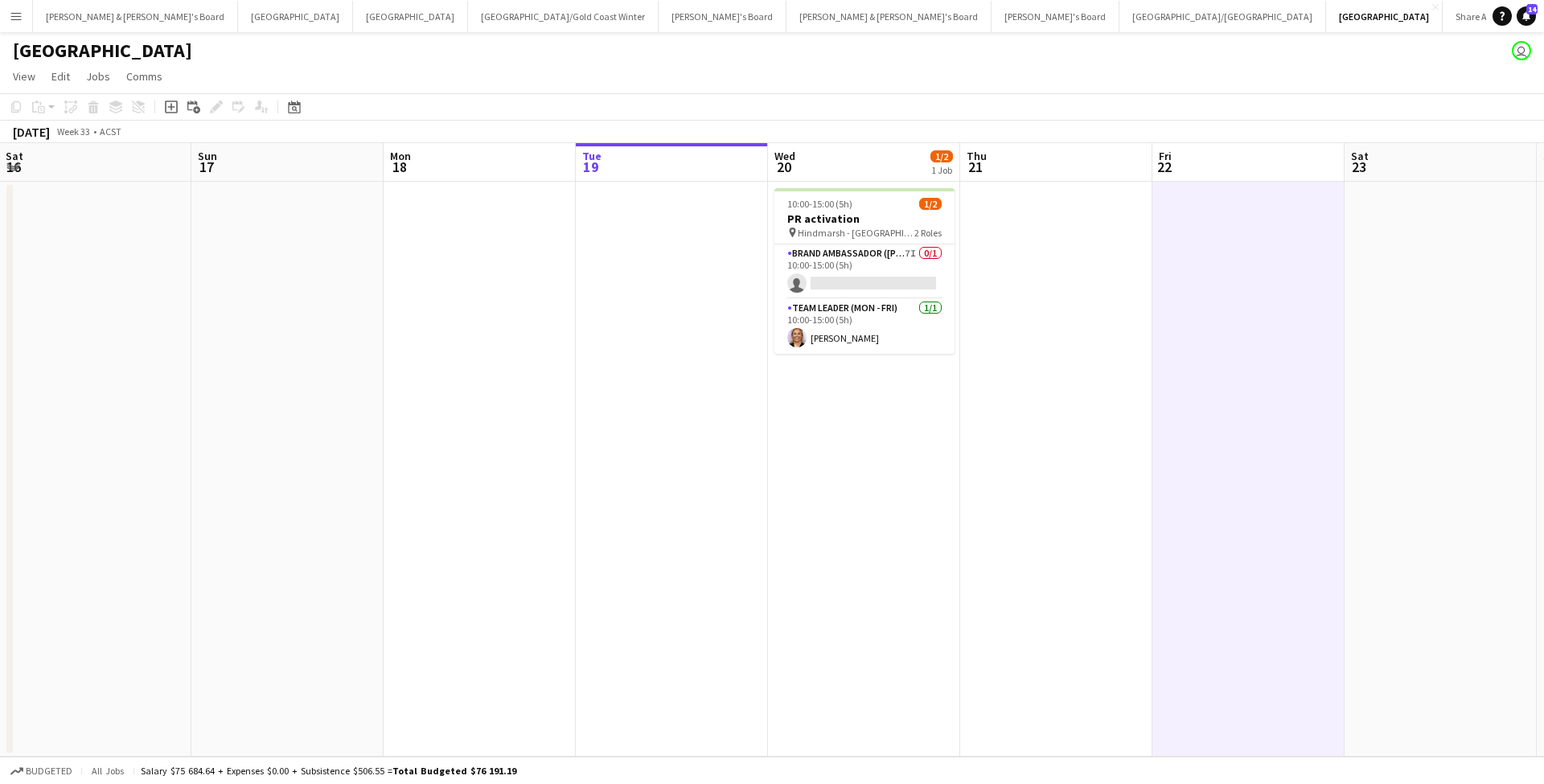
click at [949, 441] on app-date-cell "10:00-15:00 (5h) 1/2 PR activation pin Hindmarsh - [GEOGRAPHIC_DATA] - SA 2 Rol…" at bounding box center [863, 469] width 192 height 574
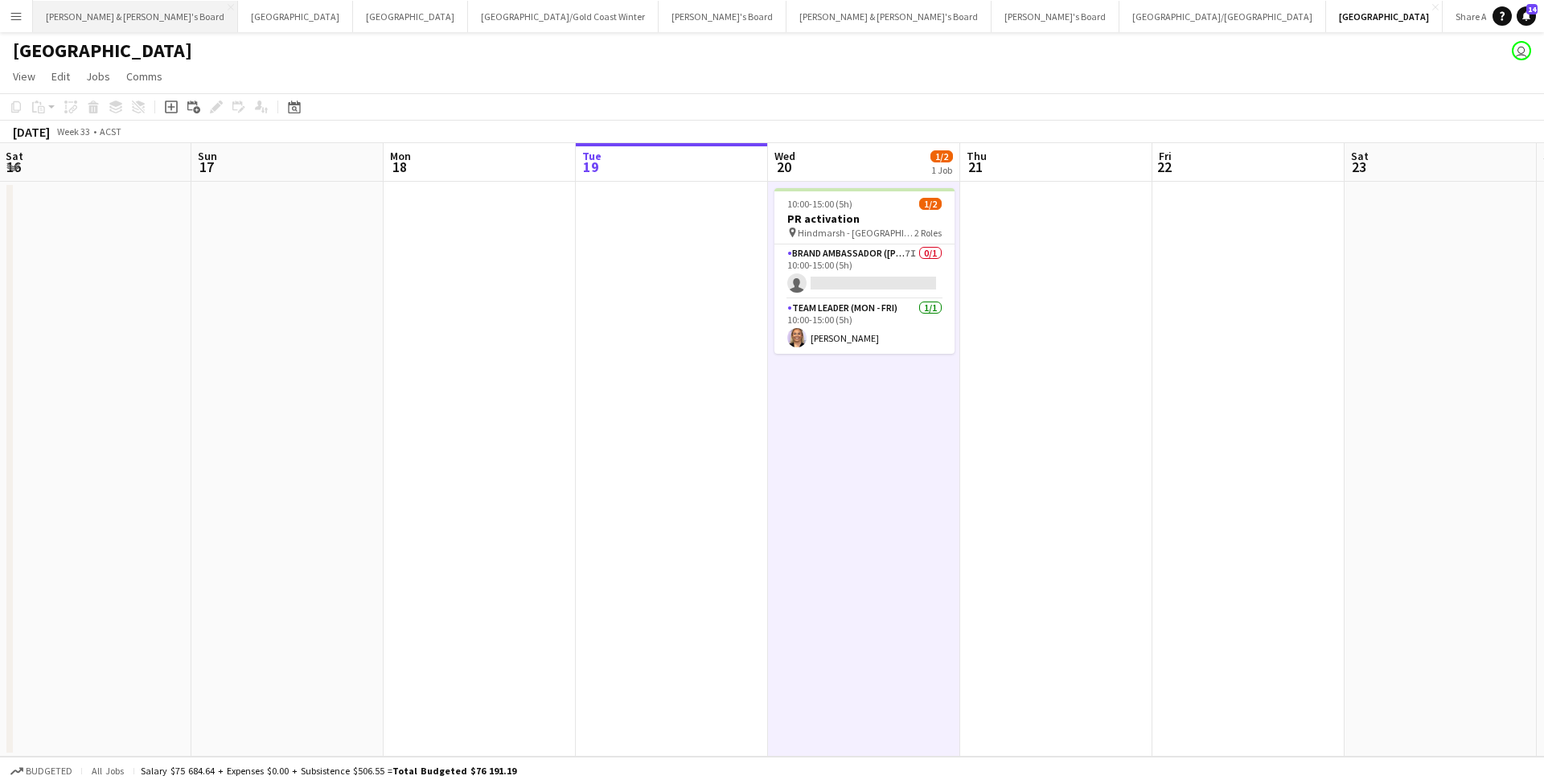
click at [106, 26] on button "[PERSON_NAME] & [PERSON_NAME]'s Board Close" at bounding box center [136, 17] width 205 height 31
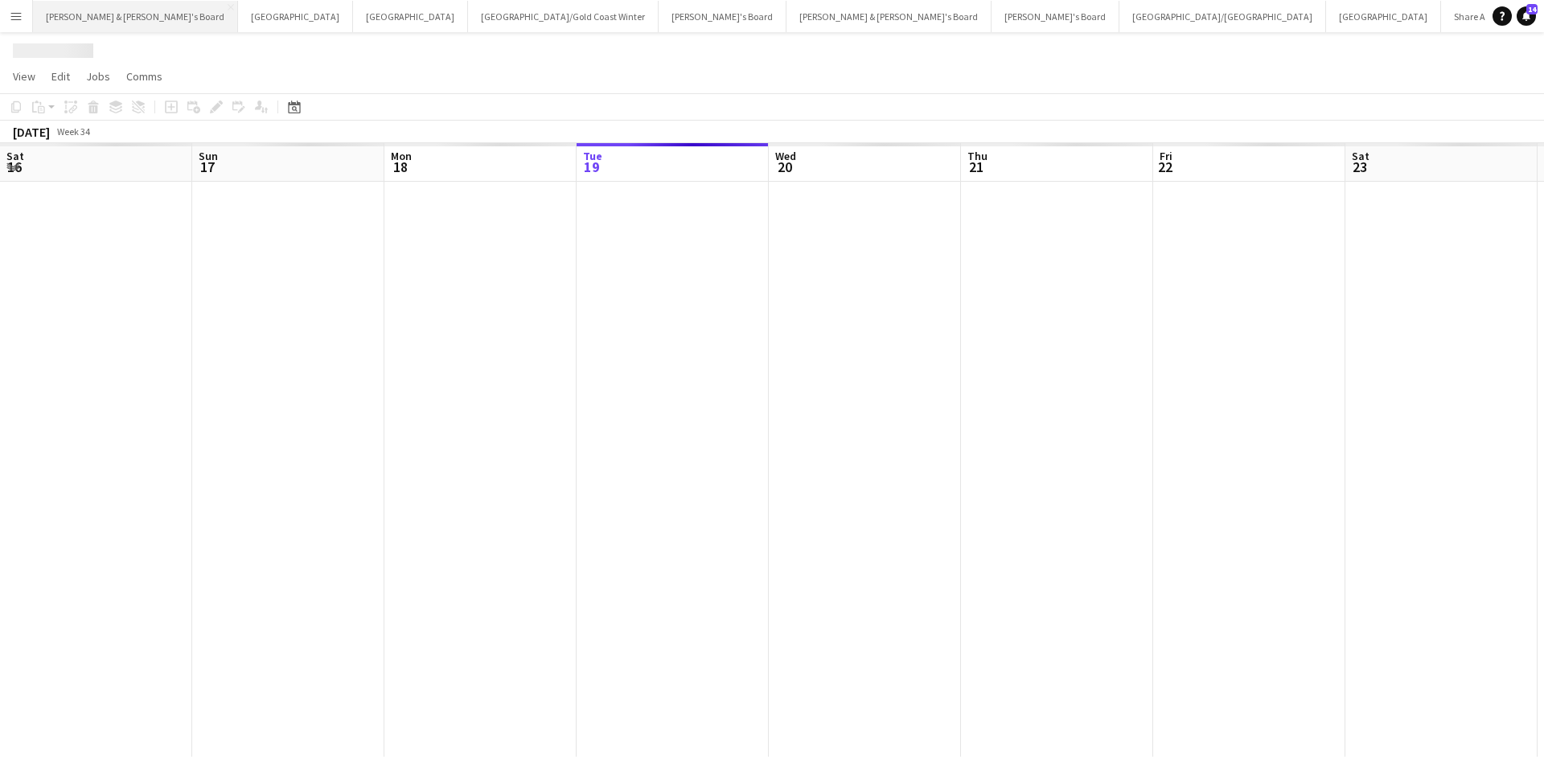
click at [106, 26] on button "[PERSON_NAME] & [PERSON_NAME]'s Board Close" at bounding box center [136, 17] width 205 height 31
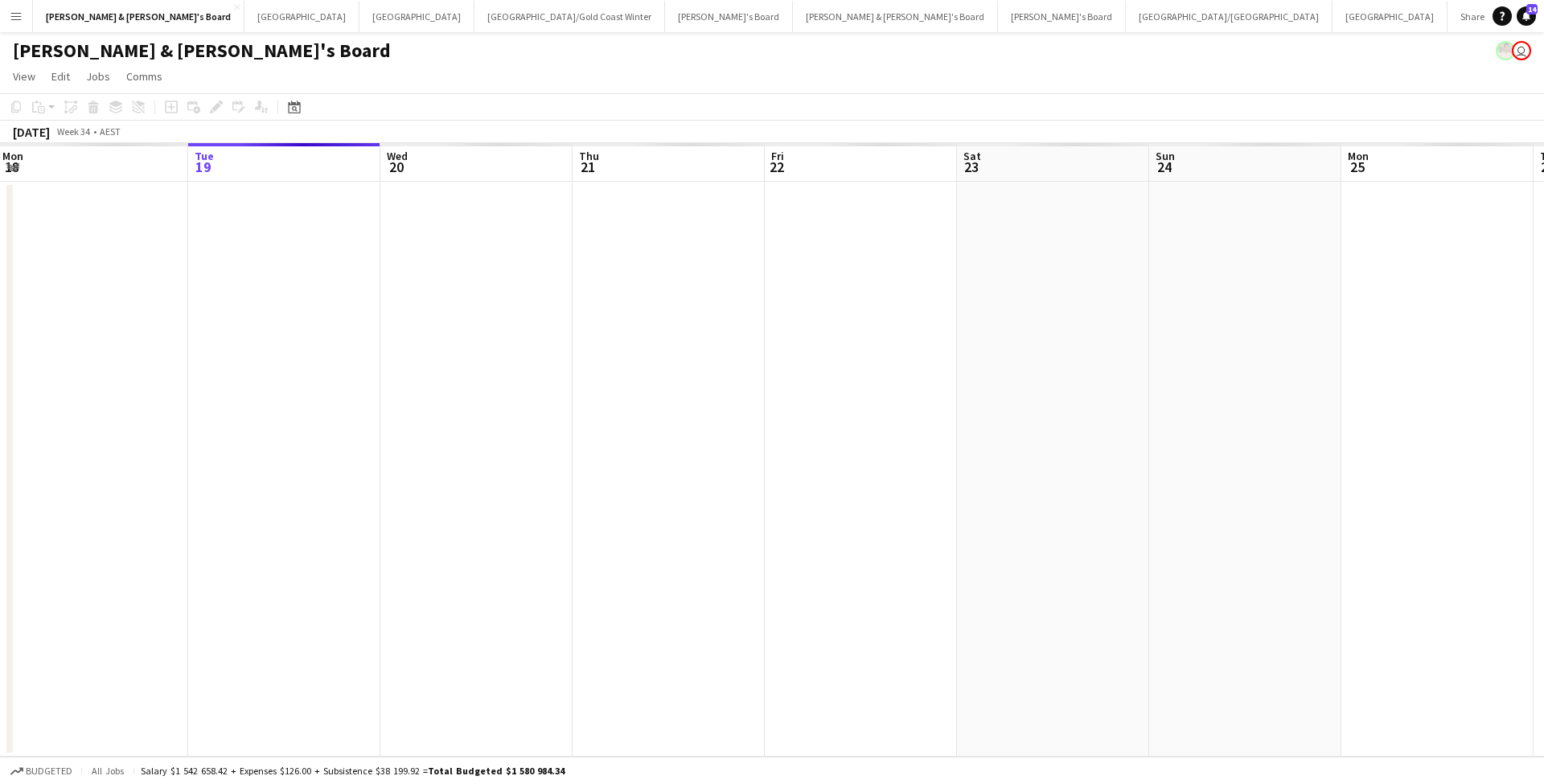
scroll to position [0, 773]
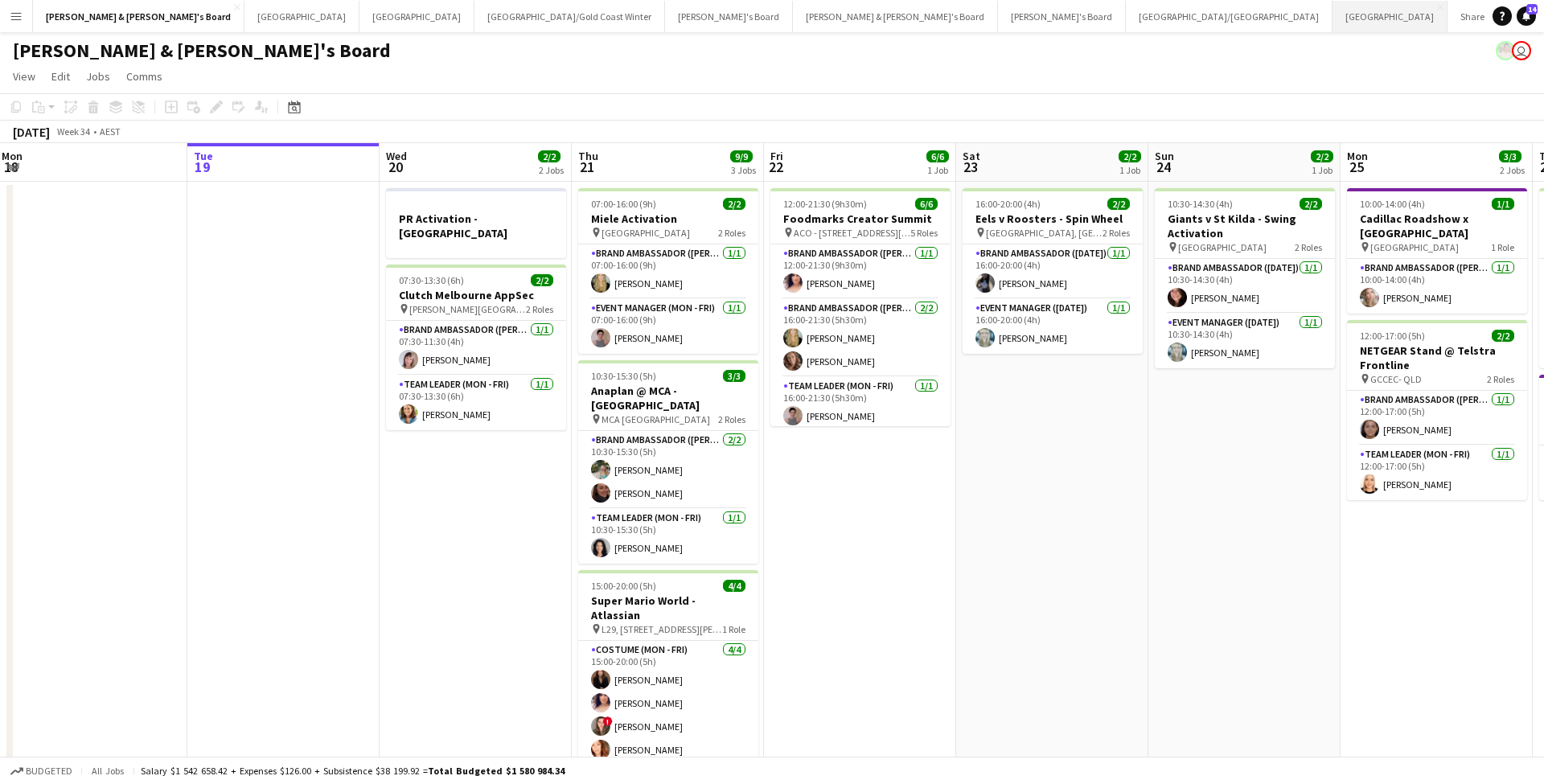
click at [1332, 22] on button "Adelaide Close" at bounding box center [1390, 17] width 115 height 31
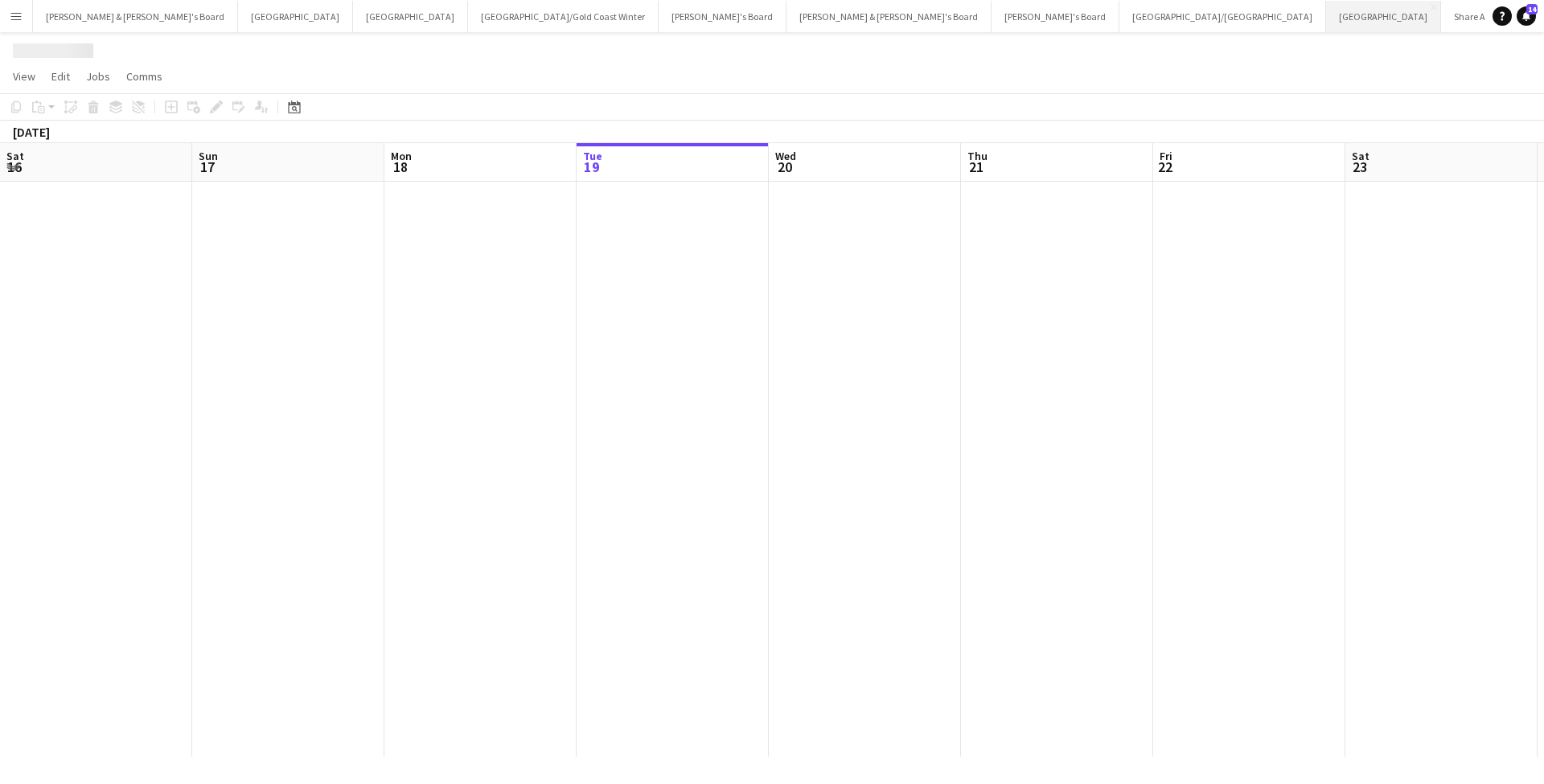
scroll to position [0, 385]
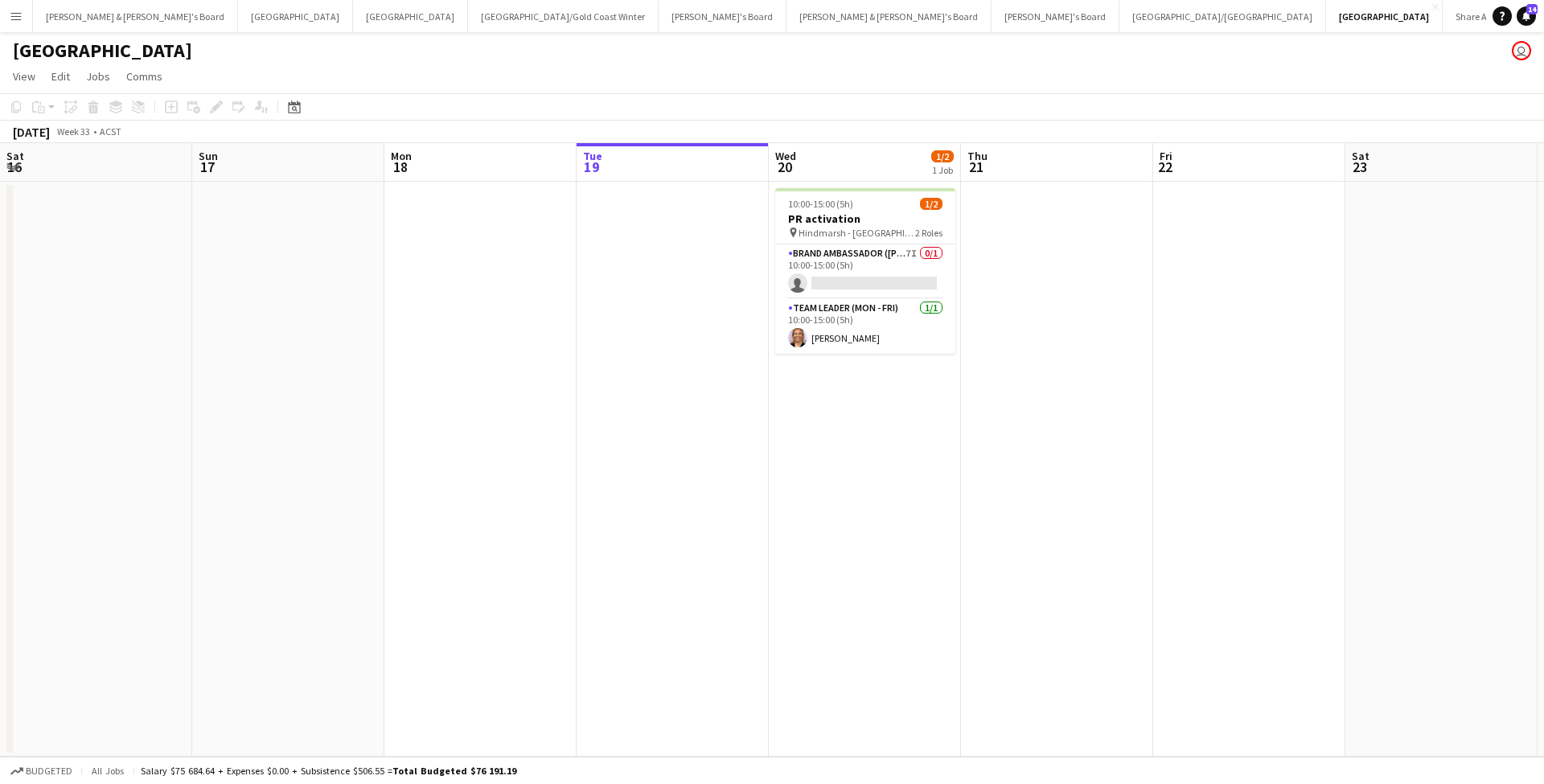
click at [12, 16] on app-icon "Menu" at bounding box center [16, 16] width 13 height 13
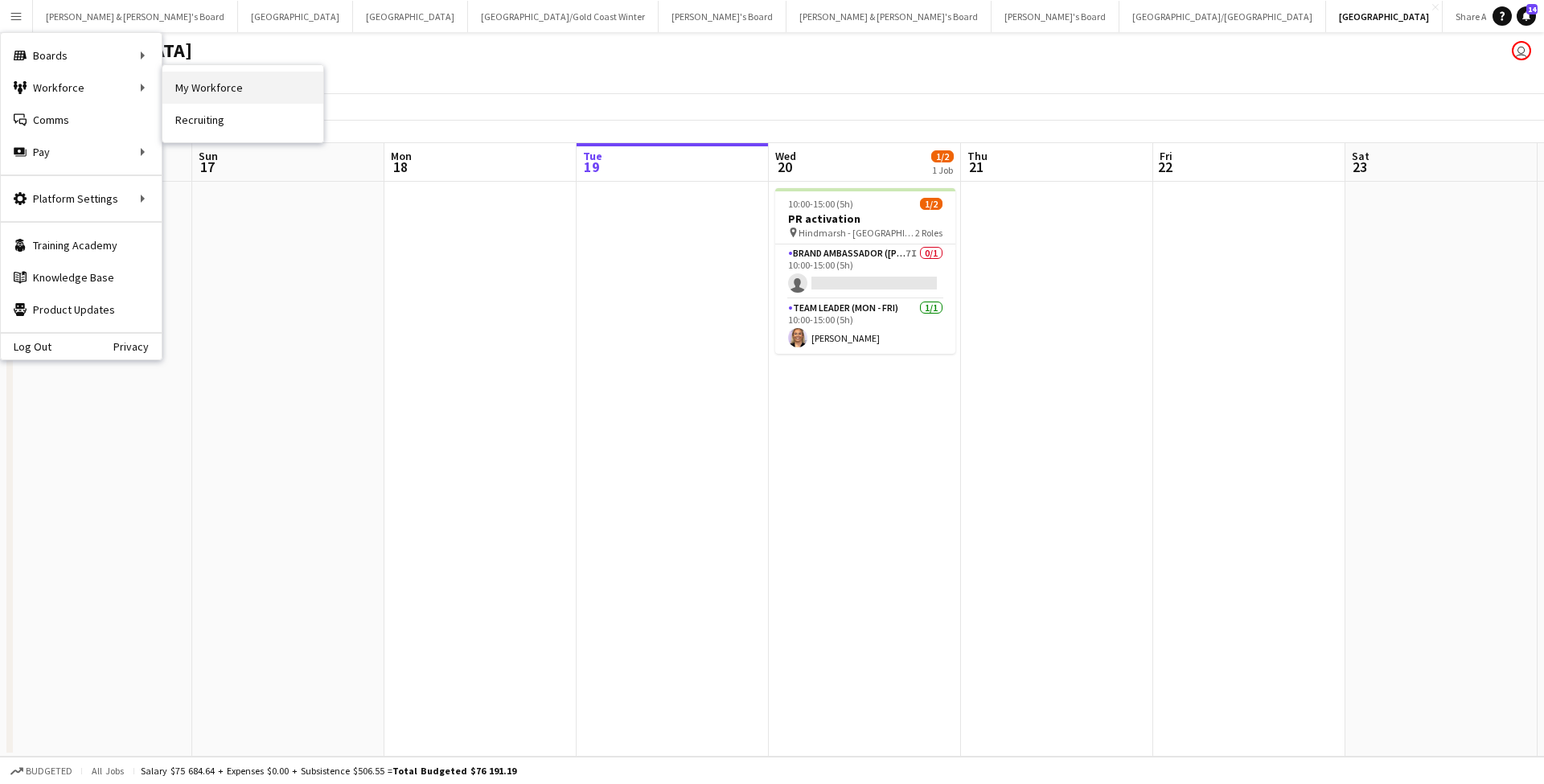
click at [226, 90] on link "My Workforce" at bounding box center [242, 88] width 160 height 32
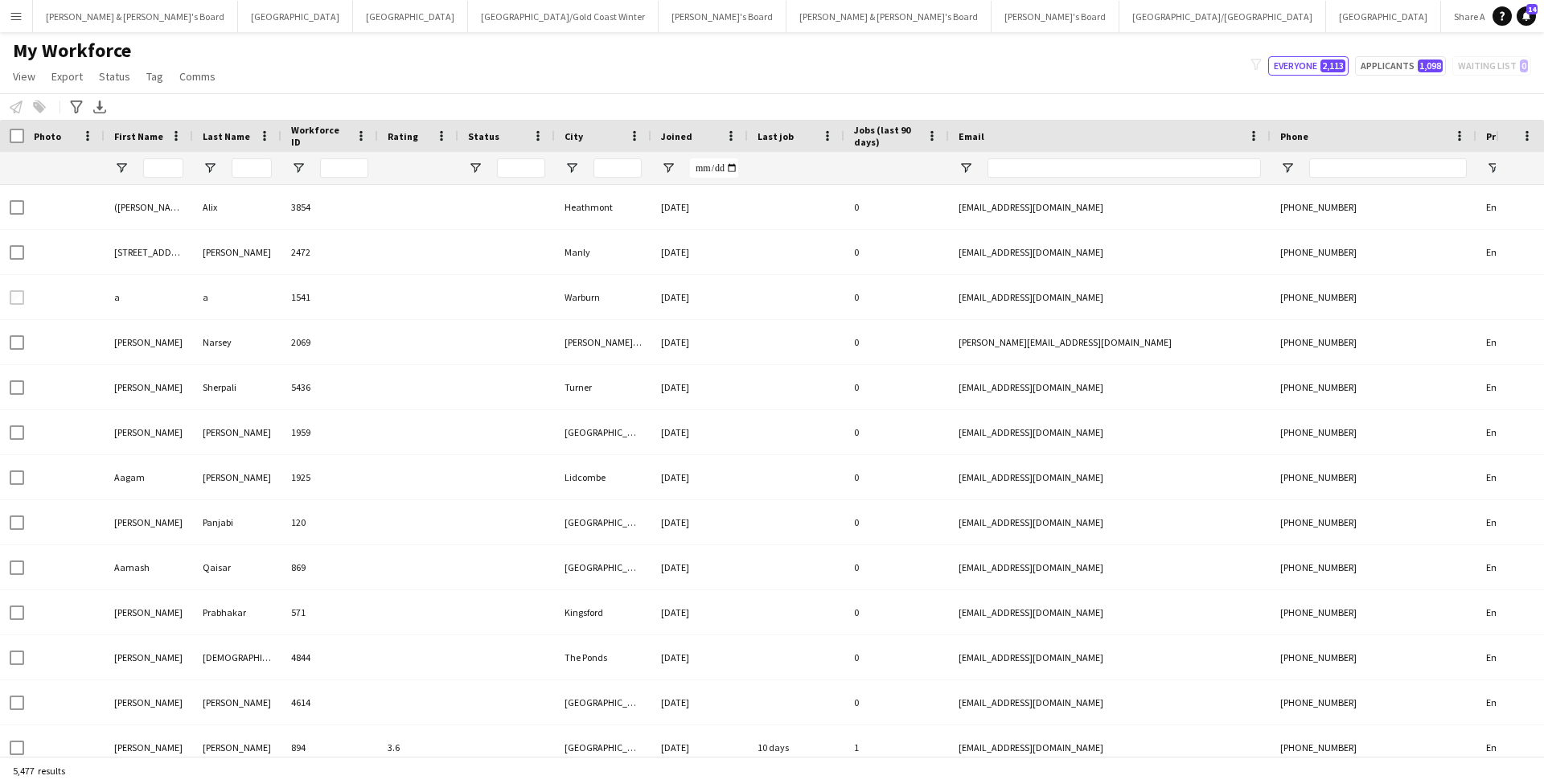
type input "****"
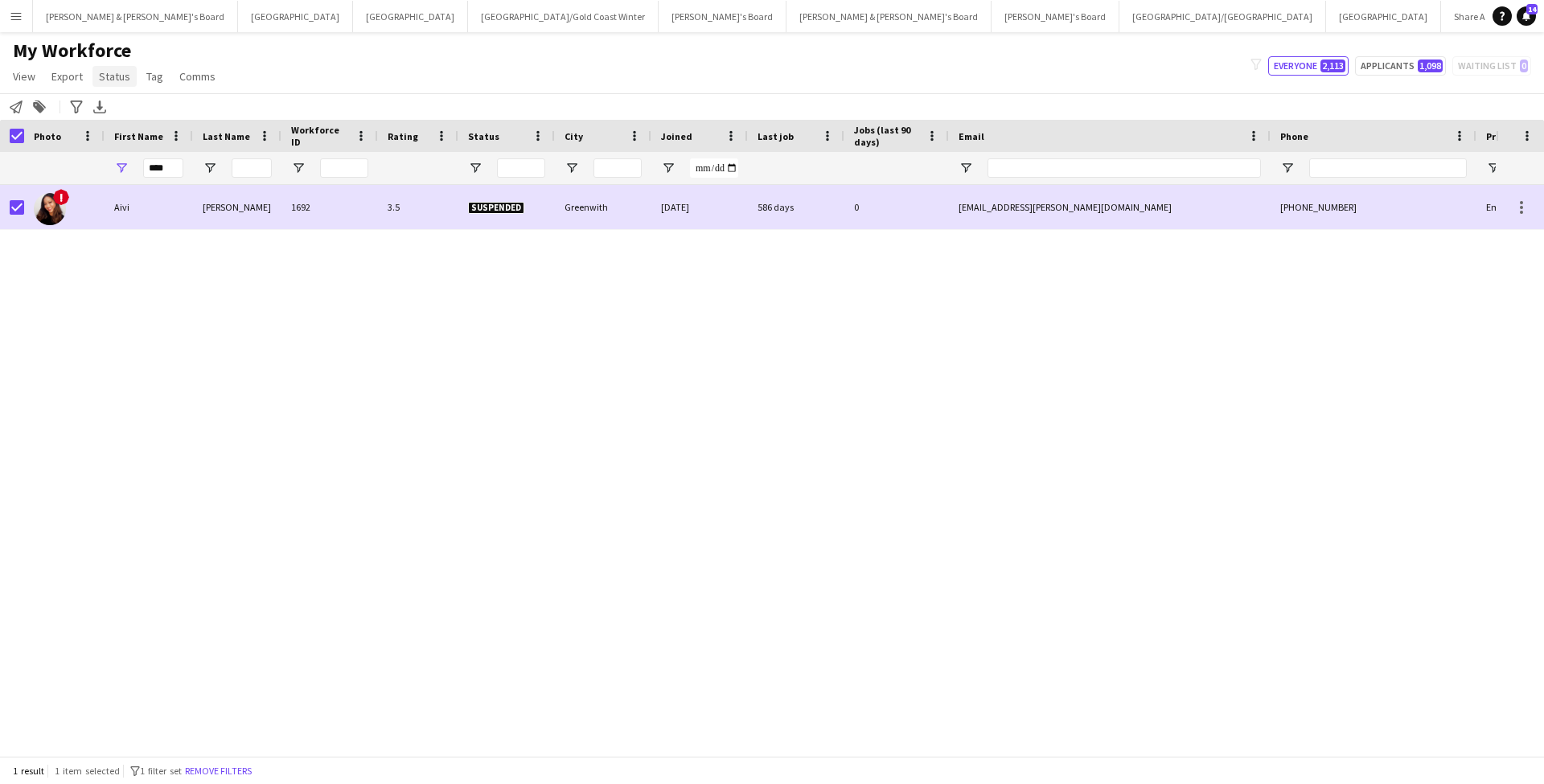
click at [119, 82] on span "Status" at bounding box center [115, 76] width 31 height 15
click at [125, 109] on link "Edit" at bounding box center [149, 111] width 112 height 33
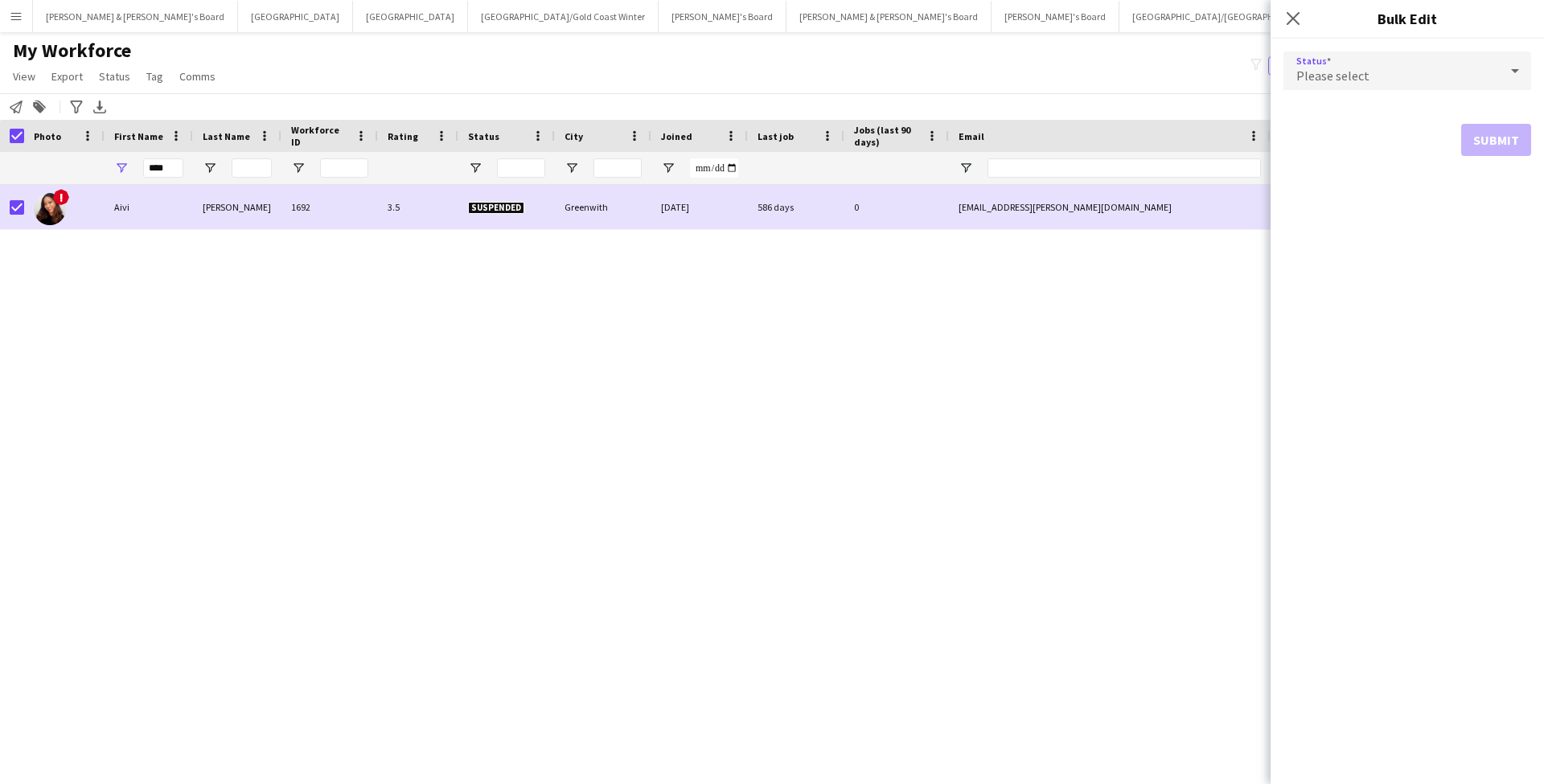
click at [1442, 68] on div "Please select" at bounding box center [1390, 70] width 216 height 38
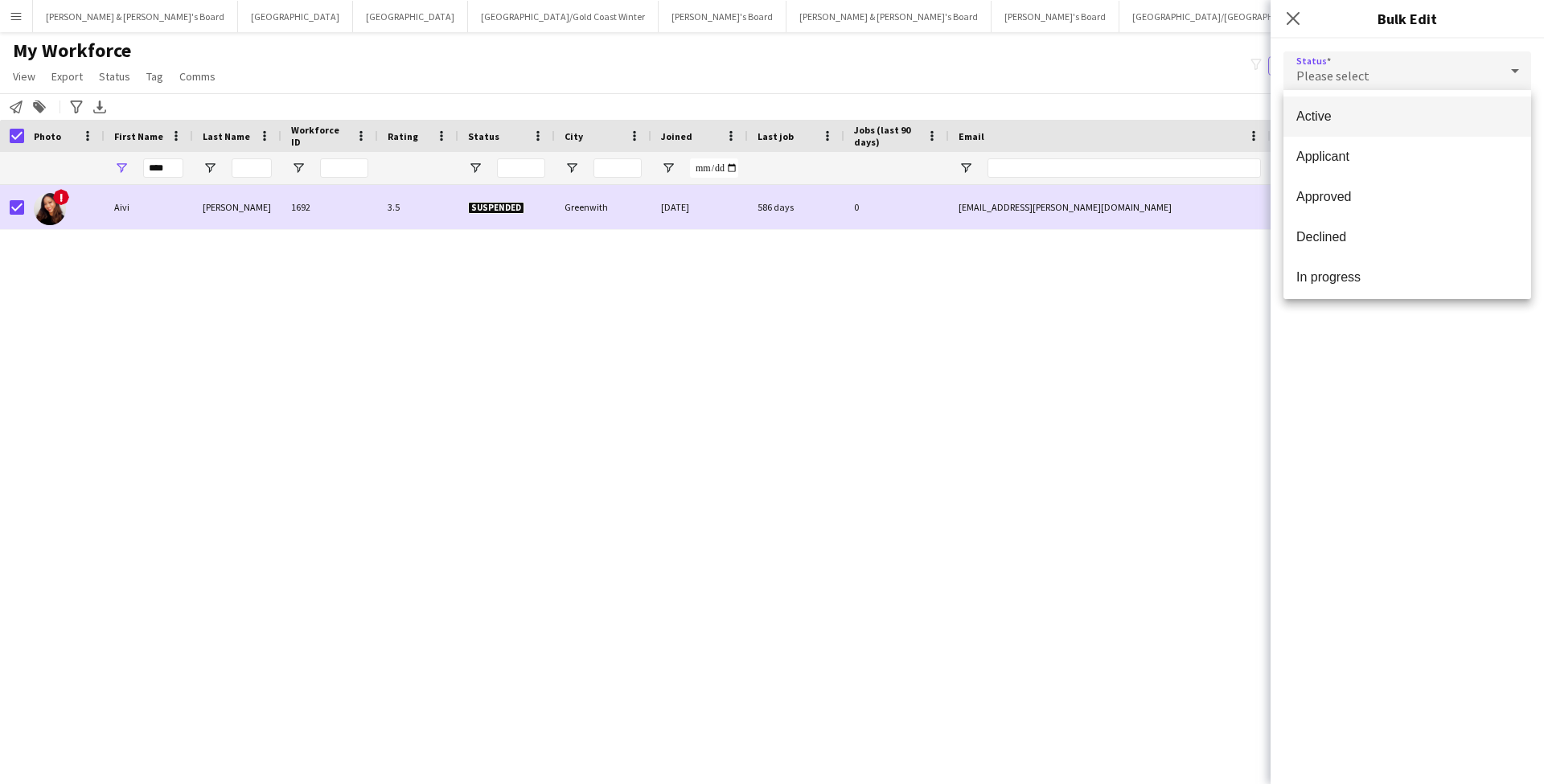
click at [1377, 123] on span "Active" at bounding box center [1407, 116] width 222 height 16
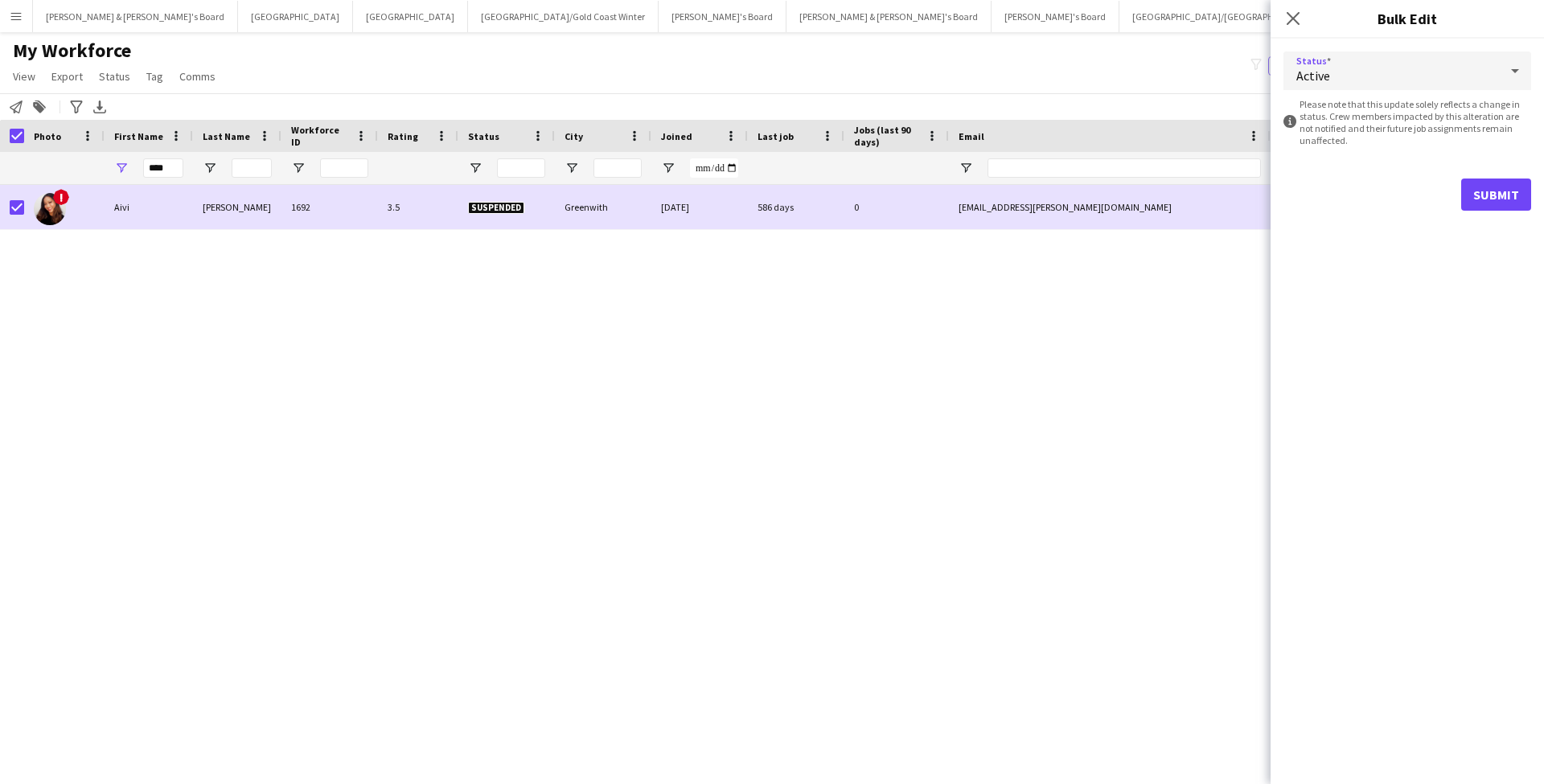
click at [1501, 200] on button "Submit" at bounding box center [1496, 194] width 70 height 32
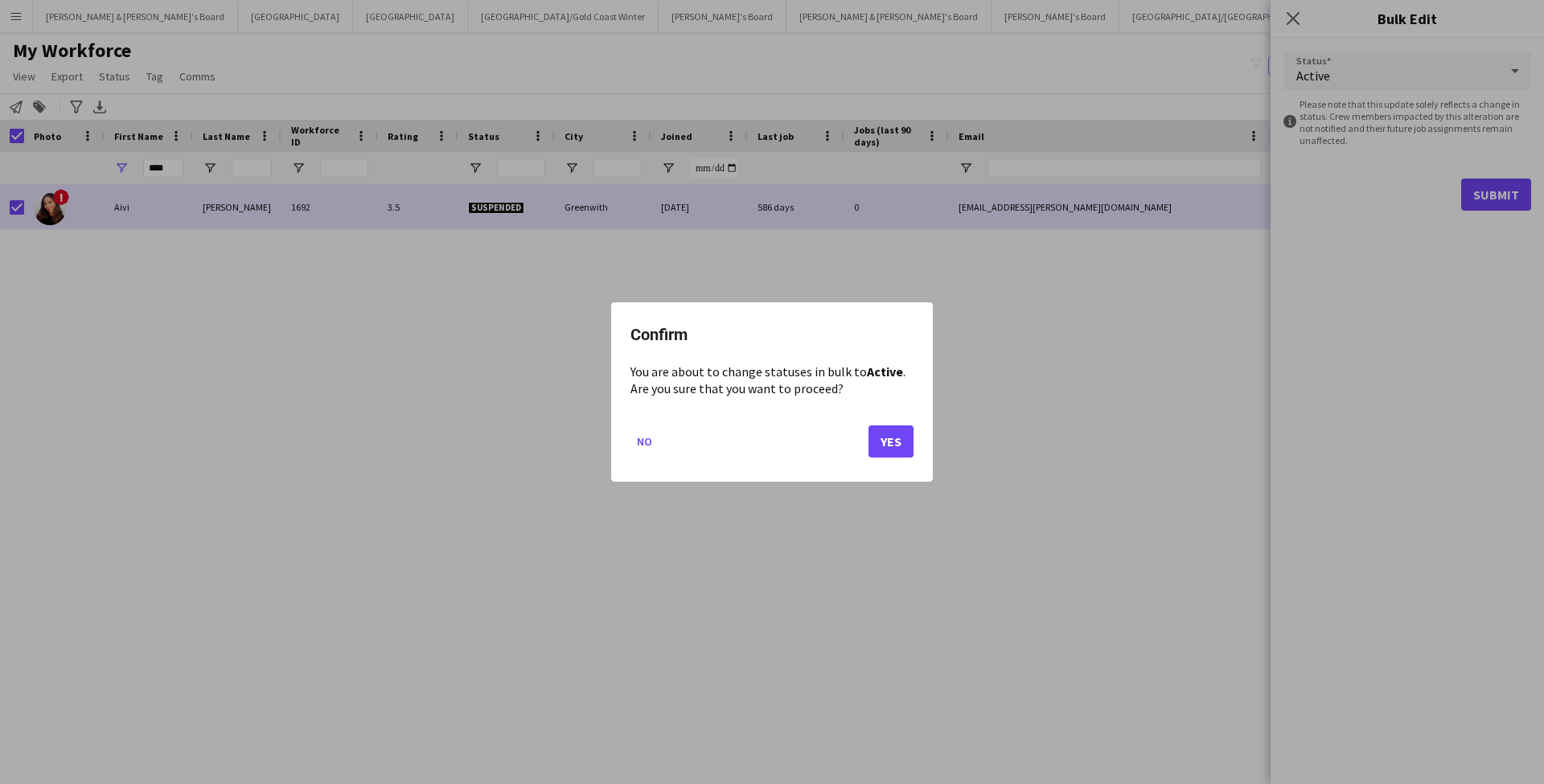
click at [894, 441] on button "Yes" at bounding box center [892, 441] width 45 height 32
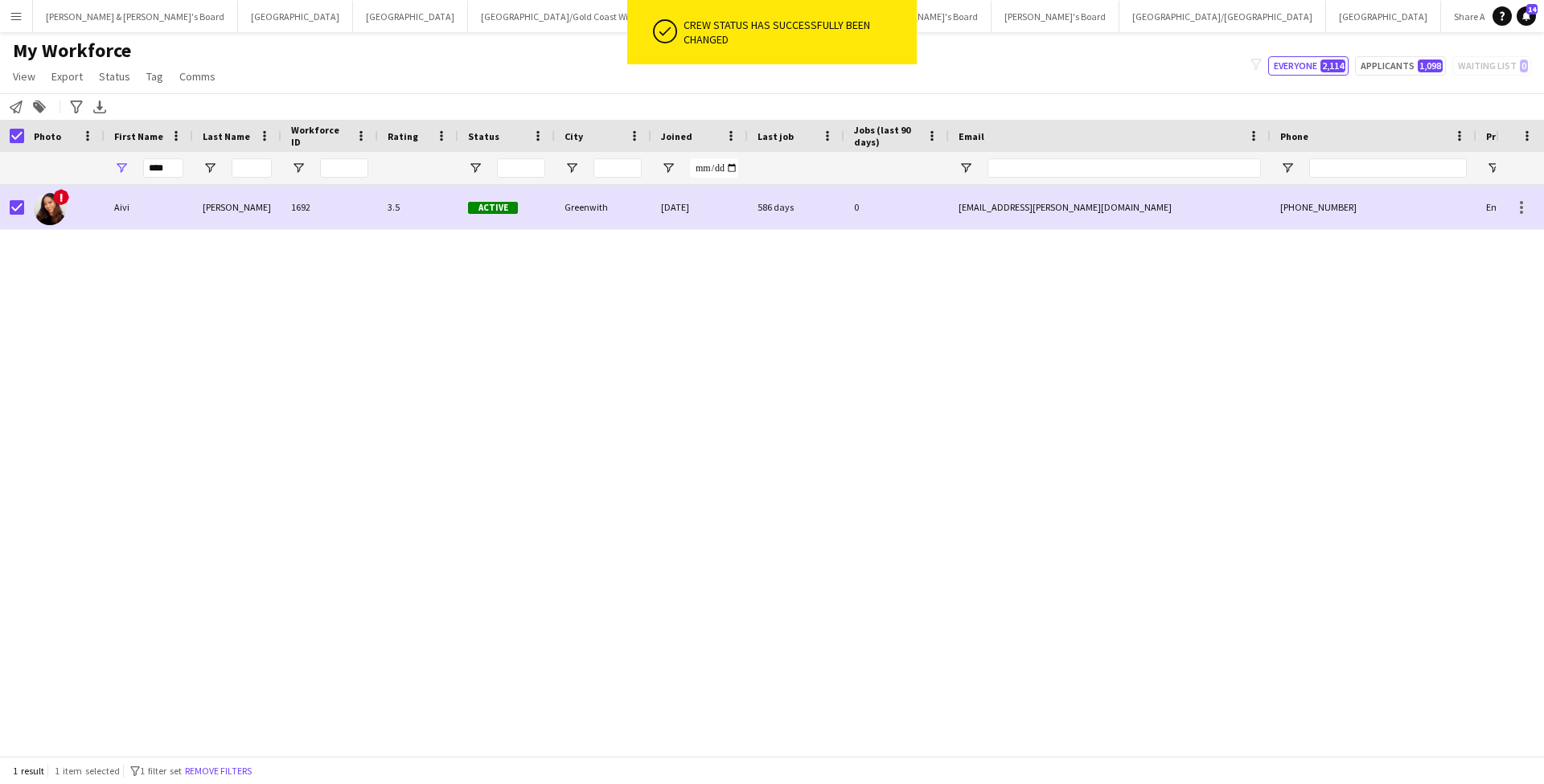
click at [1120, 405] on div "! [PERSON_NAME] 1692 3.5 Active Greenwith [DATE] 586 days 0 [EMAIL_ADDRESS][PER…" at bounding box center [748, 470] width 1496 height 571
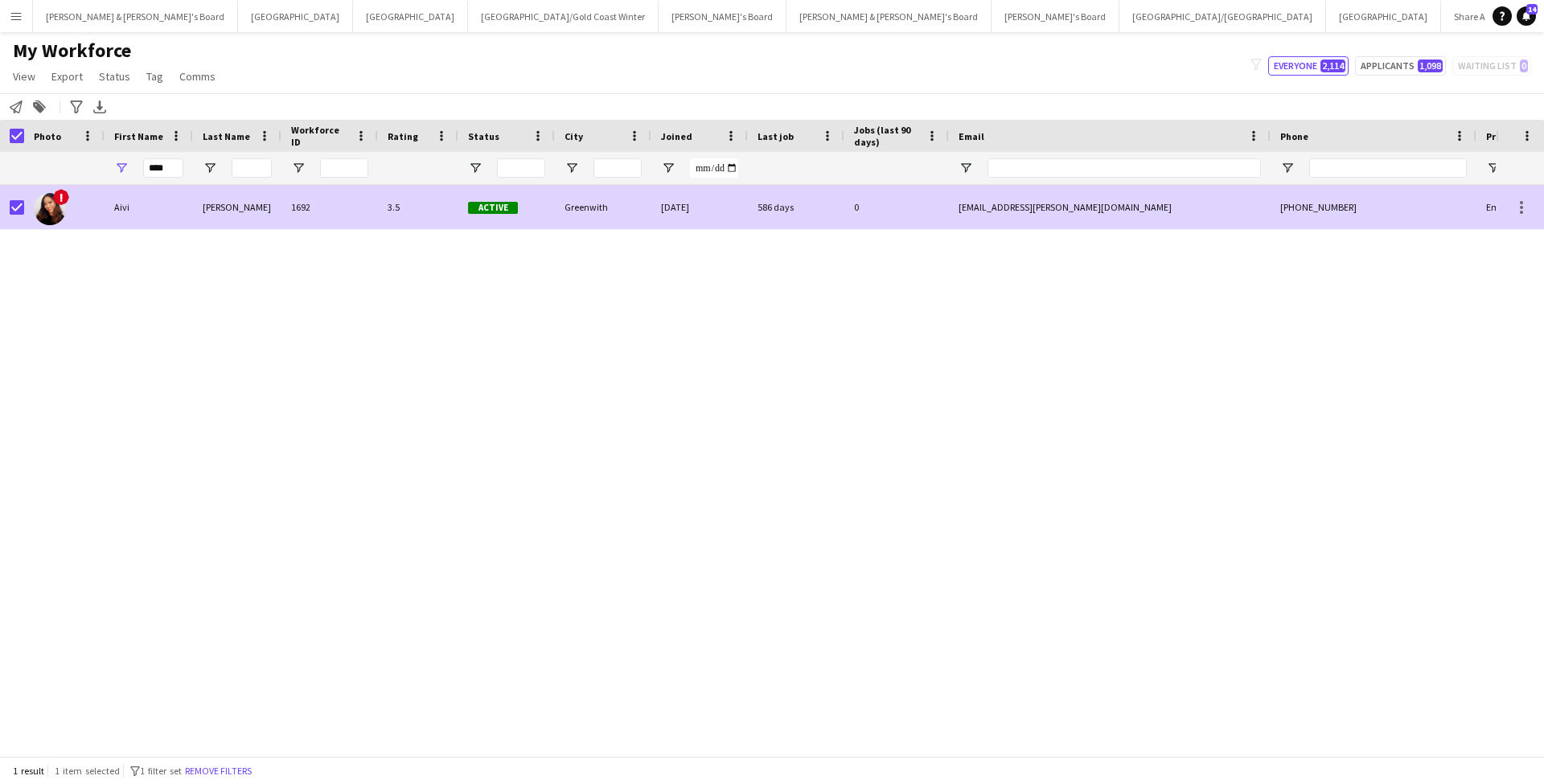
click at [233, 216] on div "[PERSON_NAME]" at bounding box center [237, 207] width 89 height 44
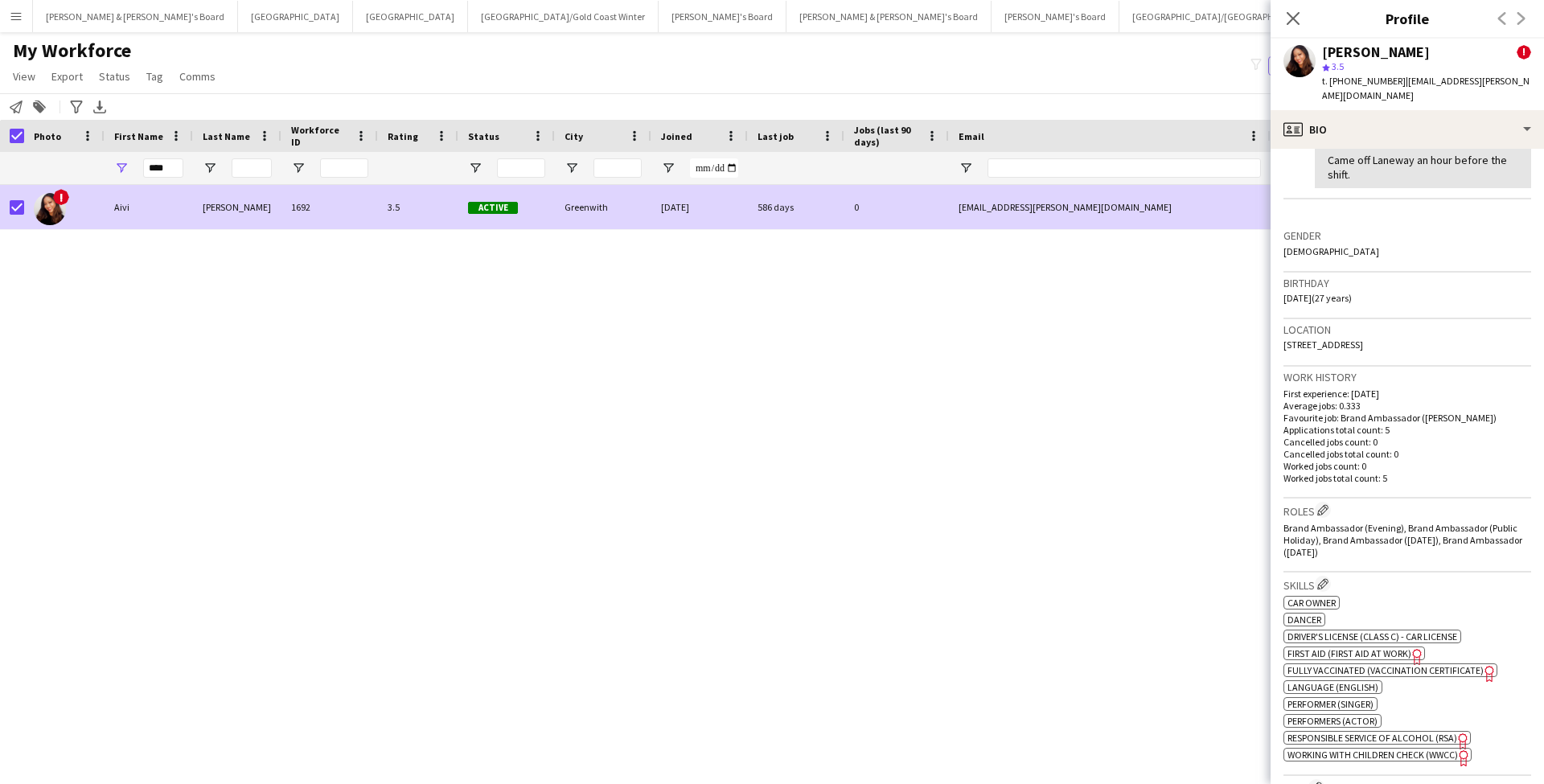
scroll to position [350, 0]
click at [1330, 87] on div "t. [PHONE_NUMBER] | [EMAIL_ADDRESS][PERSON_NAME][DOMAIN_NAME]" at bounding box center [1426, 88] width 209 height 29
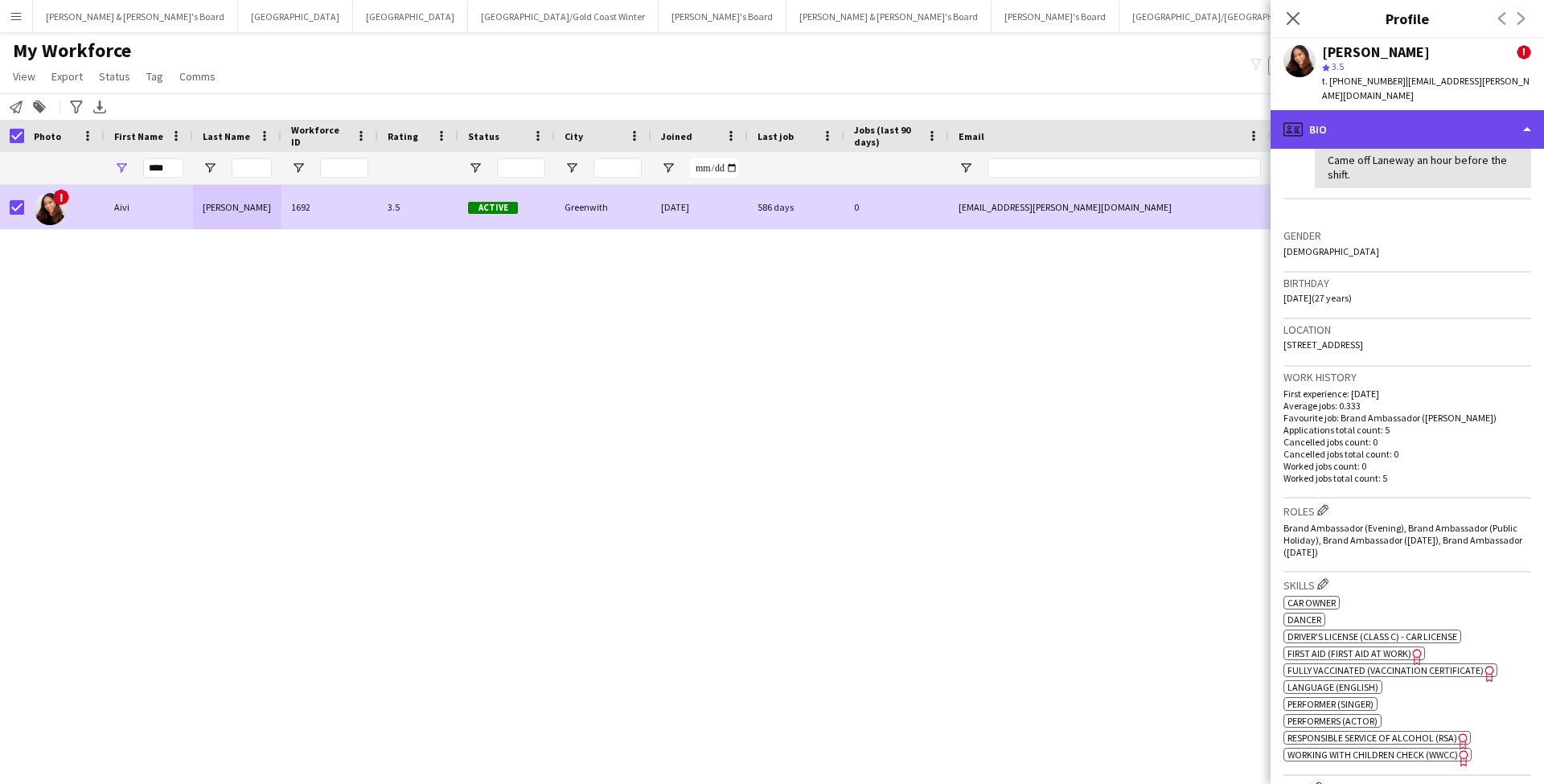
click at [1347, 116] on div "profile Bio" at bounding box center [1407, 129] width 274 height 38
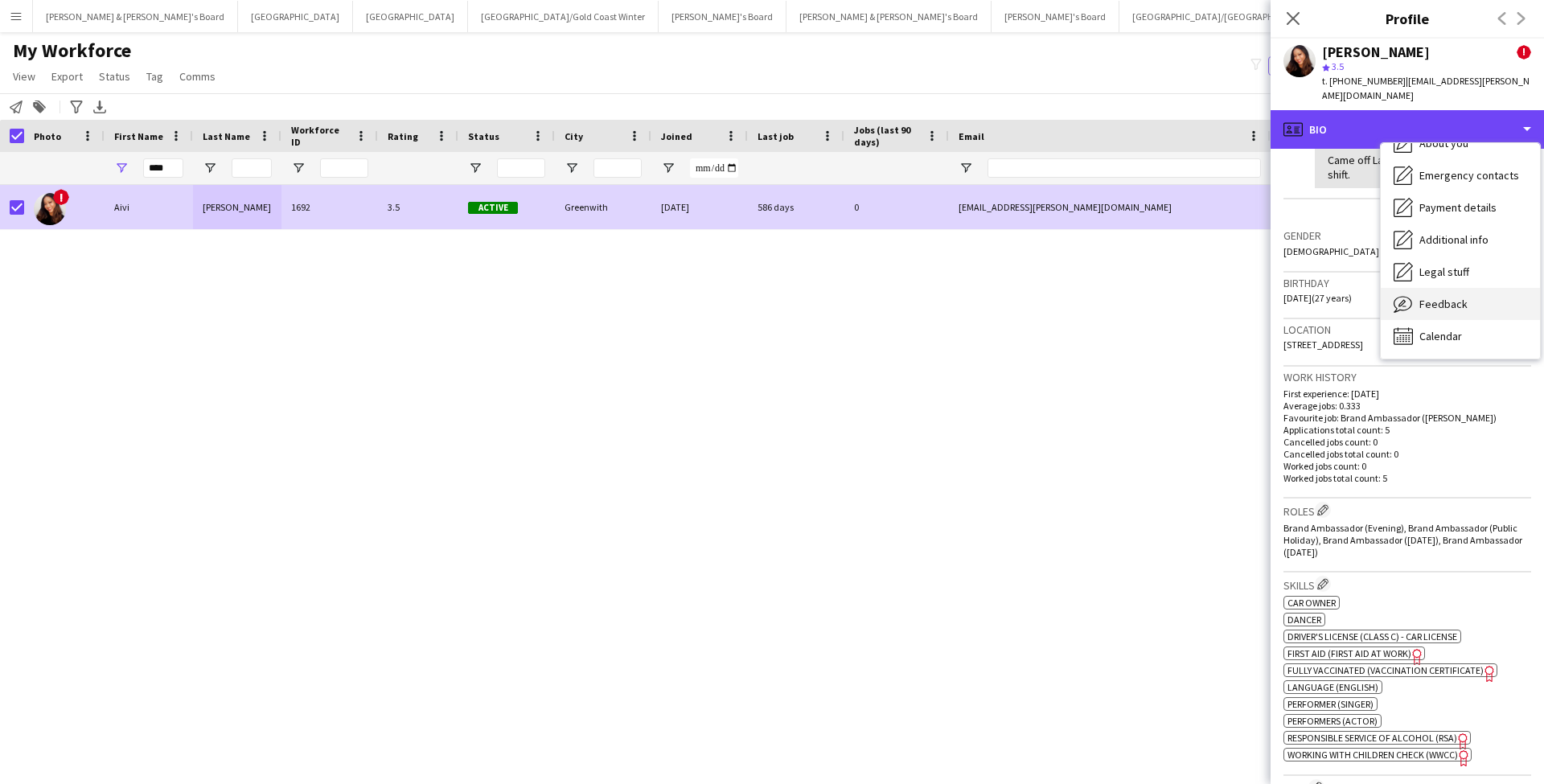
scroll to position [119, 0]
click at [1452, 297] on span "Feedback" at bounding box center [1443, 304] width 48 height 15
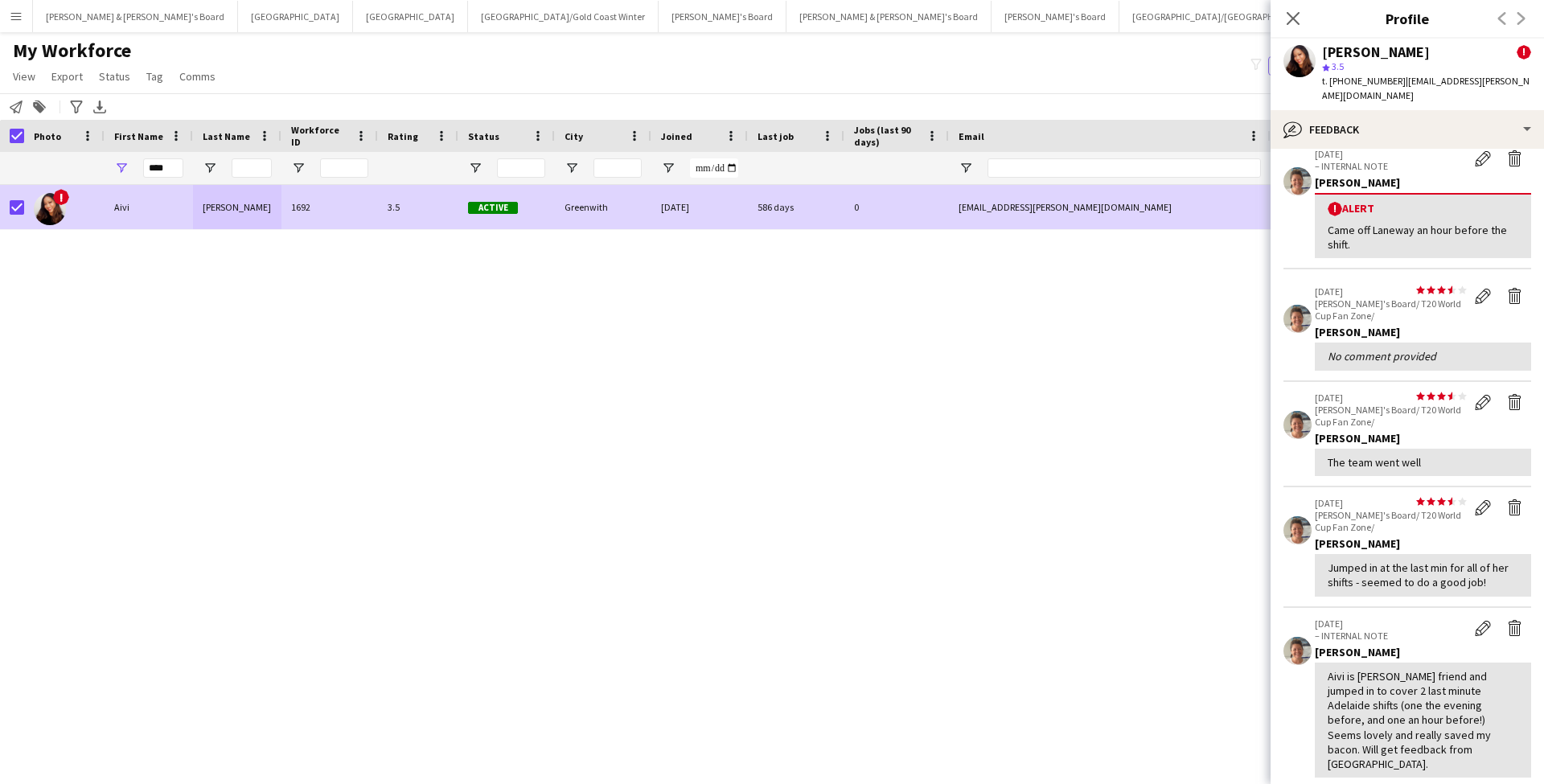
scroll to position [82, 0]
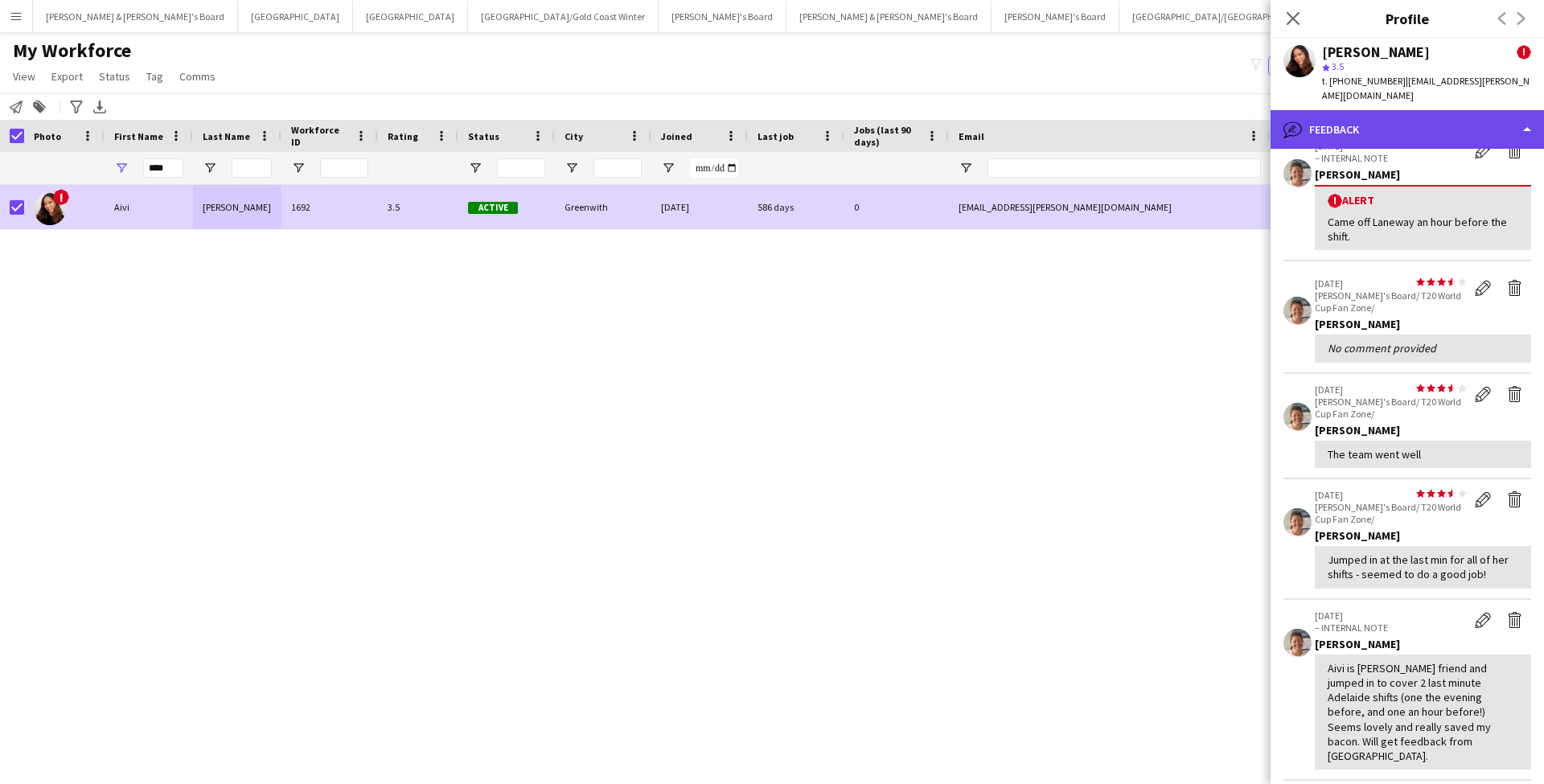
click at [1419, 112] on div "bubble-pencil Feedback" at bounding box center [1407, 129] width 274 height 38
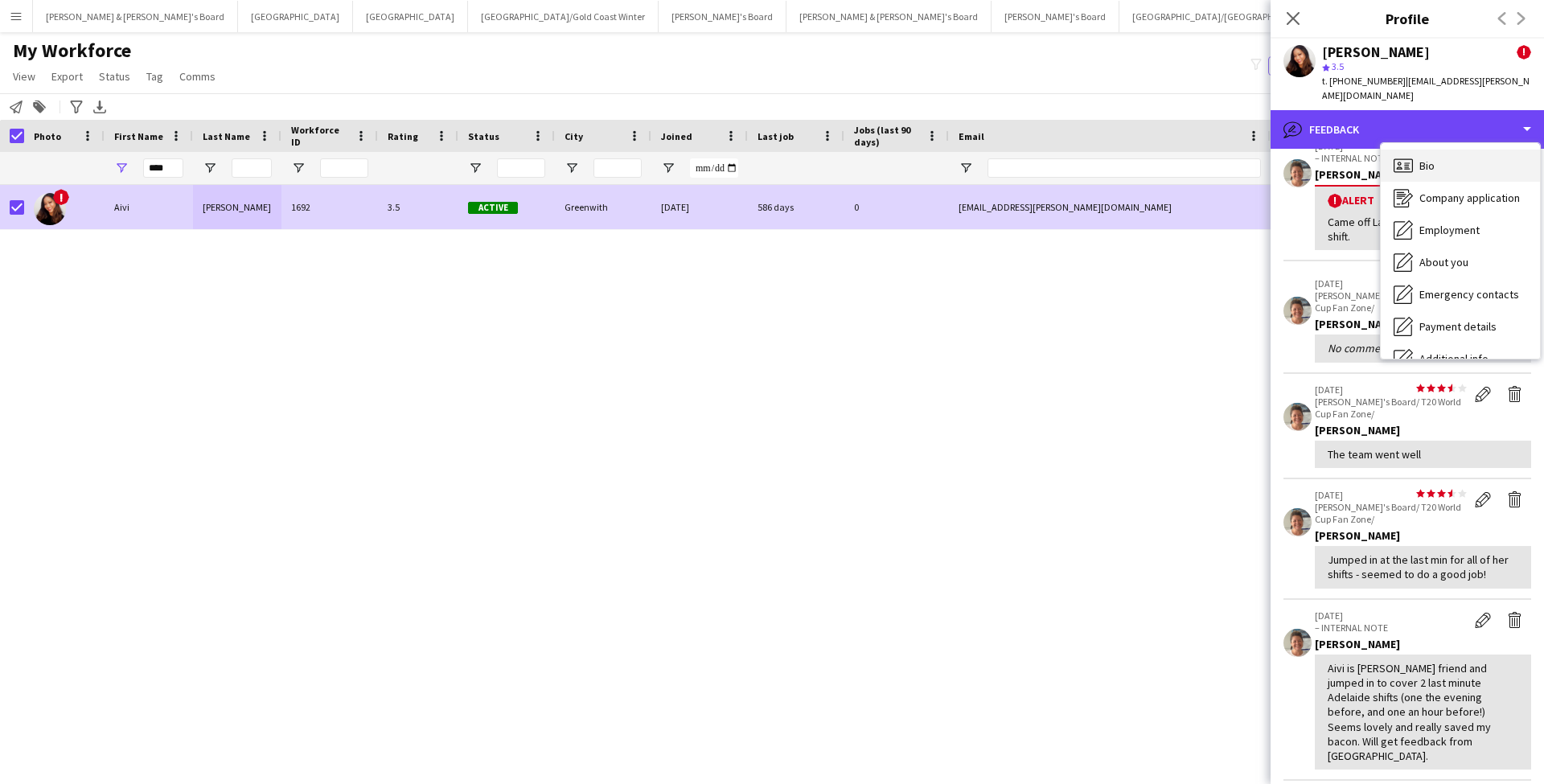
scroll to position [0, 0]
click at [1442, 154] on div "Bio Bio" at bounding box center [1460, 165] width 159 height 32
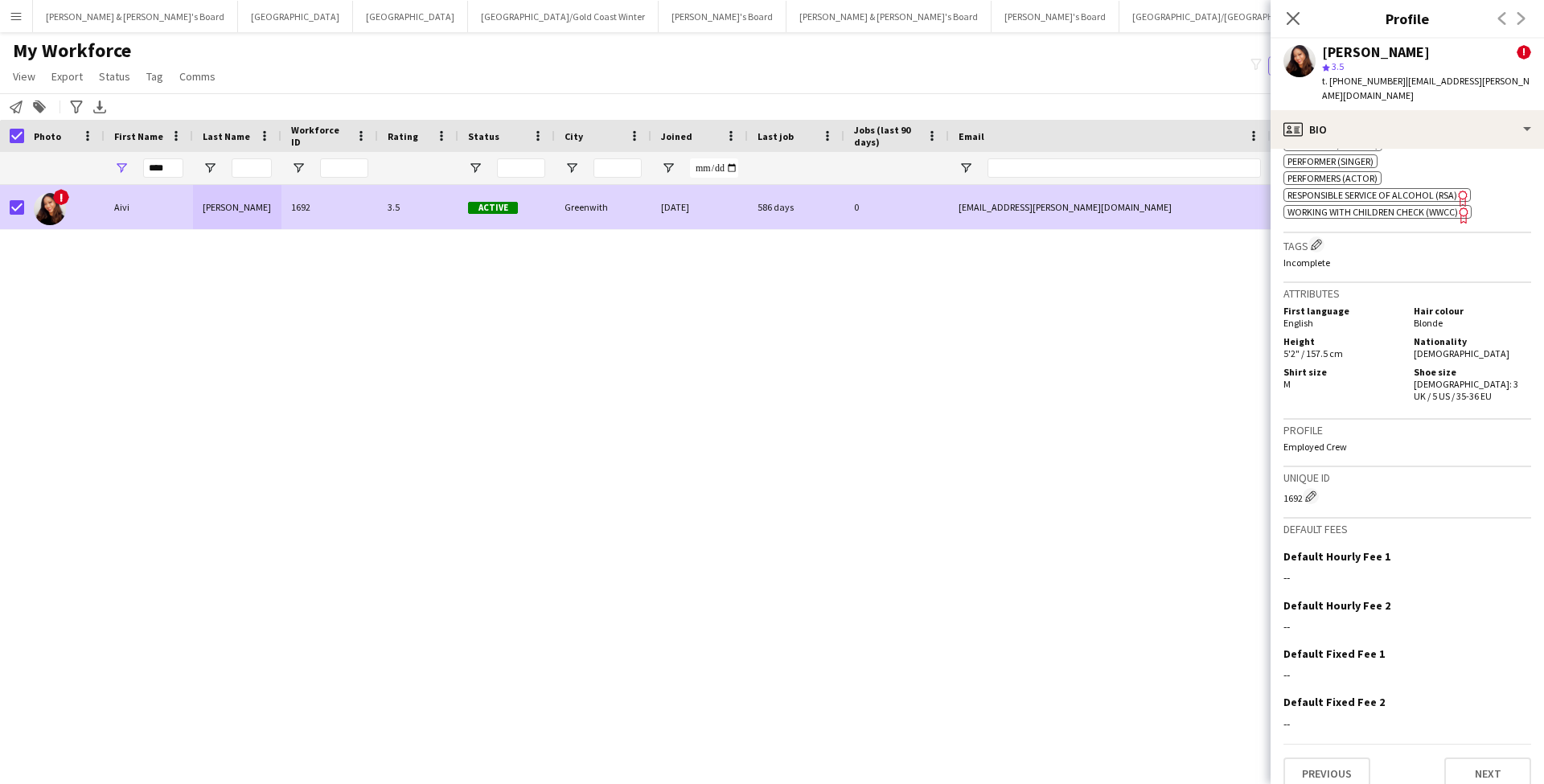
scroll to position [892, 0]
click at [1474, 758] on button "Next" at bounding box center [1488, 774] width 87 height 32
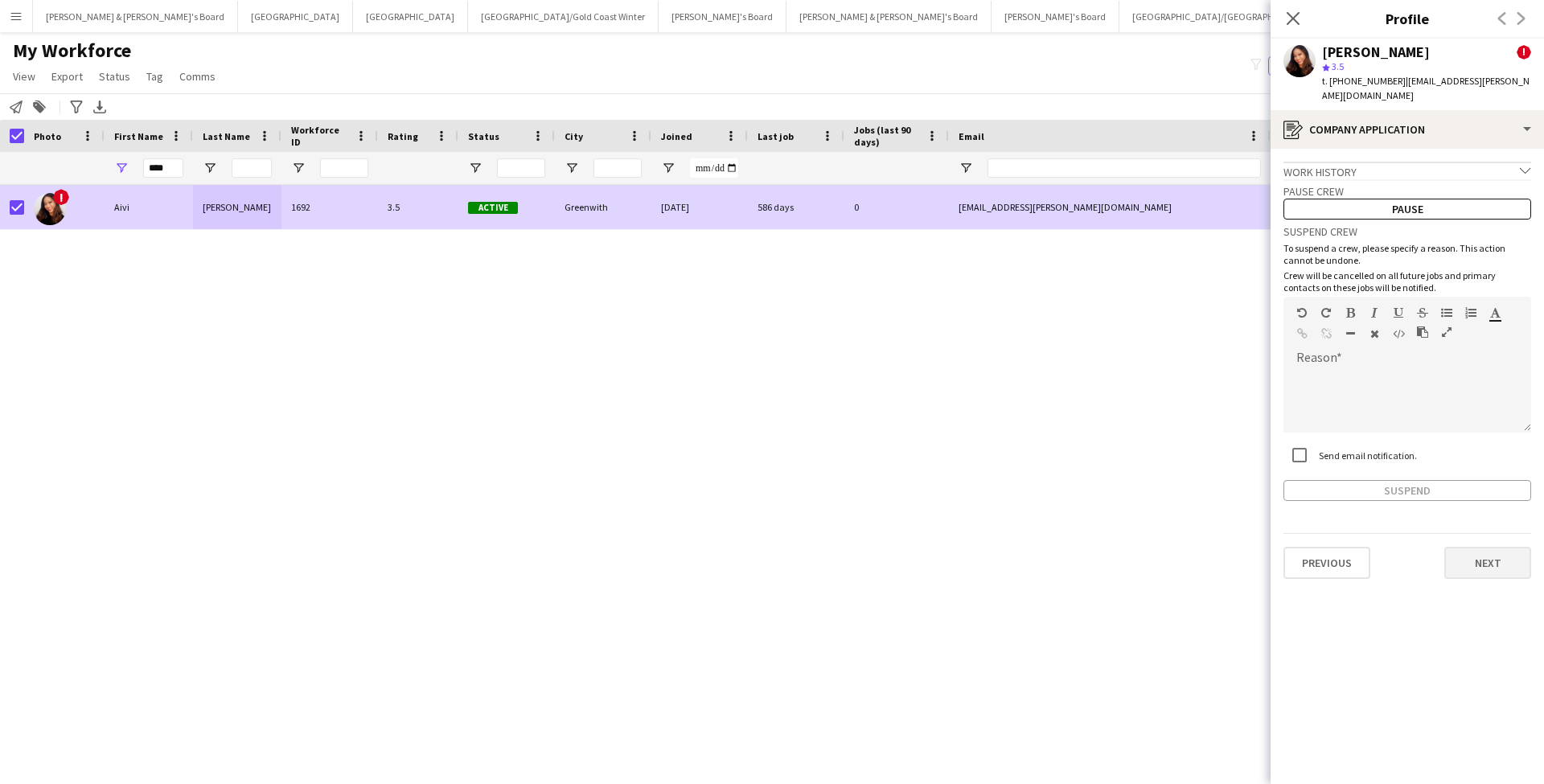
click at [1477, 548] on button "Next" at bounding box center [1488, 563] width 87 height 32
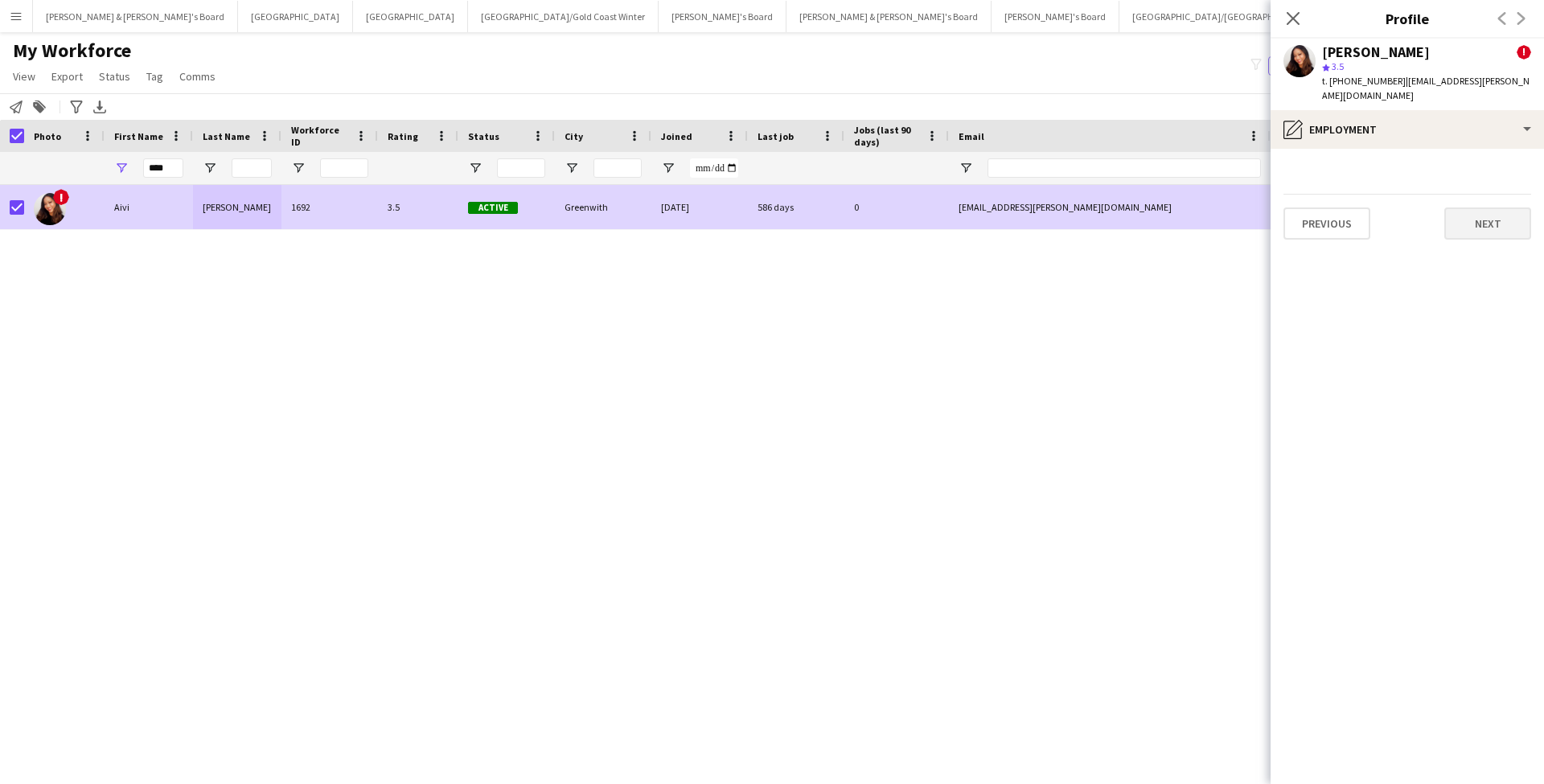
click at [1483, 212] on button "Next" at bounding box center [1488, 223] width 87 height 32
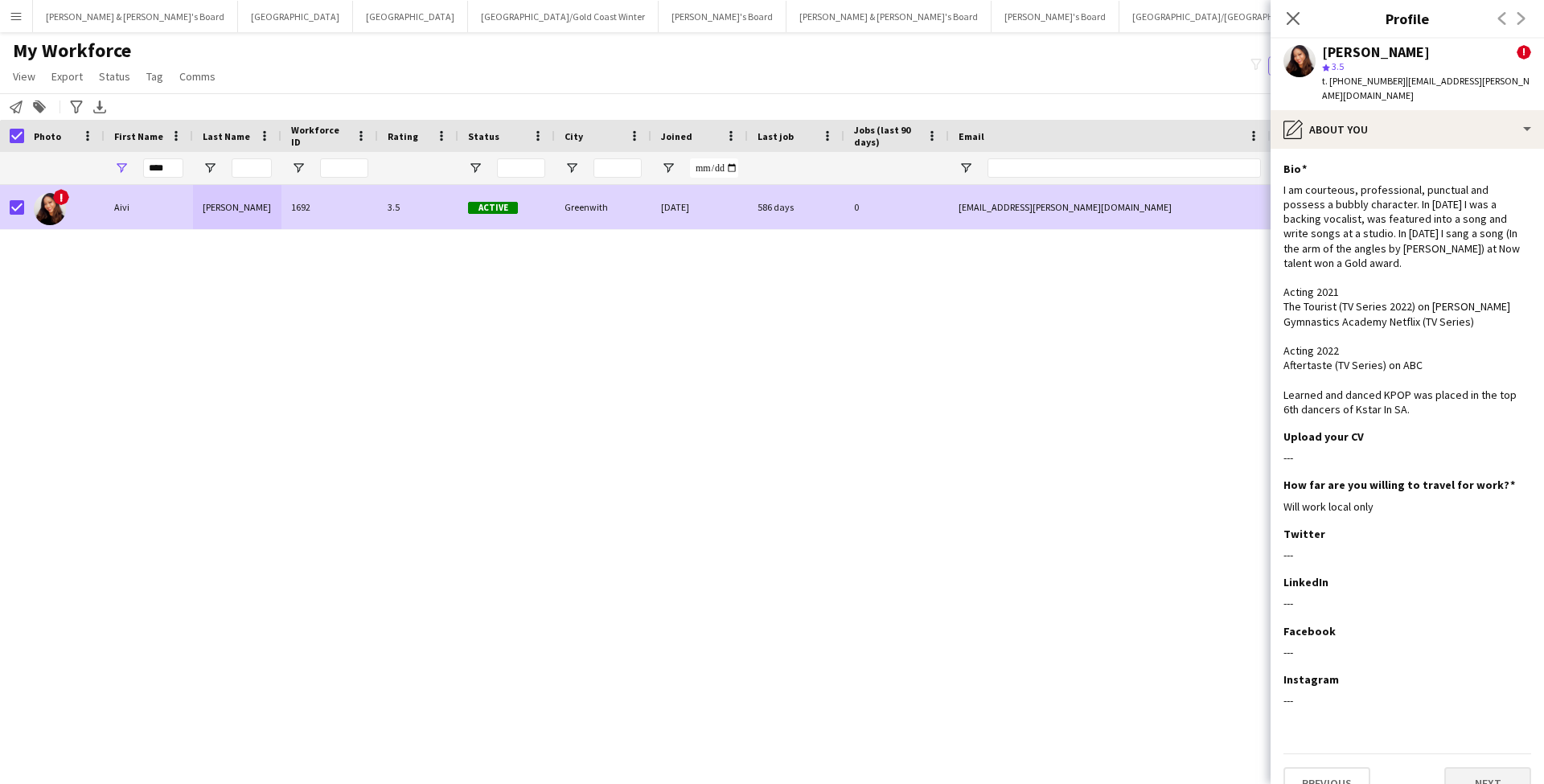
click at [1490, 767] on button "Next" at bounding box center [1488, 783] width 87 height 32
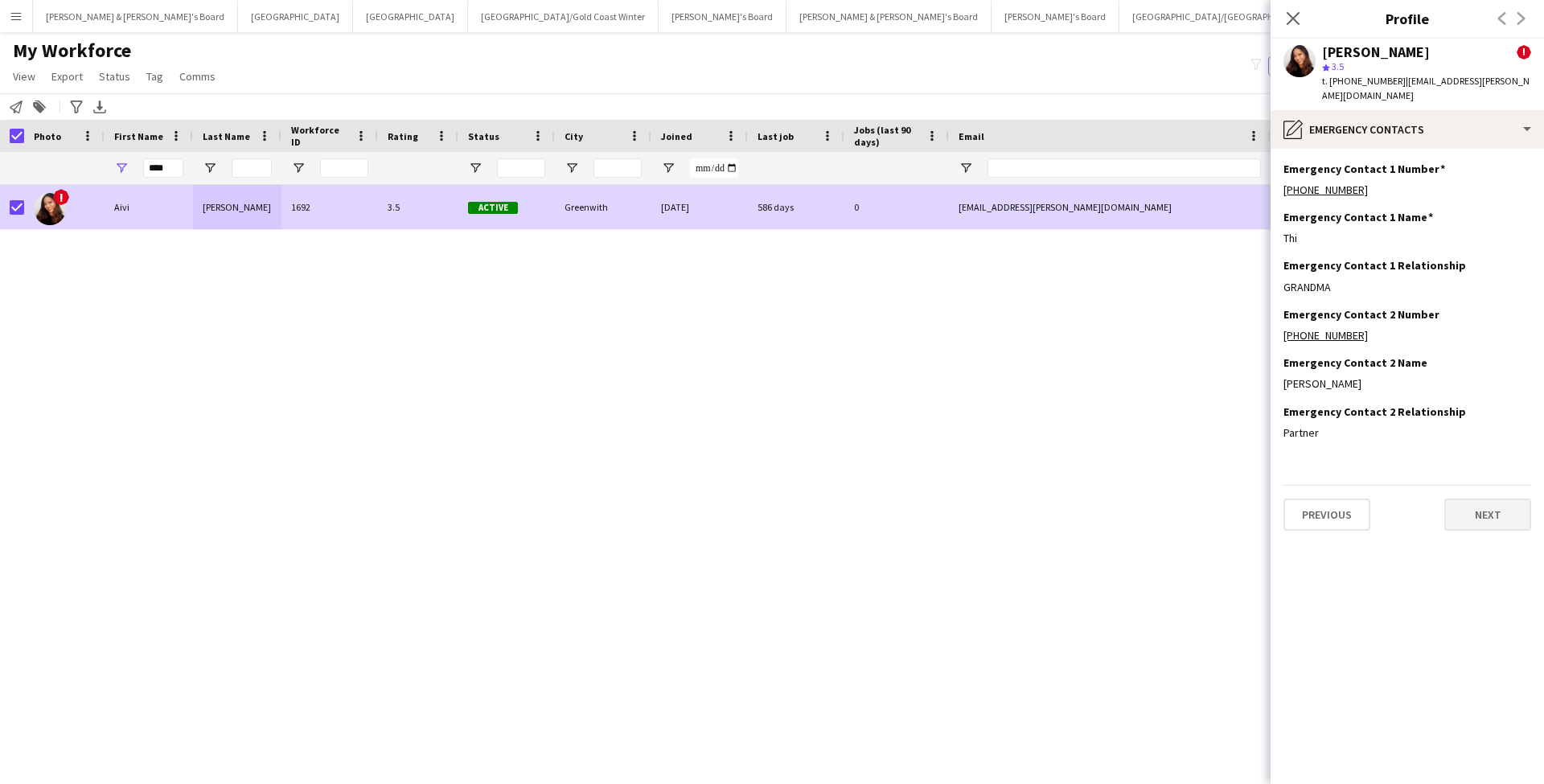
click at [1484, 505] on button "Next" at bounding box center [1488, 514] width 87 height 32
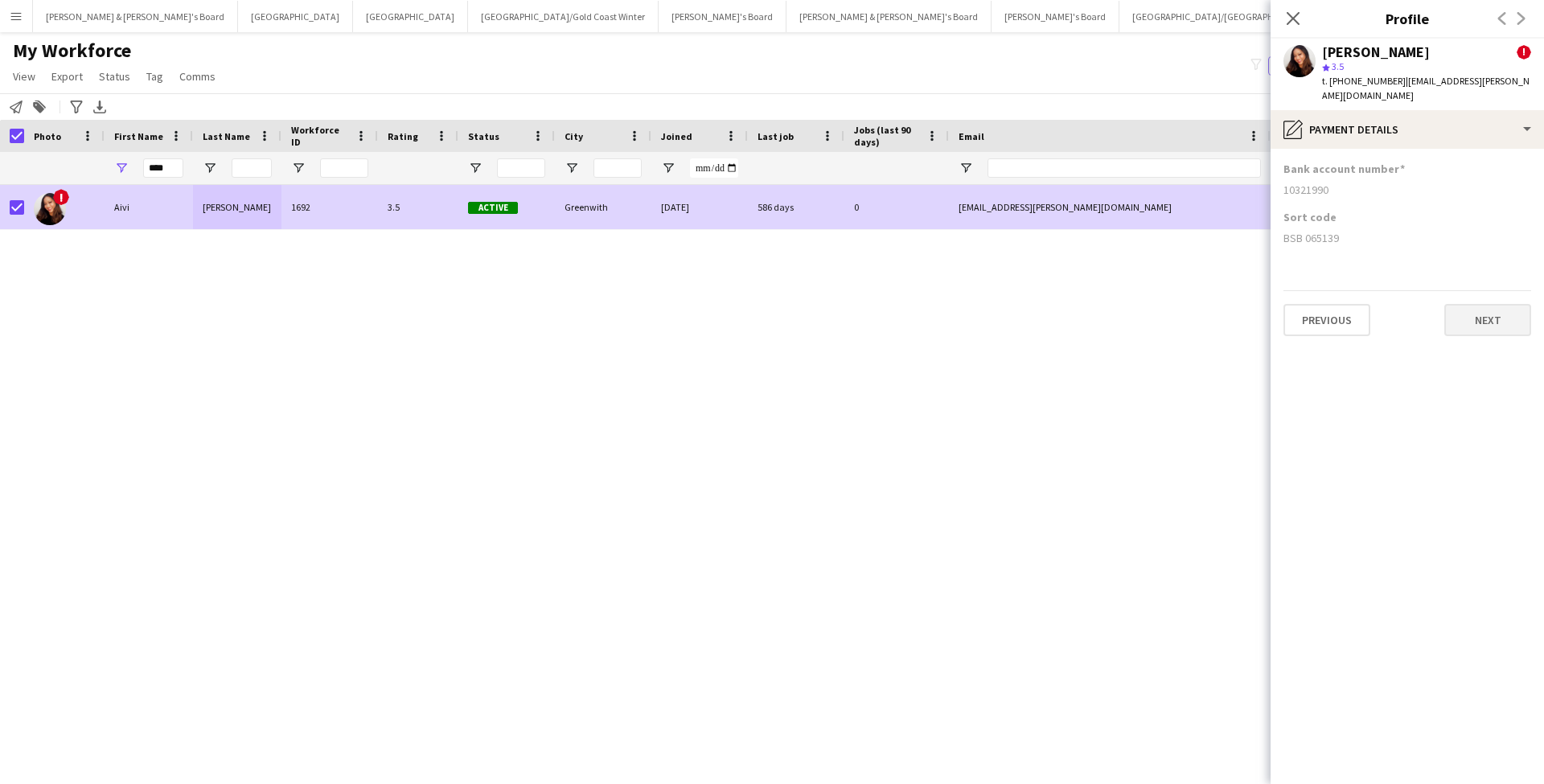
click at [1488, 311] on button "Next" at bounding box center [1488, 320] width 87 height 32
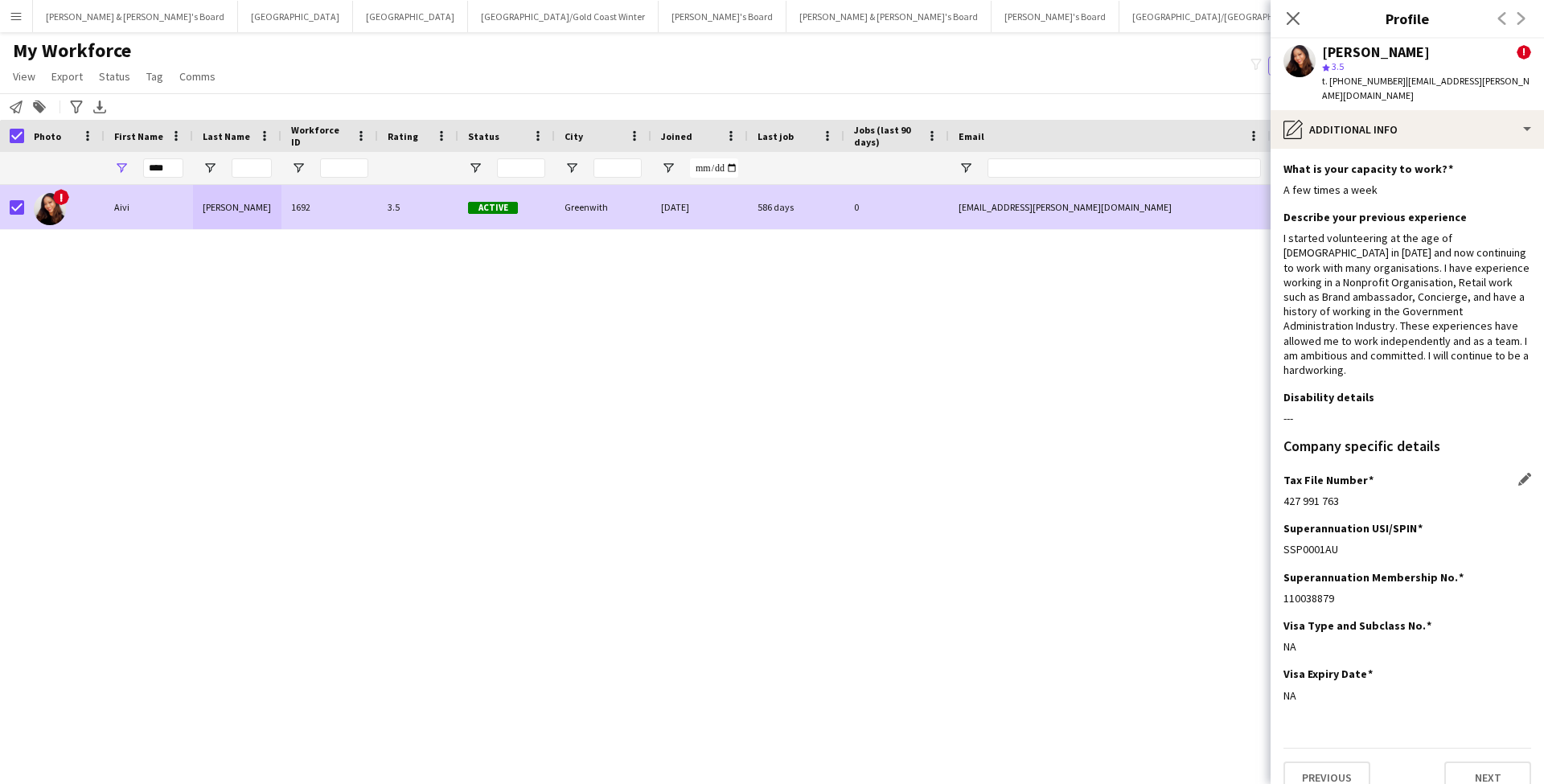
scroll to position [0, 0]
click at [1486, 761] on button "Next" at bounding box center [1488, 777] width 87 height 32
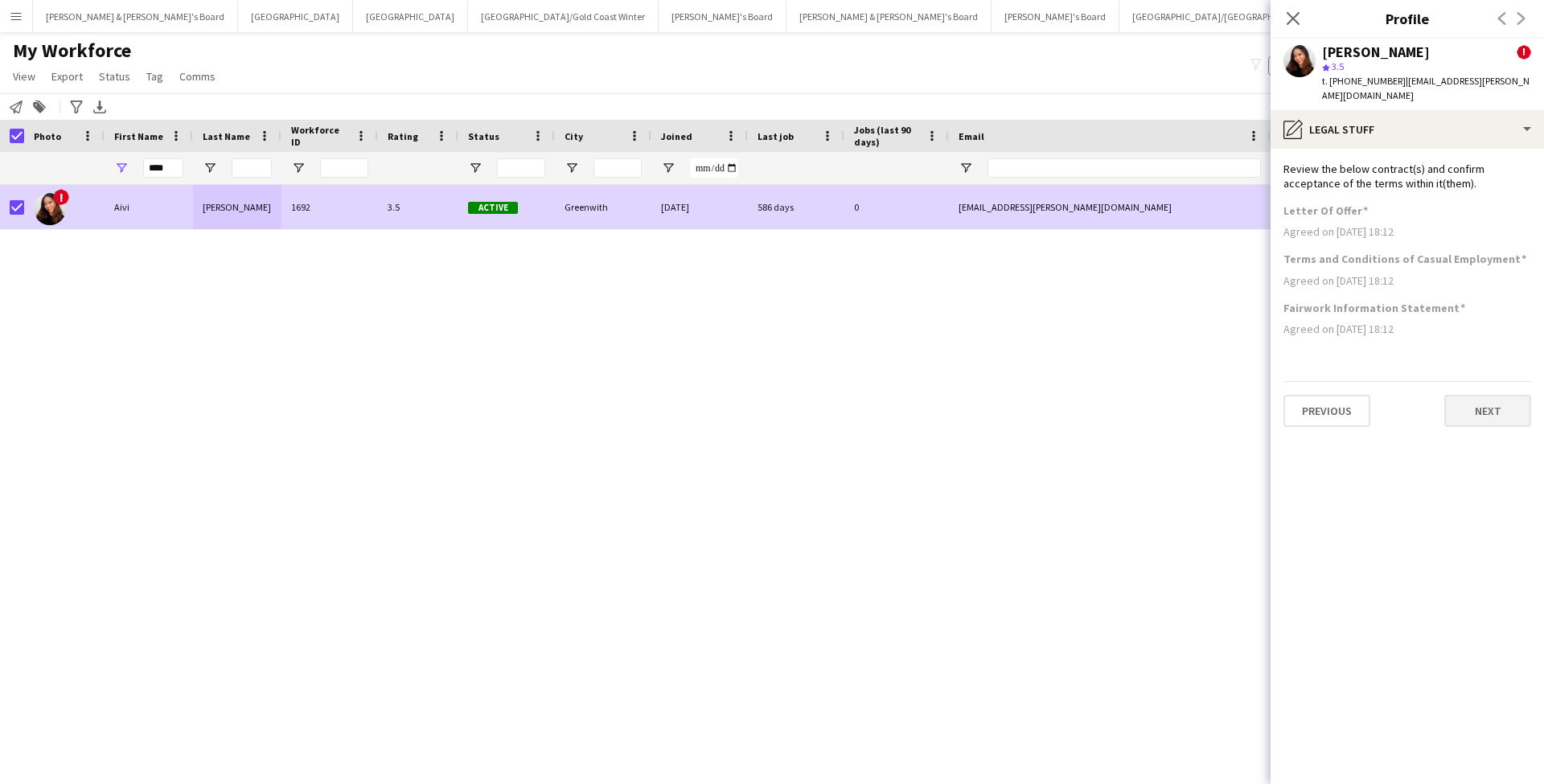
click at [1495, 394] on button "Next" at bounding box center [1488, 410] width 87 height 32
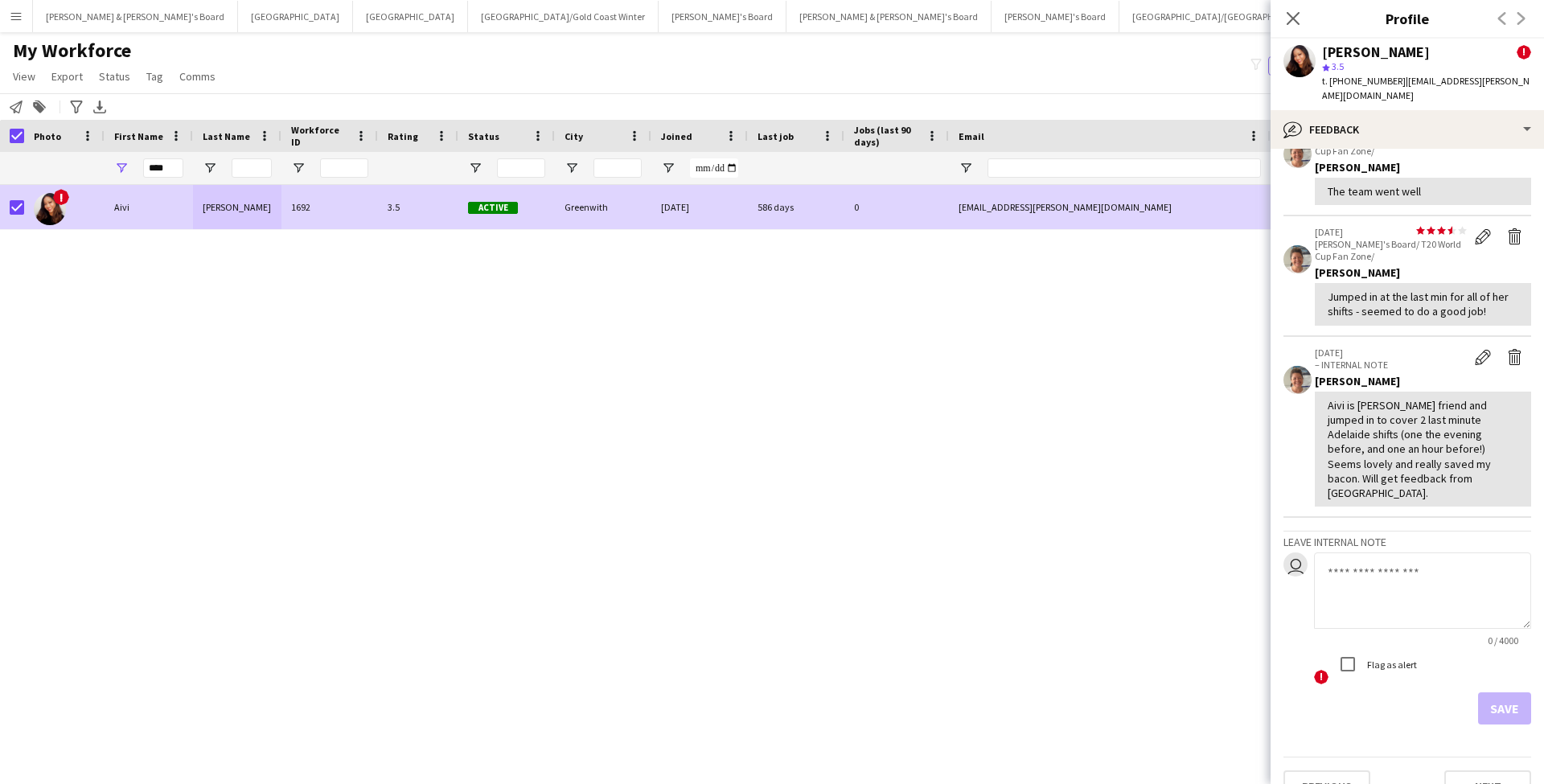
scroll to position [344, 0]
click at [1416, 553] on textarea at bounding box center [1422, 591] width 217 height 77
click at [1485, 553] on textarea "**********" at bounding box center [1422, 591] width 217 height 77
type textarea "**********"
click at [1498, 693] on button "Save" at bounding box center [1505, 708] width 53 height 32
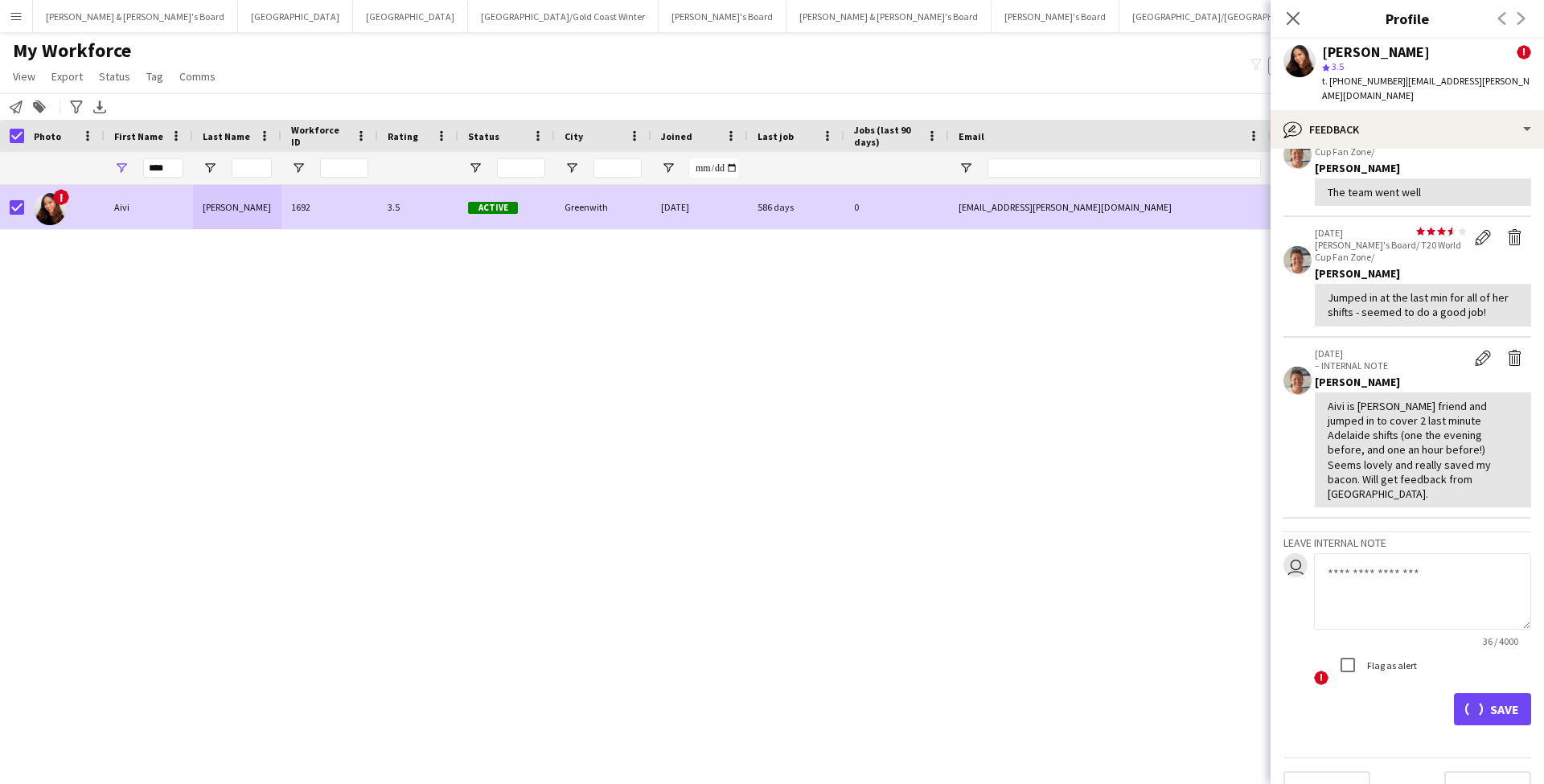
scroll to position [0, 0]
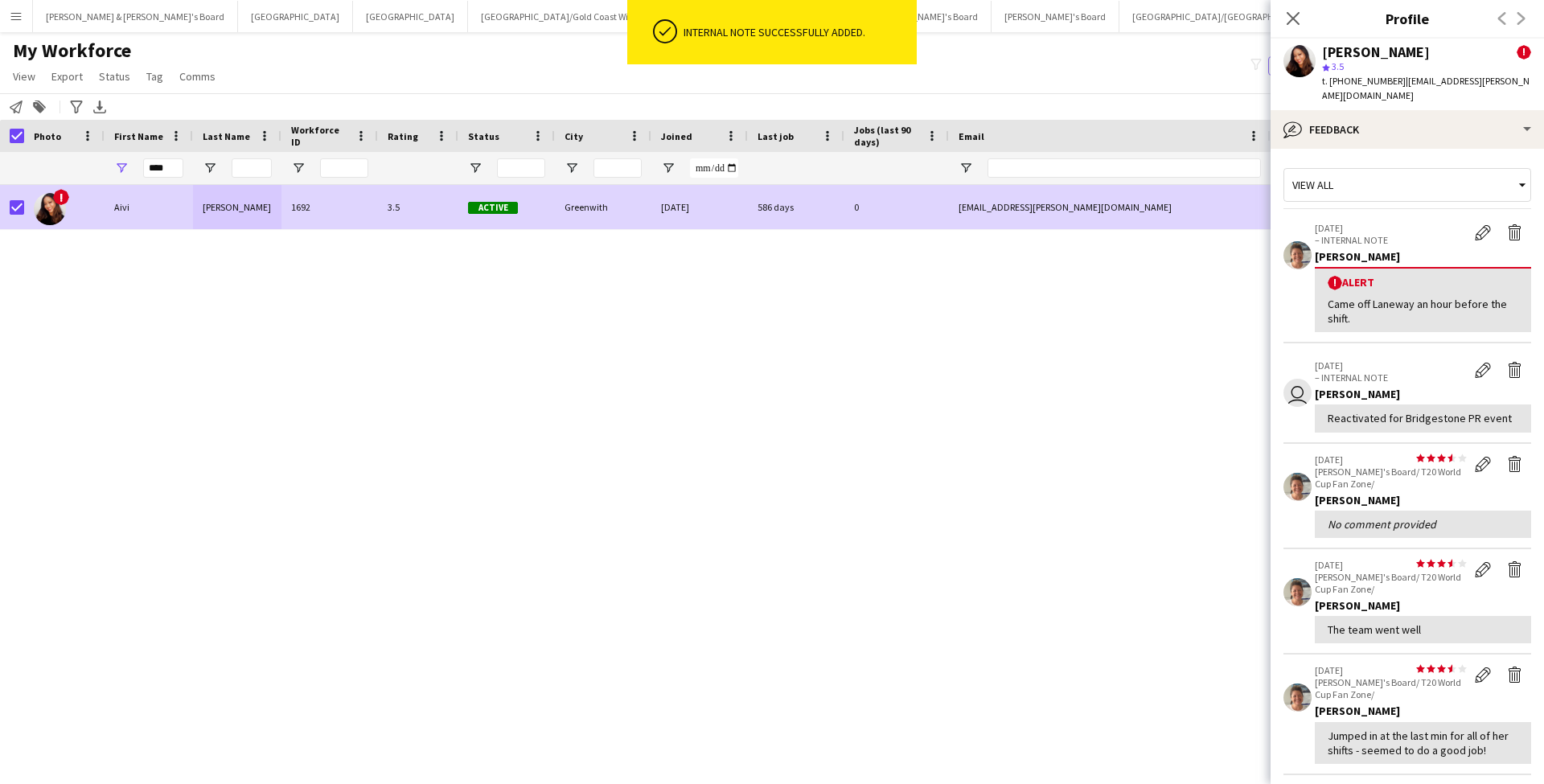
click at [1198, 670] on div "! [PERSON_NAME] 1692 3.5 Active Greenwith [DATE] 586 days 0 [EMAIL_ADDRESS][PER…" at bounding box center [748, 470] width 1496 height 571
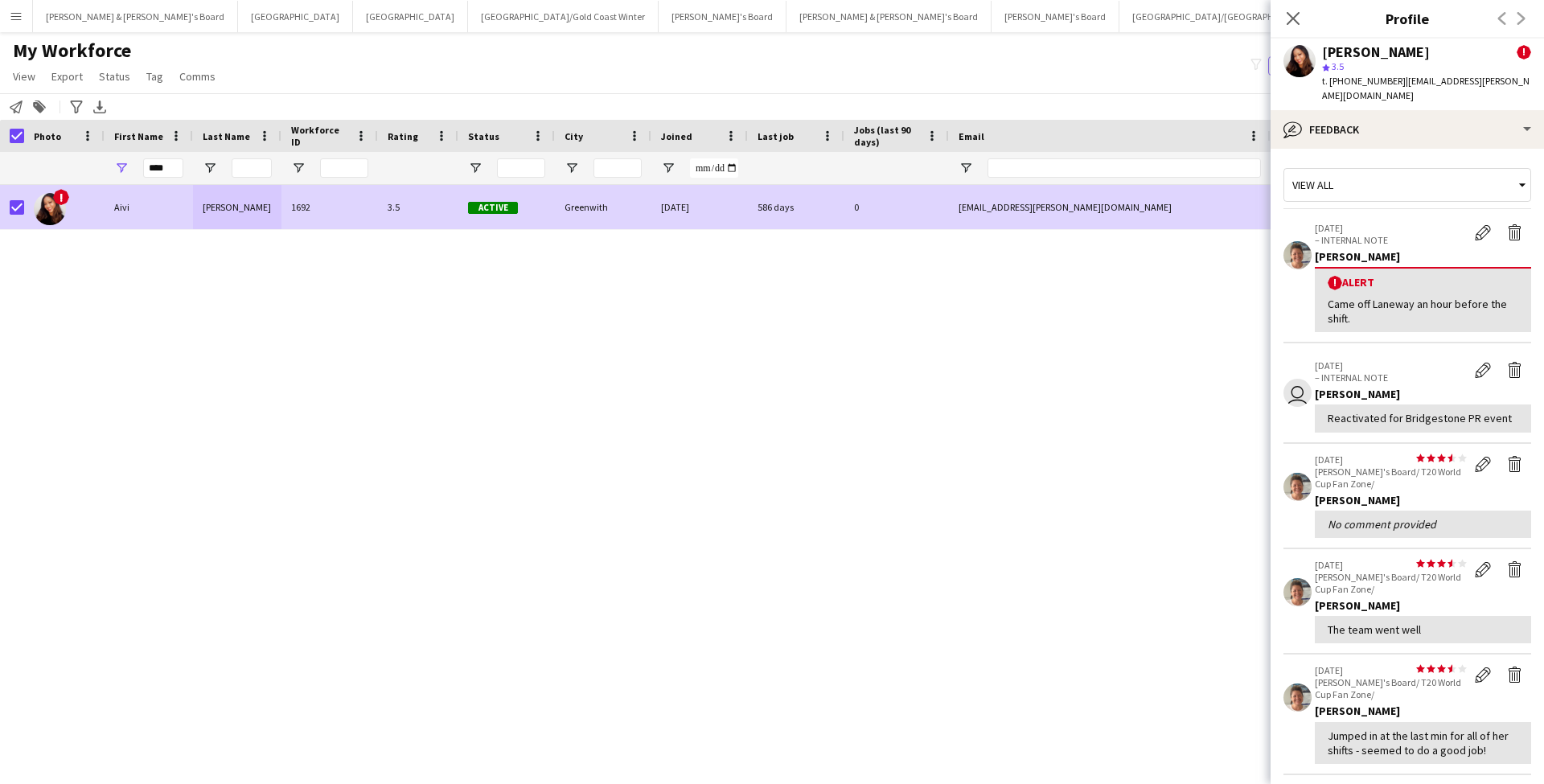
click at [1326, 22] on button "Adelaide Close" at bounding box center [1383, 17] width 115 height 31
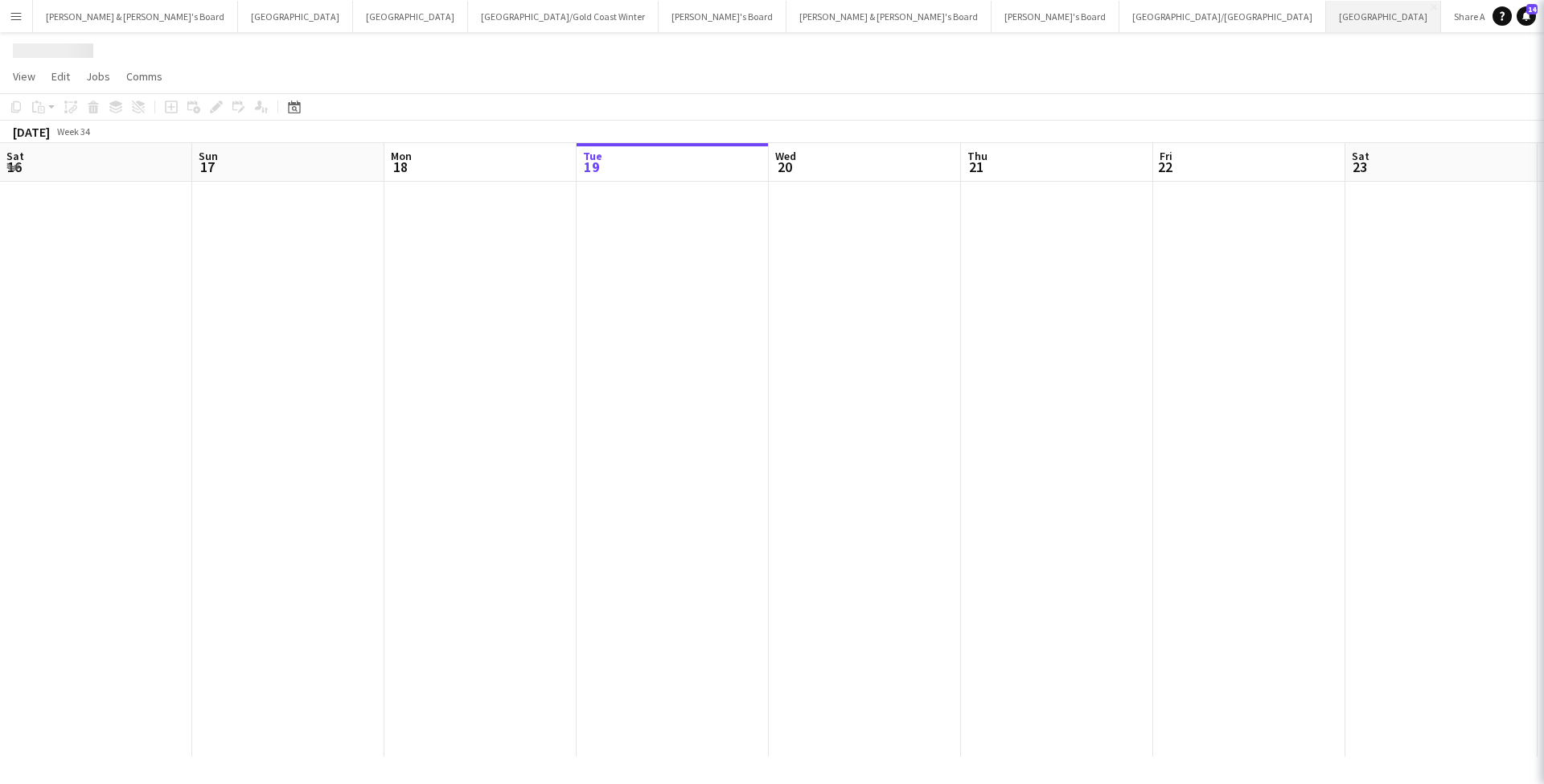
scroll to position [0, 385]
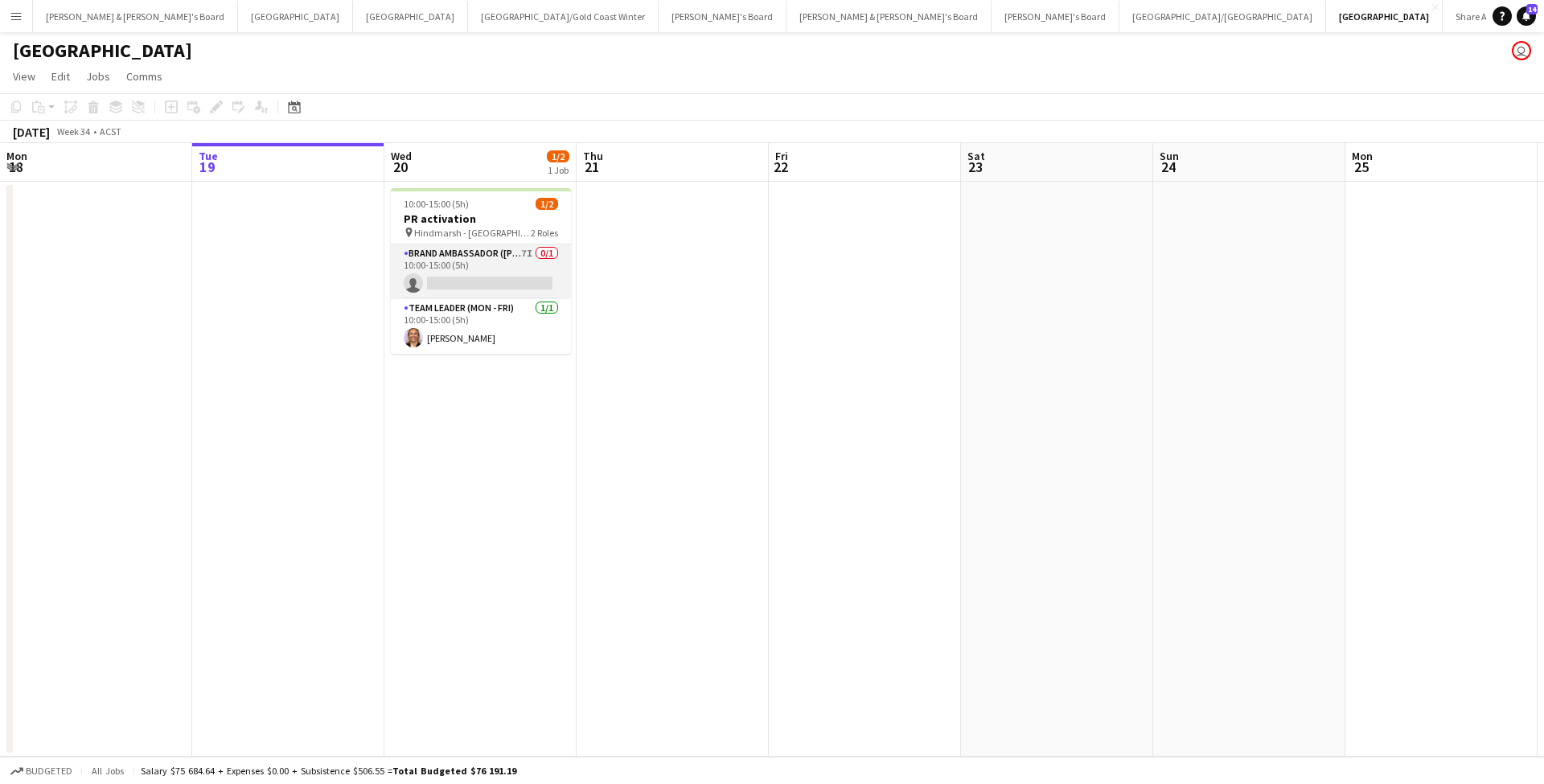
click at [504, 269] on app-card-role "Brand Ambassador (Mon - Fri) 7I 0/1 10:00-15:00 (5h) single-neutral-actions" at bounding box center [480, 271] width 180 height 55
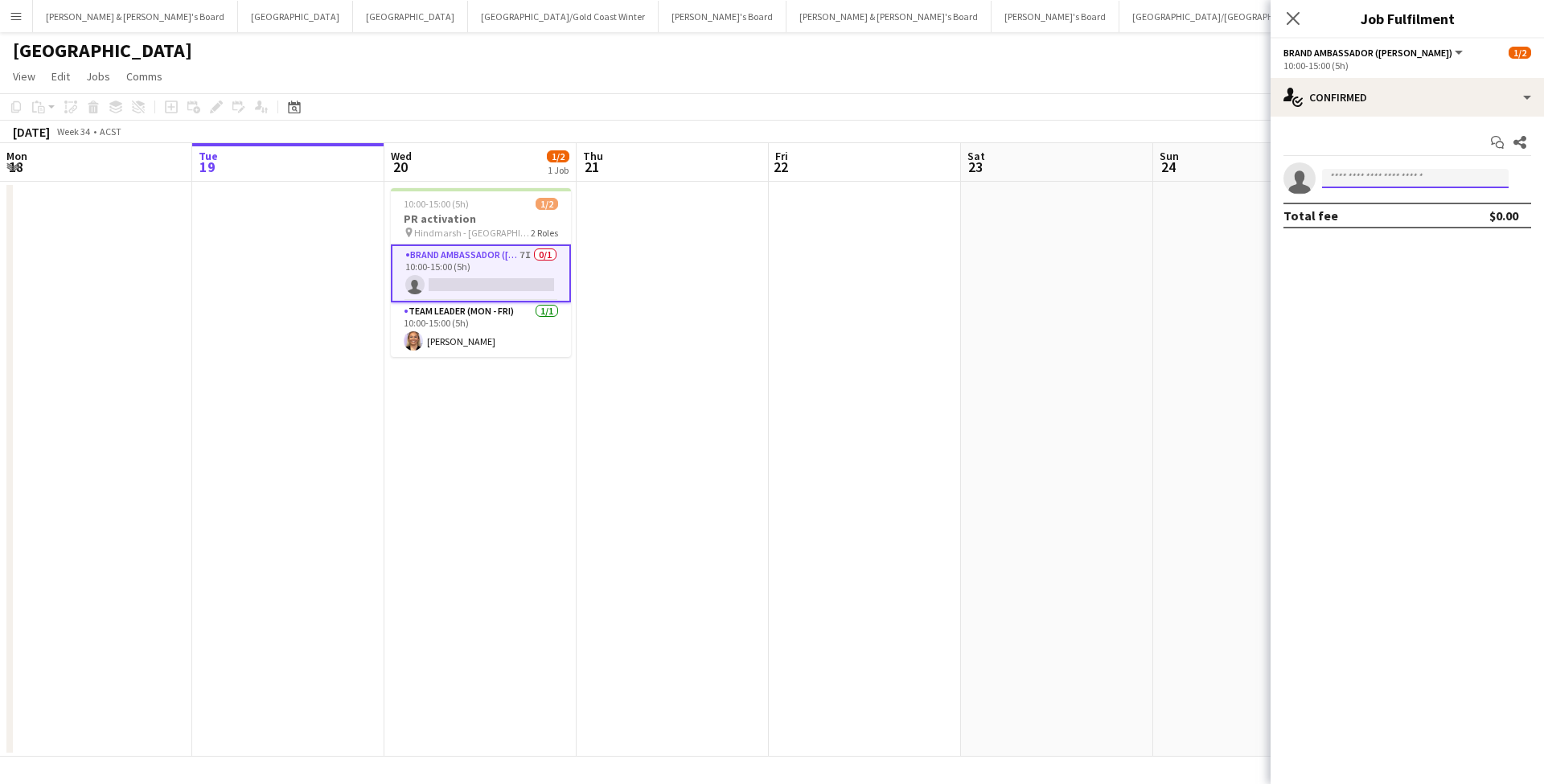
click at [1401, 177] on input at bounding box center [1415, 179] width 187 height 20
type input "****"
drag, startPoint x: 1401, startPoint y: 177, endPoint x: 1406, endPoint y: 224, distance: 47.3
click at [1406, 224] on span "[PHONE_NUMBER]" at bounding box center [1414, 227] width 160 height 13
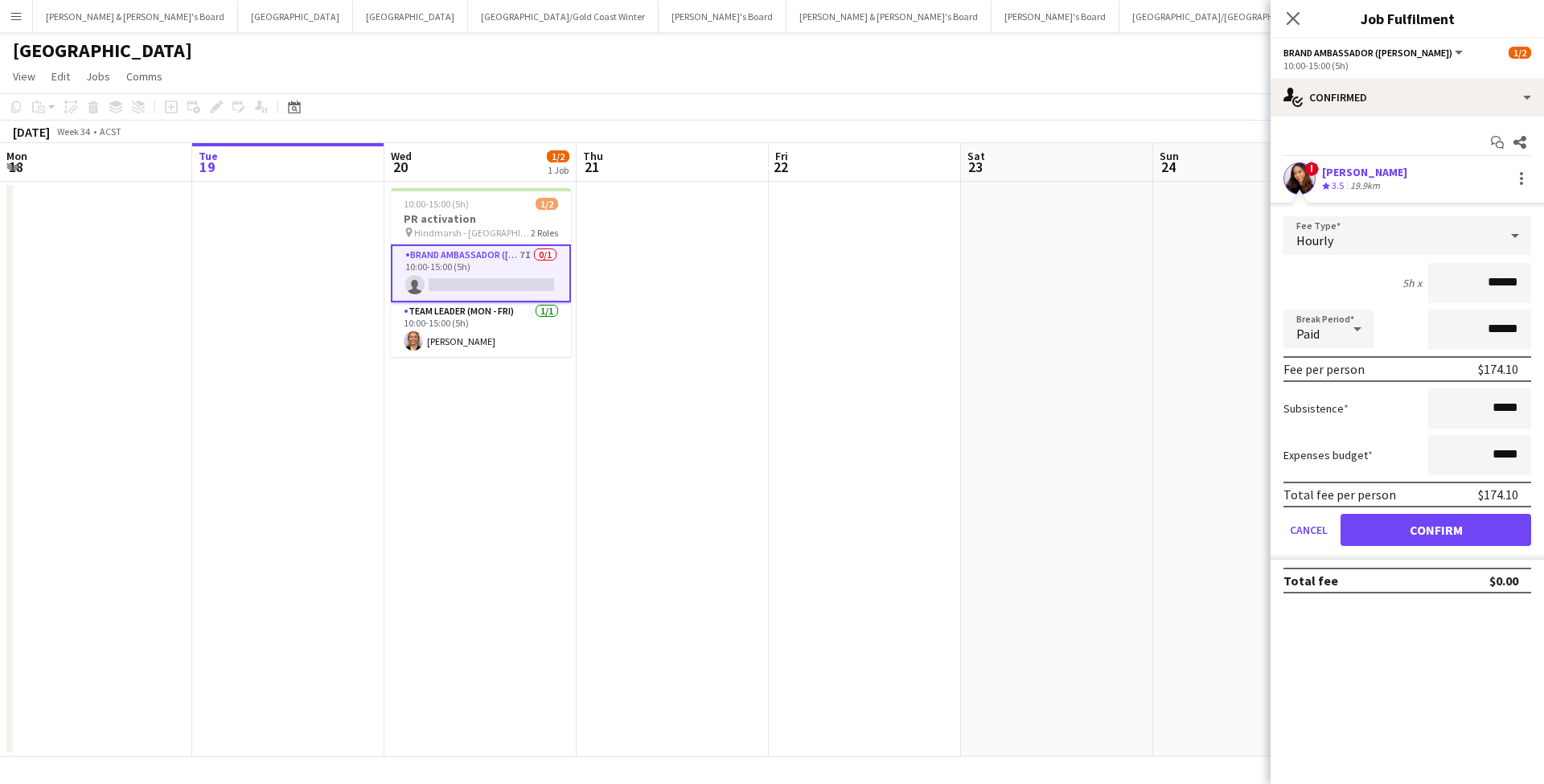
click at [1362, 525] on button "Confirm" at bounding box center [1436, 529] width 191 height 32
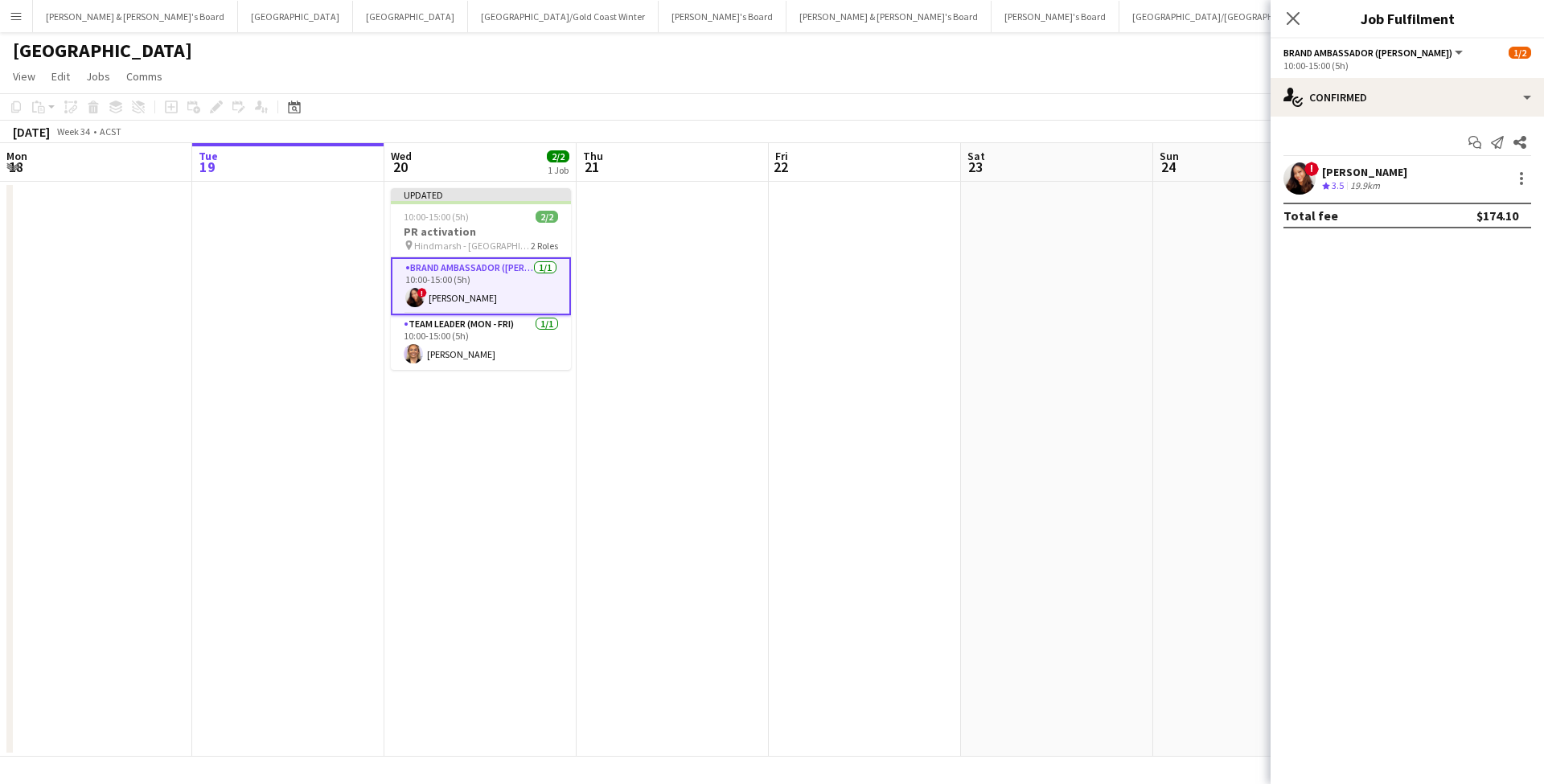
click at [1138, 456] on app-date-cell at bounding box center [1057, 469] width 192 height 574
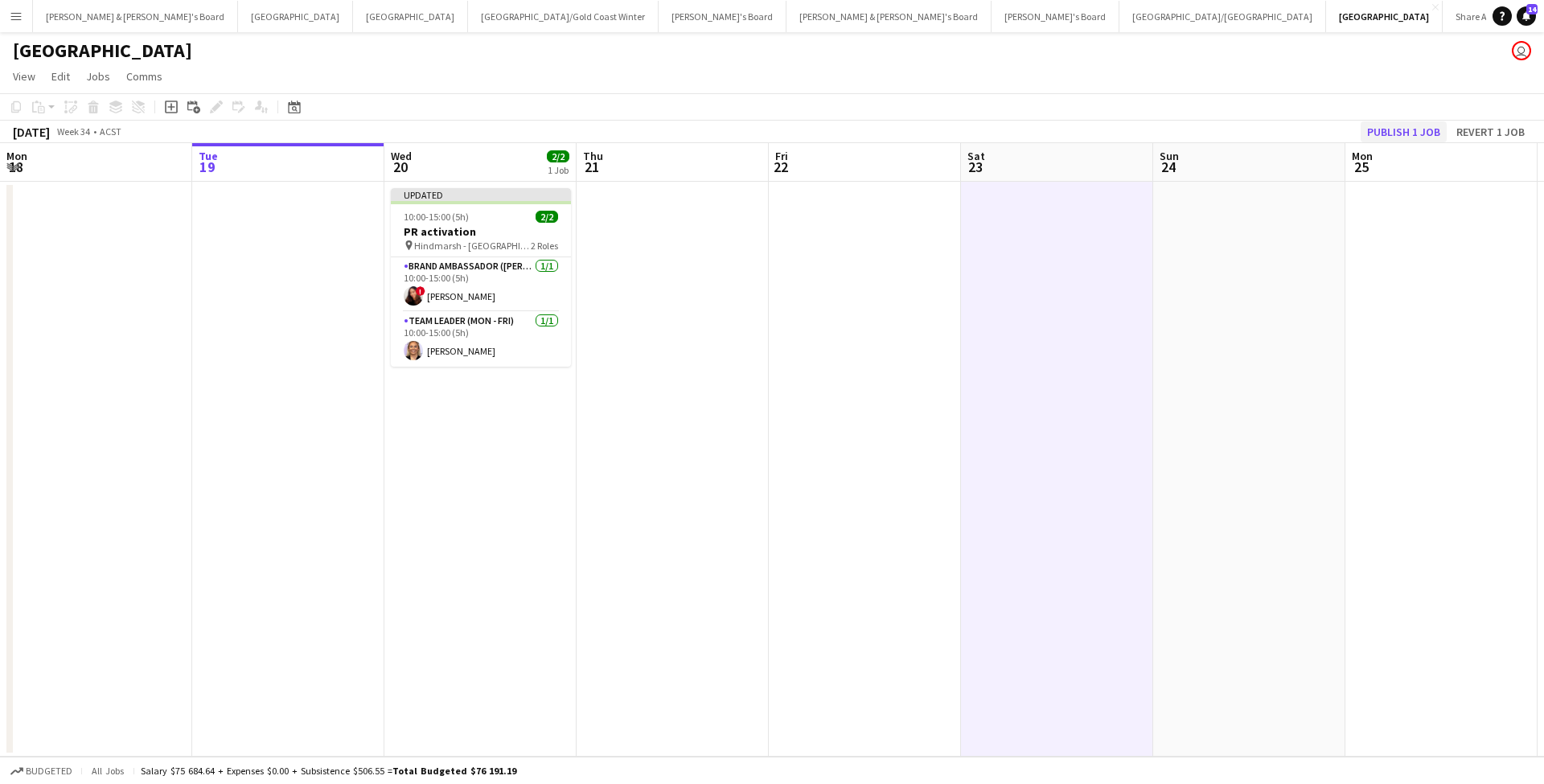
click at [1394, 130] on button "Publish 1 job" at bounding box center [1403, 131] width 86 height 21
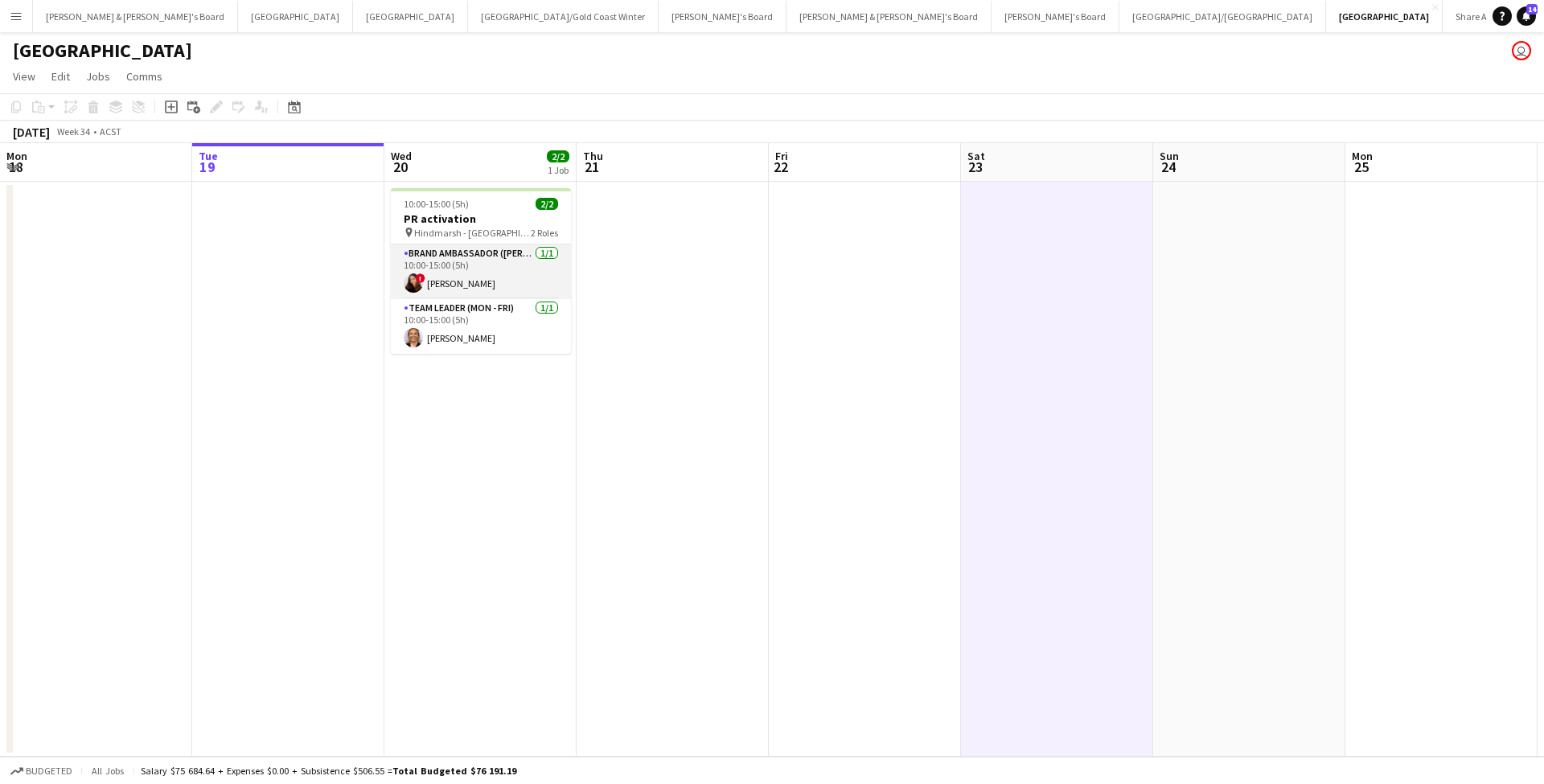
click at [527, 274] on app-card-role "Brand Ambassador (Mon - Fri) [DATE] 10:00-15:00 (5h) ! [PERSON_NAME]" at bounding box center [480, 271] width 180 height 55
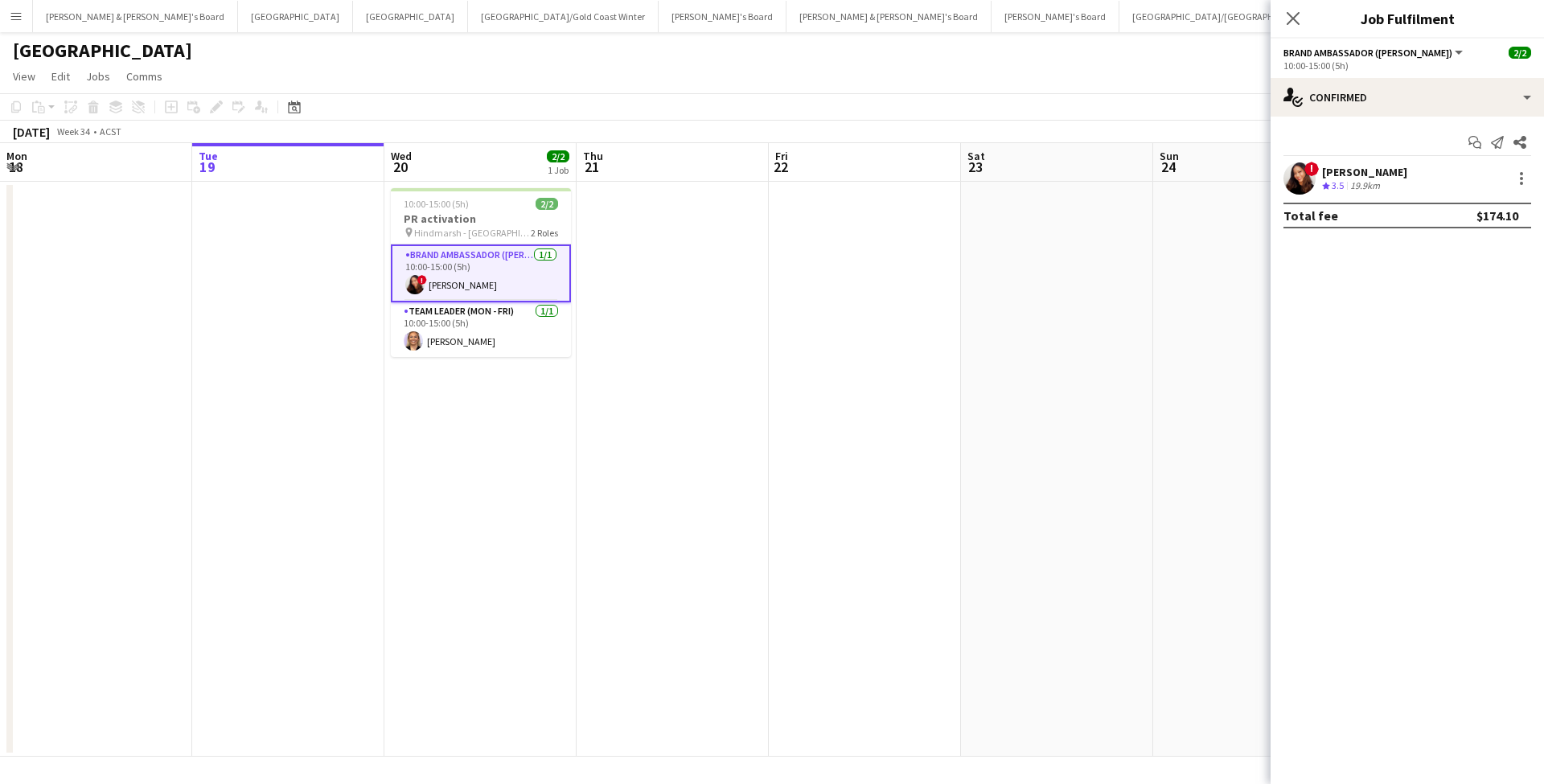
click at [1366, 187] on div "19.9km" at bounding box center [1365, 186] width 36 height 14
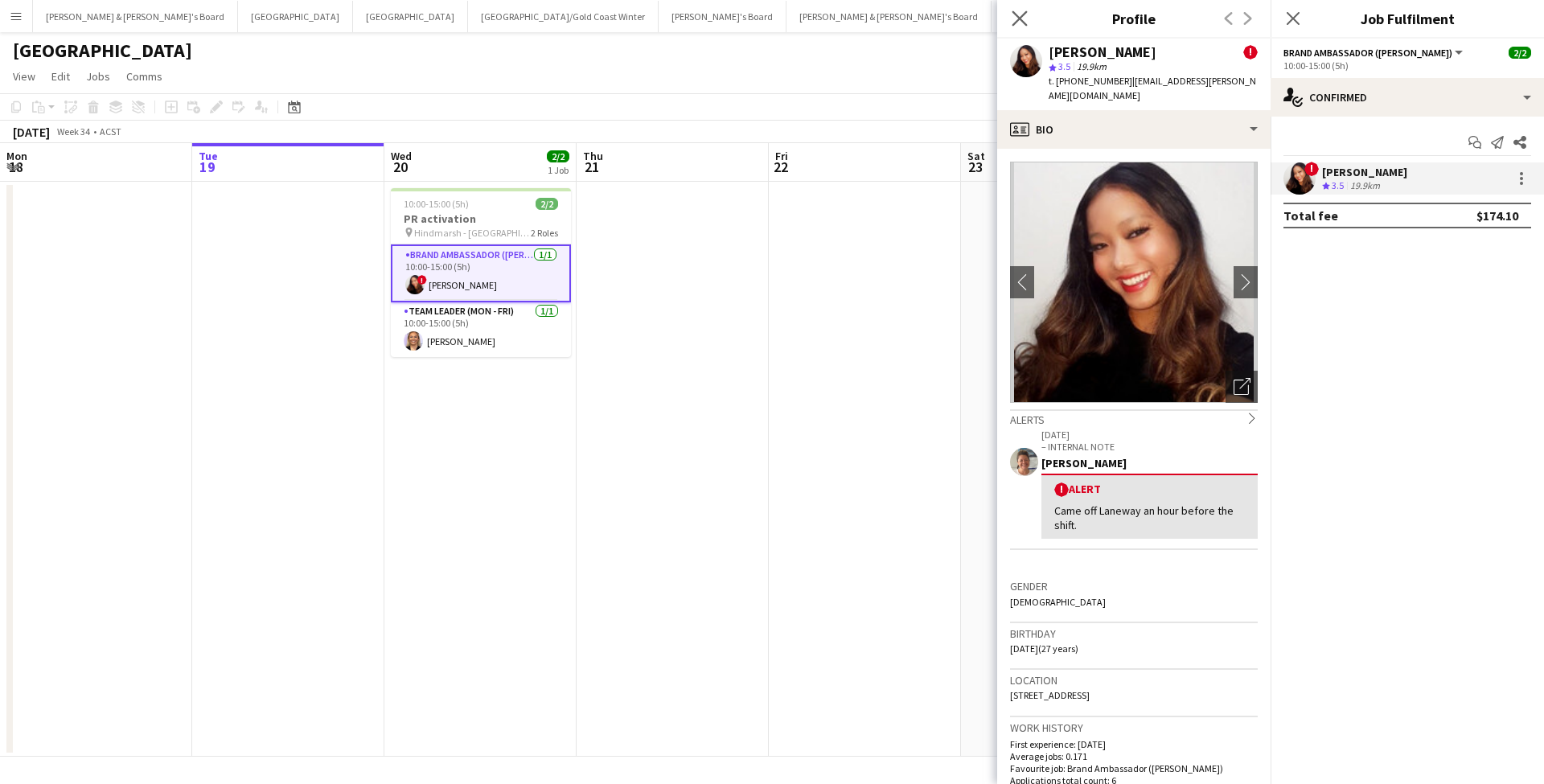
click at [1018, 27] on app-icon "Close pop-in" at bounding box center [1020, 19] width 24 height 24
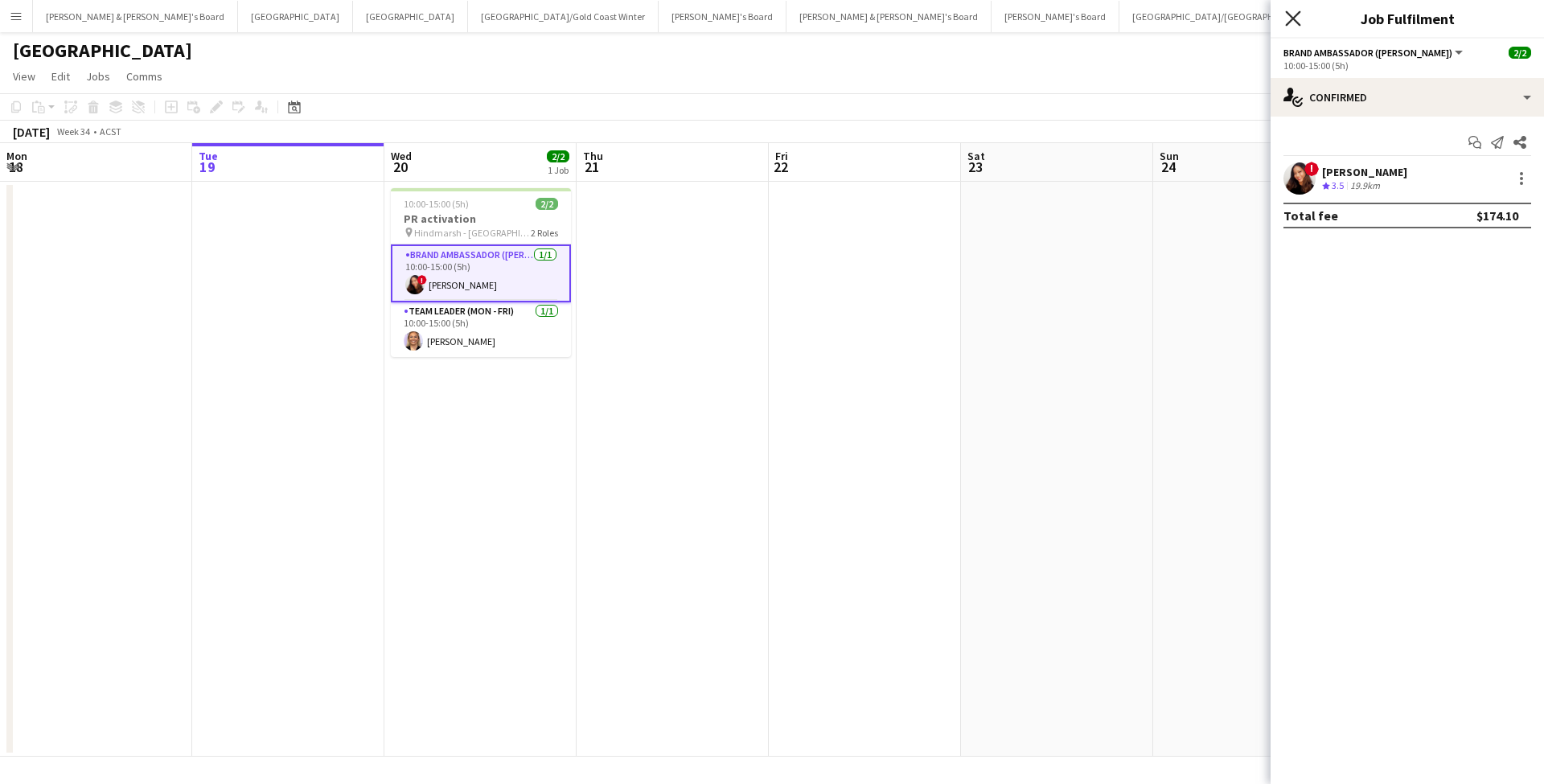
click at [1292, 20] on icon at bounding box center [1293, 19] width 16 height 16
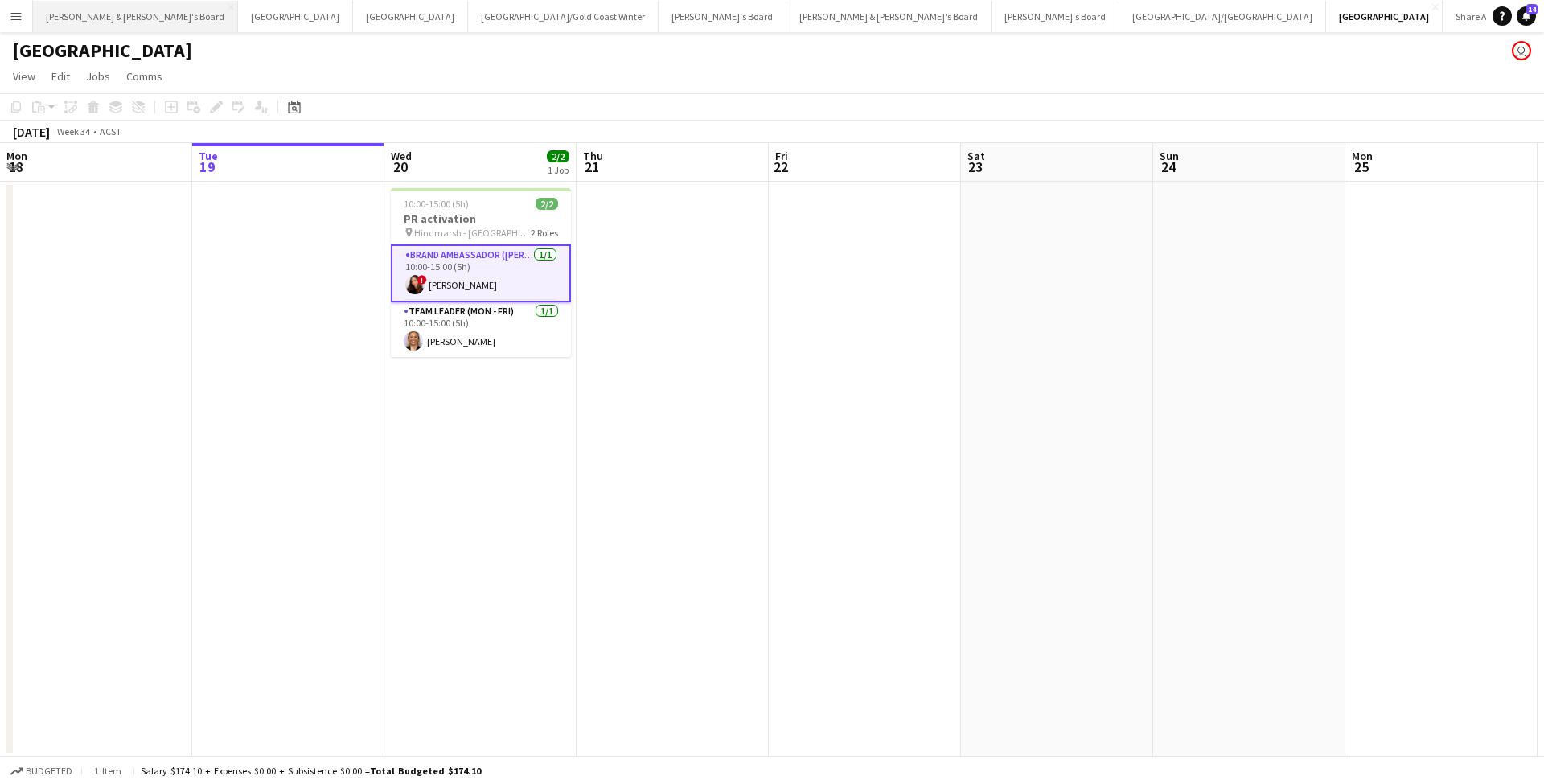
click at [97, 22] on button "[PERSON_NAME] & [PERSON_NAME]'s Board Close" at bounding box center [136, 17] width 205 height 31
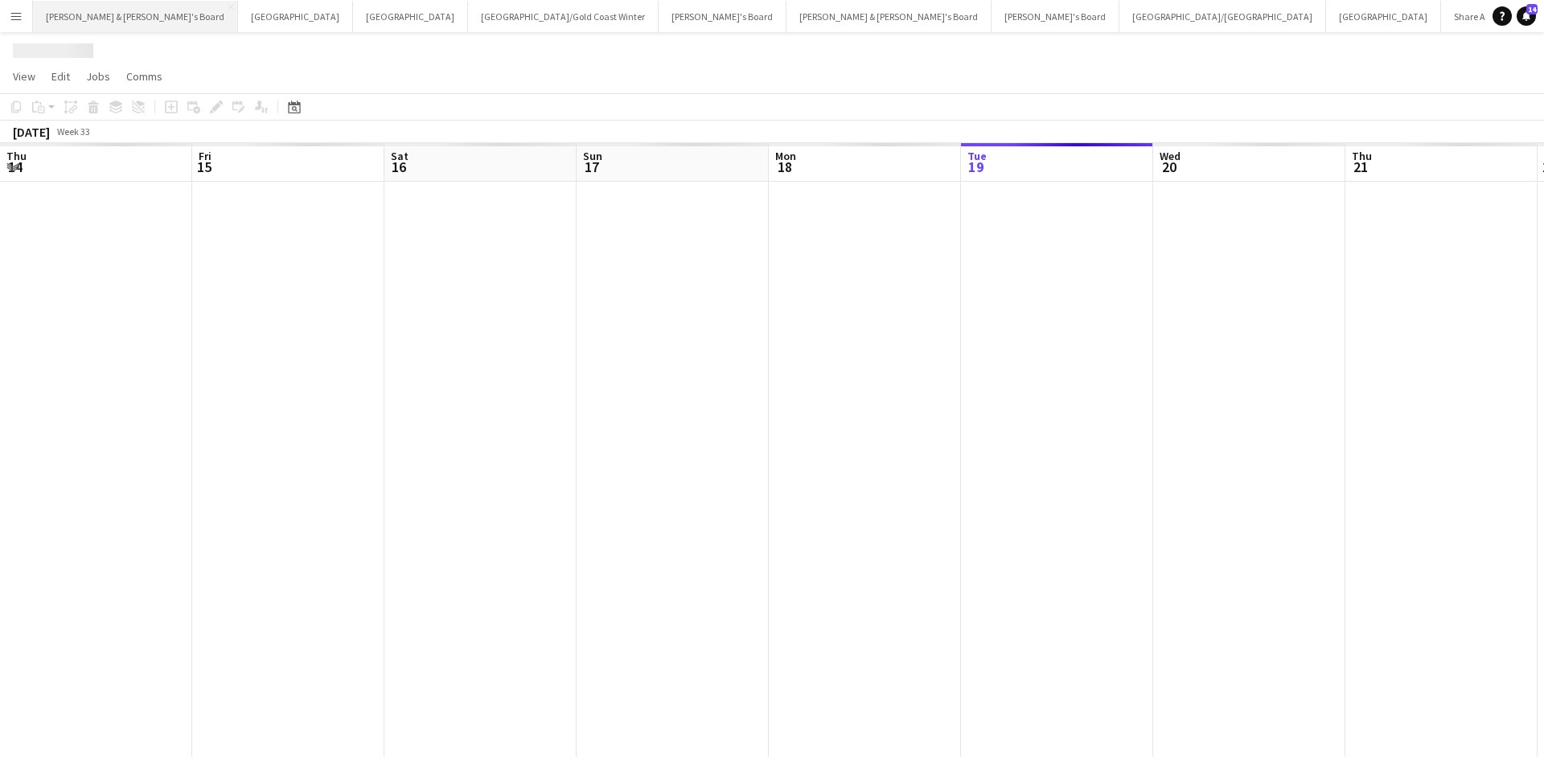
scroll to position [0, 385]
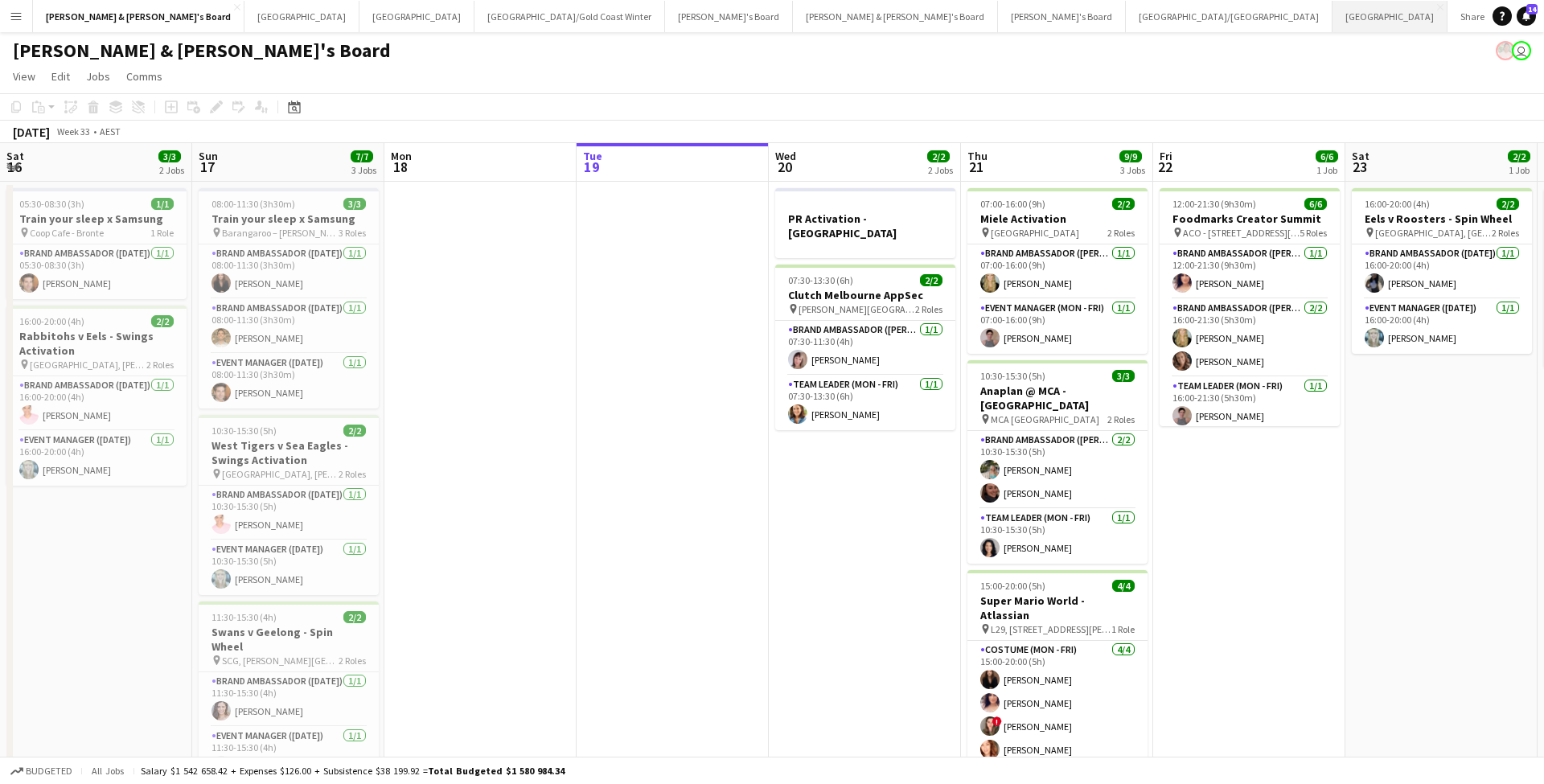
click at [1332, 15] on button "Adelaide Close" at bounding box center [1390, 17] width 115 height 31
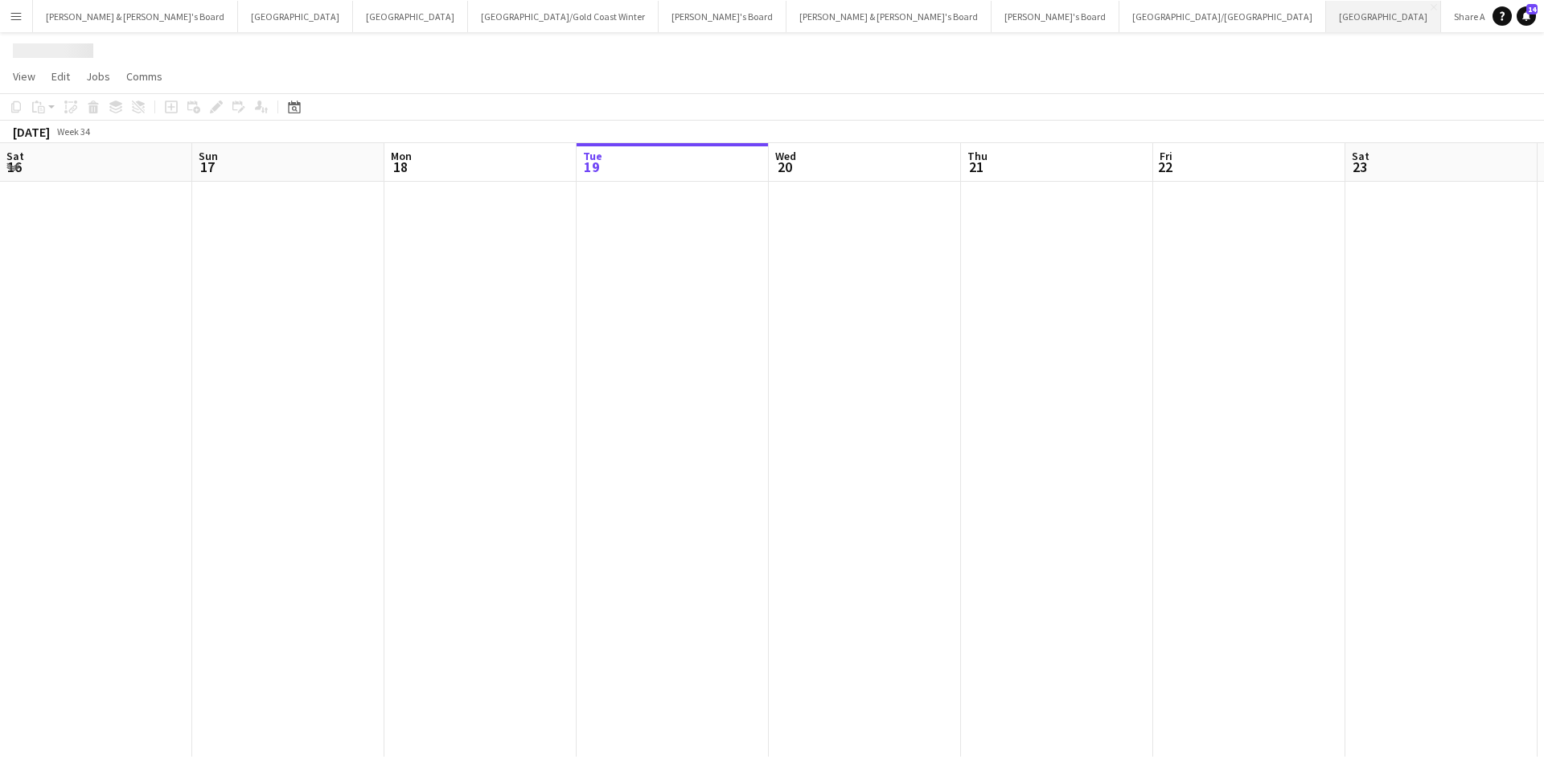
click at [1326, 15] on button "Adelaide Close" at bounding box center [1383, 17] width 115 height 31
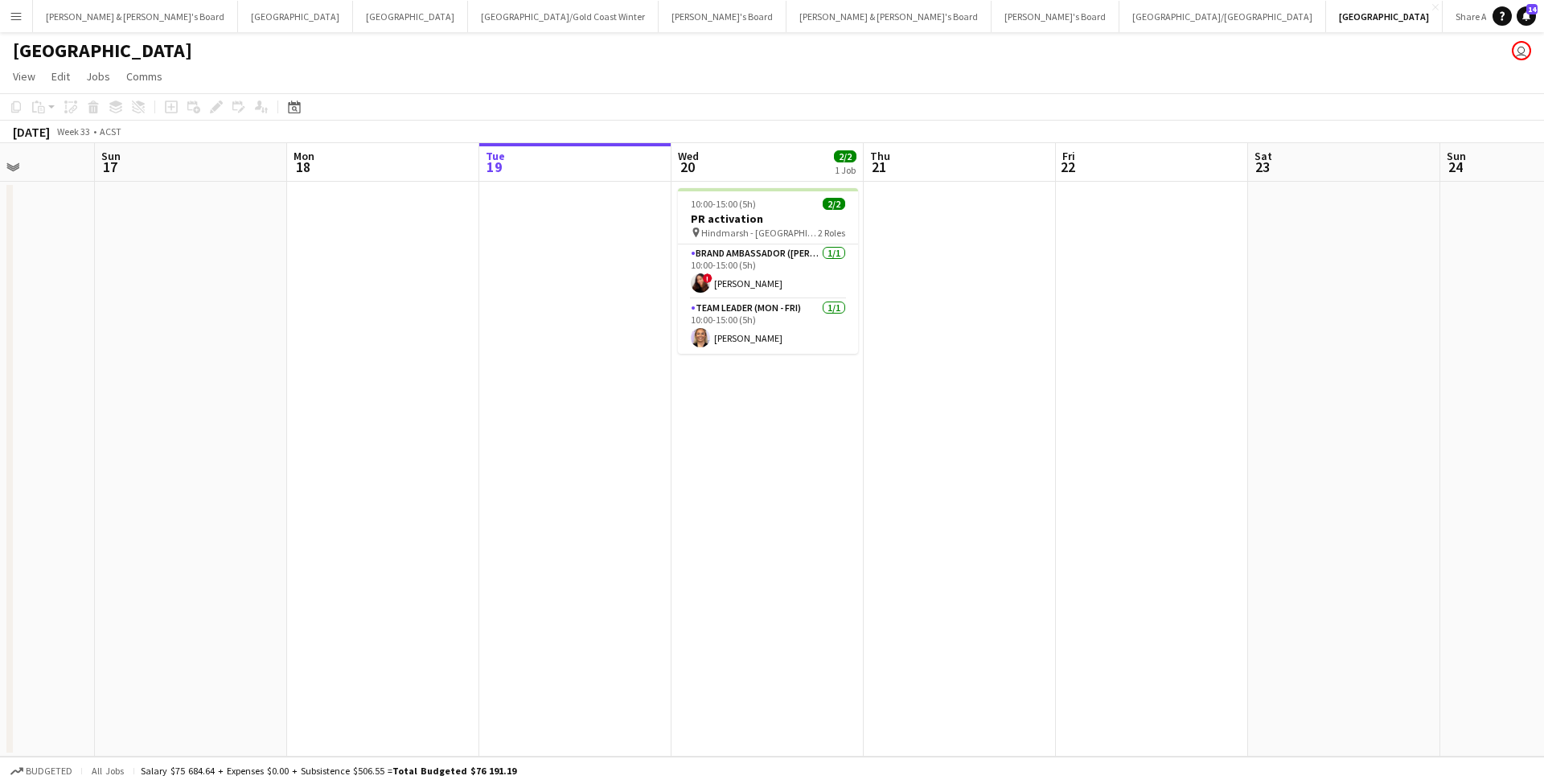
scroll to position [0, 484]
click at [789, 274] on app-card-role "Brand Ambassador (Mon - Fri) [DATE] 10:00-15:00 (5h) ! [PERSON_NAME]" at bounding box center [765, 271] width 180 height 55
click at [794, 274] on app-card-role "Brand Ambassador (Mon - Fri) [DATE] 10:00-15:00 (5h) ! [PERSON_NAME]" at bounding box center [765, 271] width 180 height 55
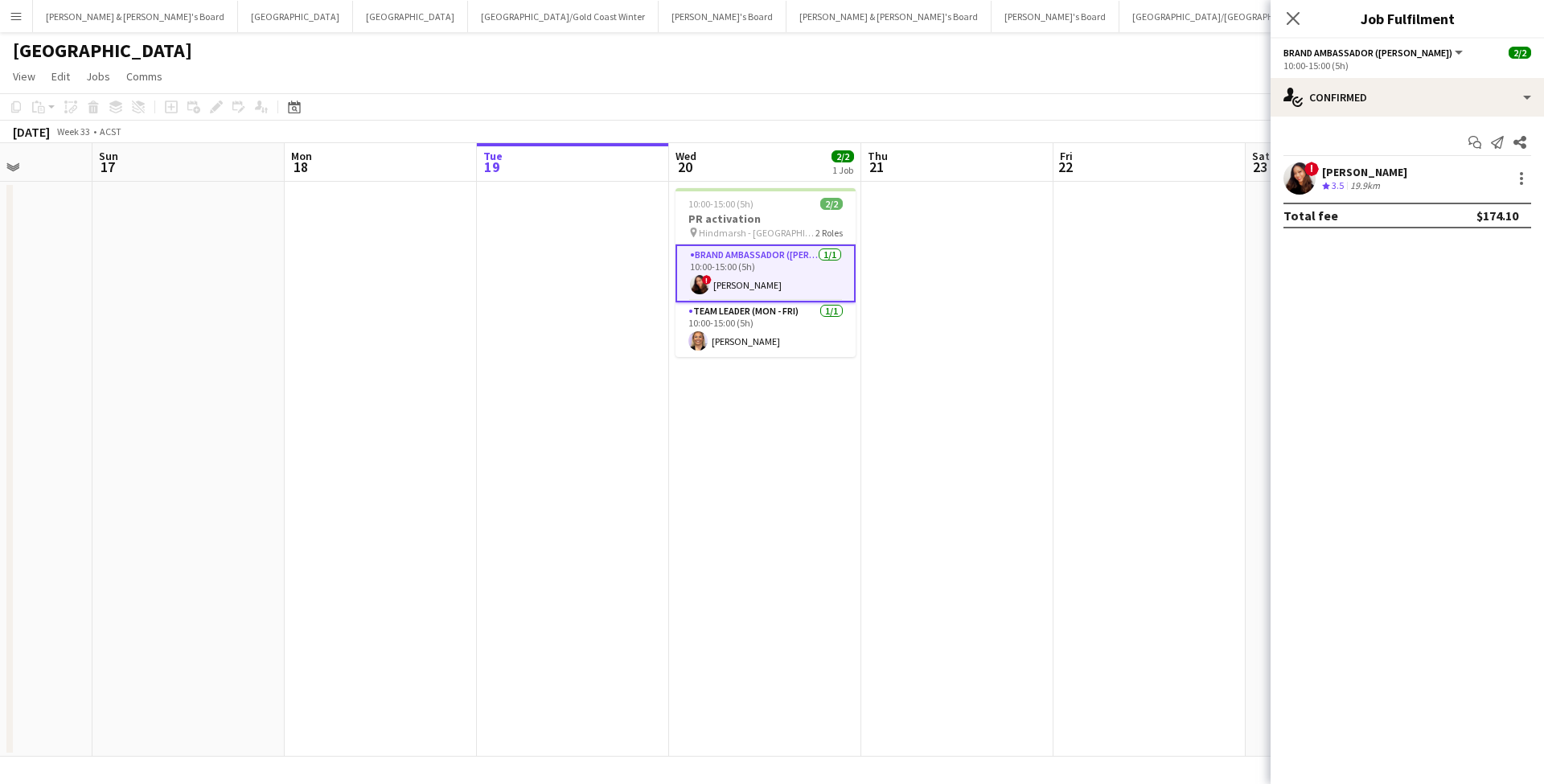
click at [1379, 174] on div "[PERSON_NAME]" at bounding box center [1364, 172] width 86 height 15
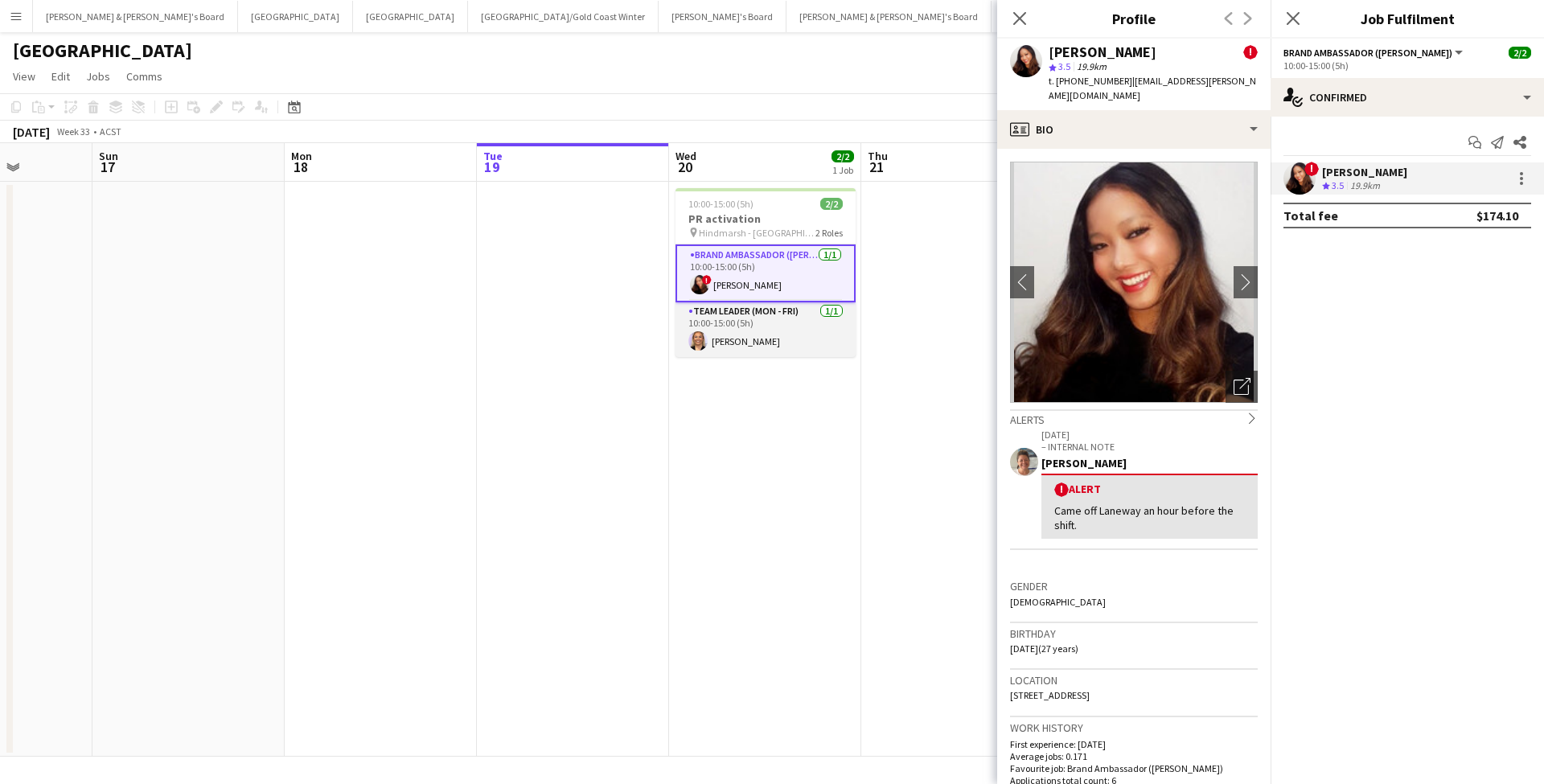
click at [769, 338] on app-card-role "Team Leader (Mon - Fri) [DATE] 10:00-15:00 (5h) [PERSON_NAME]" at bounding box center [765, 330] width 180 height 55
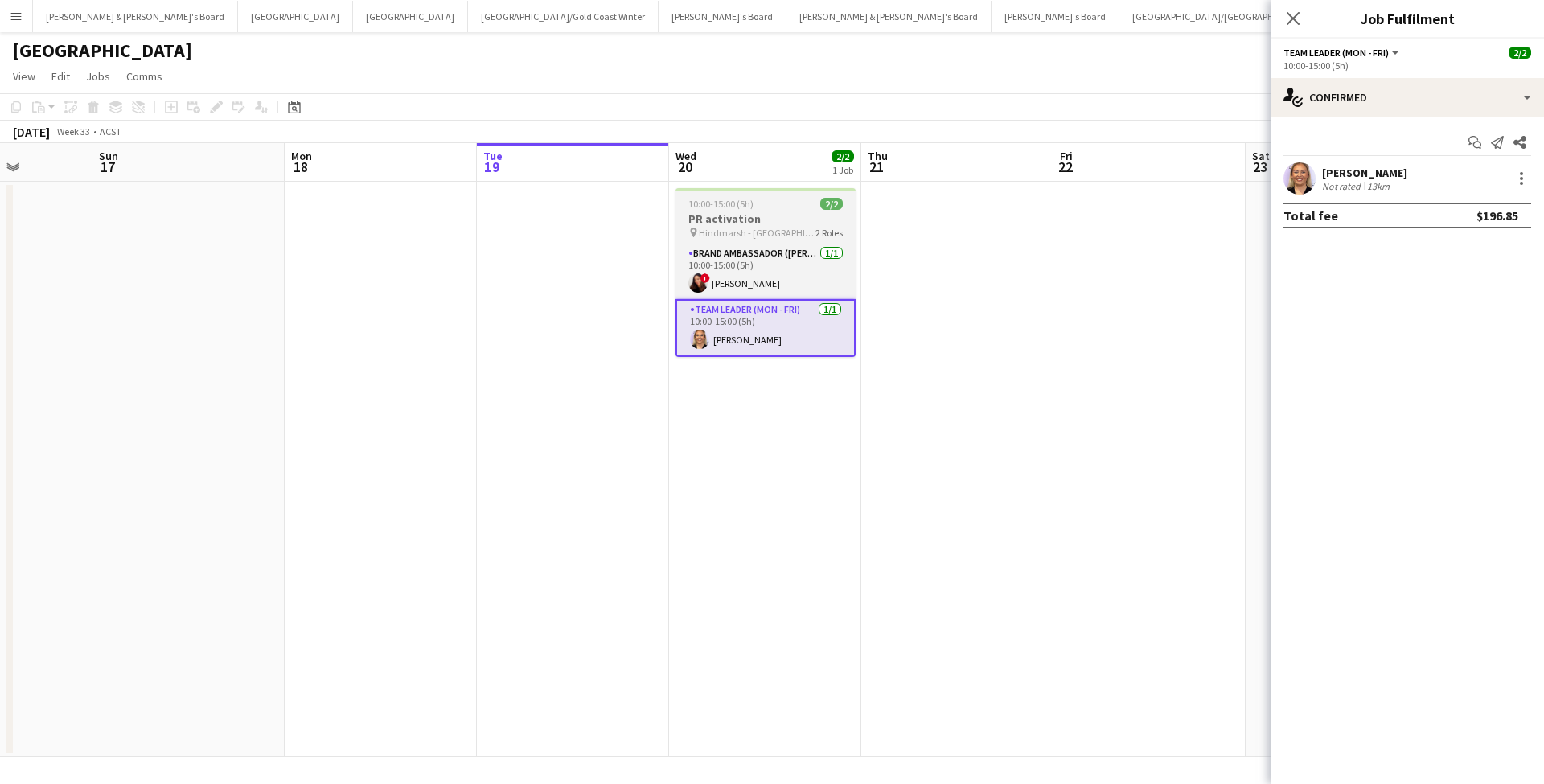
click at [781, 233] on span "Hindmarsh - [GEOGRAPHIC_DATA] - [GEOGRAPHIC_DATA]" at bounding box center [757, 232] width 116 height 12
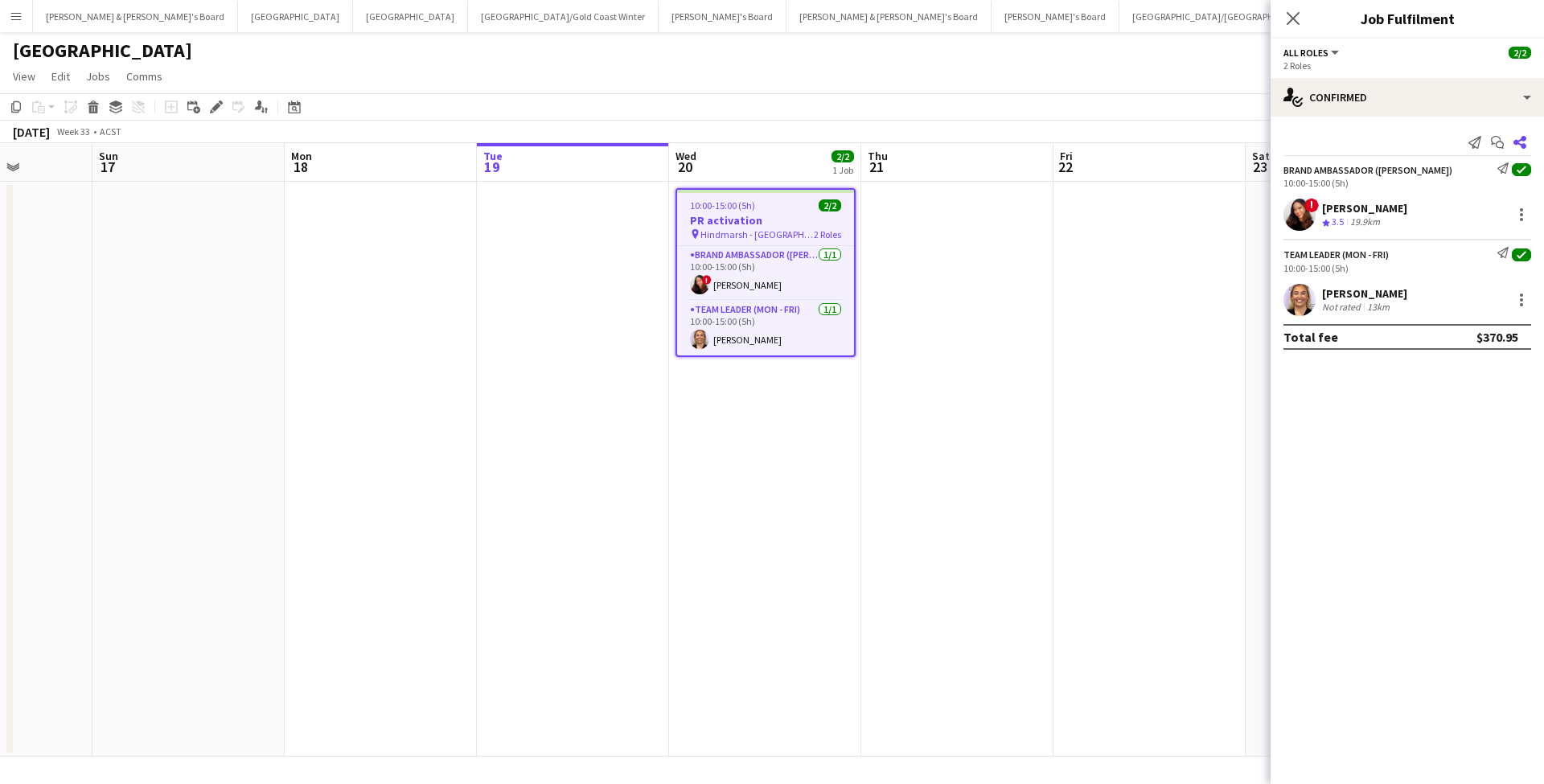
click at [1519, 138] on icon "Share" at bounding box center [1519, 142] width 13 height 13
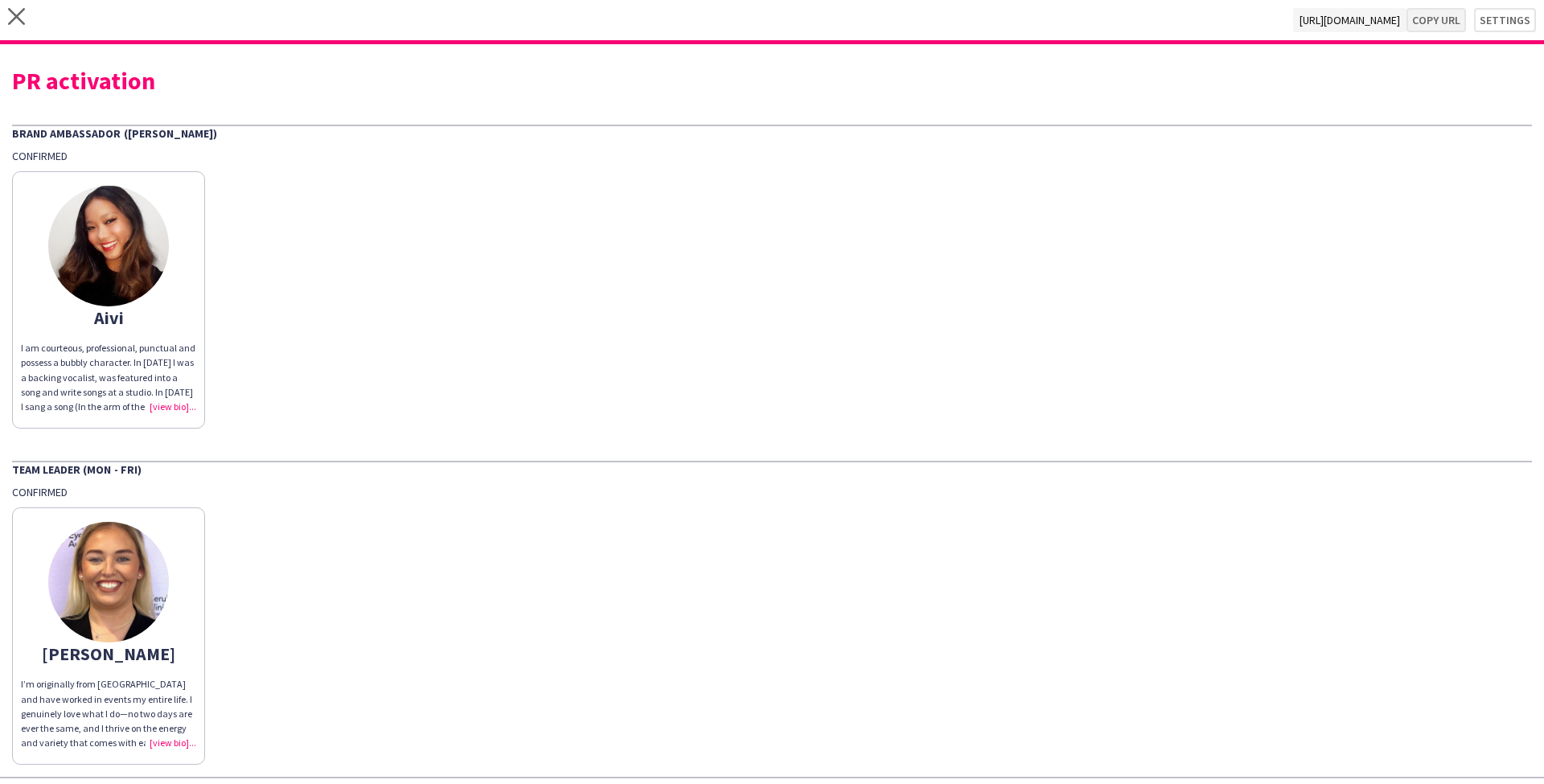
click at [1436, 18] on button "Copy url" at bounding box center [1436, 20] width 59 height 25
click at [16, 12] on icon "close" at bounding box center [16, 16] width 17 height 17
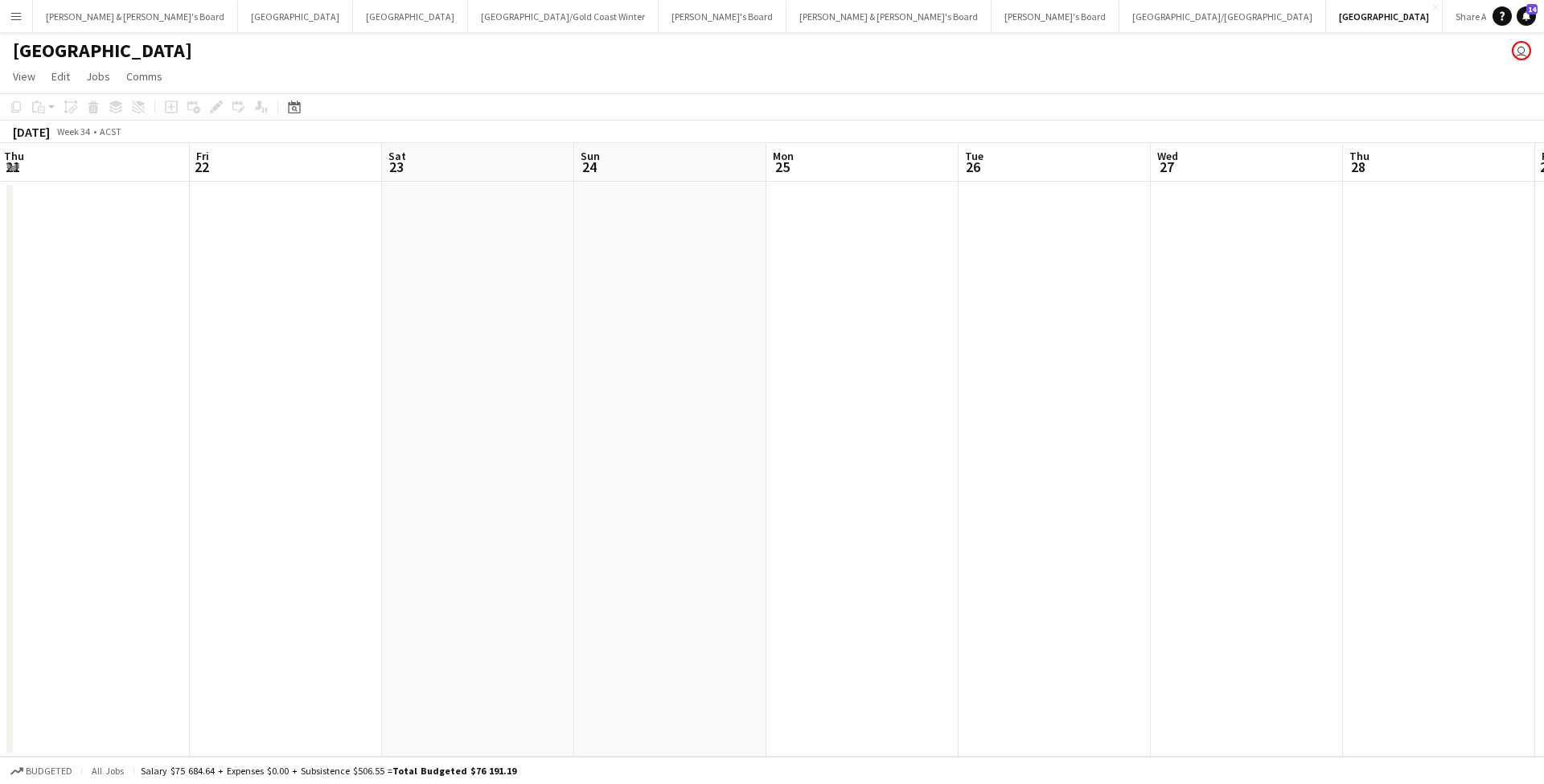
scroll to position [0, 656]
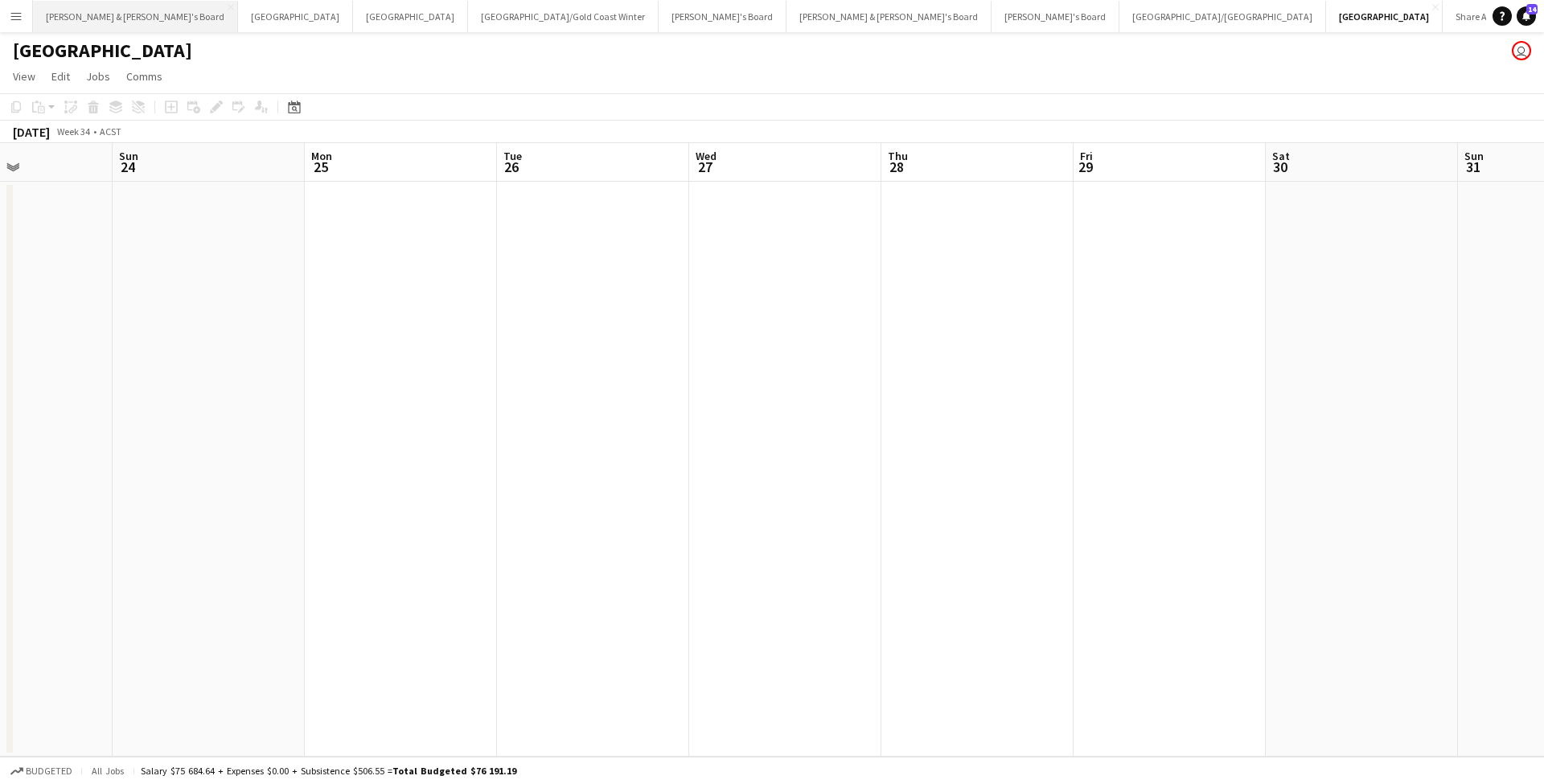
click at [94, 4] on button "[PERSON_NAME] & [PERSON_NAME]'s Board Close" at bounding box center [136, 17] width 205 height 31
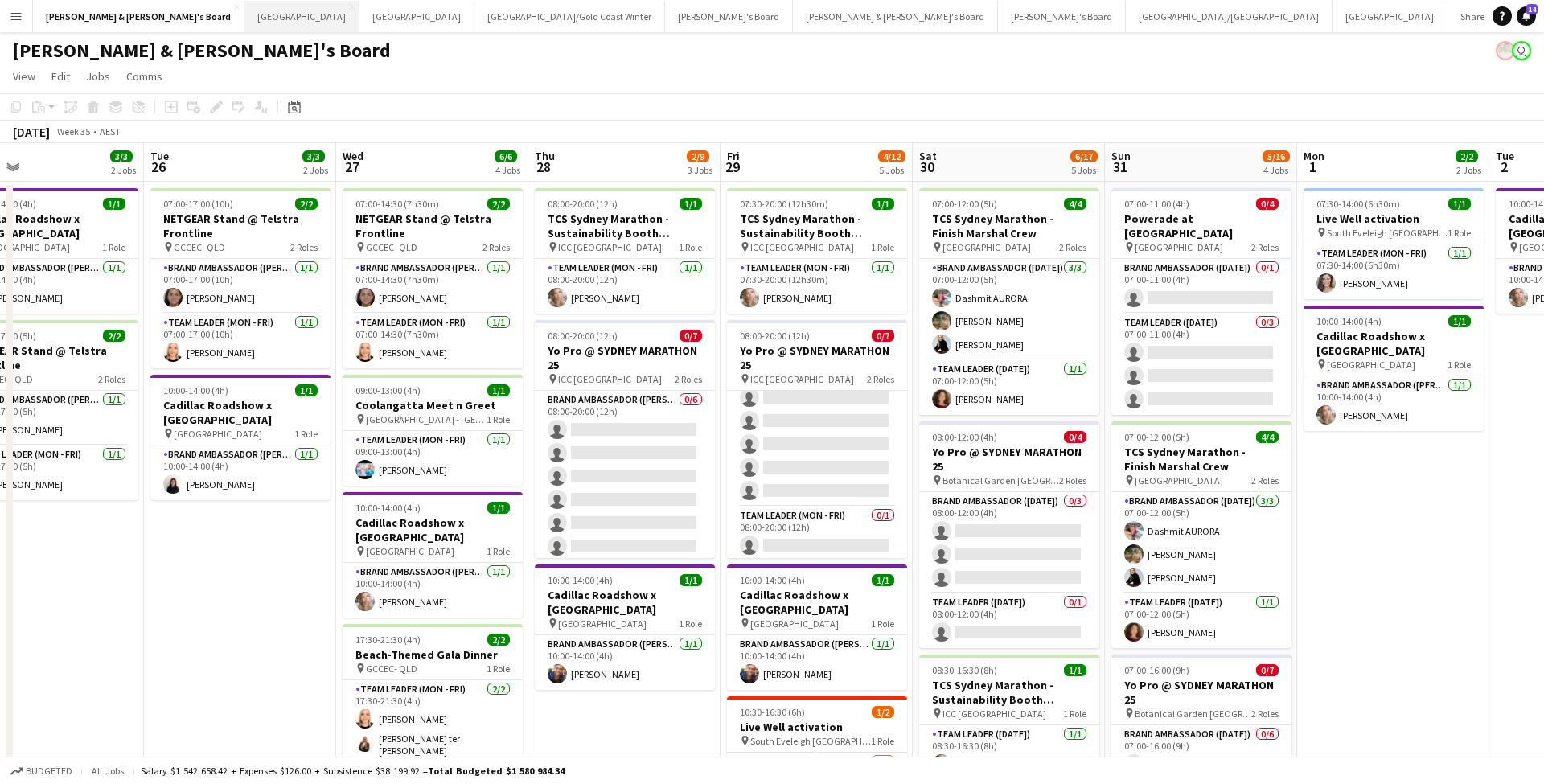
click at [244, 9] on button "Sydney Close" at bounding box center [301, 17] width 115 height 31
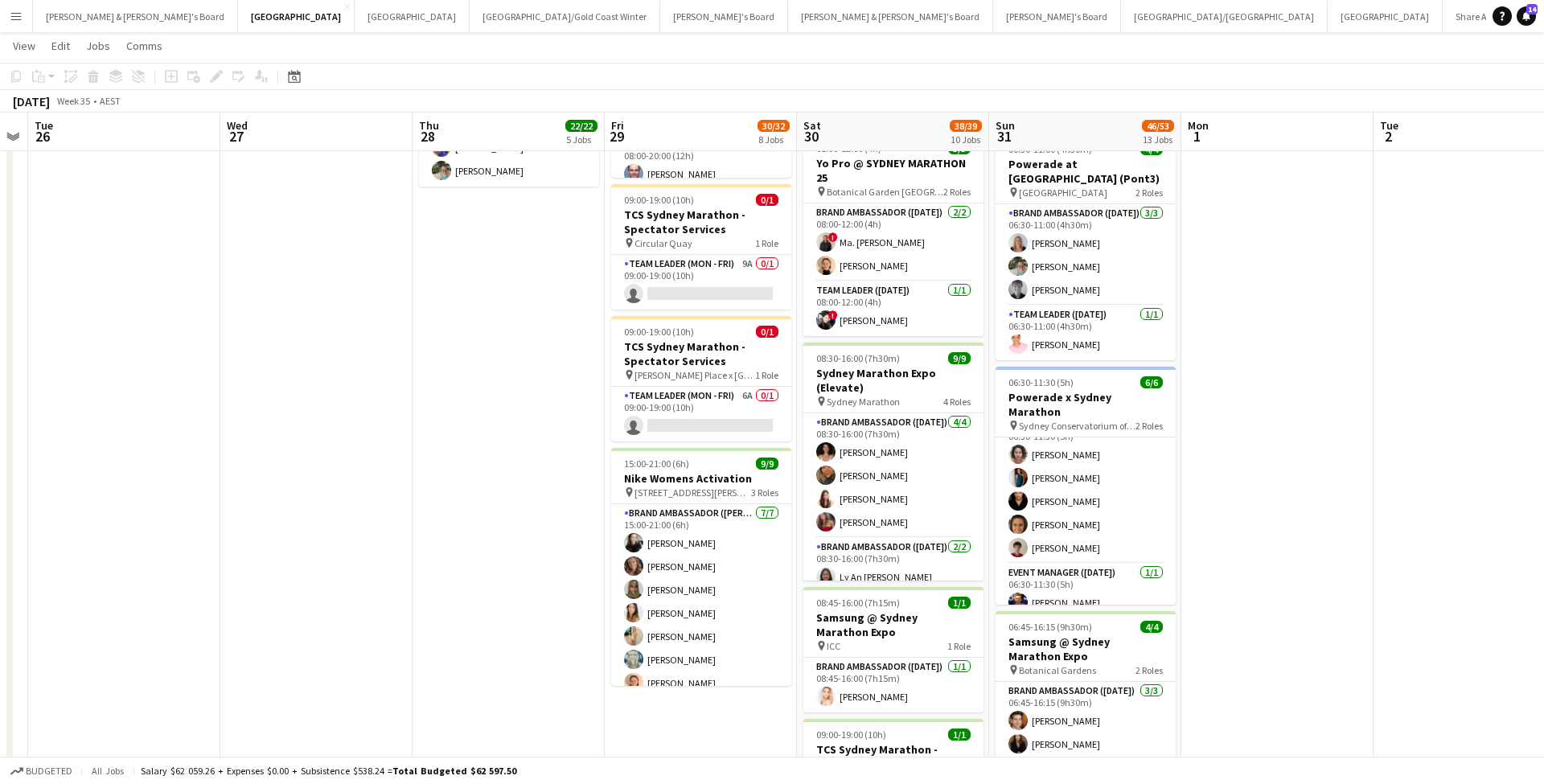
scroll to position [21, 0]
click at [1070, 565] on app-card-role "Event Manager ([DATE]) [DATE] 06:30-11:30 (5h) [PERSON_NAME]" at bounding box center [1085, 592] width 180 height 55
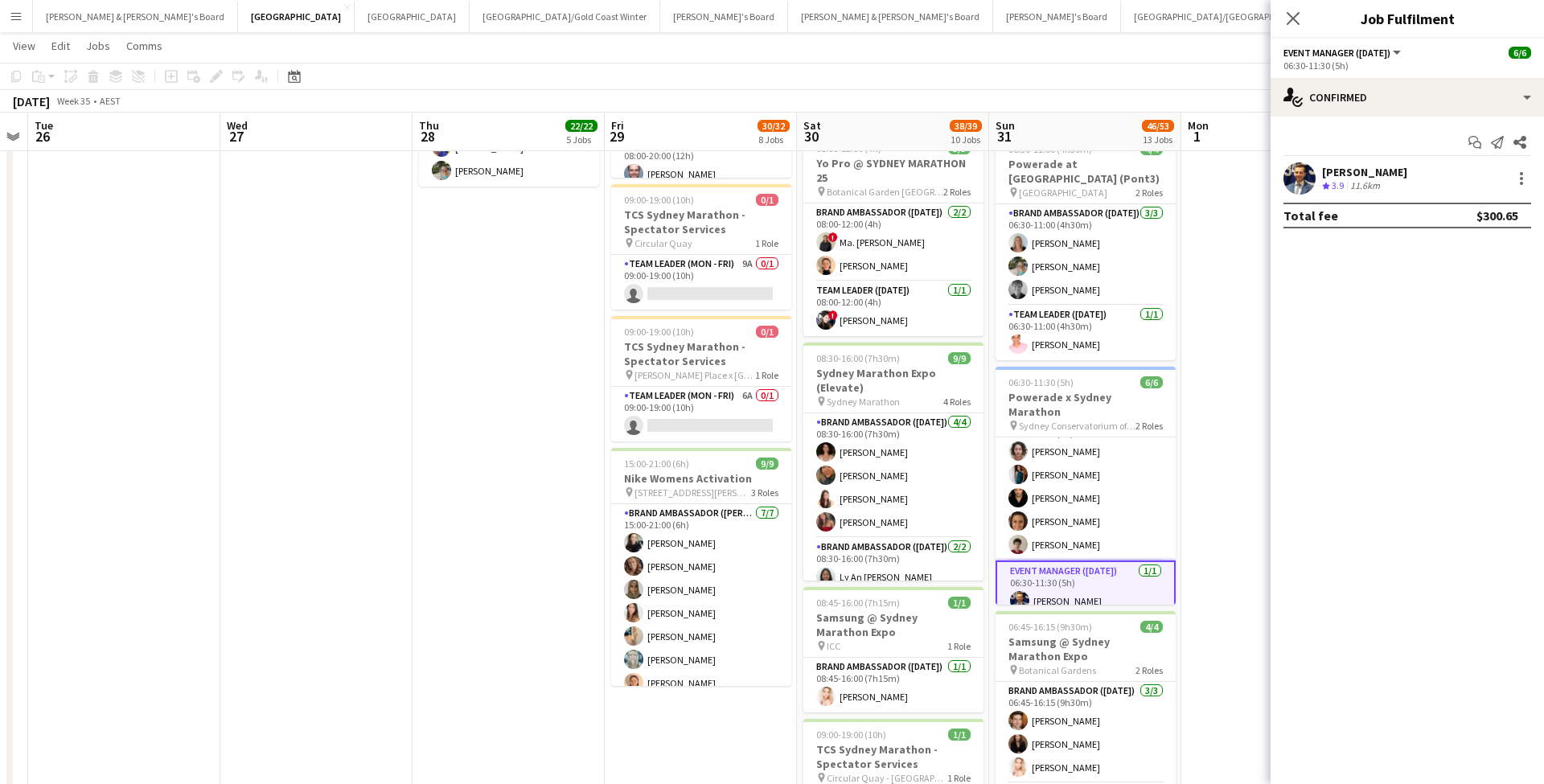
scroll to position [25, 0]
click at [1353, 173] on div "[PERSON_NAME]" at bounding box center [1364, 172] width 86 height 15
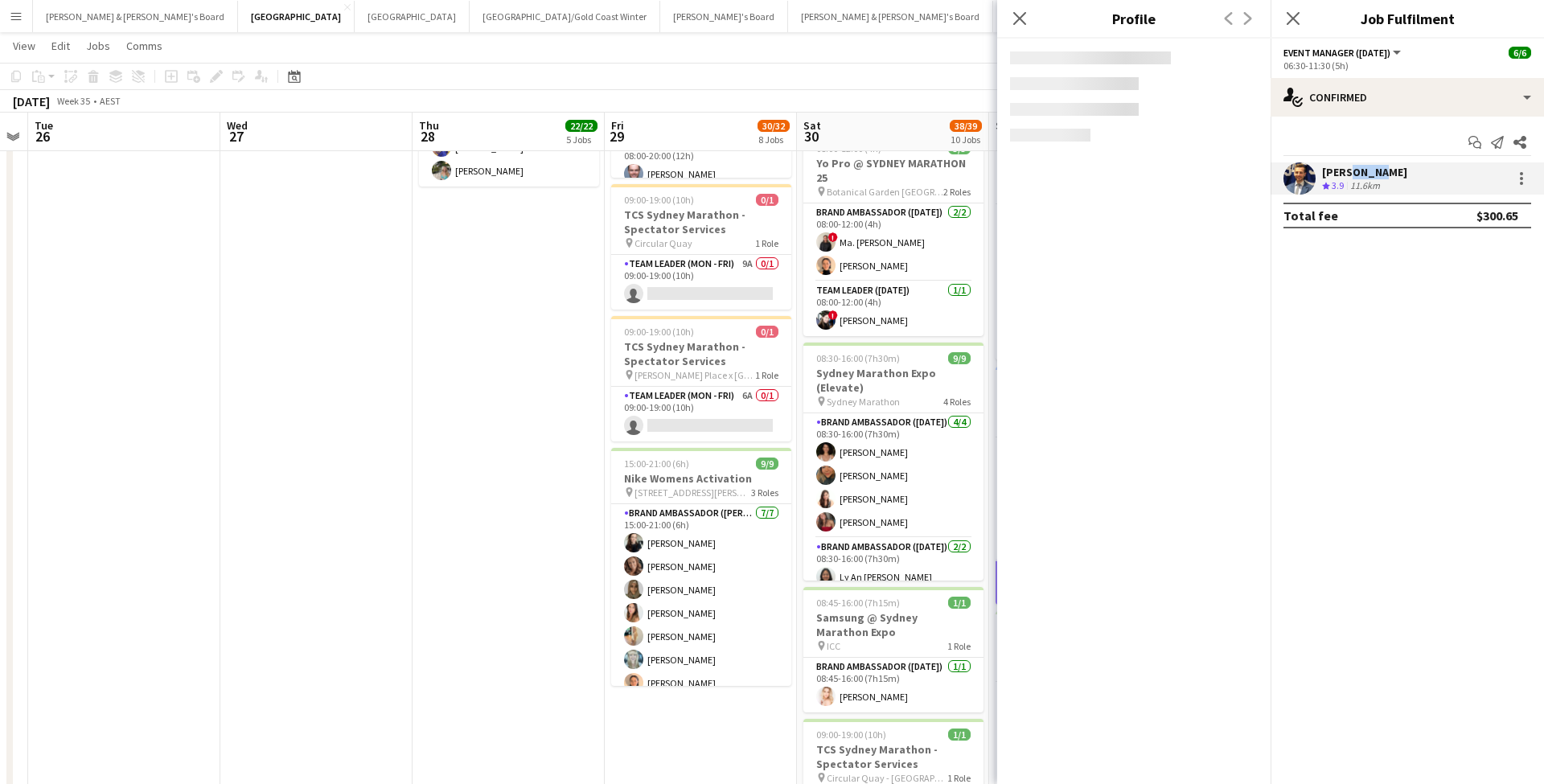
click at [1353, 173] on div "[PERSON_NAME]" at bounding box center [1364, 172] width 86 height 15
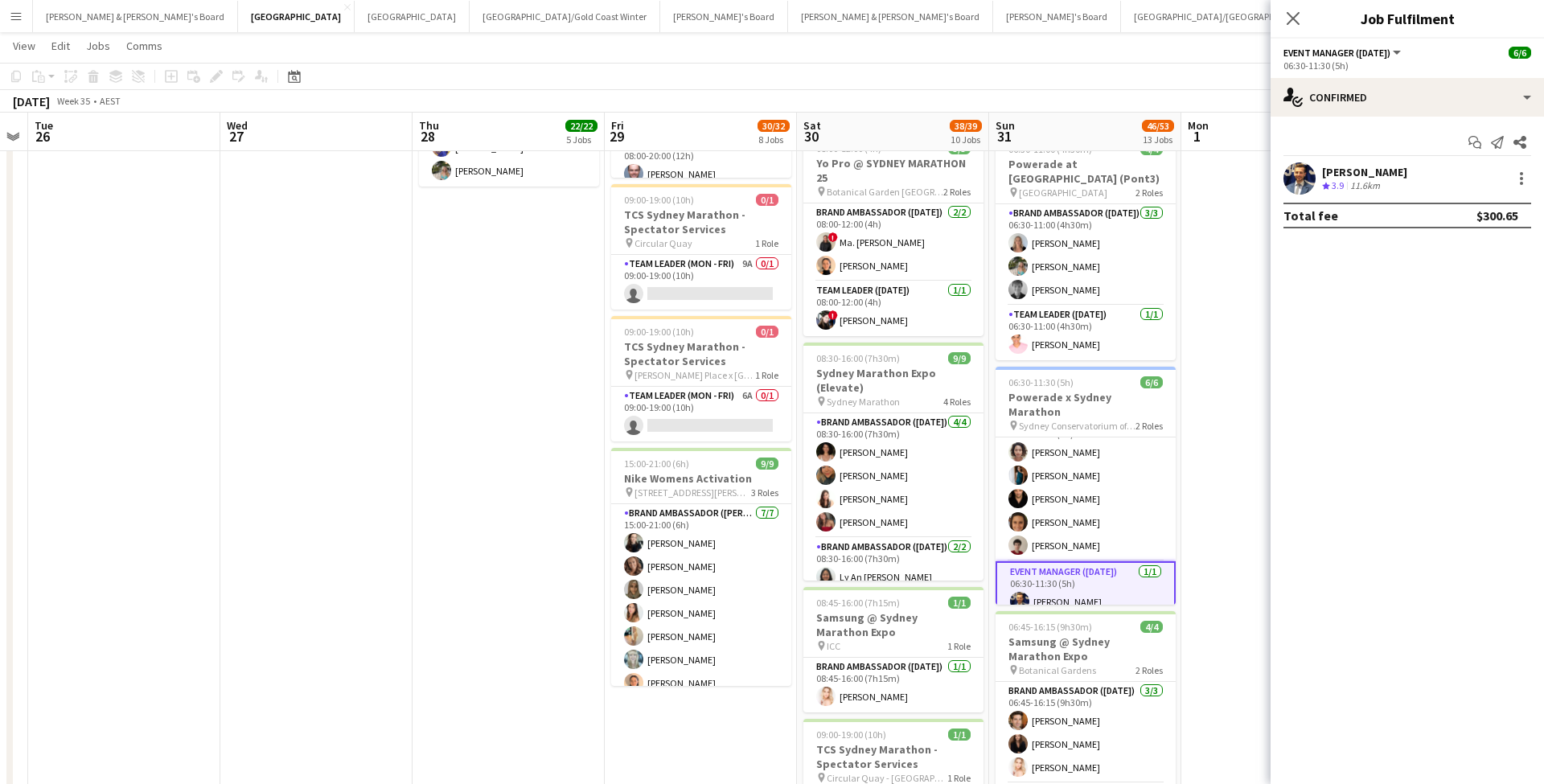
click at [1353, 174] on div "[PERSON_NAME]" at bounding box center [1364, 172] width 86 height 15
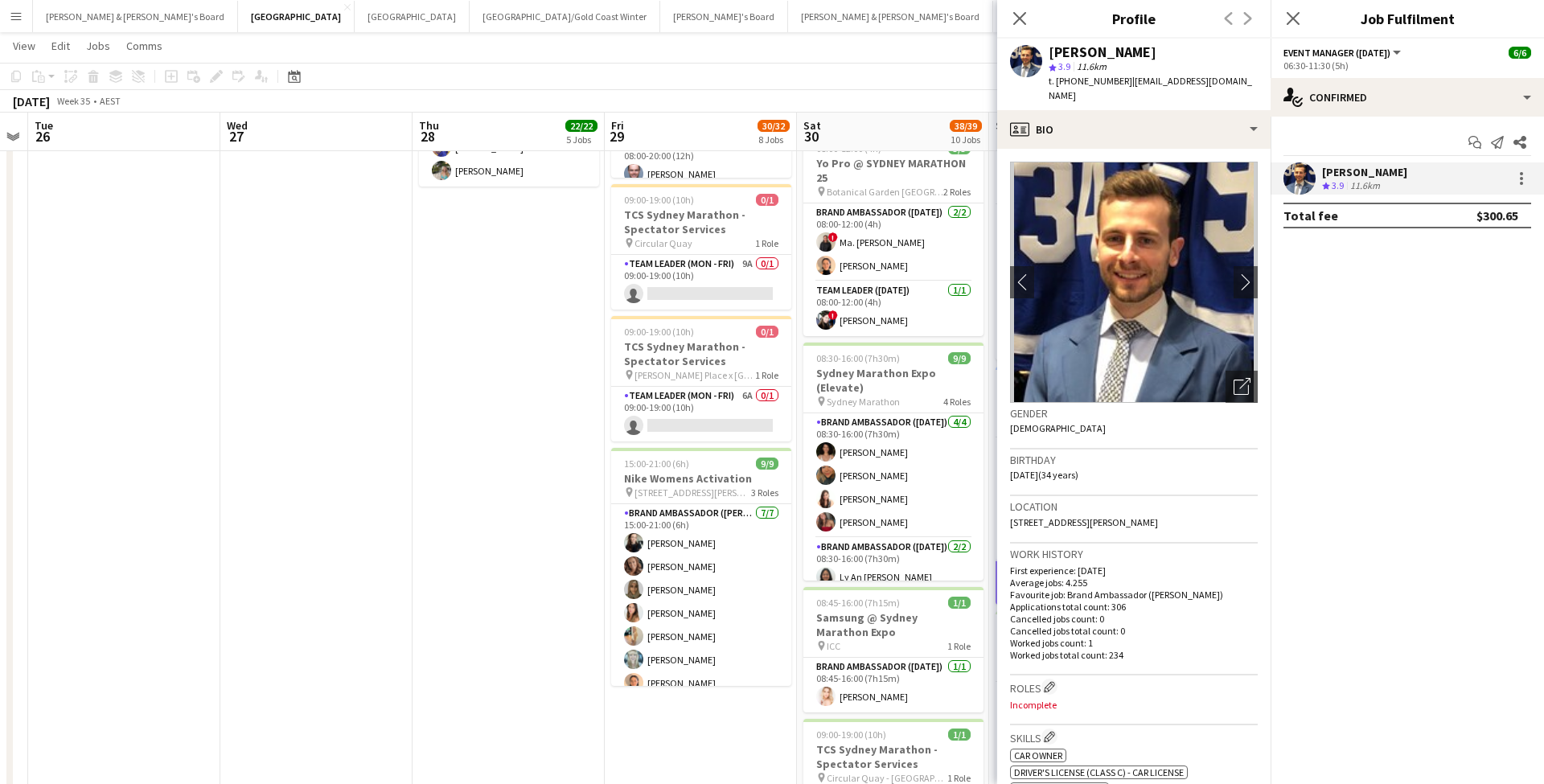
drag, startPoint x: 1122, startPoint y: 81, endPoint x: 1213, endPoint y: 80, distance: 91.0
click at [1214, 80] on div "[PERSON_NAME] star 3.9 11.6km t. [PHONE_NUMBER] | [EMAIL_ADDRESS][DOMAIN_NAME]" at bounding box center [1134, 74] width 274 height 72
copy span "[EMAIL_ADDRESS][DOMAIN_NAME]"
click at [532, 693] on app-date-cell "08:00-20:00 (12h) 9/9 Sydney Marathon Expo (Elevate) pin Sydney Marathon 4 Role…" at bounding box center [508, 499] width 192 height 2630
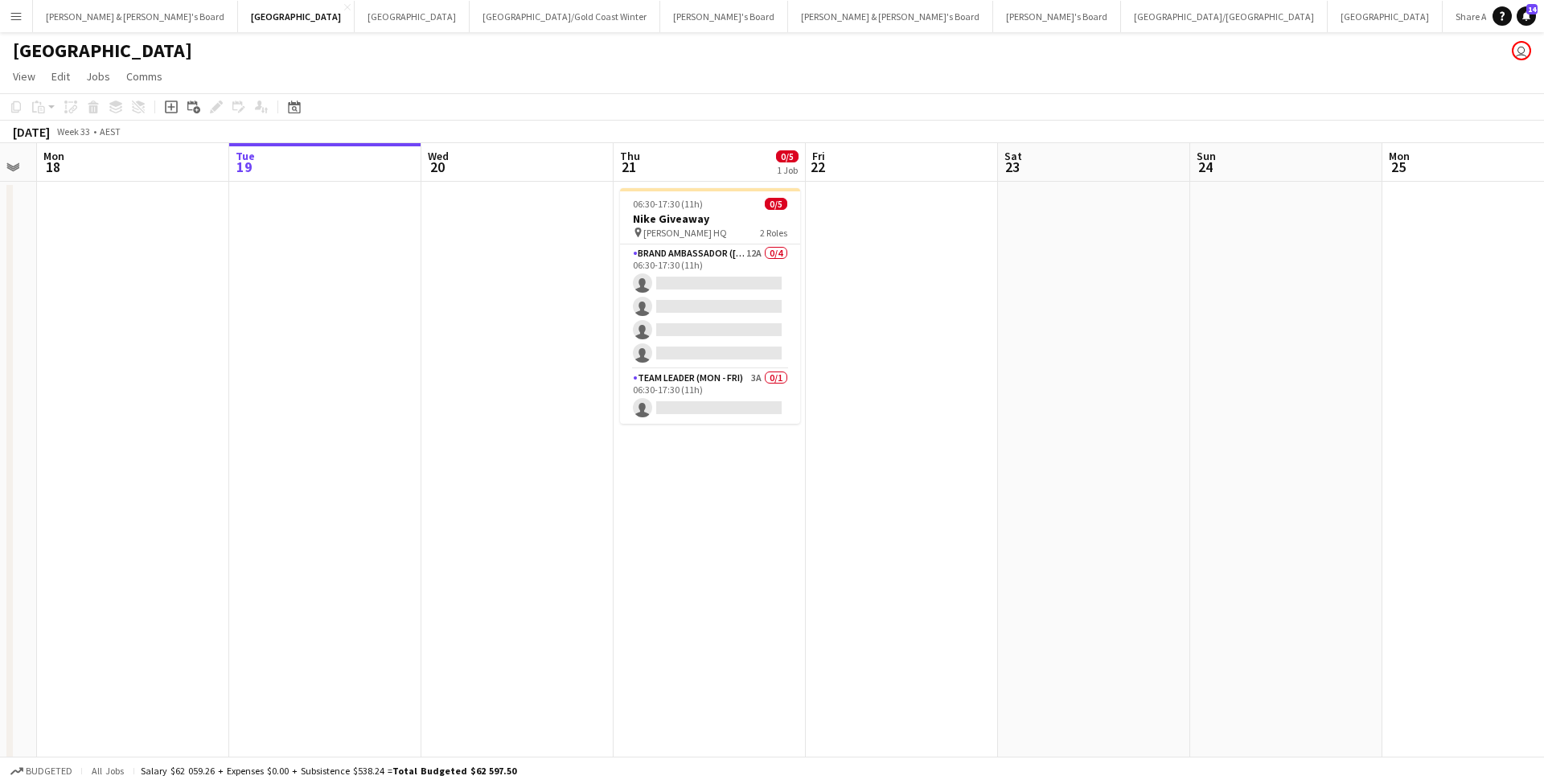
scroll to position [0, 334]
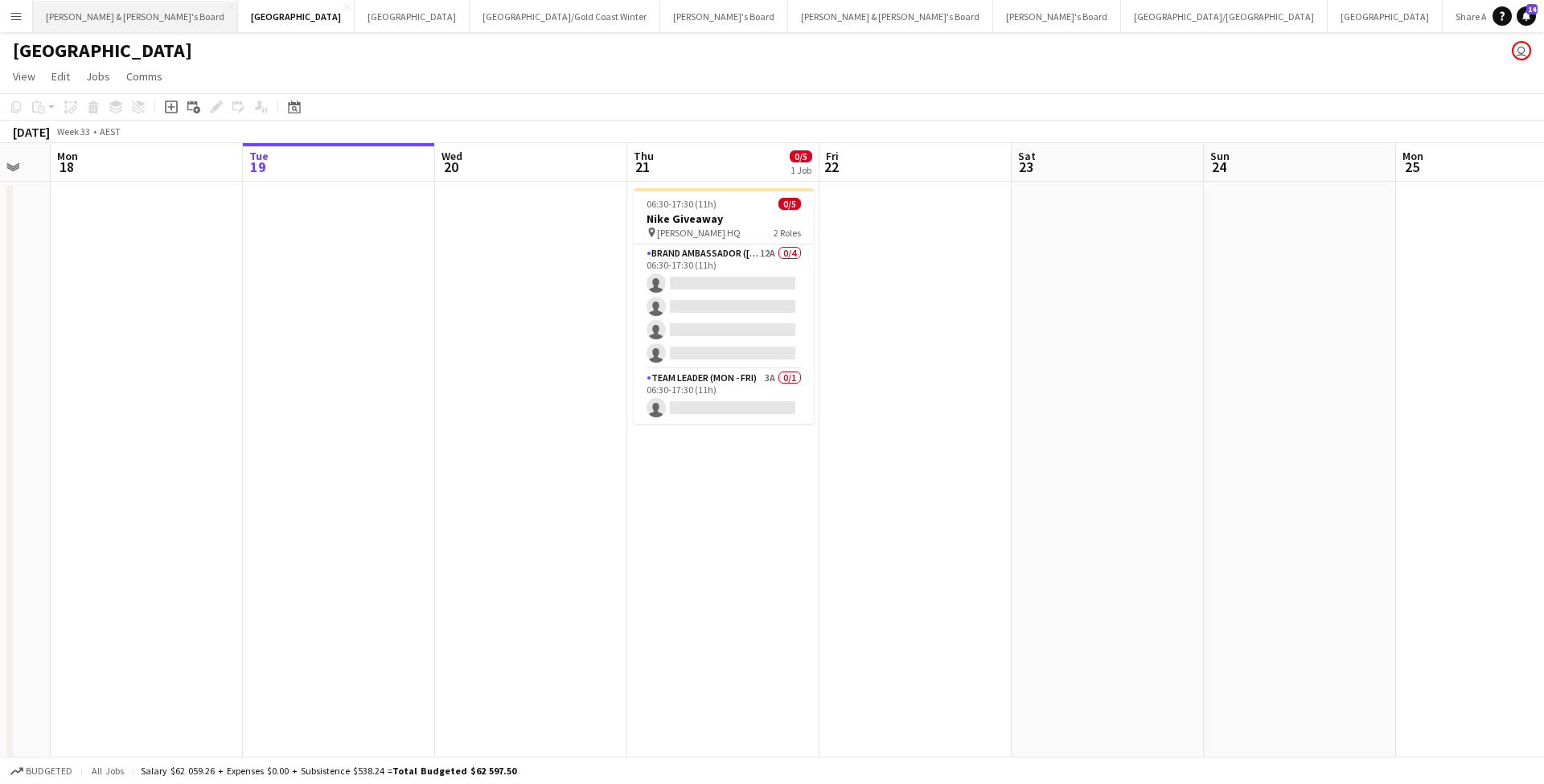
click at [111, 25] on button "[PERSON_NAME] & [PERSON_NAME]'s Board Close" at bounding box center [136, 17] width 205 height 31
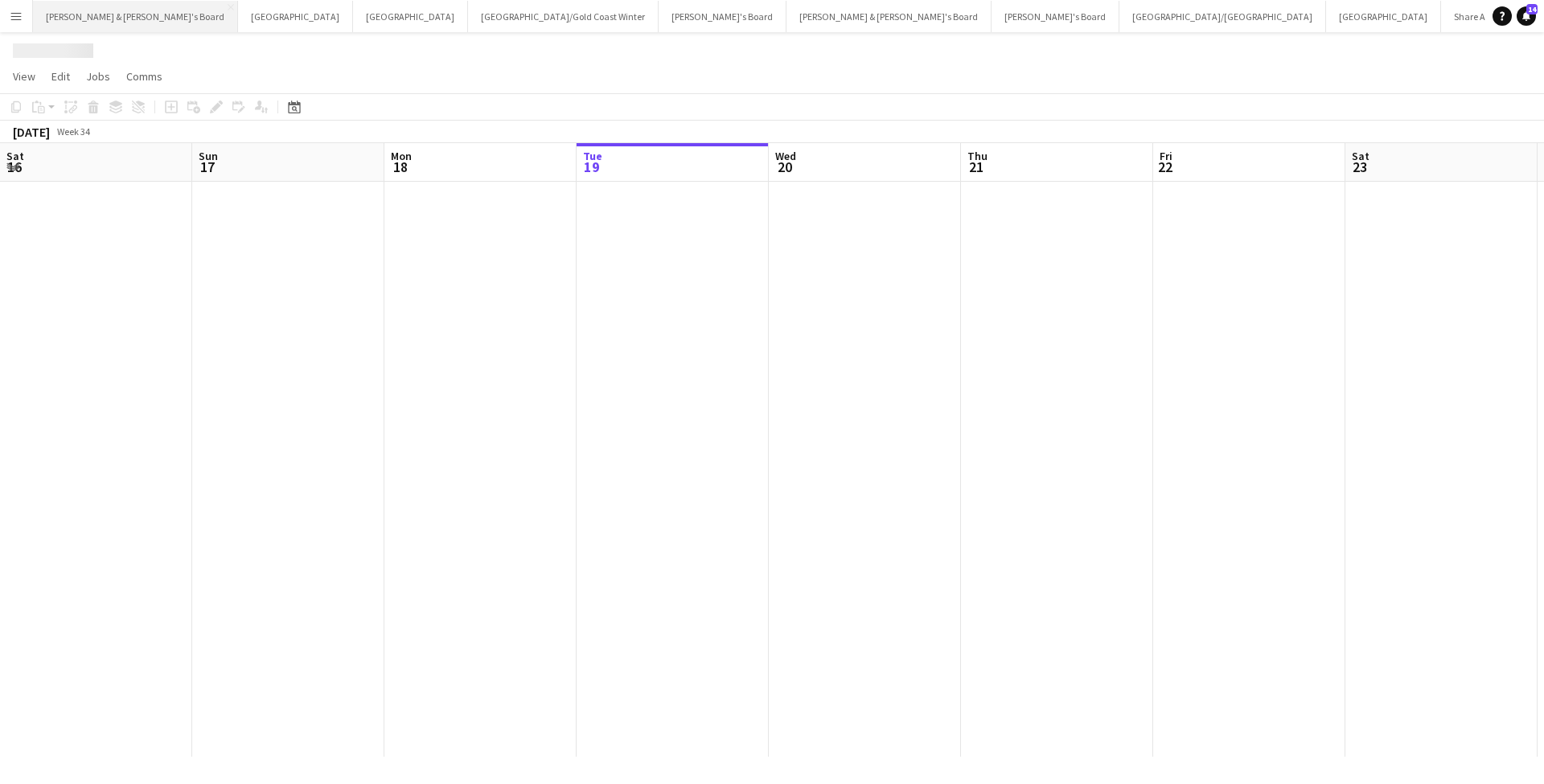
click at [111, 25] on button "[PERSON_NAME] & [PERSON_NAME]'s Board Close" at bounding box center [136, 17] width 205 height 31
